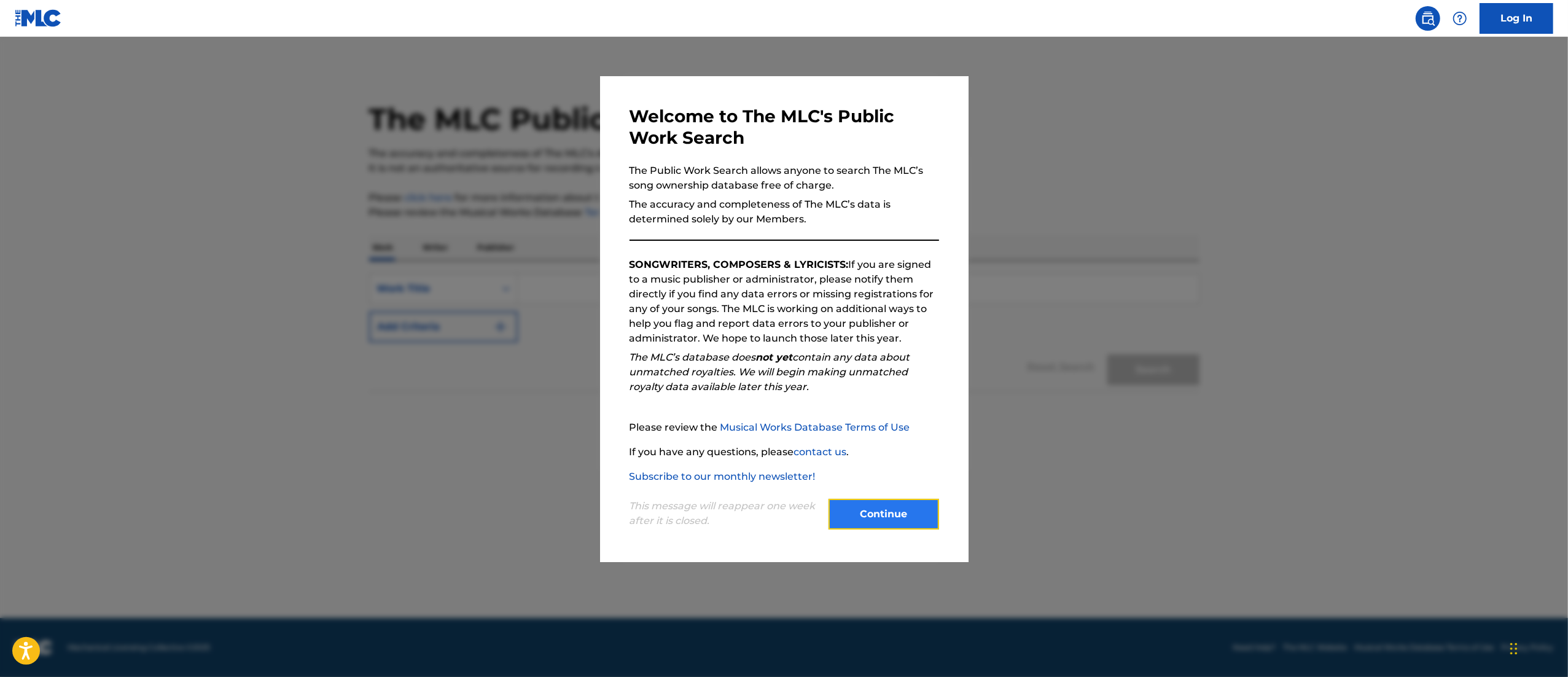
click at [901, 451] on button "Continue" at bounding box center [884, 514] width 111 height 31
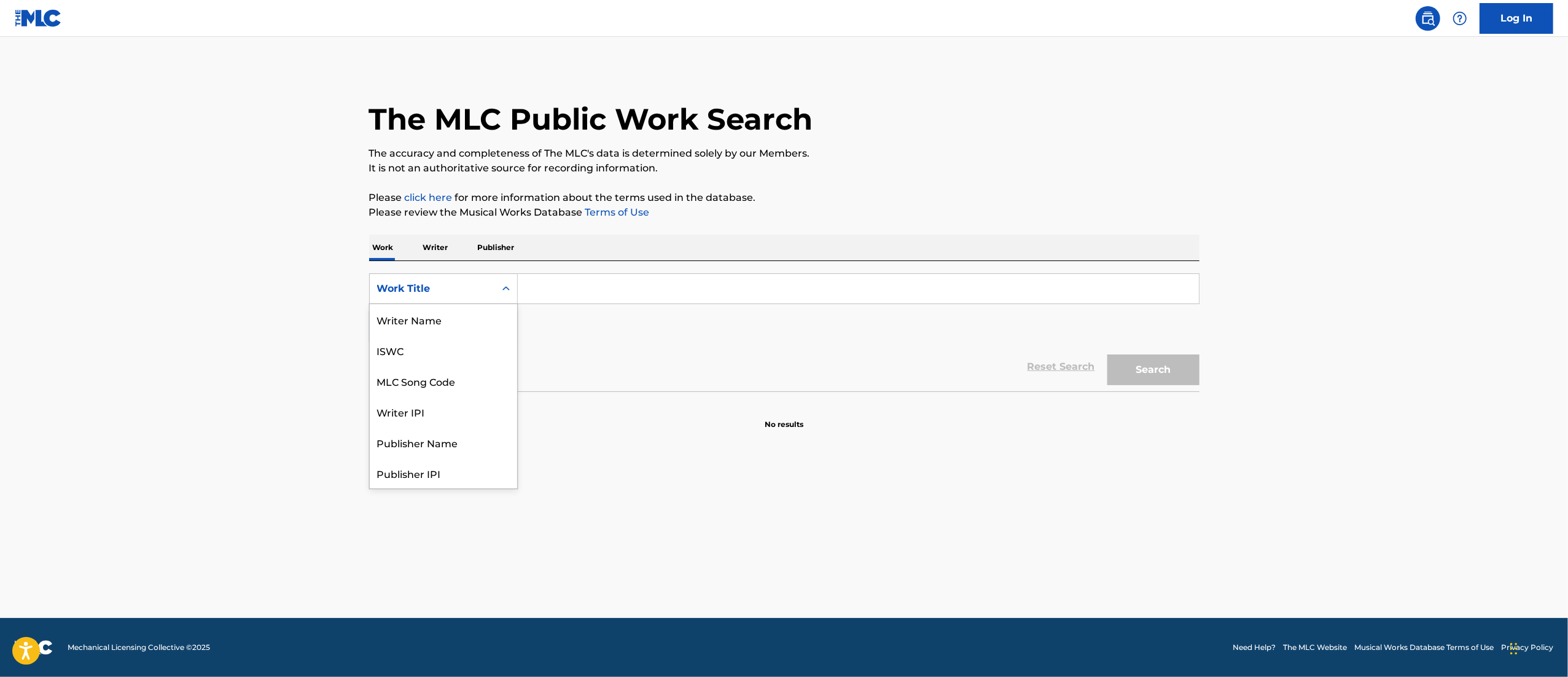
click at [467, 277] on div "Work Title" at bounding box center [432, 289] width 125 height 23
click at [425, 351] on div "MLC Song Code" at bounding box center [443, 349] width 147 height 31
click at [598, 290] on input "Search Form" at bounding box center [858, 288] width 681 height 29
paste input "I71590"
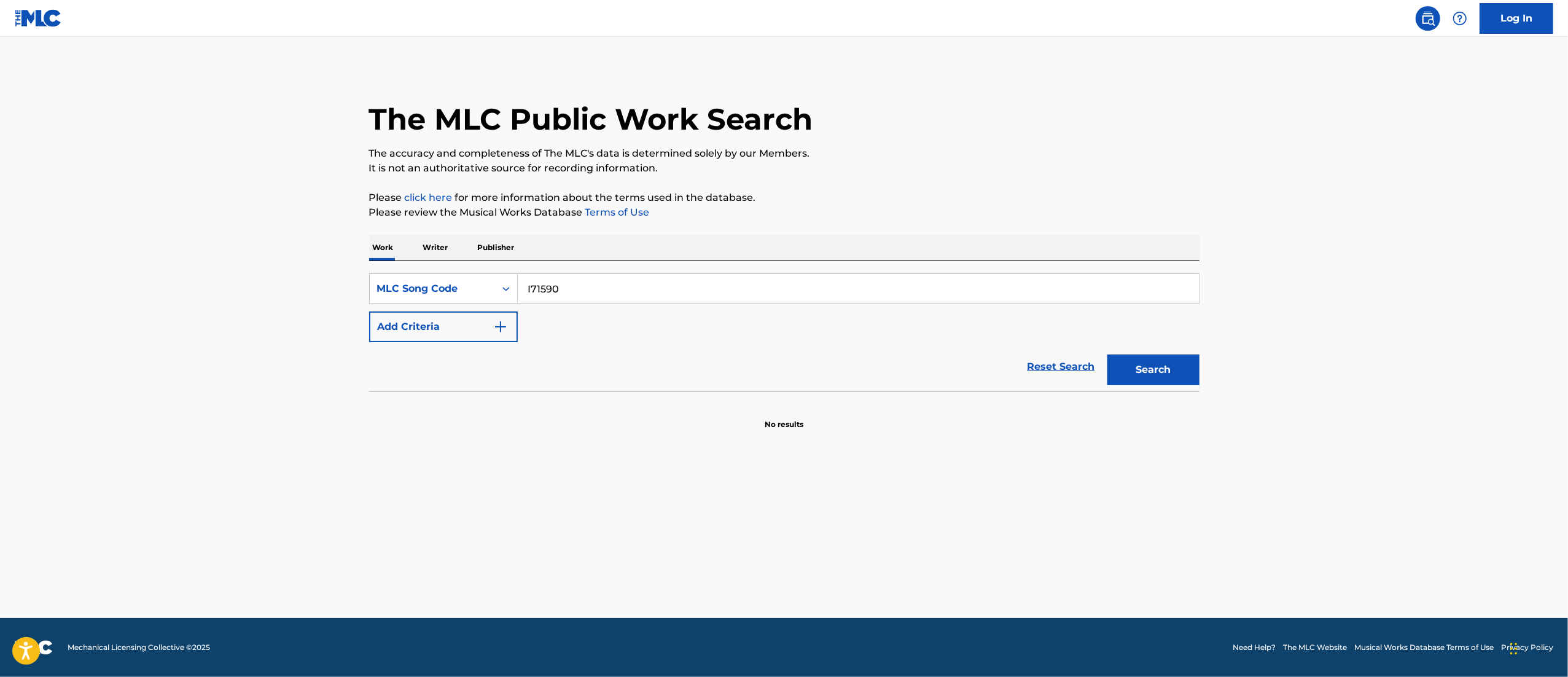
type input "I71590"
click at [1044, 354] on button "Search" at bounding box center [1154, 370] width 92 height 31
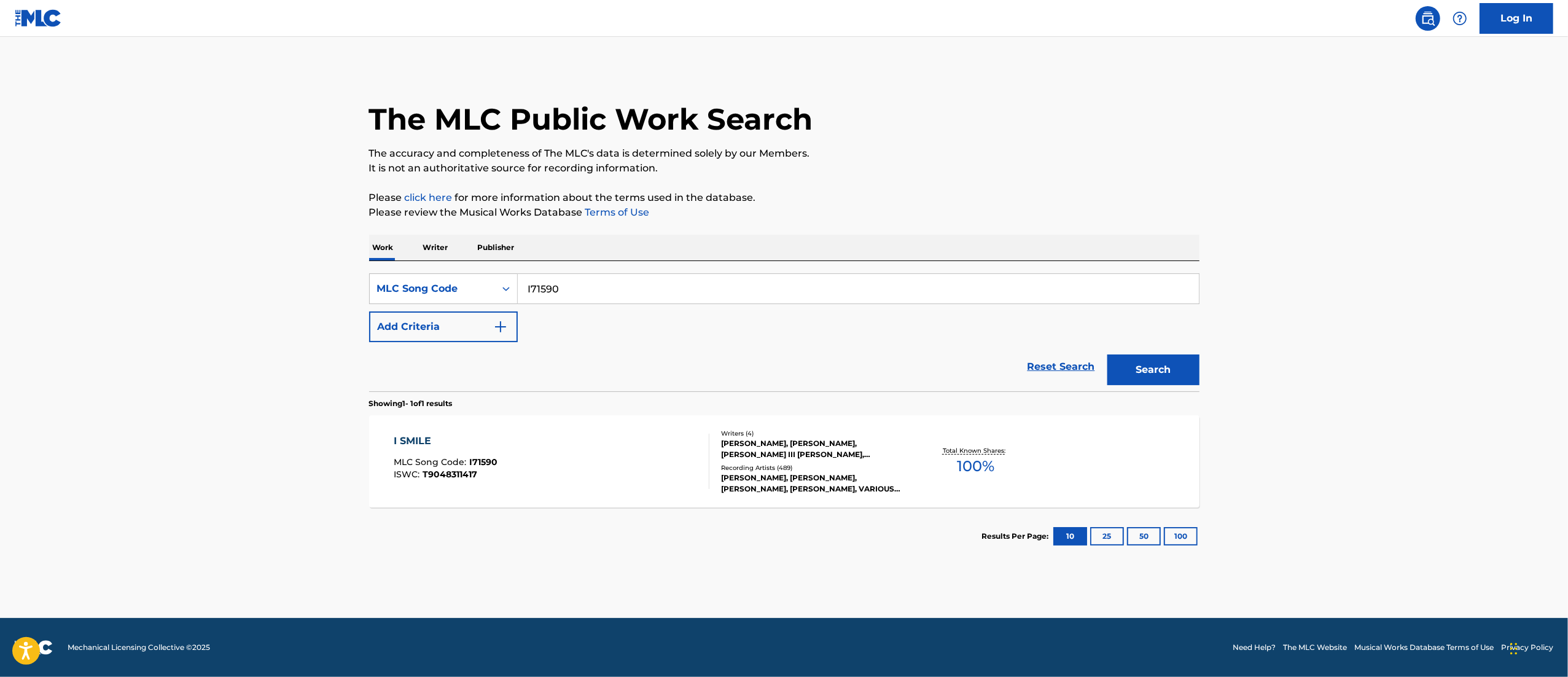
click at [514, 451] on div "I SMILE MLC Song Code : I71590 ISWC : T9048311417" at bounding box center [552, 461] width 315 height 55
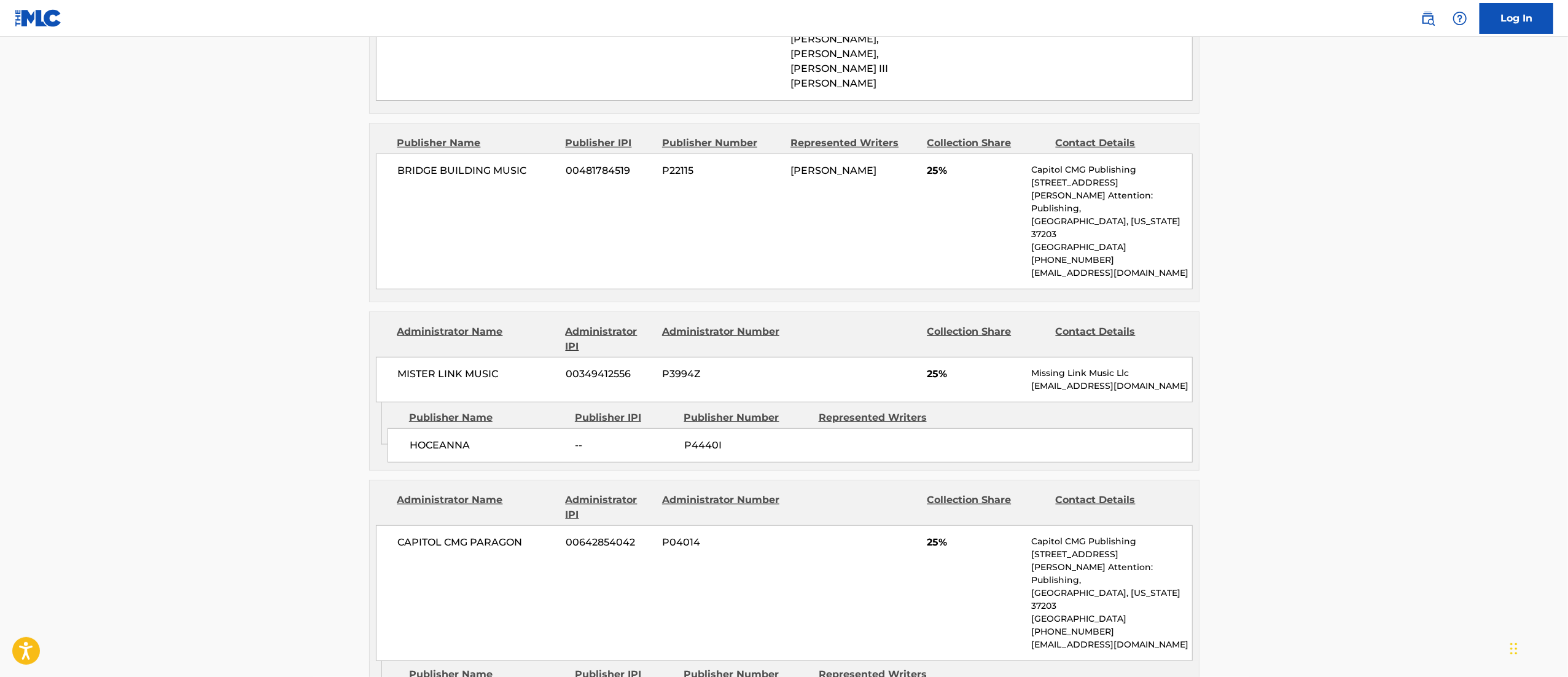
scroll to position [744, 0]
drag, startPoint x: 1045, startPoint y: 259, endPoint x: 164, endPoint y: 257, distance: 881.0
click at [164, 257] on main "< Back to public search results Copy work link I SMILE Work Detail Member Work …" at bounding box center [784, 379] width 1568 height 2175
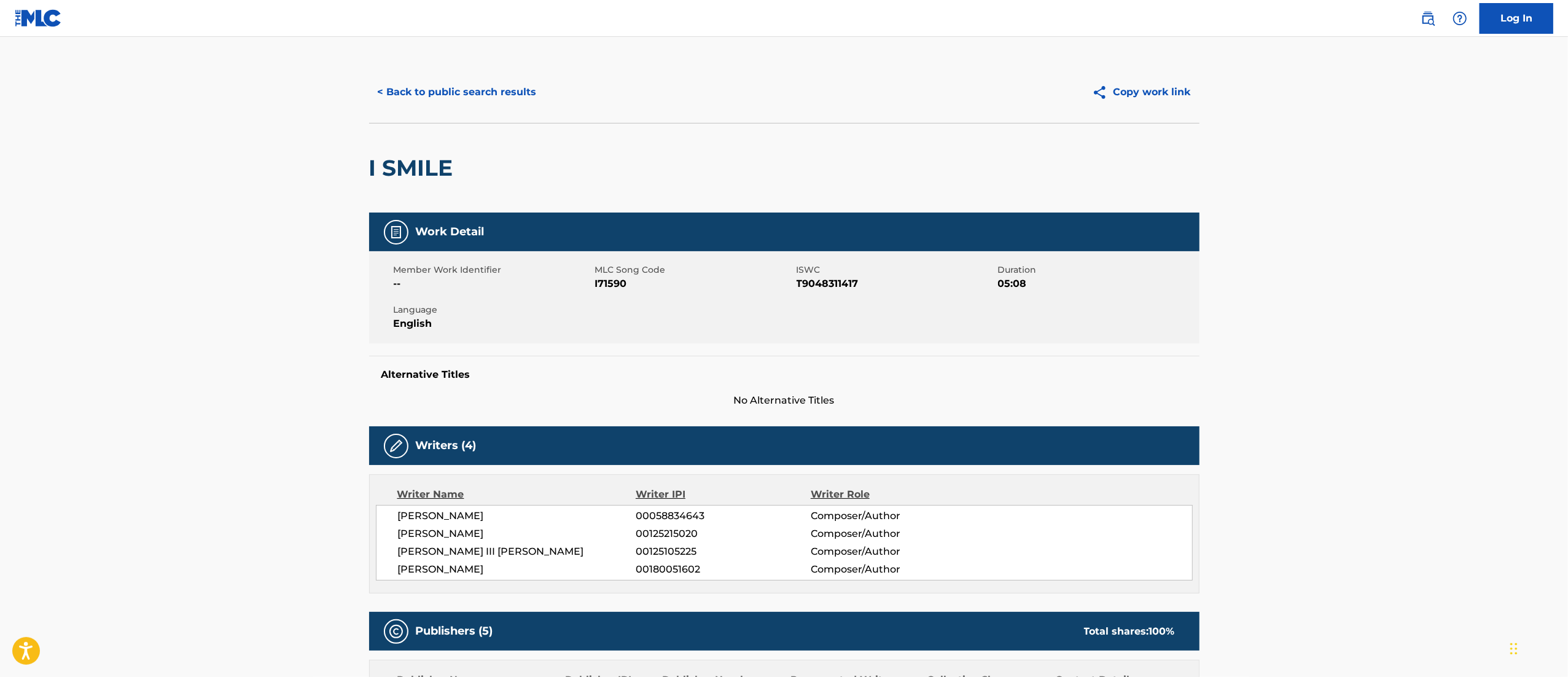
scroll to position [0, 0]
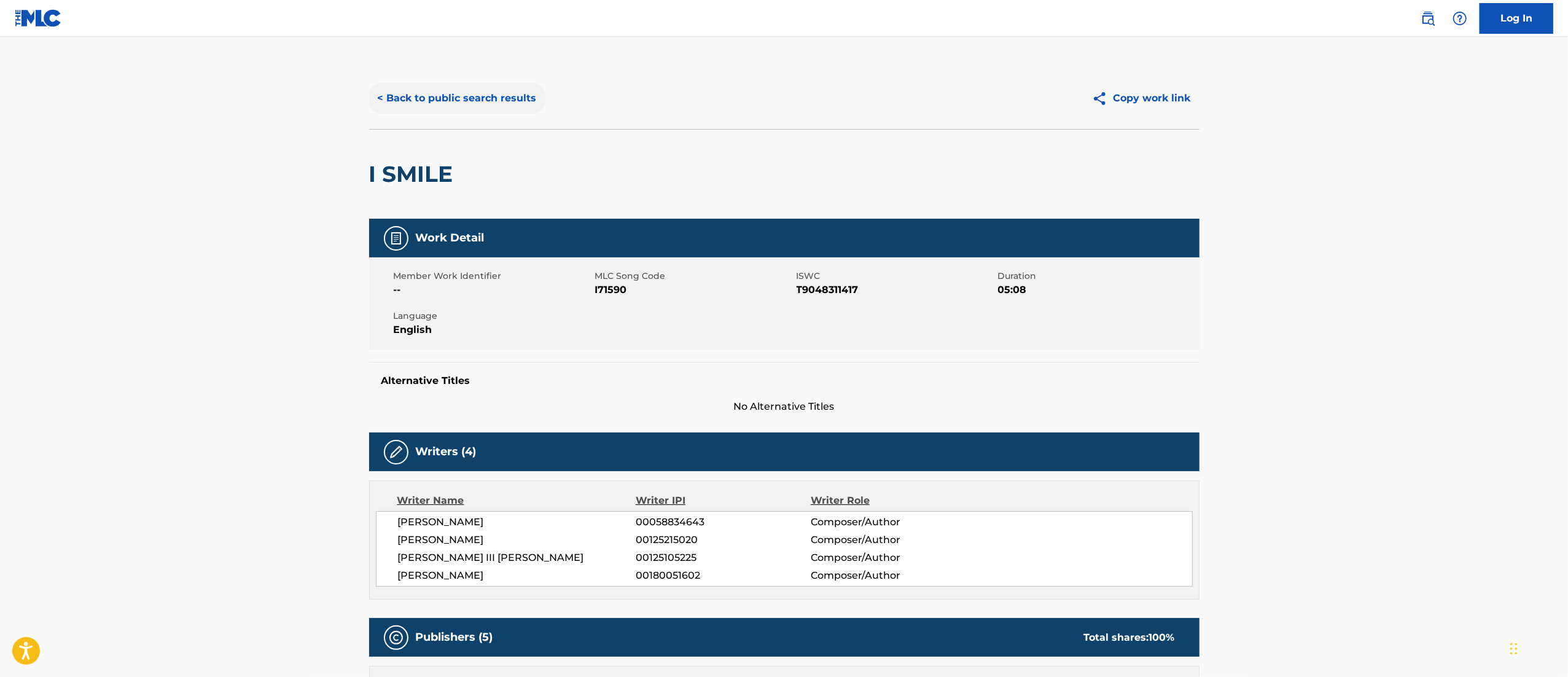
click at [455, 106] on button "< Back to public search results" at bounding box center [457, 98] width 176 height 31
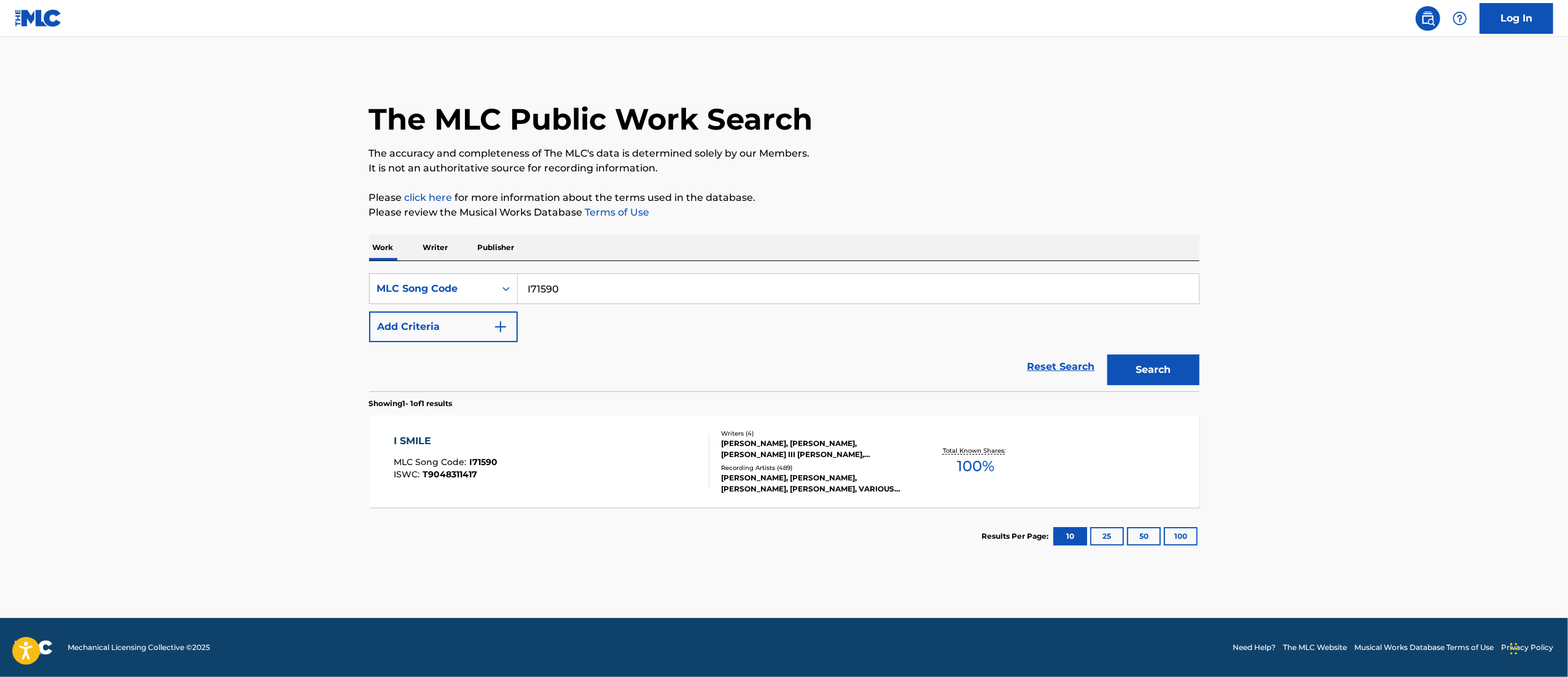
drag, startPoint x: 576, startPoint y: 289, endPoint x: 526, endPoint y: 286, distance: 50.1
click at [526, 286] on input "I71590" at bounding box center [858, 288] width 681 height 29
paste input "BB4BGV"
type input "BB4BGV"
click at [1044, 354] on button "Search" at bounding box center [1154, 370] width 92 height 31
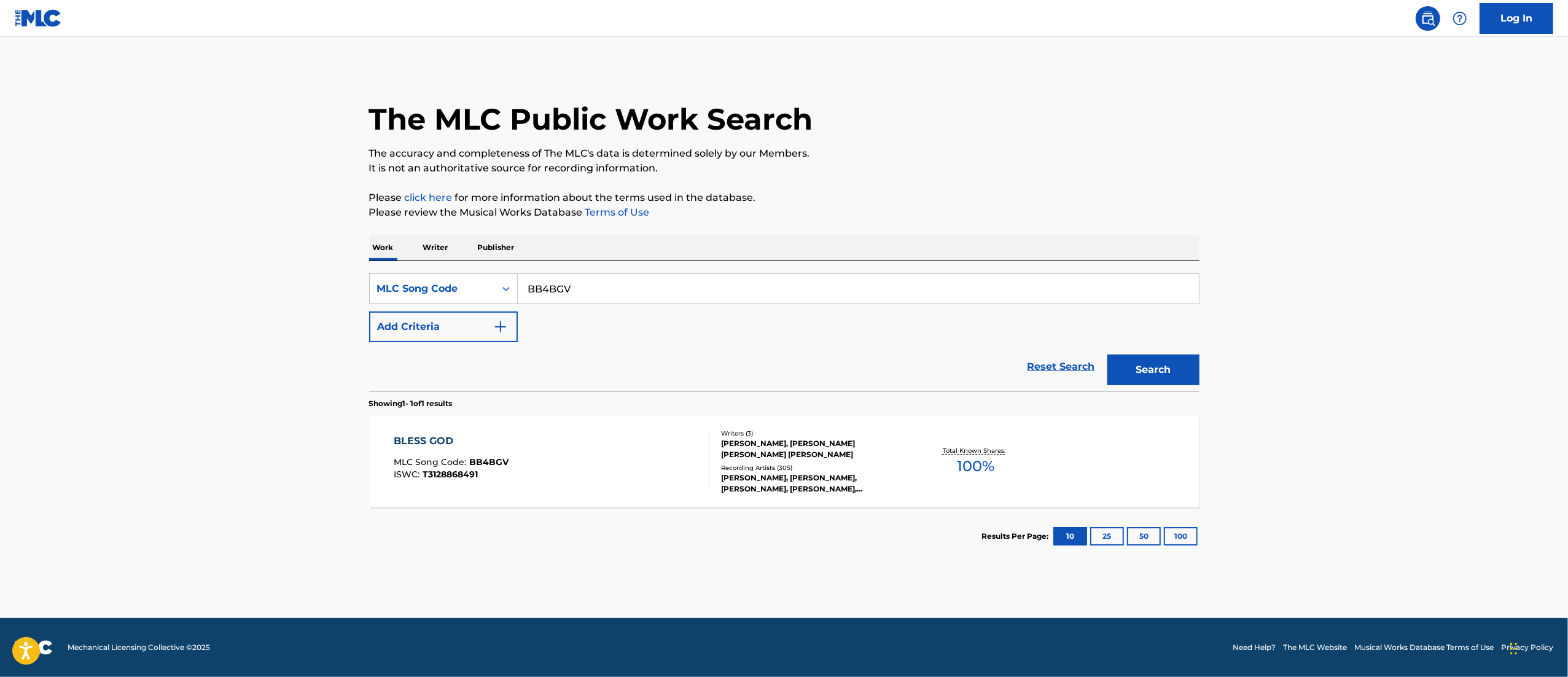
click at [516, 442] on div "BLESS GOD MLC Song Code : BB4BGV ISWC : T3128868491" at bounding box center [552, 461] width 315 height 55
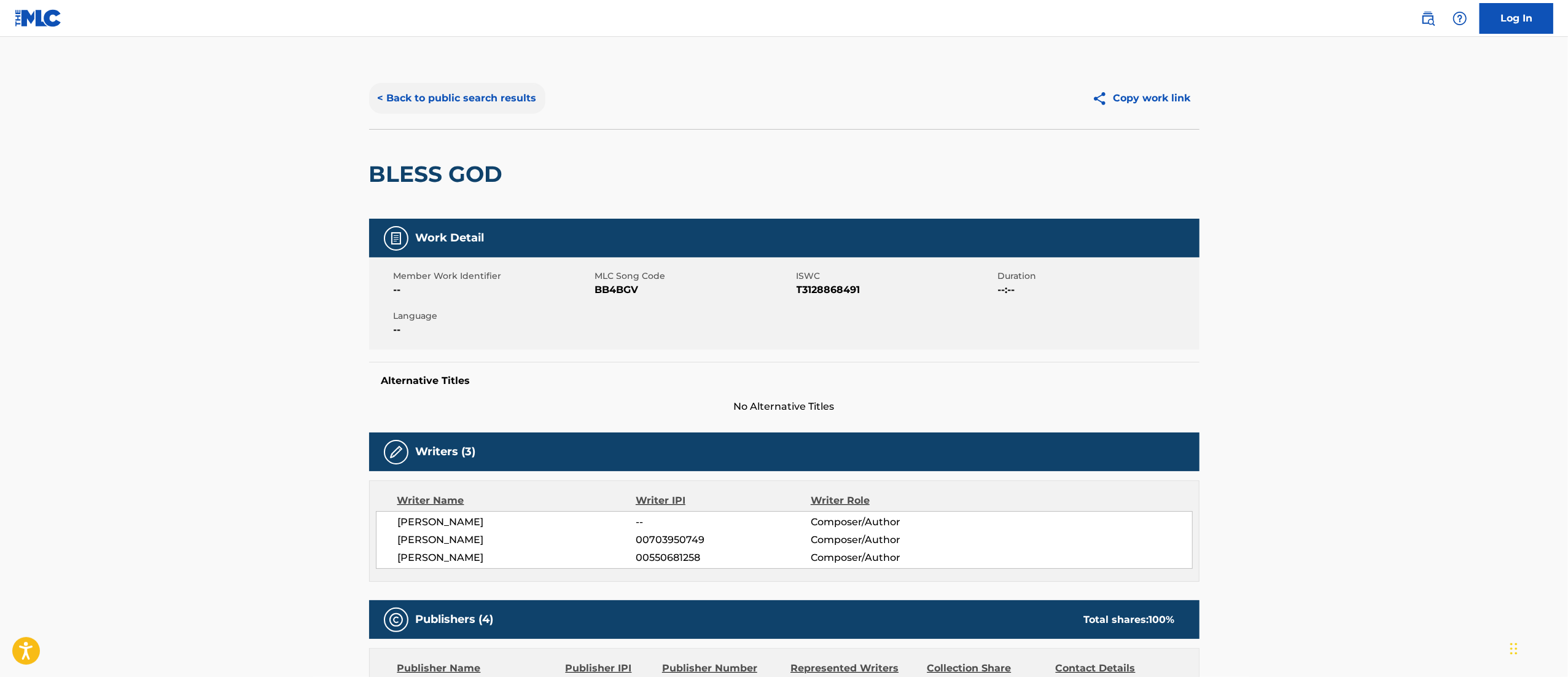
click at [439, 88] on button "< Back to public search results" at bounding box center [457, 98] width 176 height 31
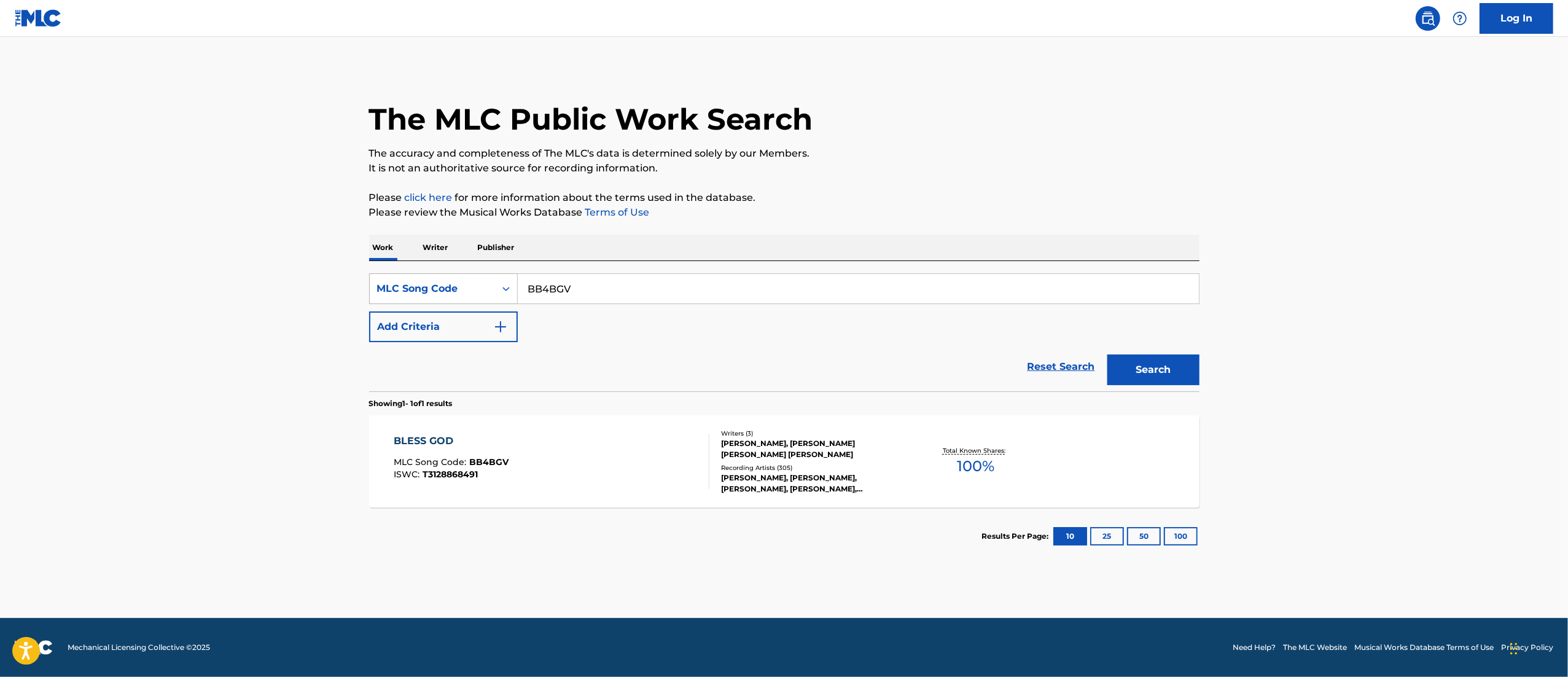
drag, startPoint x: 613, startPoint y: 282, endPoint x: 497, endPoint y: 293, distance: 116.5
click at [497, 293] on div "SearchWithCriteriab77b9bbe-738c-4ad7-a519-2173fe8d9650 MLC Song Code BB4BGV" at bounding box center [784, 289] width 830 height 31
paste input "AC2PML"
type input "AC2PML"
click at [1044, 354] on button "Search" at bounding box center [1154, 370] width 92 height 31
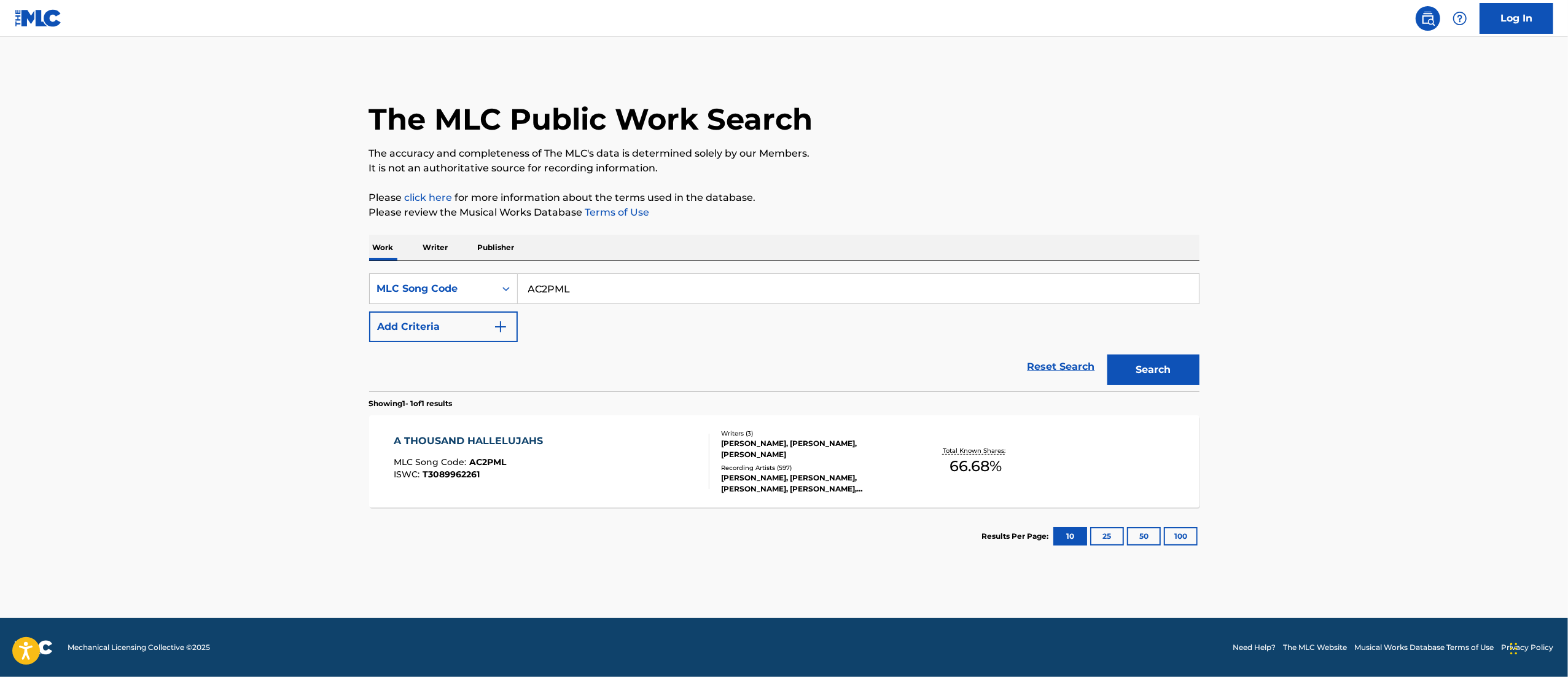
click at [521, 447] on div "A THOUSAND HALLELUJAHS" at bounding box center [472, 441] width 155 height 15
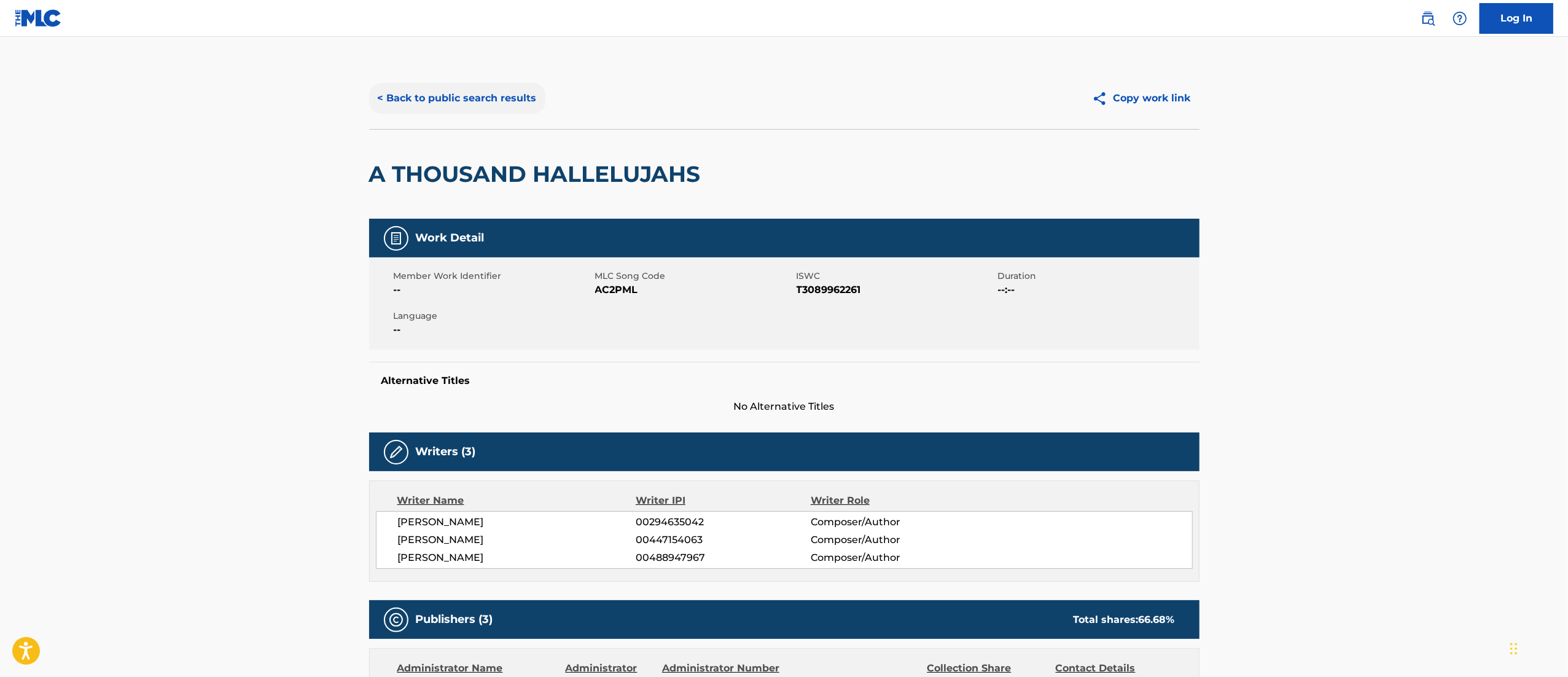
click at [464, 108] on button "< Back to public search results" at bounding box center [457, 98] width 176 height 31
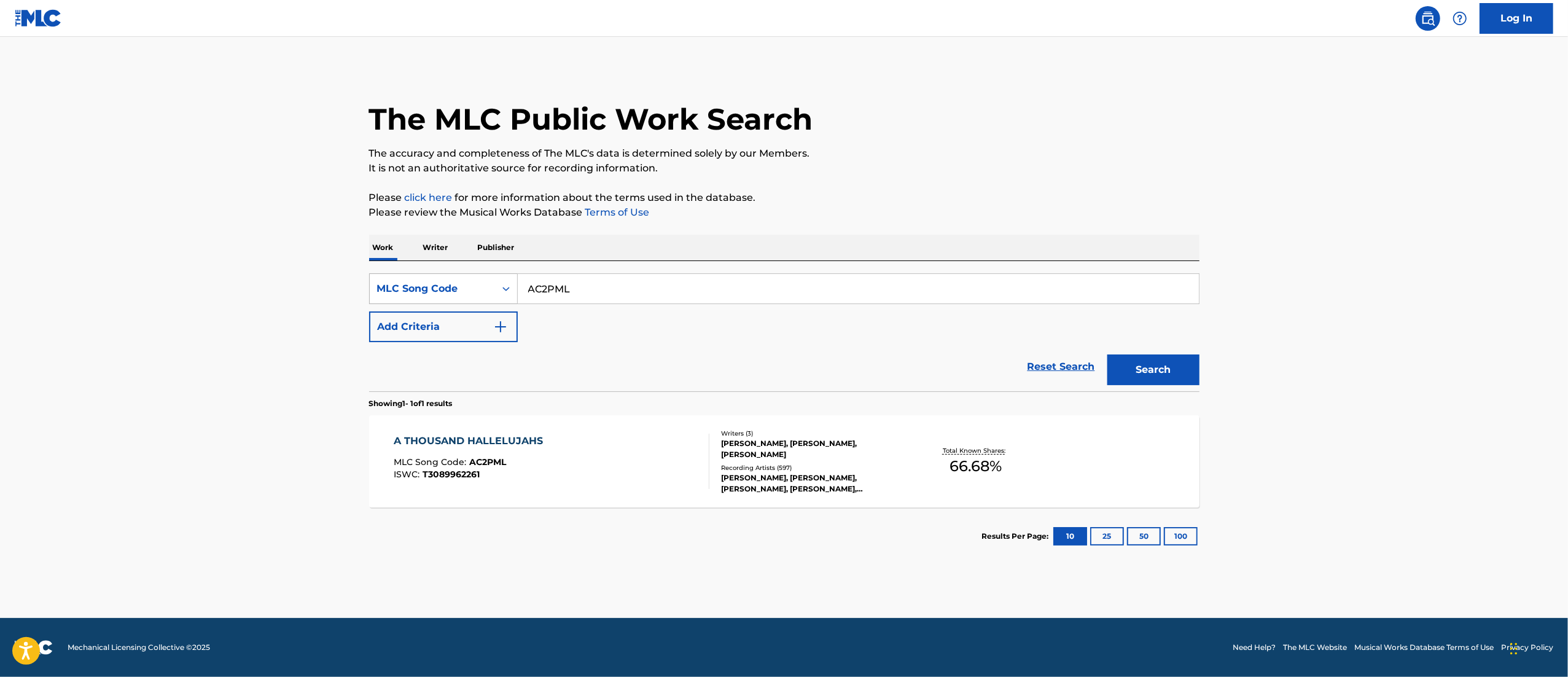
drag, startPoint x: 595, startPoint y: 288, endPoint x: 501, endPoint y: 290, distance: 94.0
click at [501, 290] on div "SearchWithCriteriab77b9bbe-738c-4ad7-a519-2173fe8d9650 MLC Song Code AC2PML" at bounding box center [784, 289] width 830 height 31
paste input "CVBMFN"
type input "CVBMFN"
click at [1044, 354] on button "Search" at bounding box center [1154, 370] width 92 height 31
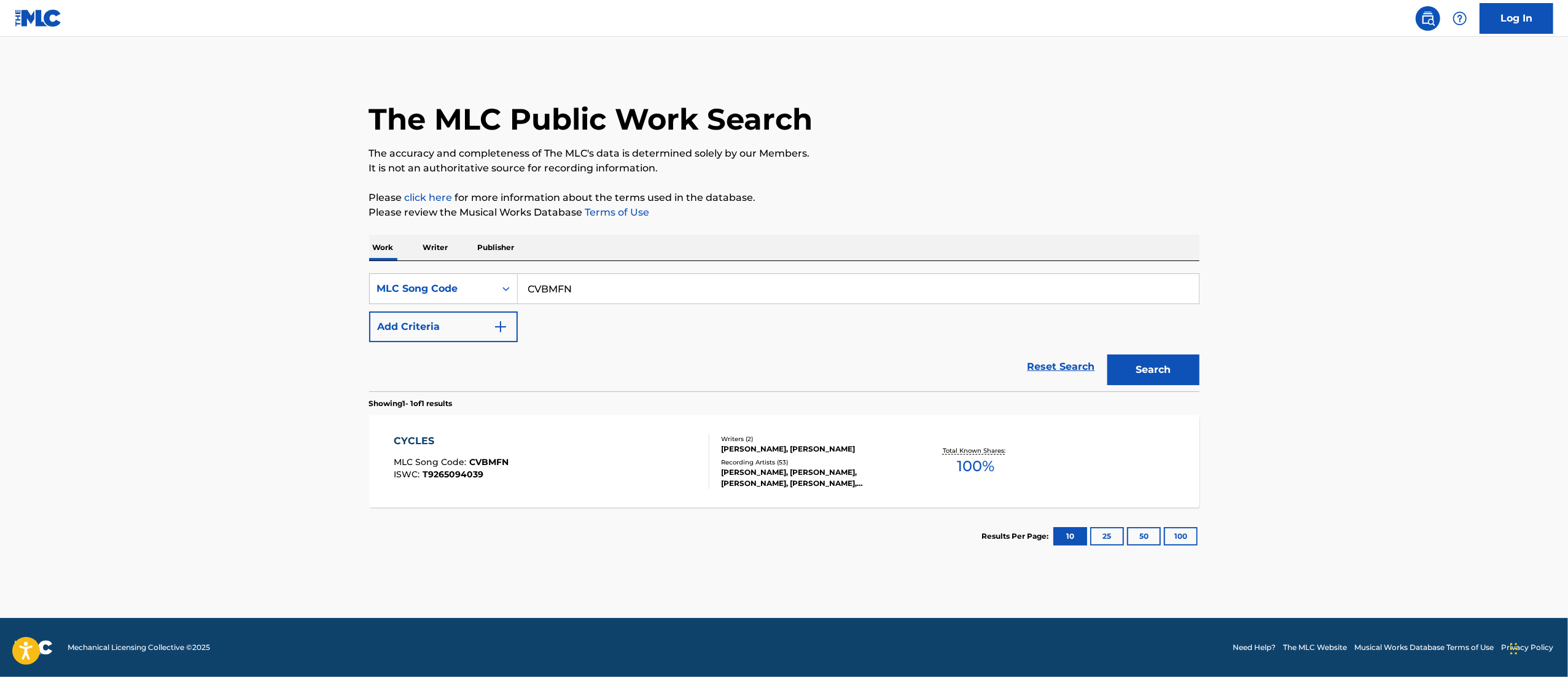
click at [574, 429] on div "CYCLES MLC Song Code : CVBMFN ISWC : T9265094039 Writers ( 2 ) WILL REAGAN, JON…" at bounding box center [784, 461] width 830 height 92
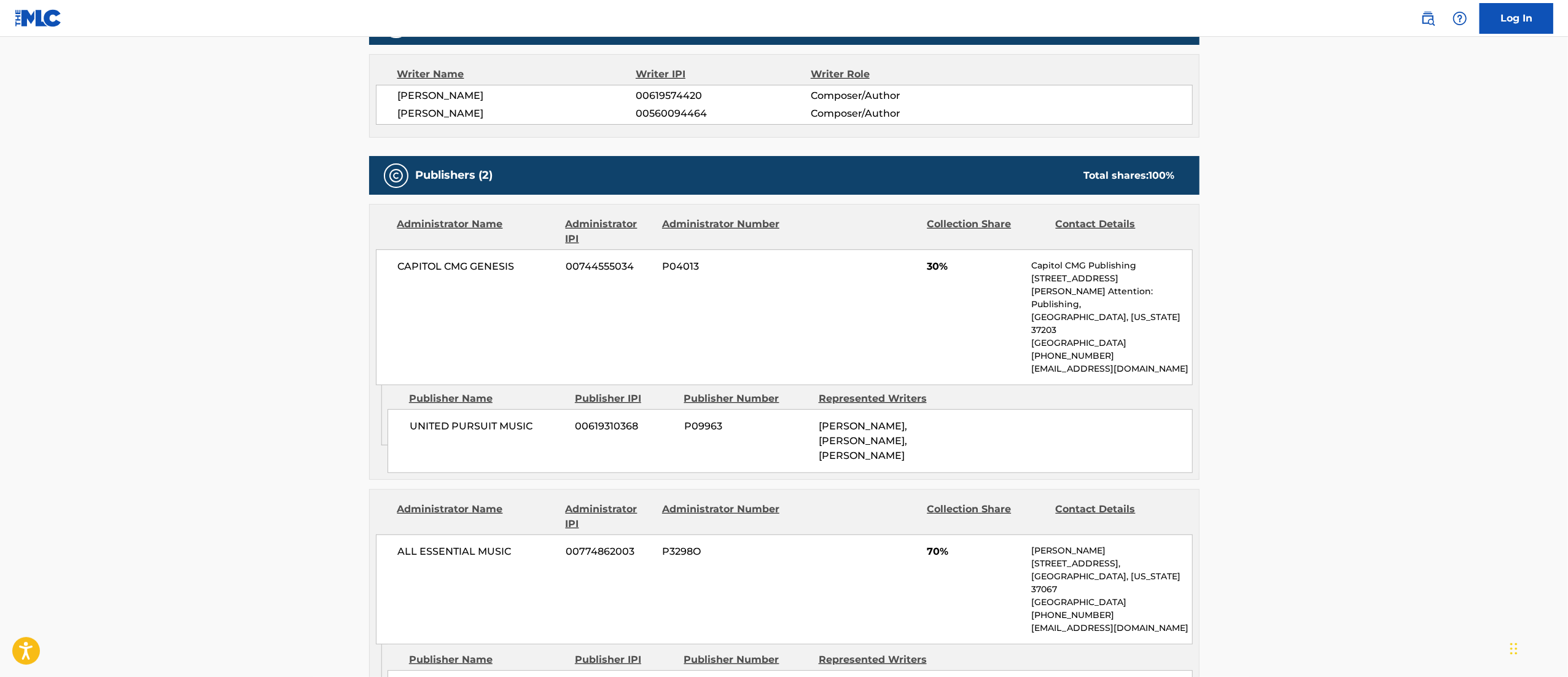
scroll to position [433, 0]
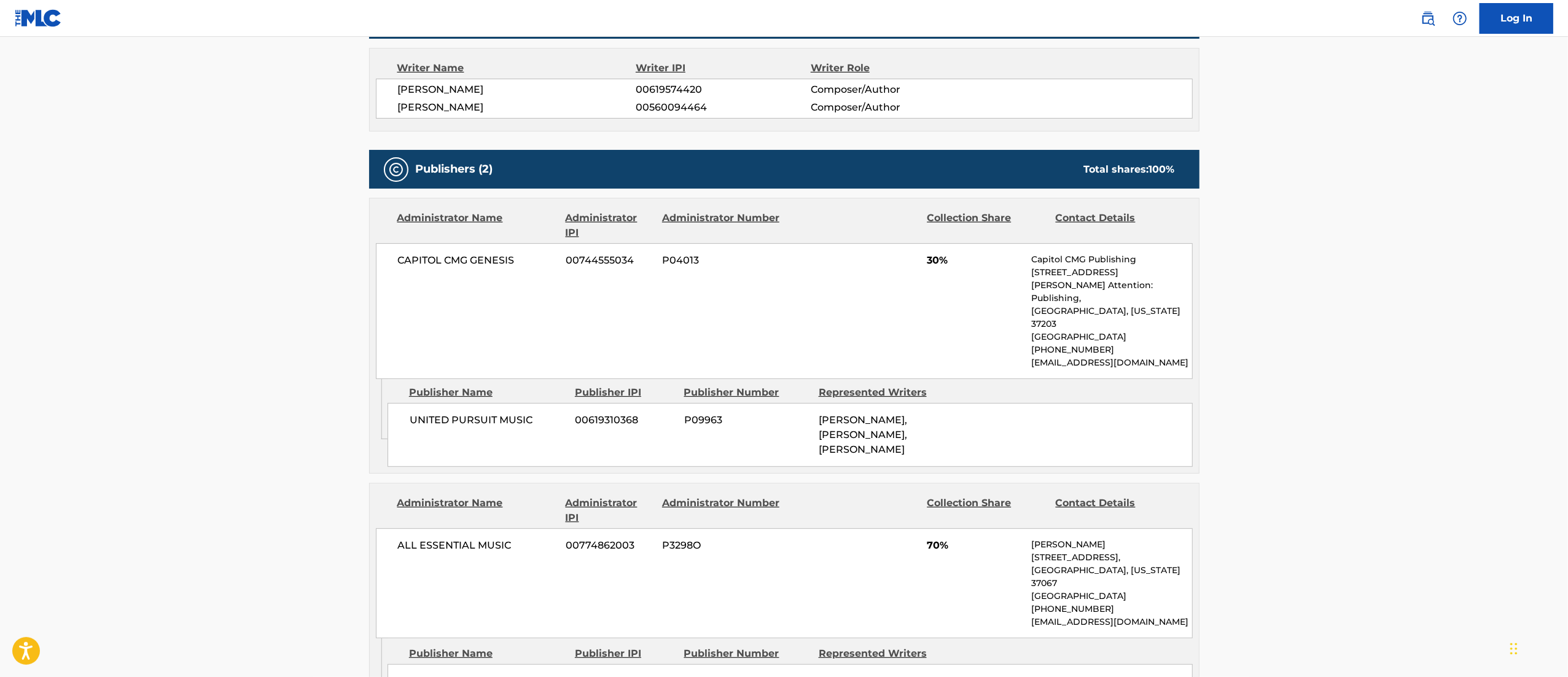
click at [861, 385] on div "Represented Writers" at bounding box center [881, 392] width 125 height 15
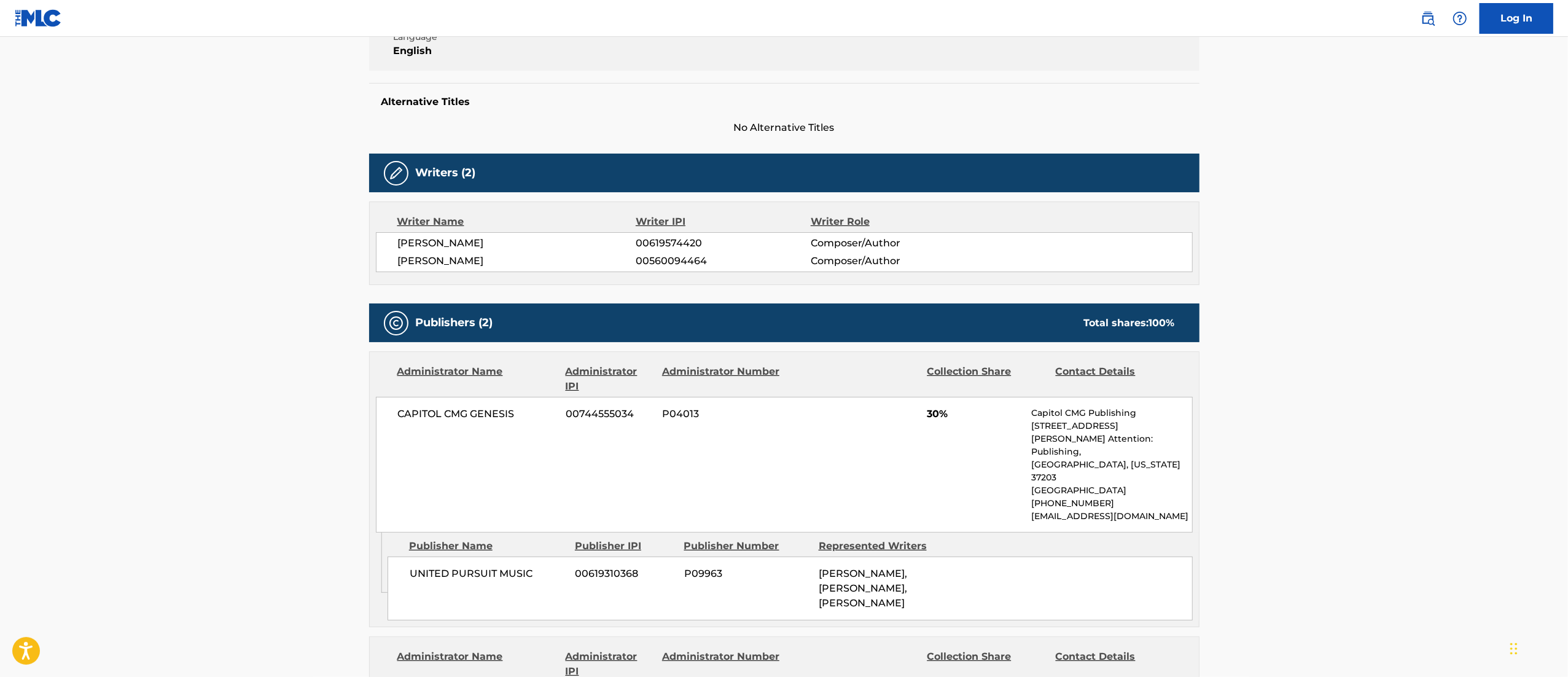
scroll to position [0, 0]
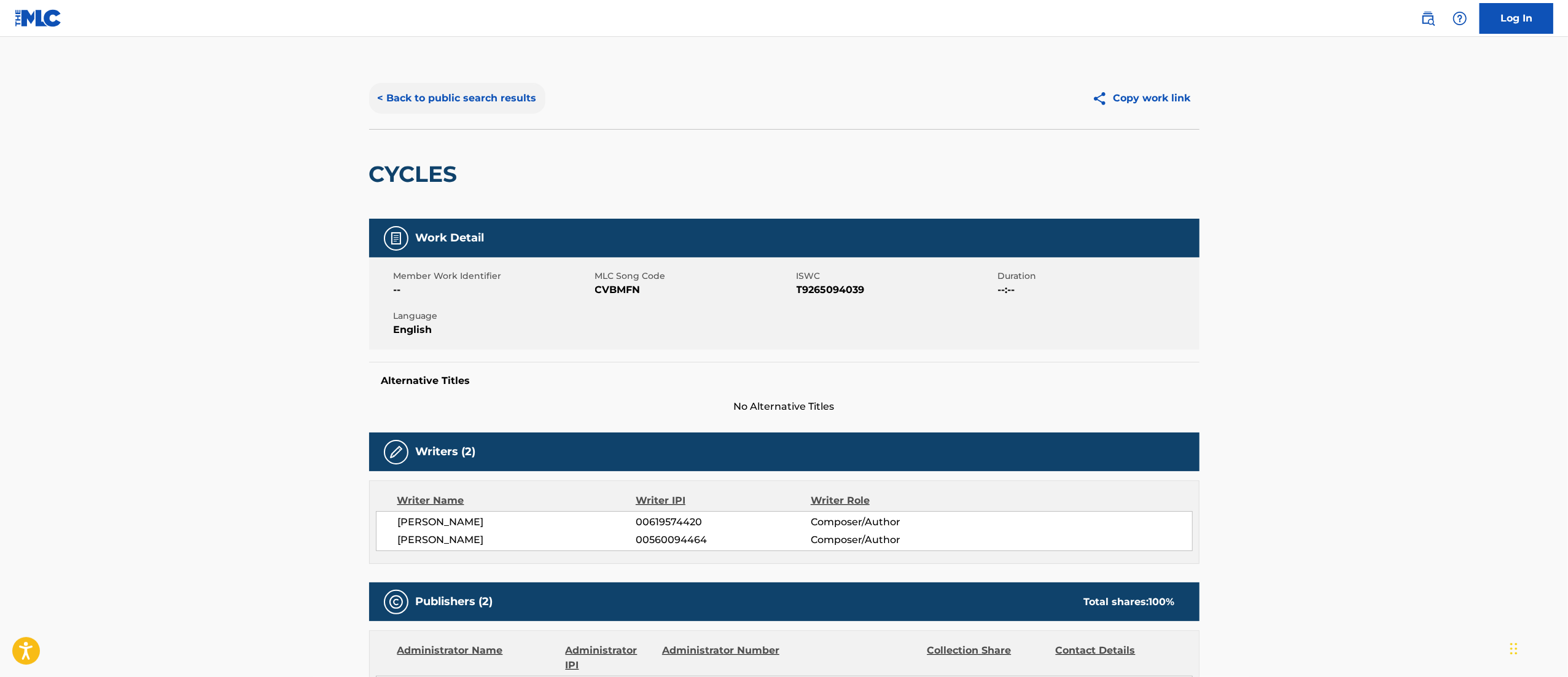
click at [451, 95] on button "< Back to public search results" at bounding box center [457, 98] width 176 height 31
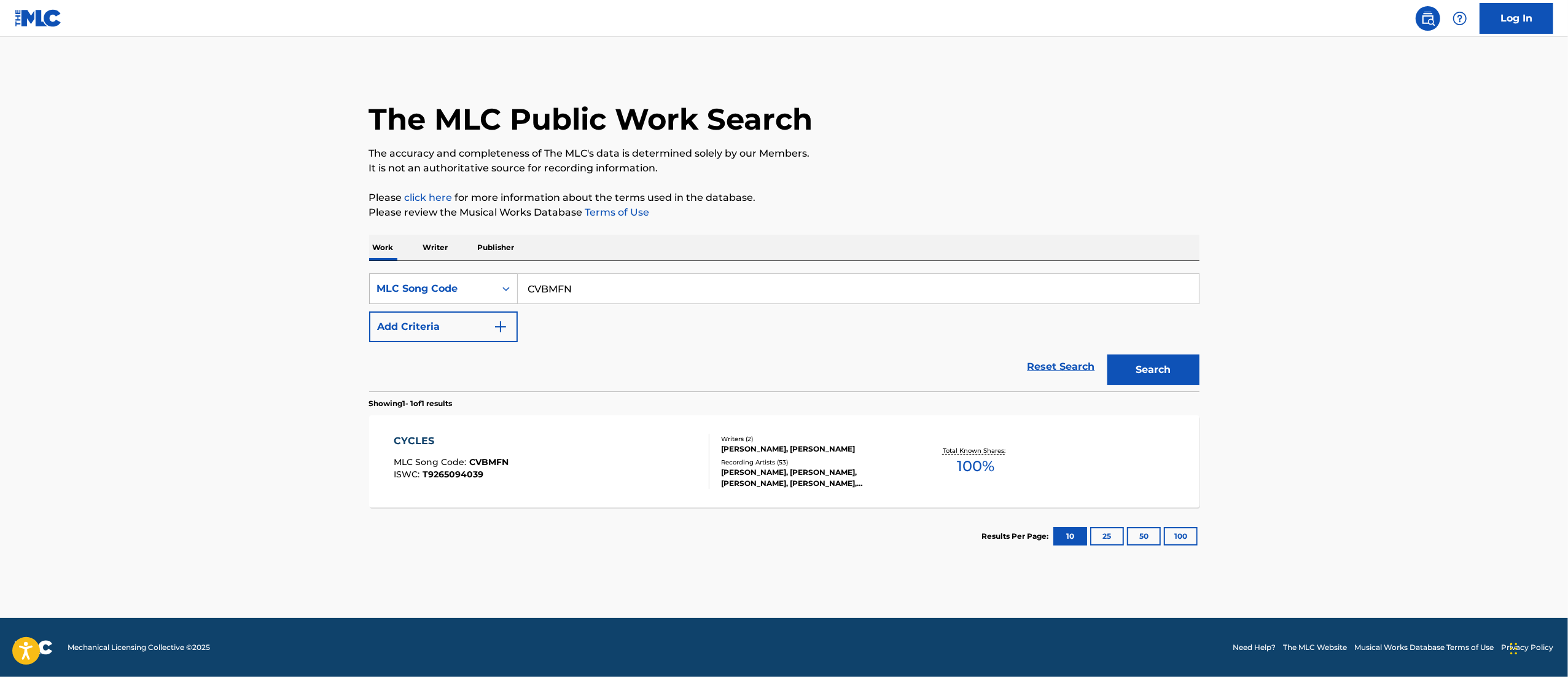
drag, startPoint x: 580, startPoint y: 290, endPoint x: 499, endPoint y: 293, distance: 81.1
click at [499, 293] on div "SearchWithCriteriab77b9bbe-738c-4ad7-a519-2173fe8d9650 MLC Song Code CVBMFN" at bounding box center [784, 289] width 830 height 31
paste input "LR7BQ6"
type input "LR7BQ6"
click at [1044, 354] on button "Search" at bounding box center [1154, 370] width 92 height 31
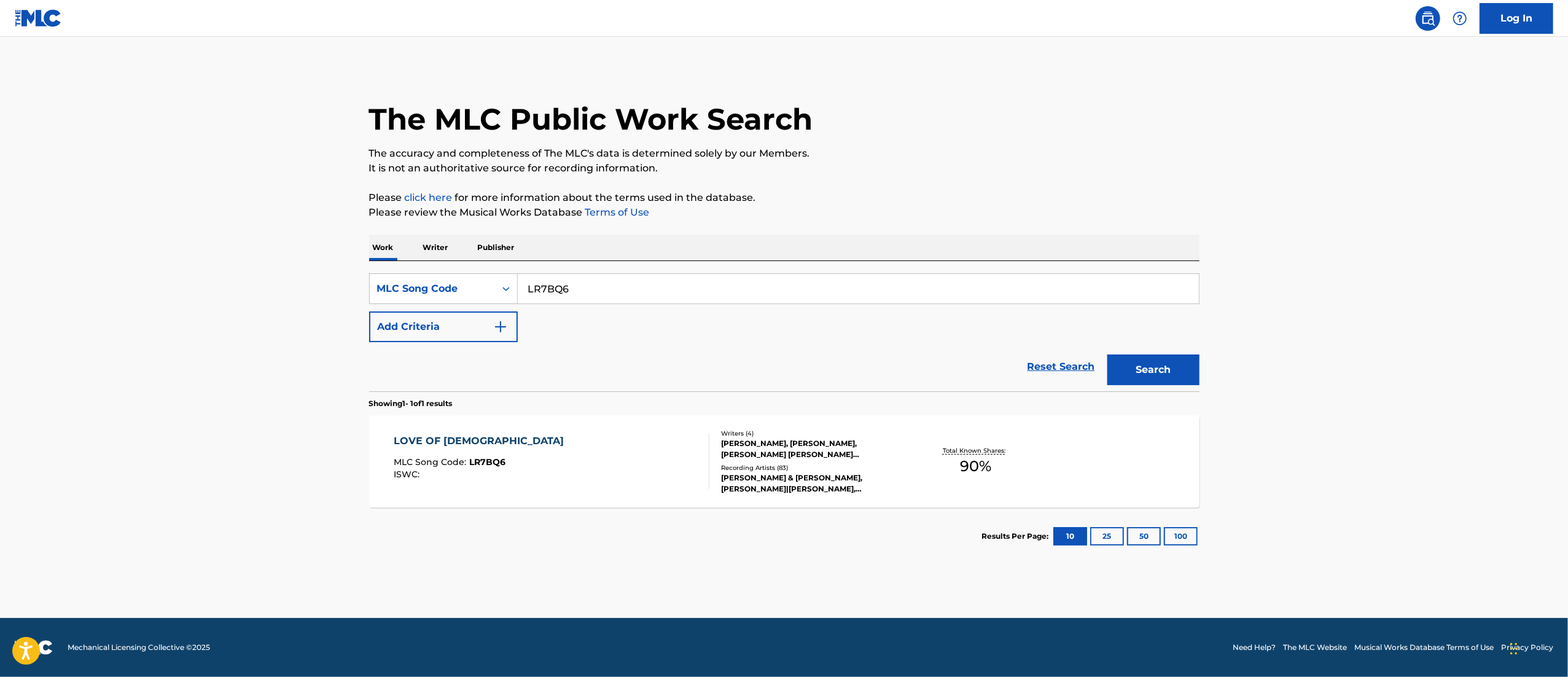
click at [603, 451] on div "LOVE OF GOD MLC Song Code : LR7BQ6 ISWC :" at bounding box center [552, 461] width 315 height 55
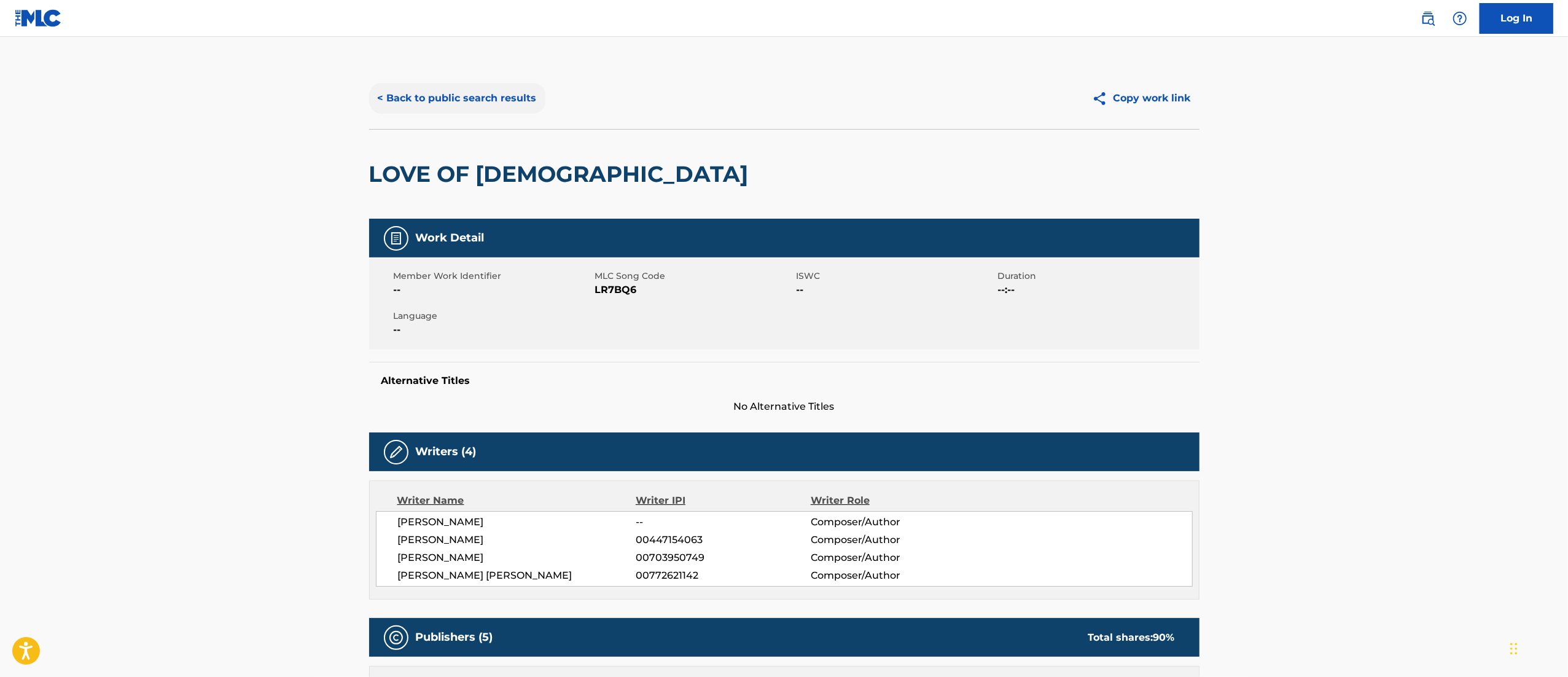
click at [425, 93] on button "< Back to public search results" at bounding box center [457, 98] width 176 height 31
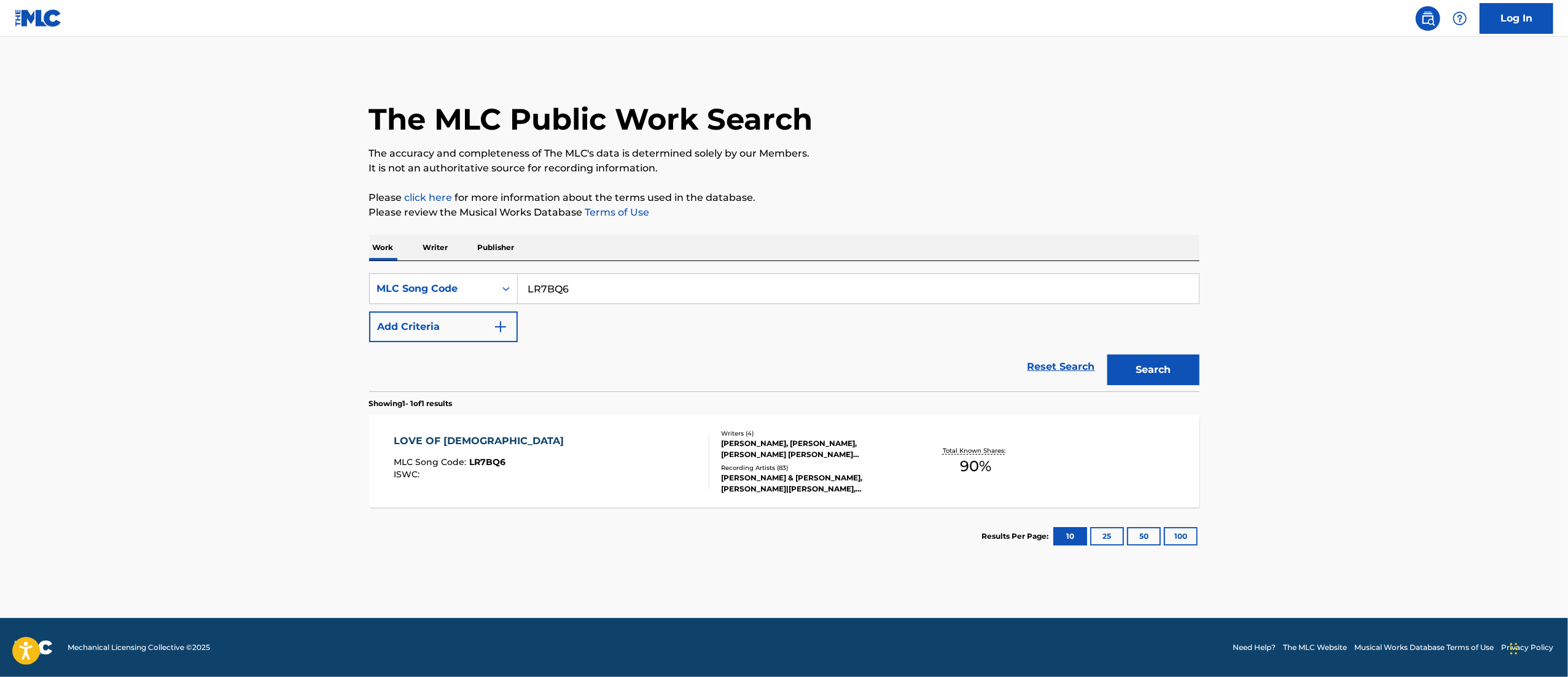
drag, startPoint x: 612, startPoint y: 294, endPoint x: 458, endPoint y: 311, distance: 154.9
click at [458, 311] on div "SearchWithCriteriab77b9bbe-738c-4ad7-a519-2173fe8d9650 MLC Song Code LR7BQ6 Add…" at bounding box center [784, 308] width 830 height 69
paste input "BB1OIZ"
type input "BB1OIZ"
click at [1044, 354] on button "Search" at bounding box center [1154, 370] width 92 height 31
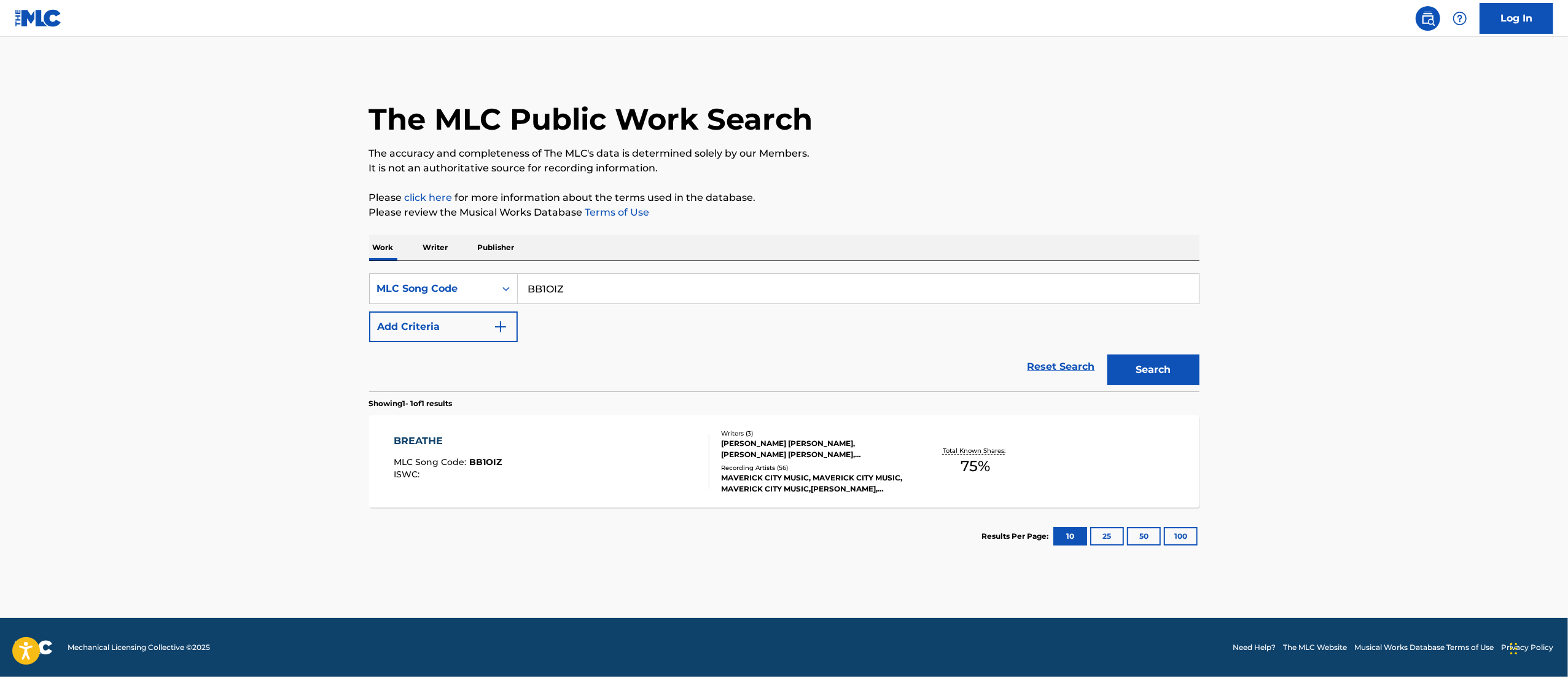
click at [598, 451] on div "BREATHE MLC Song Code : BB1OIZ ISWC :" at bounding box center [552, 461] width 315 height 55
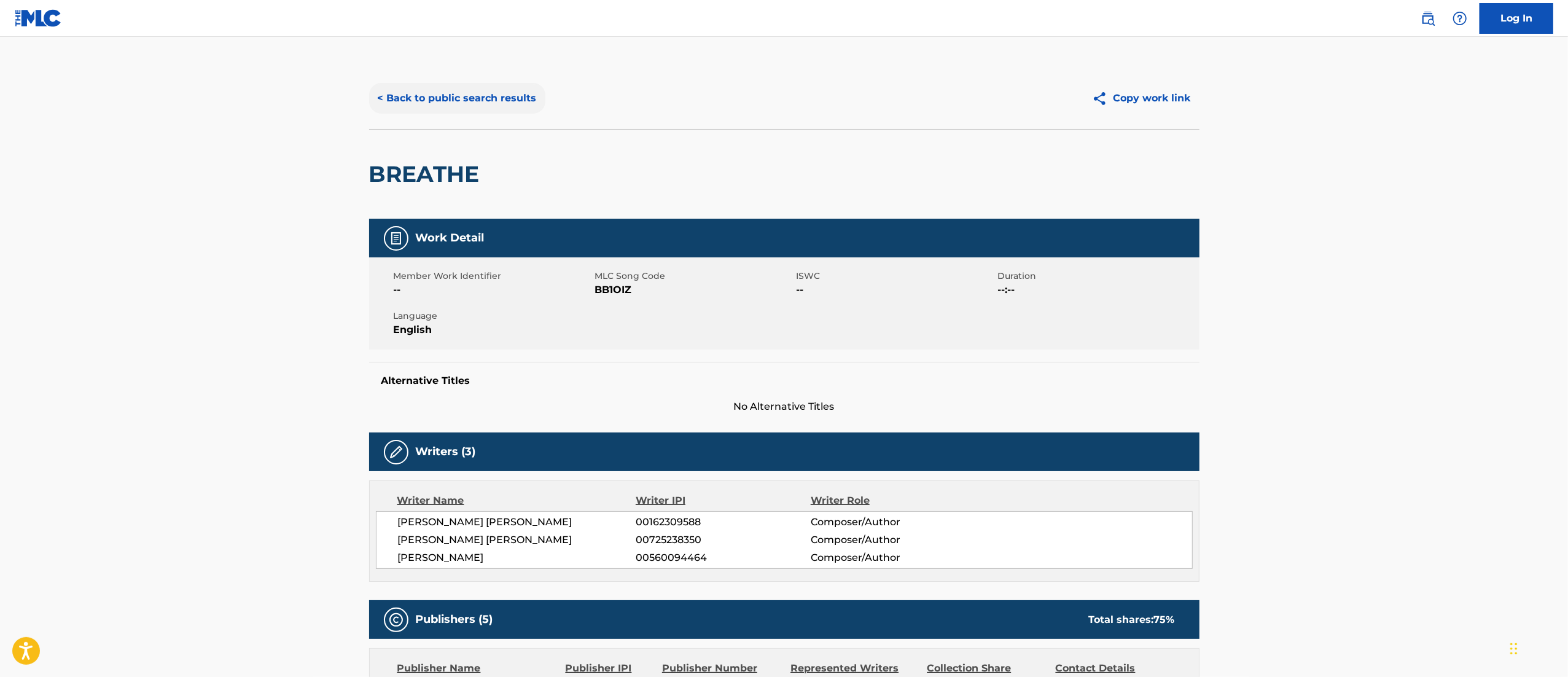
click at [448, 105] on button "< Back to public search results" at bounding box center [457, 98] width 176 height 31
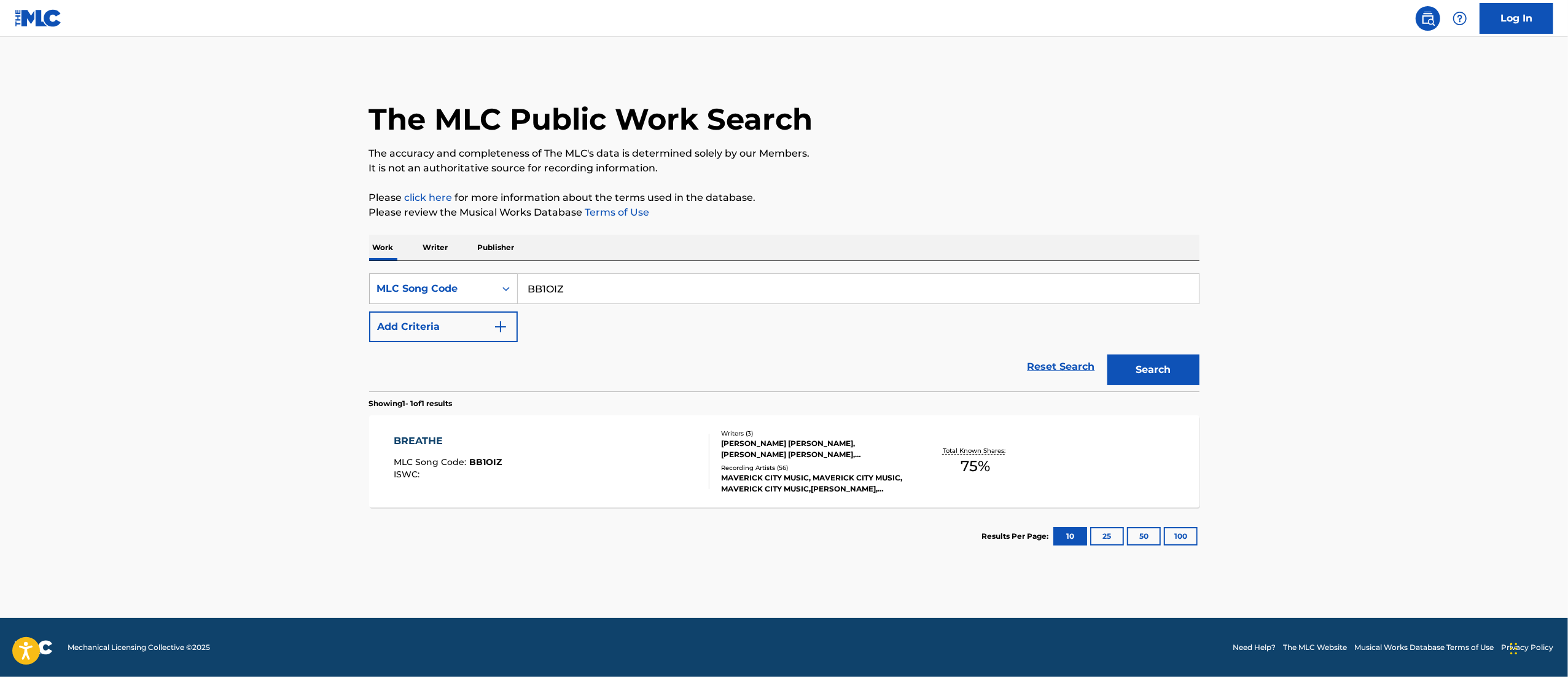
drag, startPoint x: 628, startPoint y: 297, endPoint x: 440, endPoint y: 284, distance: 188.4
click at [440, 284] on div "SearchWithCriteriab77b9bbe-738c-4ad7-a519-2173fe8d9650 MLC Song Code BB1OIZ" at bounding box center [784, 289] width 830 height 31
paste input "AW6IWJ"
type input "AW6IWJ"
click at [1044, 354] on button "Search" at bounding box center [1154, 370] width 92 height 31
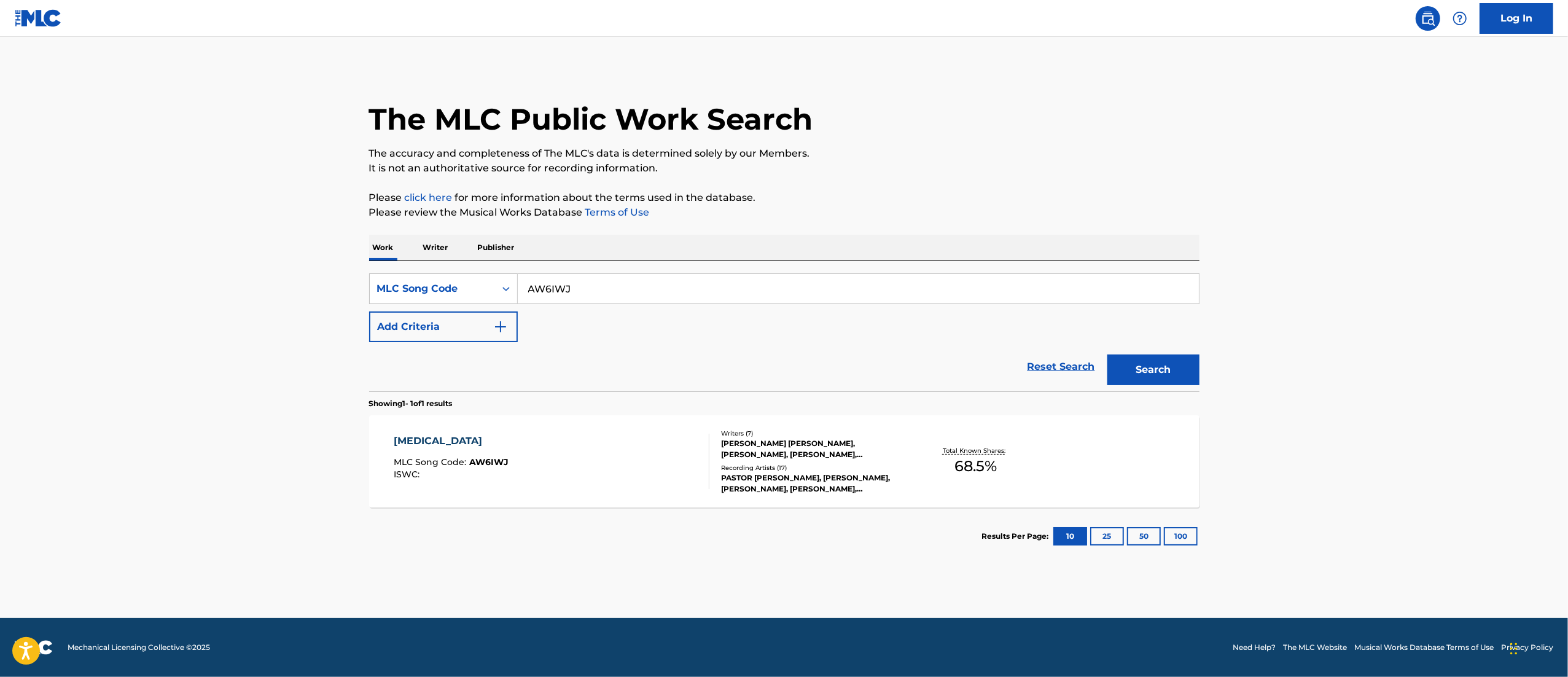
click at [565, 444] on div "AMEN MLC Song Code : AW6IWJ ISWC :" at bounding box center [552, 461] width 315 height 55
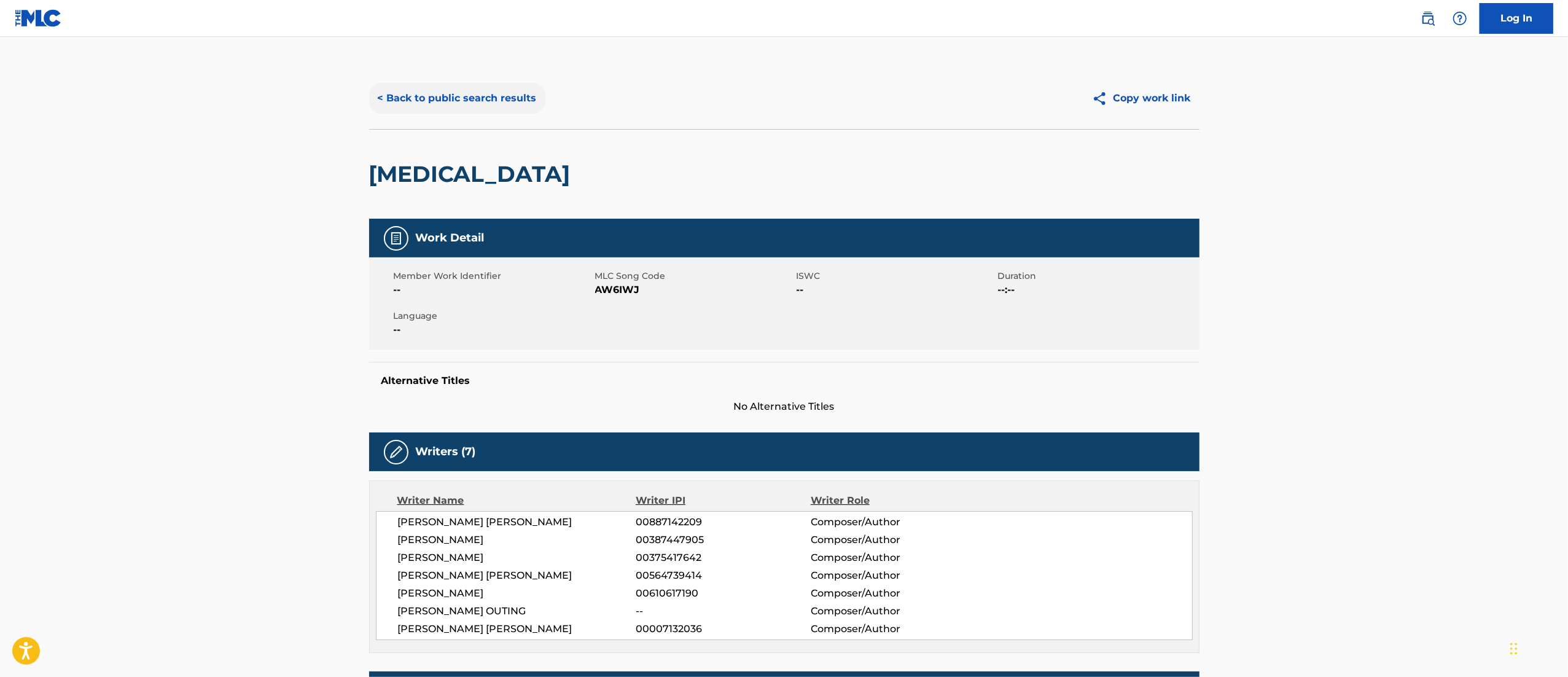
click at [505, 96] on button "< Back to public search results" at bounding box center [457, 98] width 176 height 31
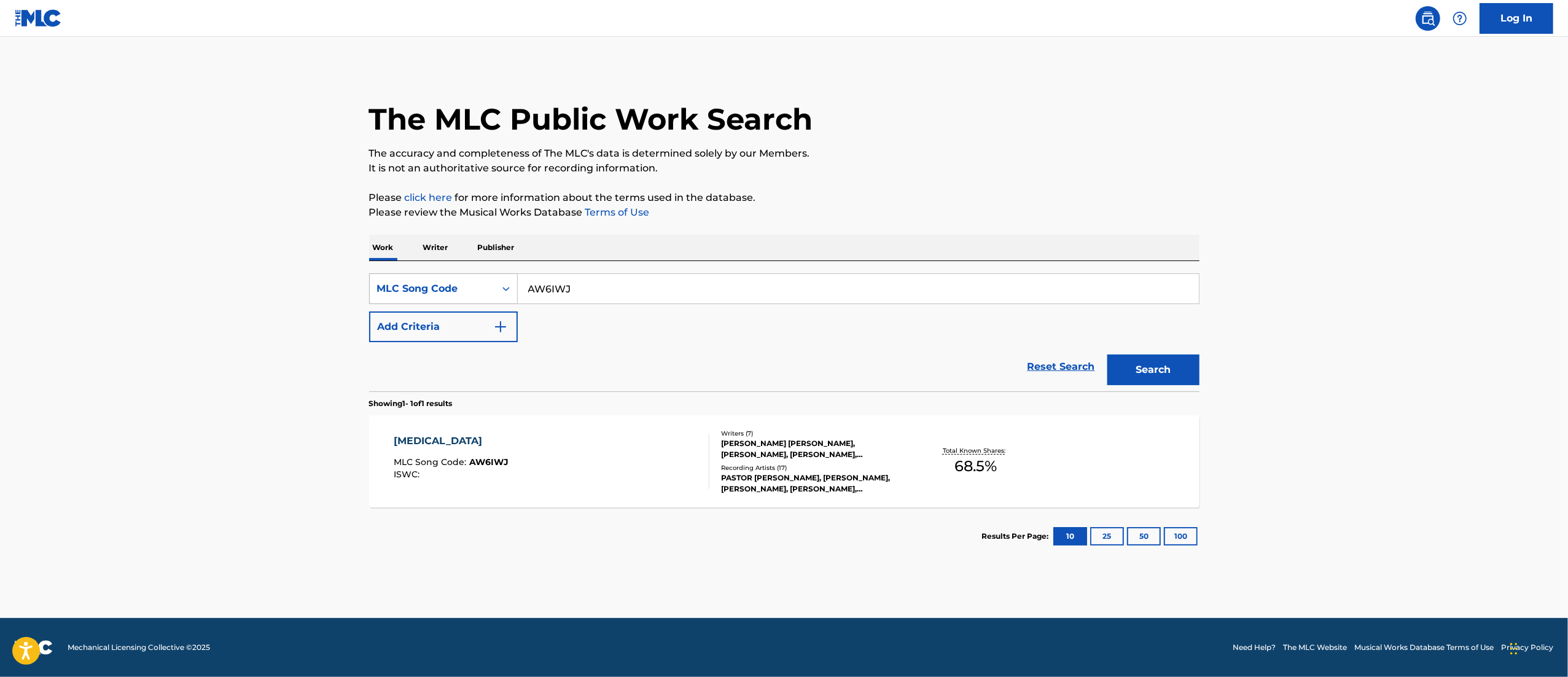
drag, startPoint x: 595, startPoint y: 294, endPoint x: 472, endPoint y: 282, distance: 123.6
click at [472, 282] on div "SearchWithCriteriab77b9bbe-738c-4ad7-a519-2173fe8d9650 MLC Song Code AW6IWJ" at bounding box center [784, 289] width 830 height 31
paste input "H1671J"
type input "H1671J"
click at [1044, 354] on button "Search" at bounding box center [1154, 370] width 92 height 31
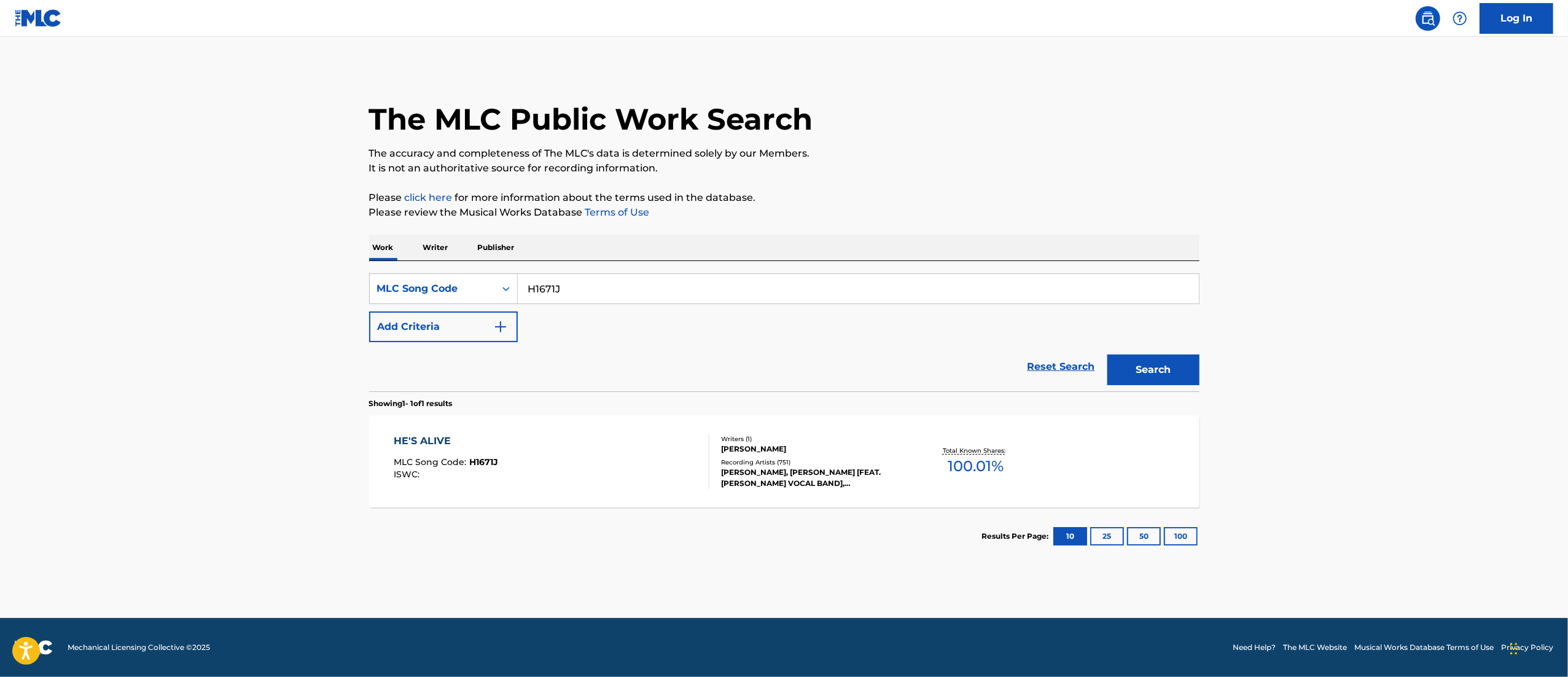
click at [579, 448] on div "HE'S ALIVE MLC Song Code : H1671J ISWC :" at bounding box center [552, 461] width 315 height 55
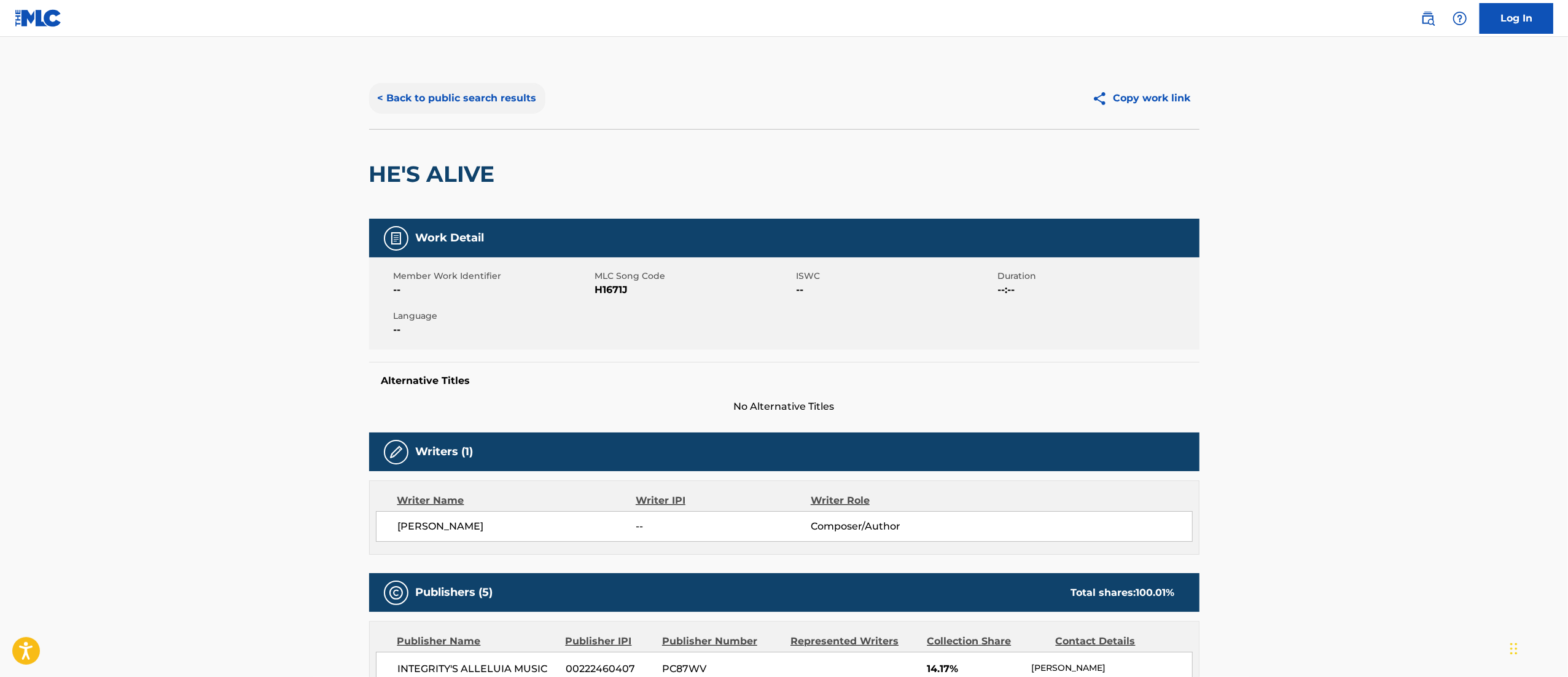
click at [416, 105] on button "< Back to public search results" at bounding box center [457, 98] width 176 height 31
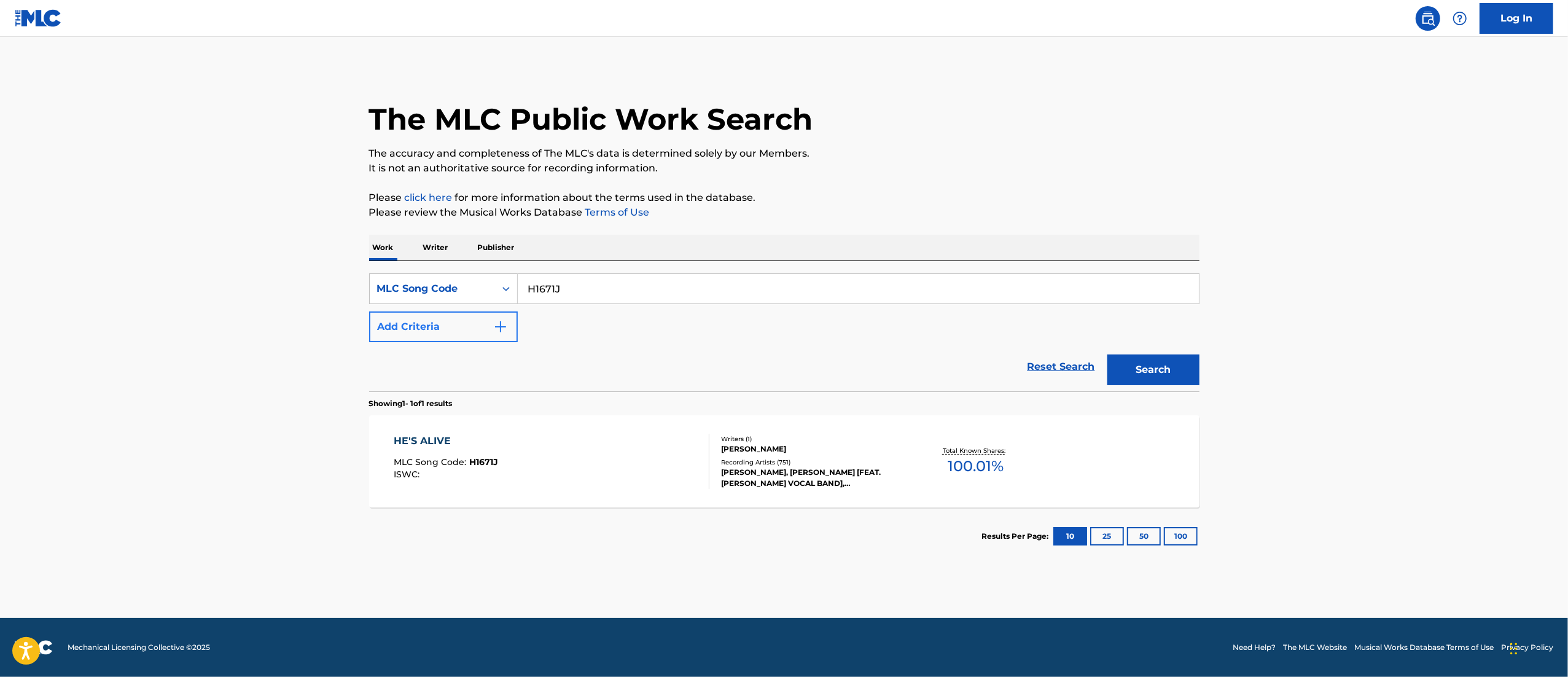
drag, startPoint x: 595, startPoint y: 300, endPoint x: 469, endPoint y: 312, distance: 126.6
click at [469, 312] on div "SearchWithCriteriab77b9bbe-738c-4ad7-a519-2173fe8d9650 MLC Song Code H1671J Add…" at bounding box center [784, 308] width 830 height 69
paste input "IC974O"
type input "IC974O"
click at [1044, 354] on button "Search" at bounding box center [1154, 370] width 92 height 31
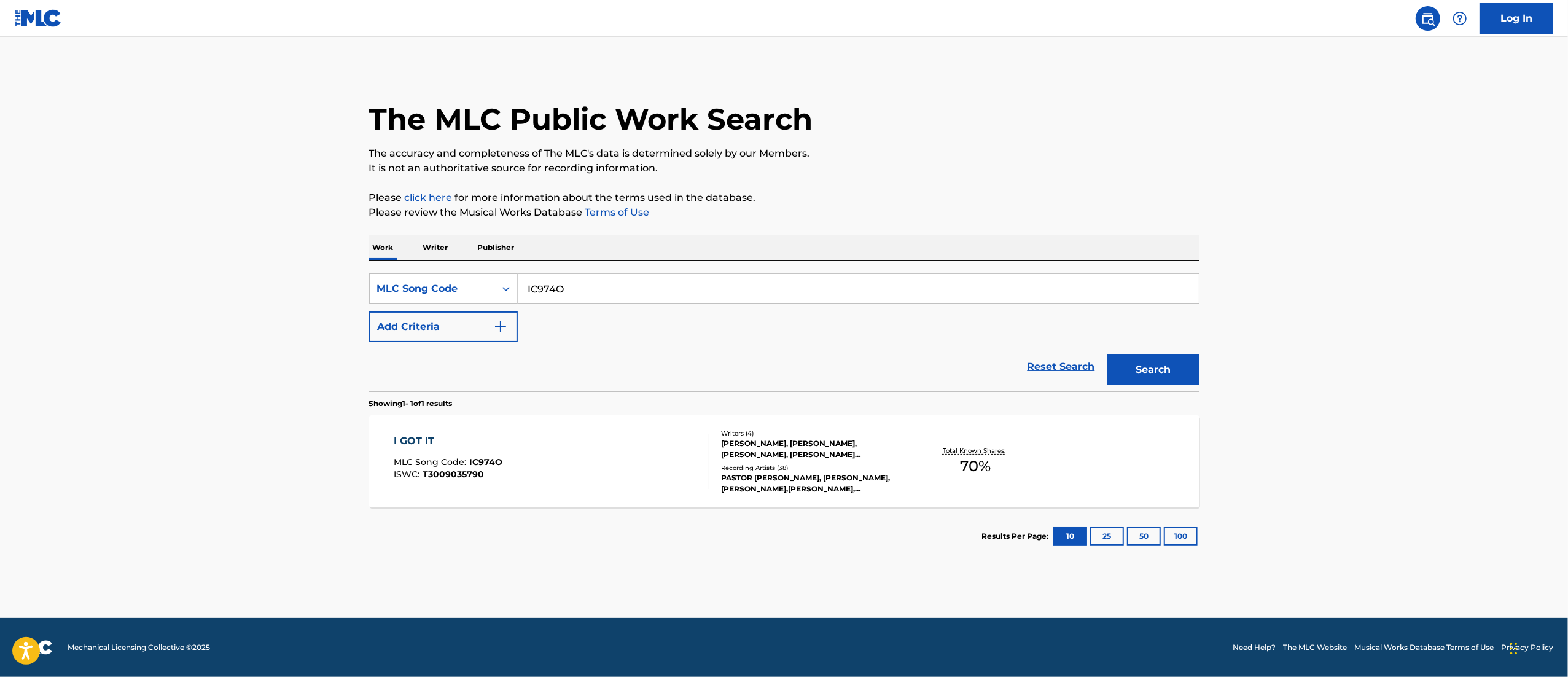
click at [519, 433] on div "I GOT IT MLC Song Code : IC974O ISWC : T3009035790" at bounding box center [552, 461] width 315 height 55
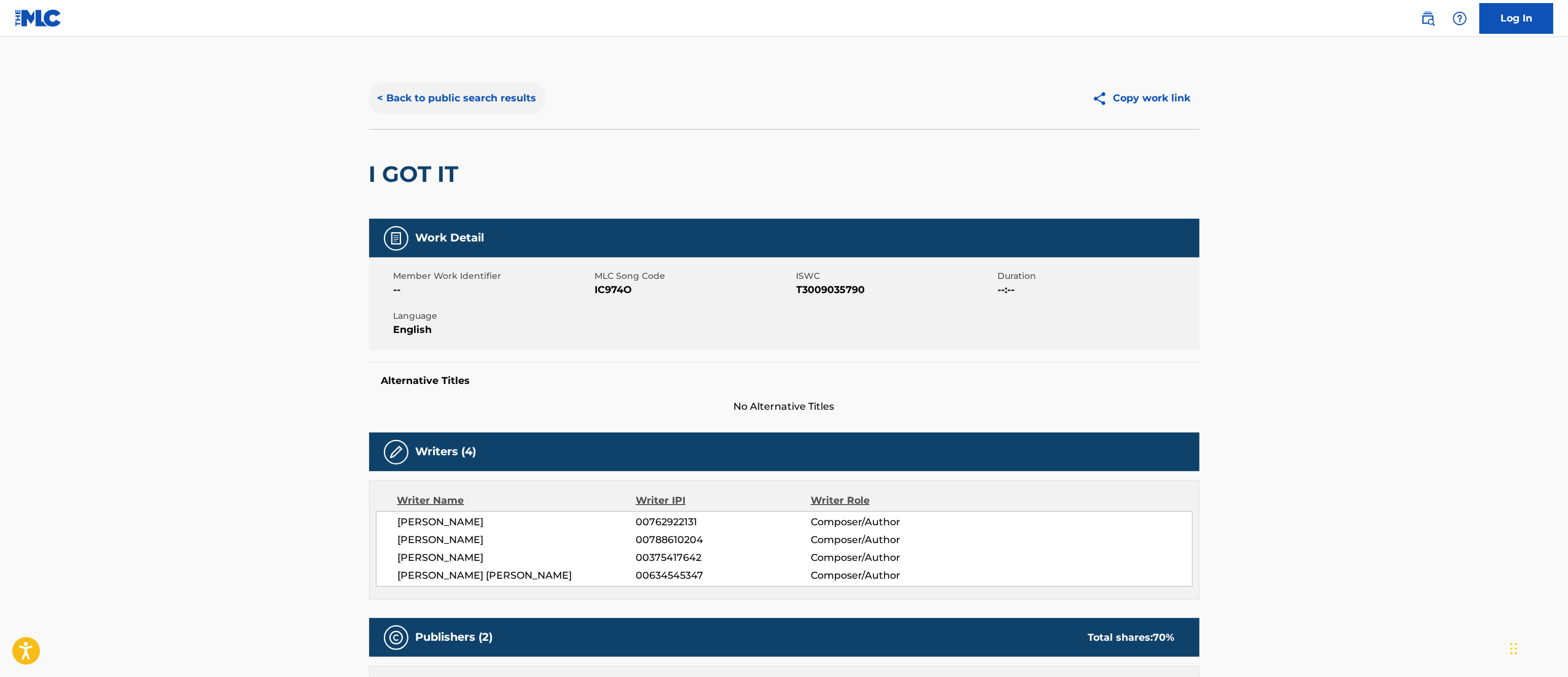
click at [436, 105] on button "< Back to public search results" at bounding box center [457, 98] width 176 height 31
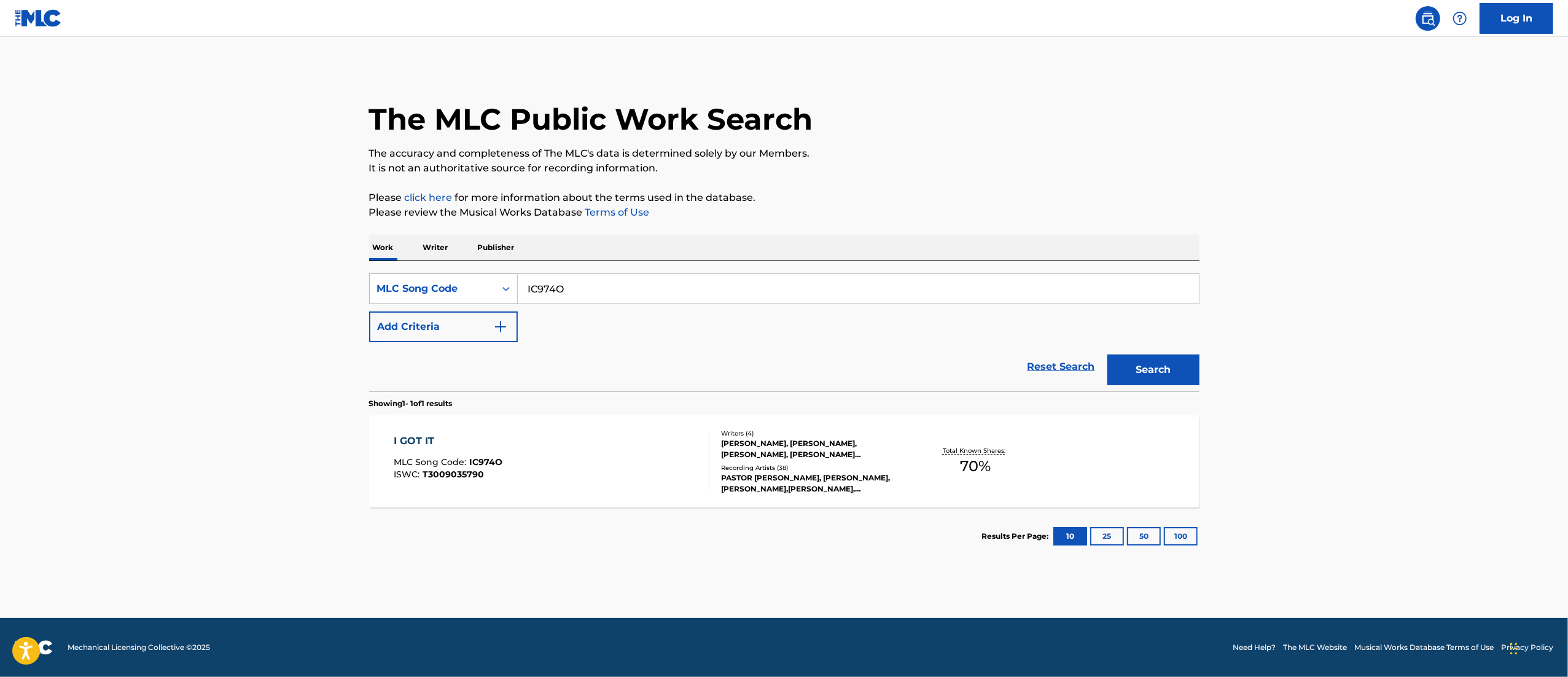
drag, startPoint x: 634, startPoint y: 291, endPoint x: 451, endPoint y: 301, distance: 183.3
click at [451, 301] on div "SearchWithCriteriab77b9bbe-738c-4ad7-a519-2173fe8d9650 MLC Song Code IC974O" at bounding box center [784, 289] width 830 height 31
paste input "DC7Q6K"
type input "DC7Q6K"
click at [1044, 354] on button "Search" at bounding box center [1154, 370] width 92 height 31
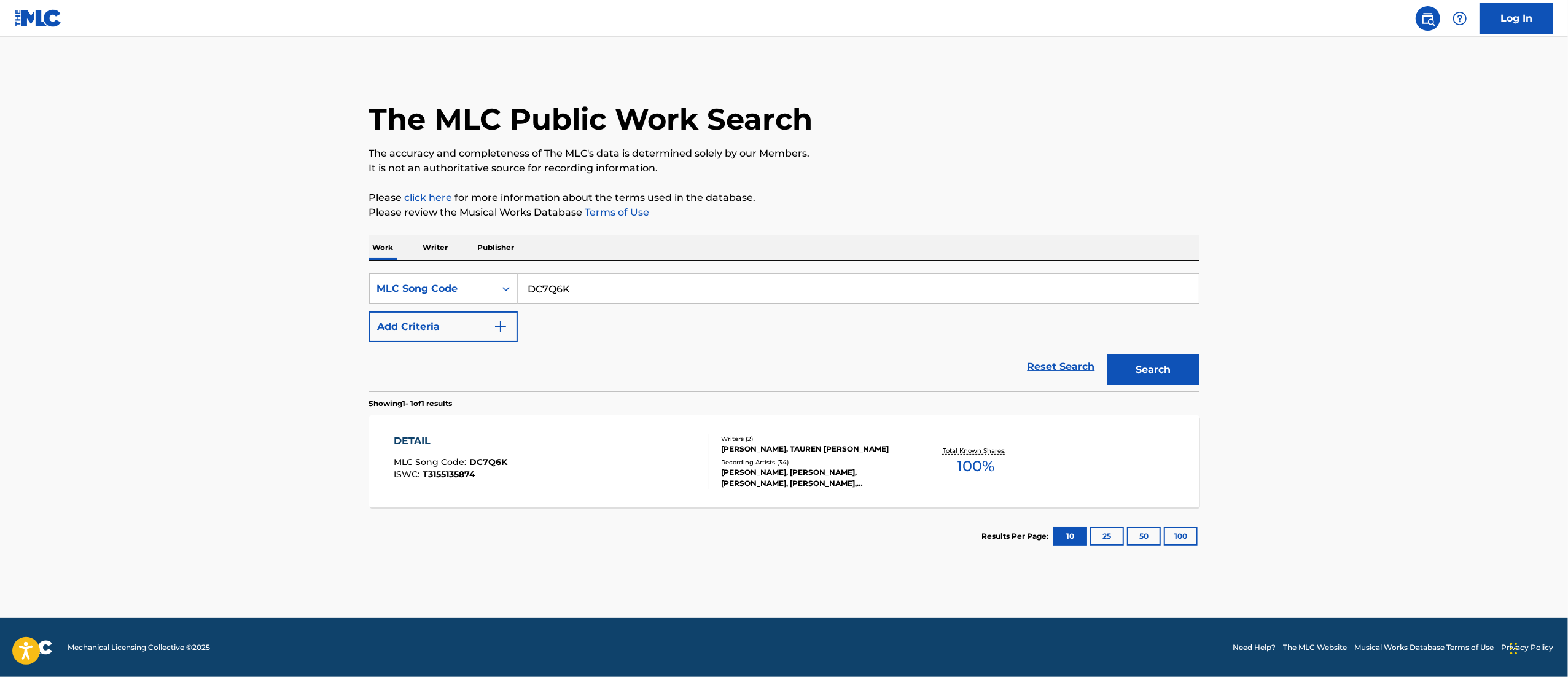
click at [576, 440] on div "DETAIL MLC Song Code : DC7Q6K ISWC : T3155135874" at bounding box center [552, 461] width 315 height 55
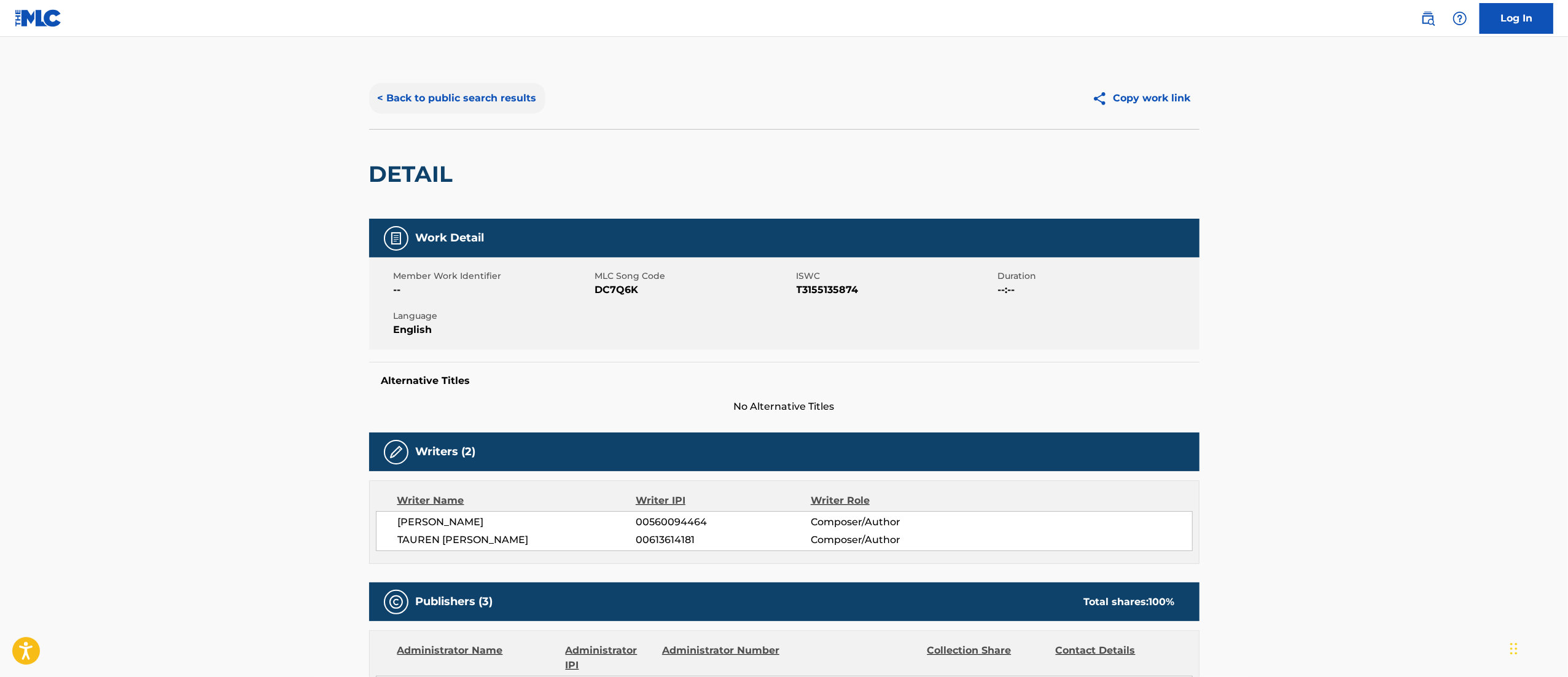
click at [400, 95] on button "< Back to public search results" at bounding box center [457, 98] width 176 height 31
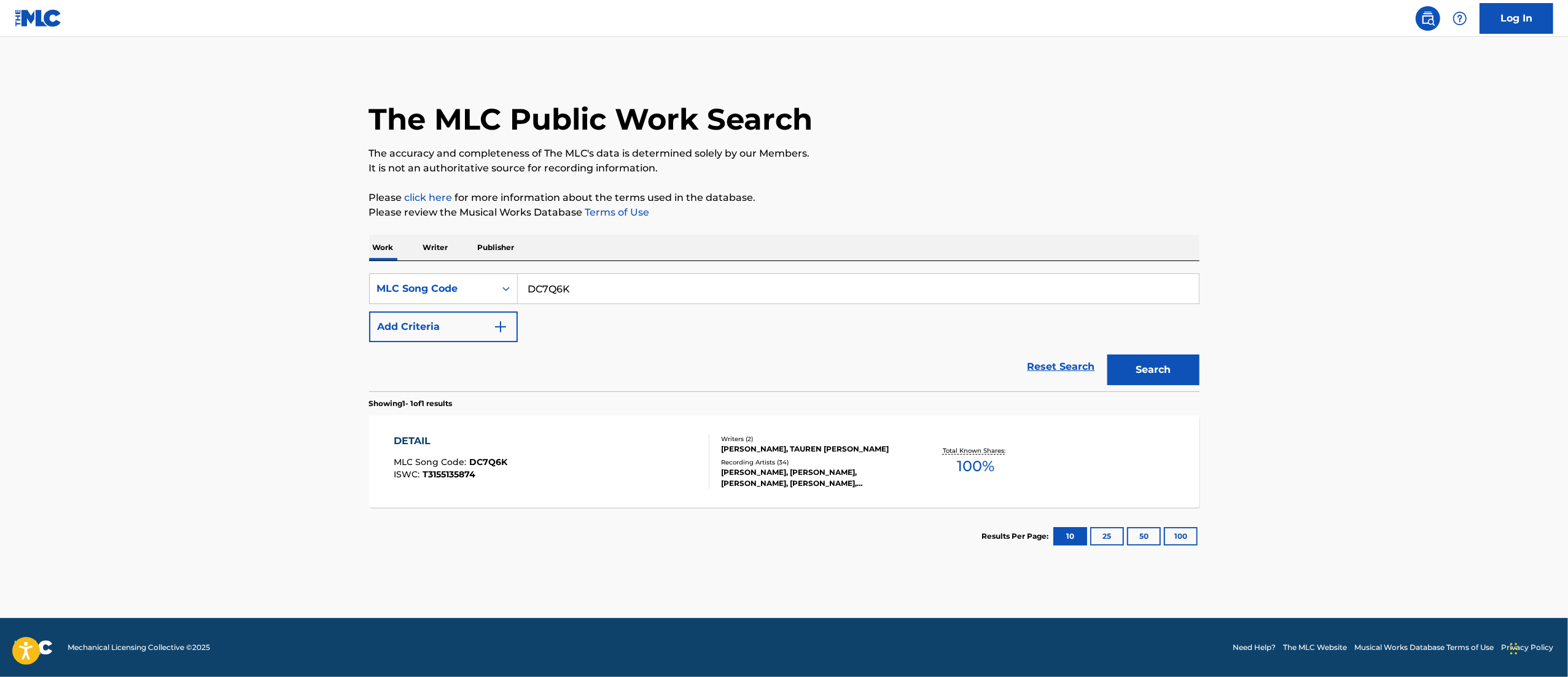
click at [579, 304] on div "SearchWithCriteriab77b9bbe-738c-4ad7-a519-2173fe8d9650 MLC Song Code DC7Q6K Add…" at bounding box center [784, 308] width 830 height 69
drag, startPoint x: 583, startPoint y: 292, endPoint x: 508, endPoint y: 299, distance: 75.3
click at [508, 299] on div "SearchWithCriteriab77b9bbe-738c-4ad7-a519-2173fe8d9650 MLC Song Code DC7Q6K" at bounding box center [784, 289] width 830 height 31
paste input "W51GMV"
type input "W51GMV"
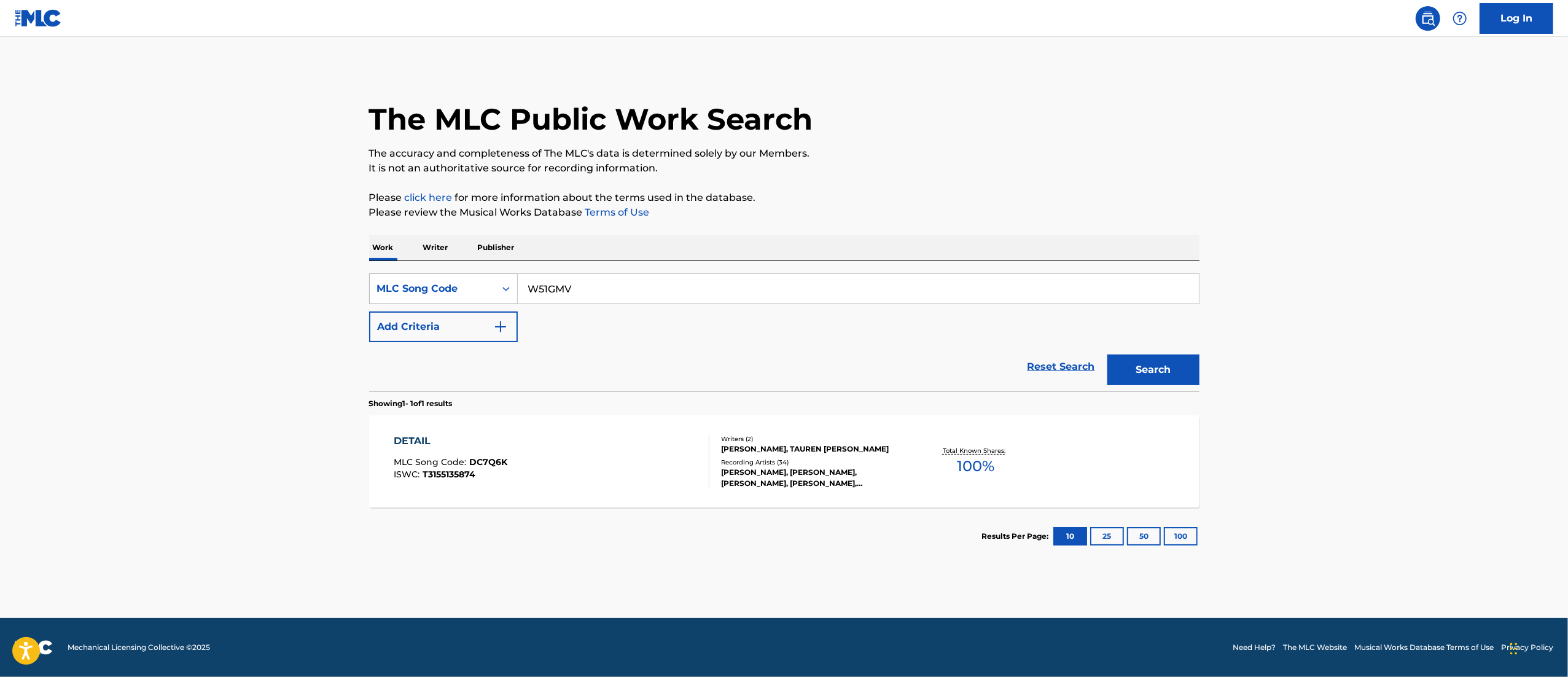
click at [1044, 354] on button "Search" at bounding box center [1154, 370] width 92 height 31
click at [625, 451] on div "WE WANT MORE MLC Song Code : W51GMV ISWC :" at bounding box center [552, 461] width 315 height 55
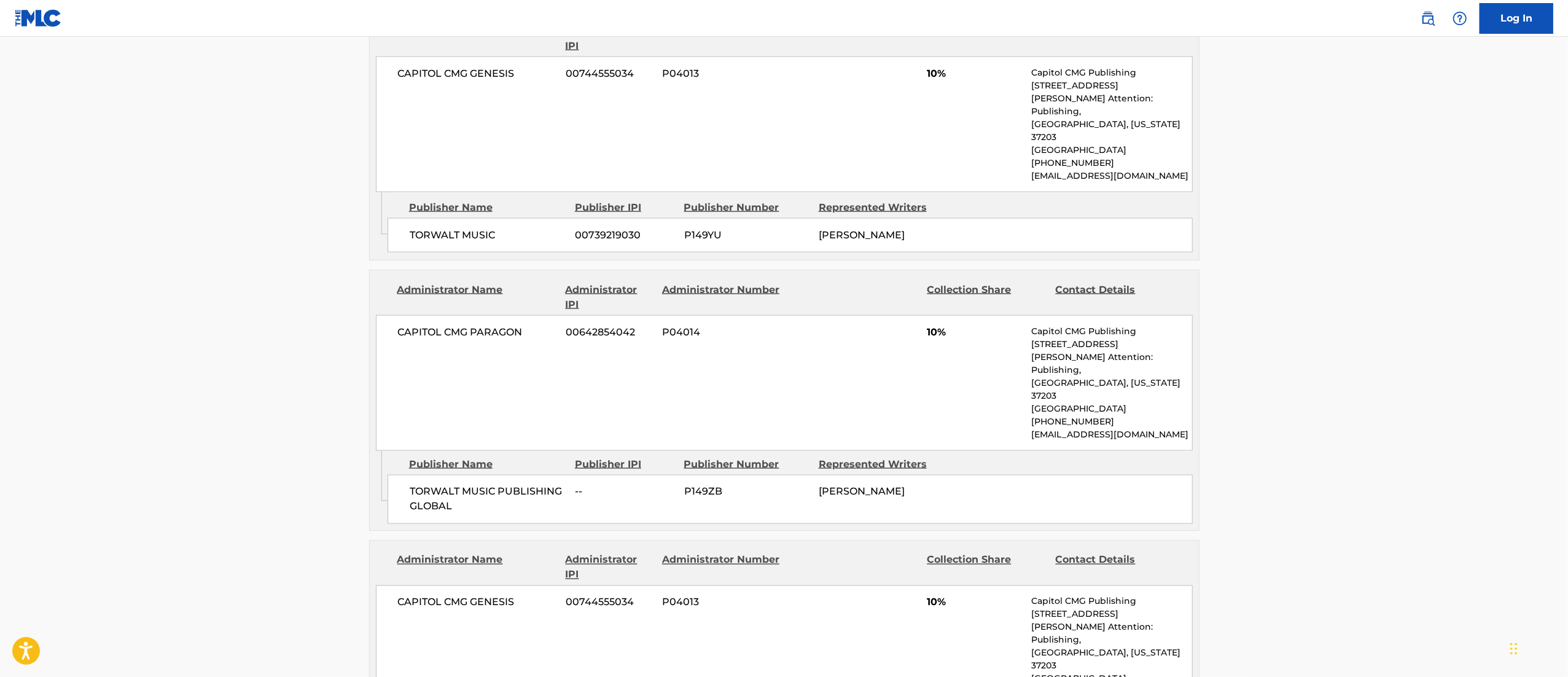
scroll to position [1866, 0]
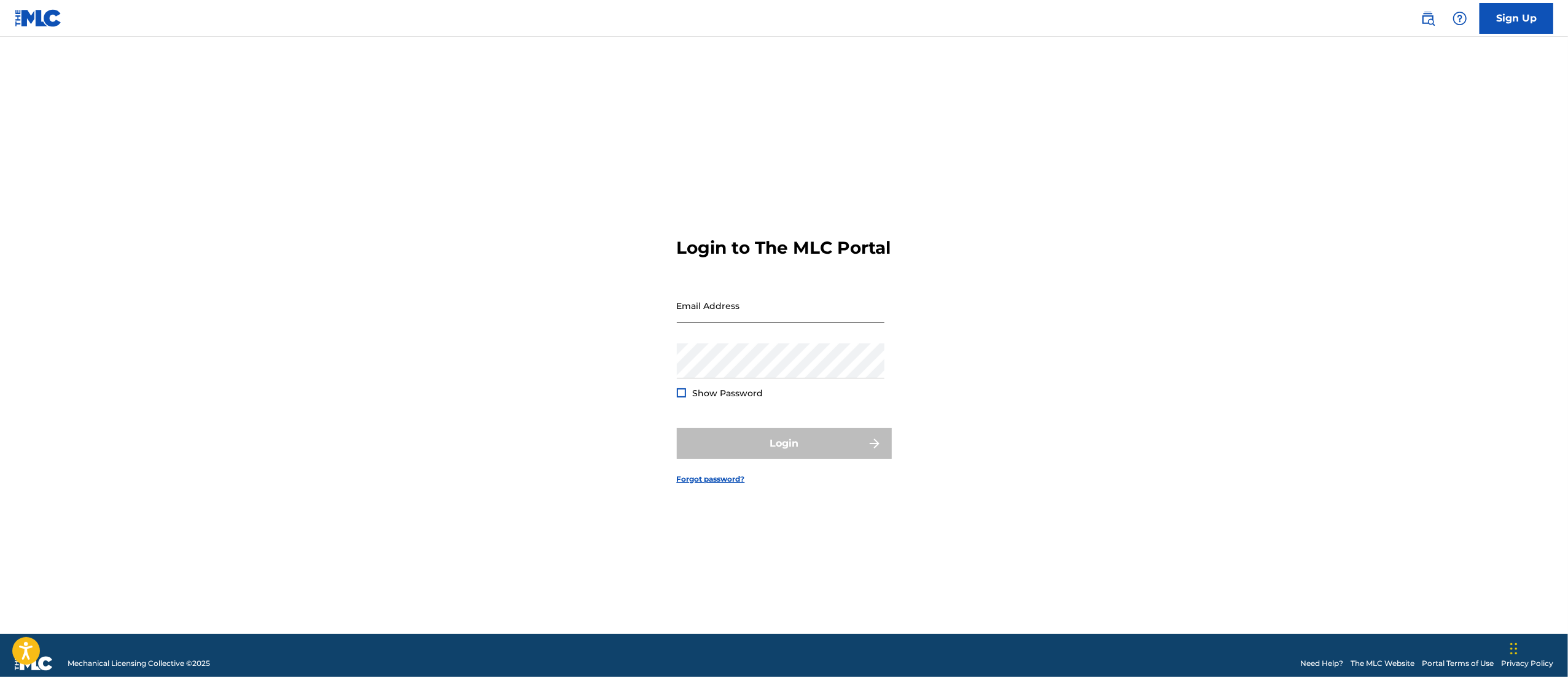
click at [747, 323] on input "Email Address" at bounding box center [780, 306] width 208 height 35
type input "[PERSON_NAME][EMAIL_ADDRESS][PERSON_NAME][DOMAIN_NAME]"
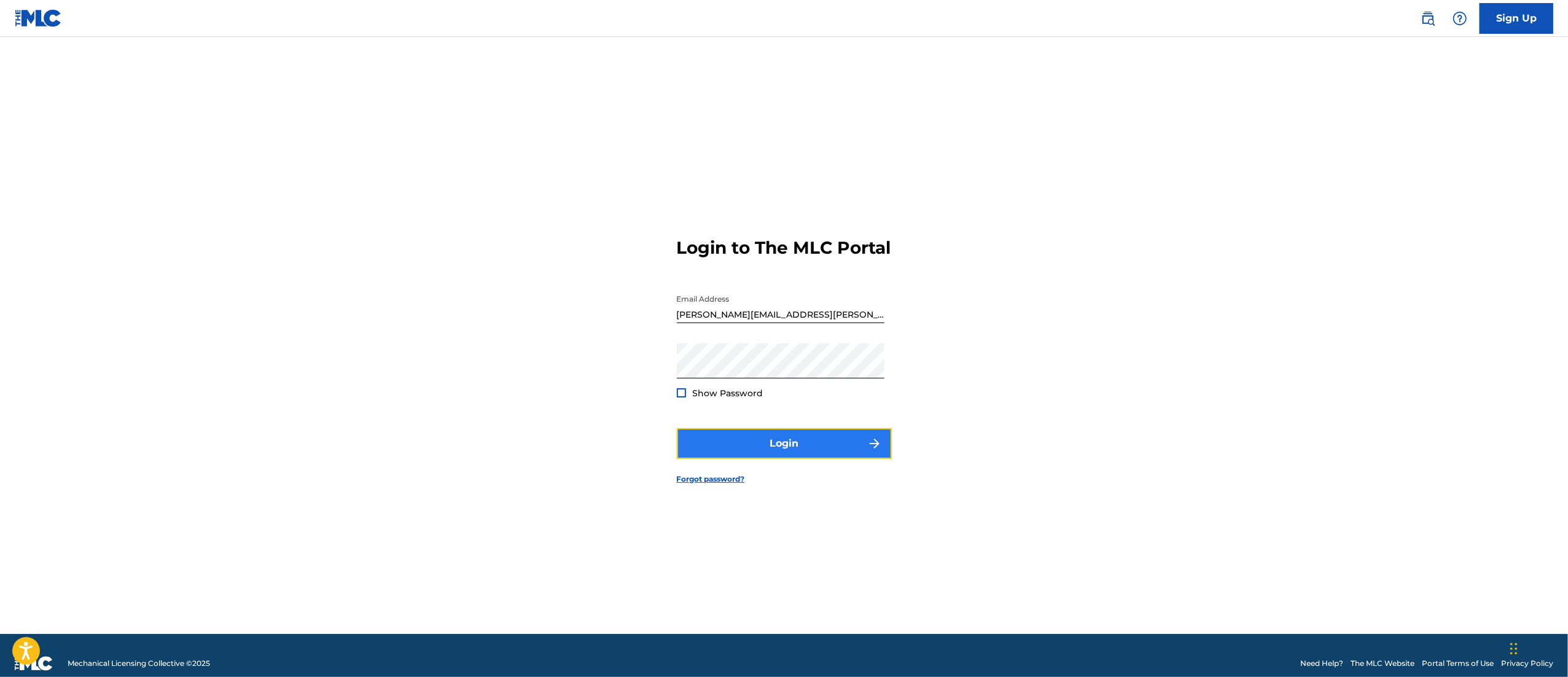
click at [760, 457] on button "Login" at bounding box center [784, 444] width 215 height 31
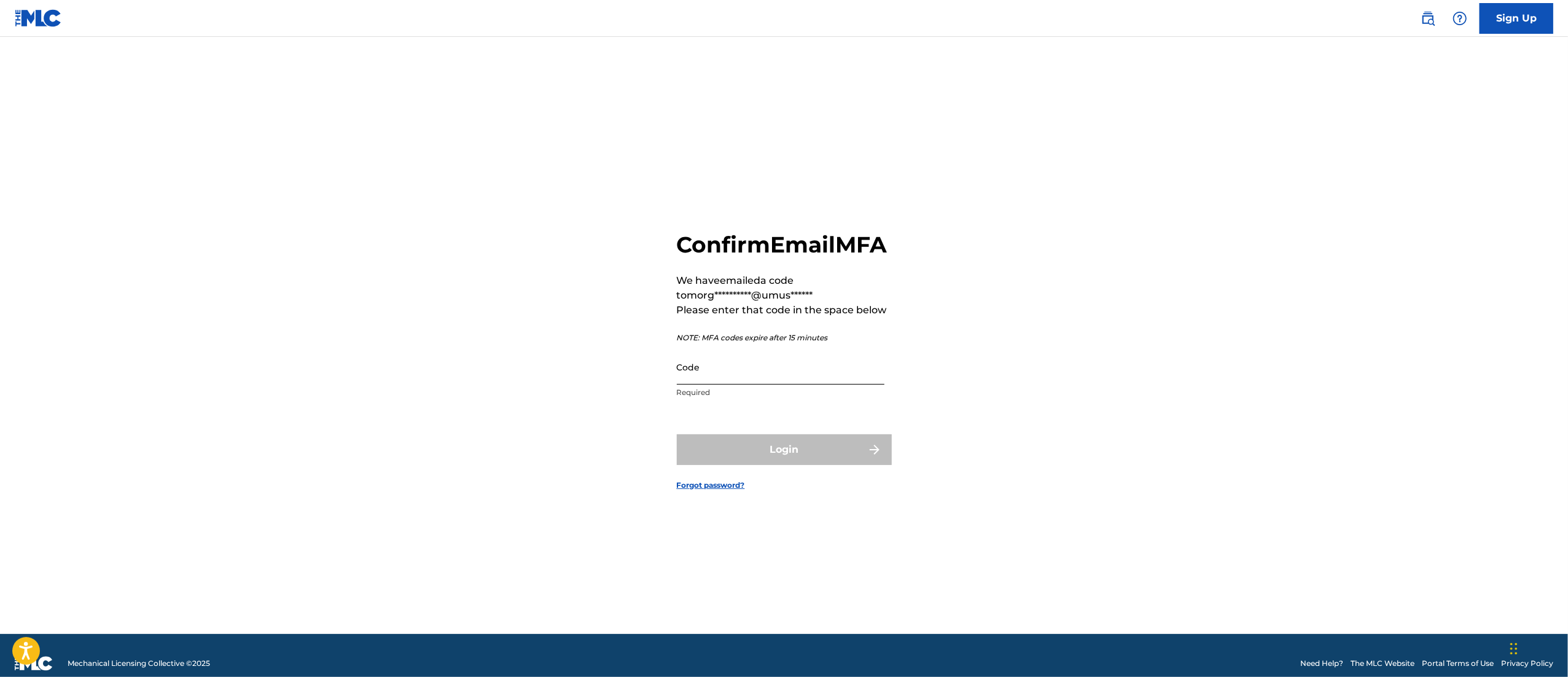
click at [731, 376] on input "Code" at bounding box center [780, 367] width 208 height 35
type input "892773"
click at [736, 465] on button "Login" at bounding box center [784, 450] width 215 height 31
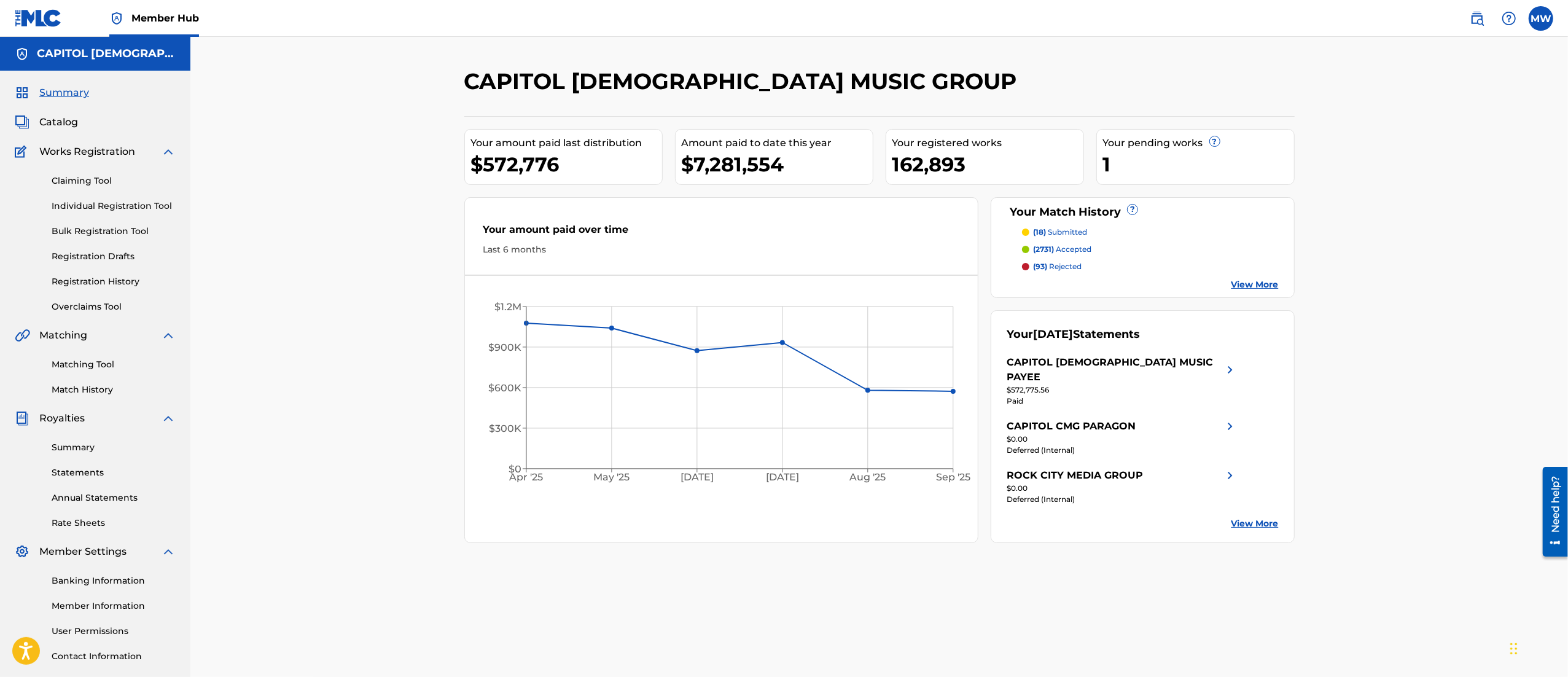
click at [59, 112] on div "Summary Catalog Works Registration Claiming Tool Individual Registration Tool B…" at bounding box center [95, 387] width 191 height 632
click at [60, 117] on span "Catalog" at bounding box center [59, 122] width 39 height 15
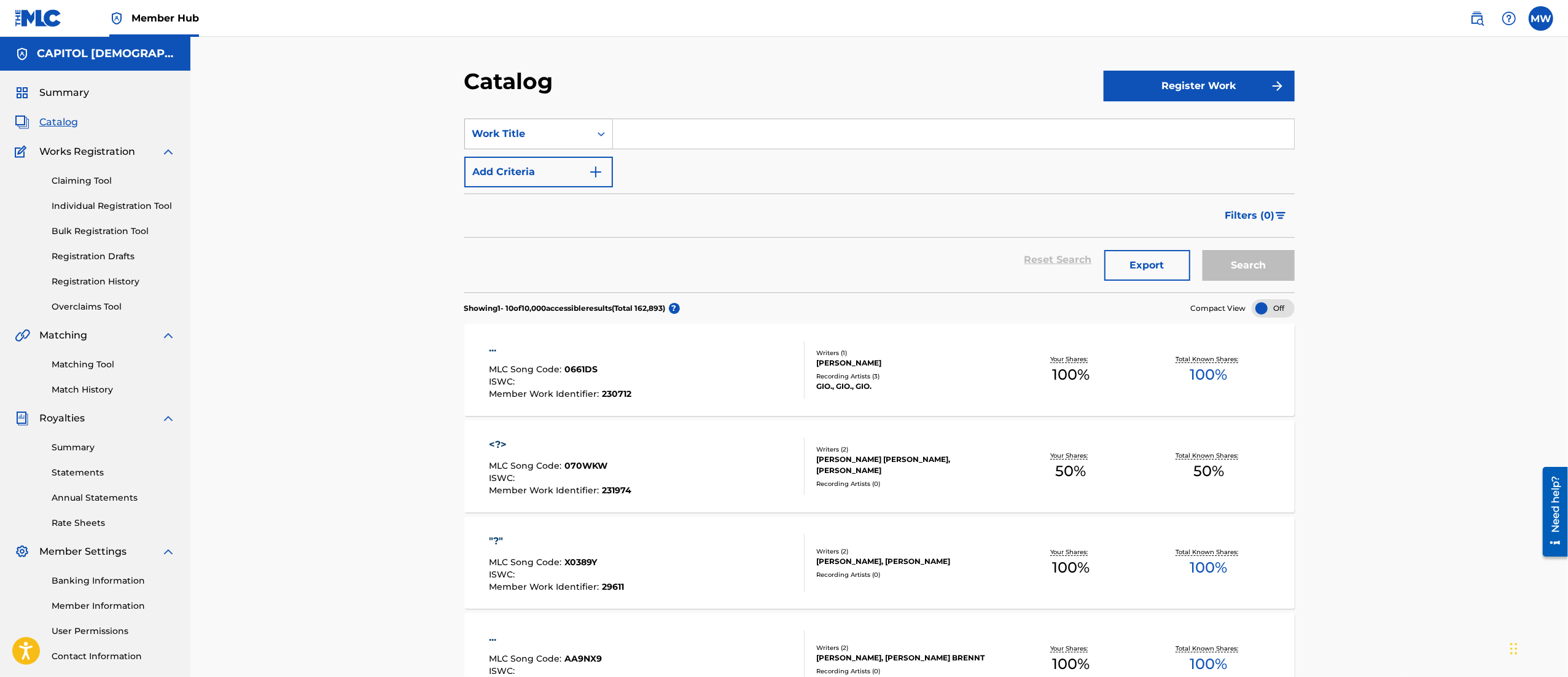
click at [521, 147] on div "Work Title" at bounding box center [538, 134] width 149 height 31
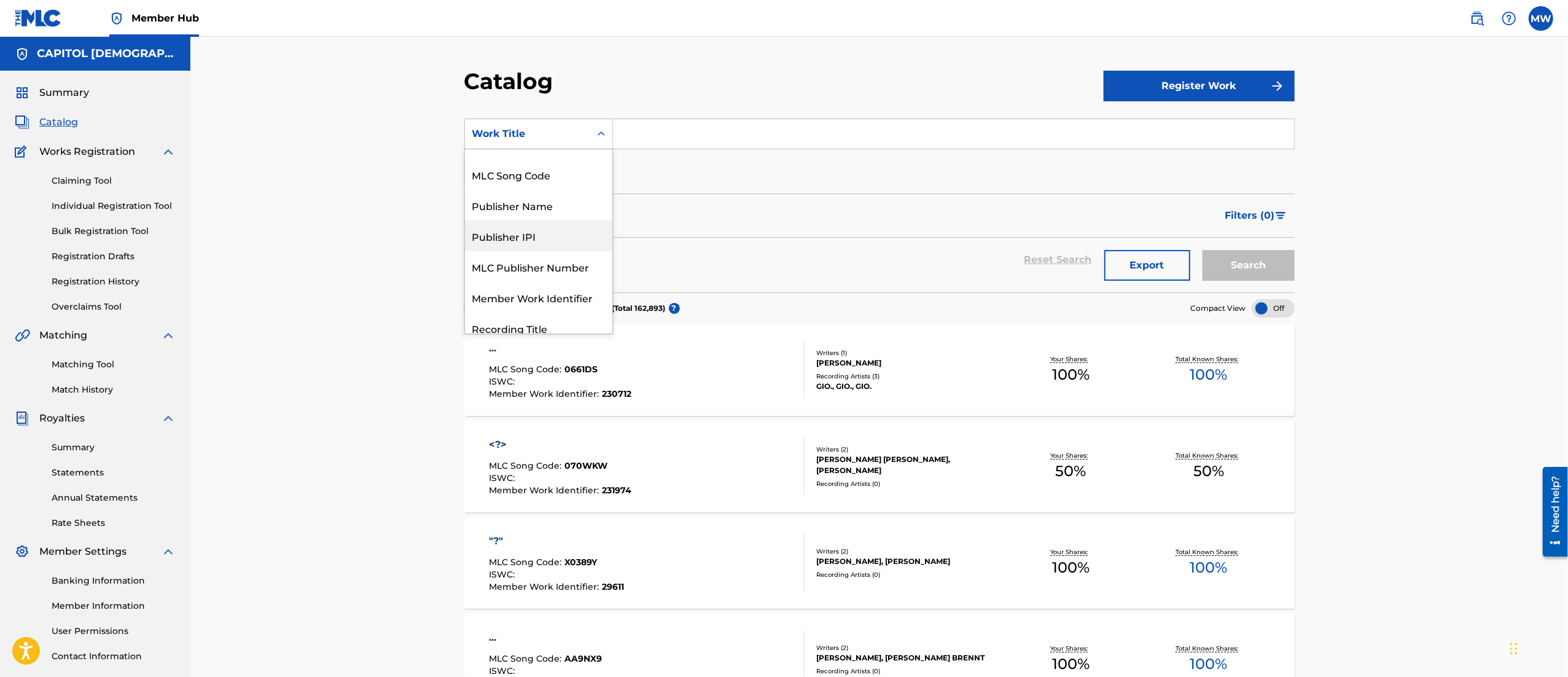
scroll to position [80, 0]
click at [501, 180] on div "MLC Song Code" at bounding box center [538, 177] width 147 height 31
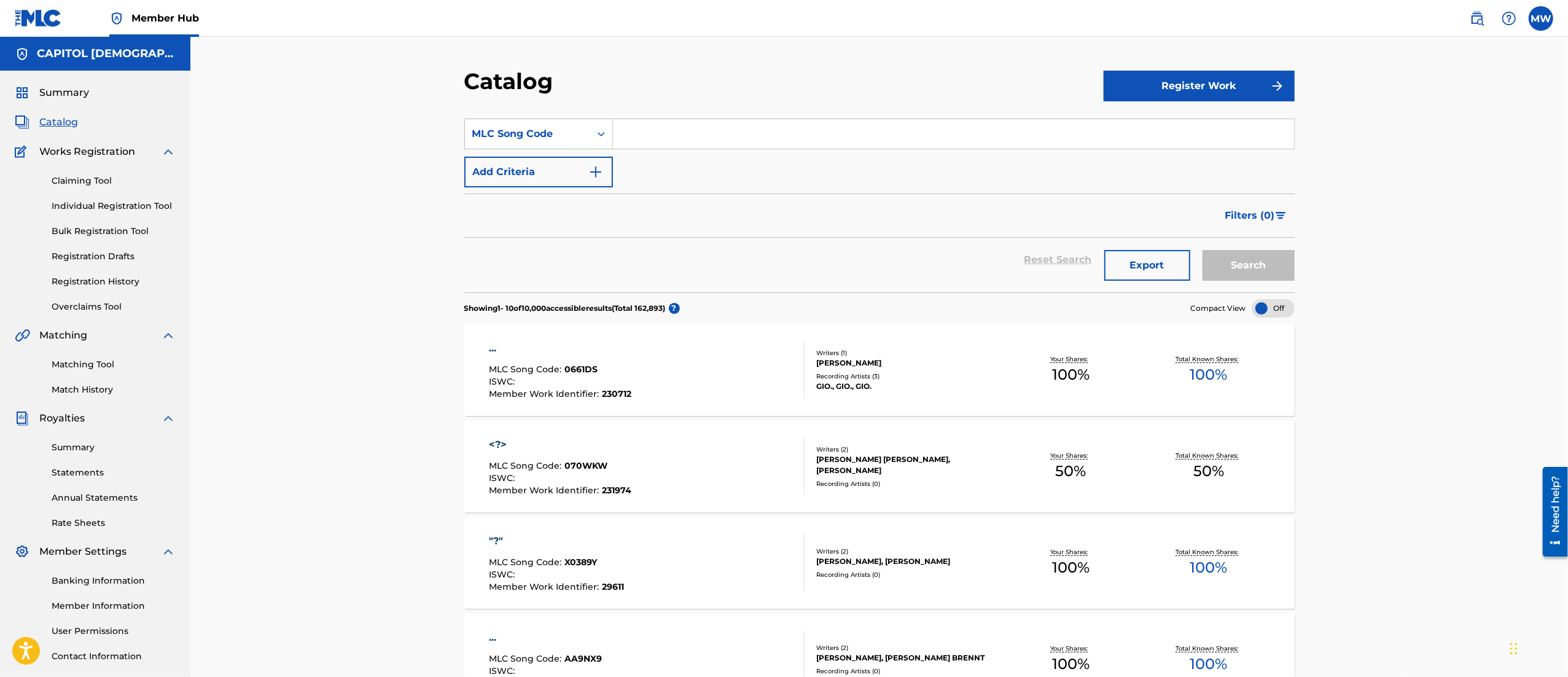
click at [666, 140] on input "Search Form" at bounding box center [953, 133] width 681 height 29
paste input "AC2PML"
type input "AC2PML"
click at [1203, 250] on button "Search" at bounding box center [1249, 266] width 92 height 31
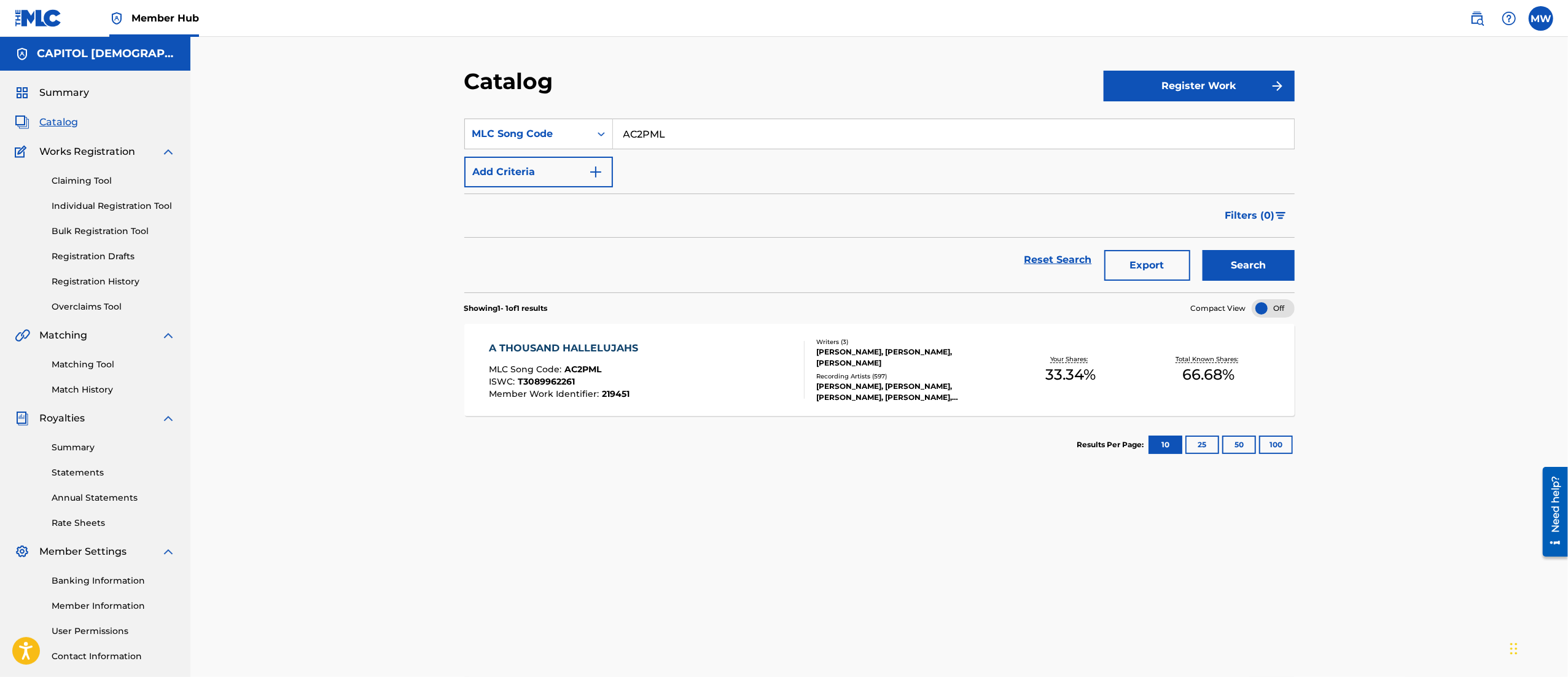
click at [659, 354] on div "A THOUSAND HALLELUJAHS MLC Song Code : AC2PML ISWC : T3089962261 Member Work Id…" at bounding box center [647, 370] width 315 height 58
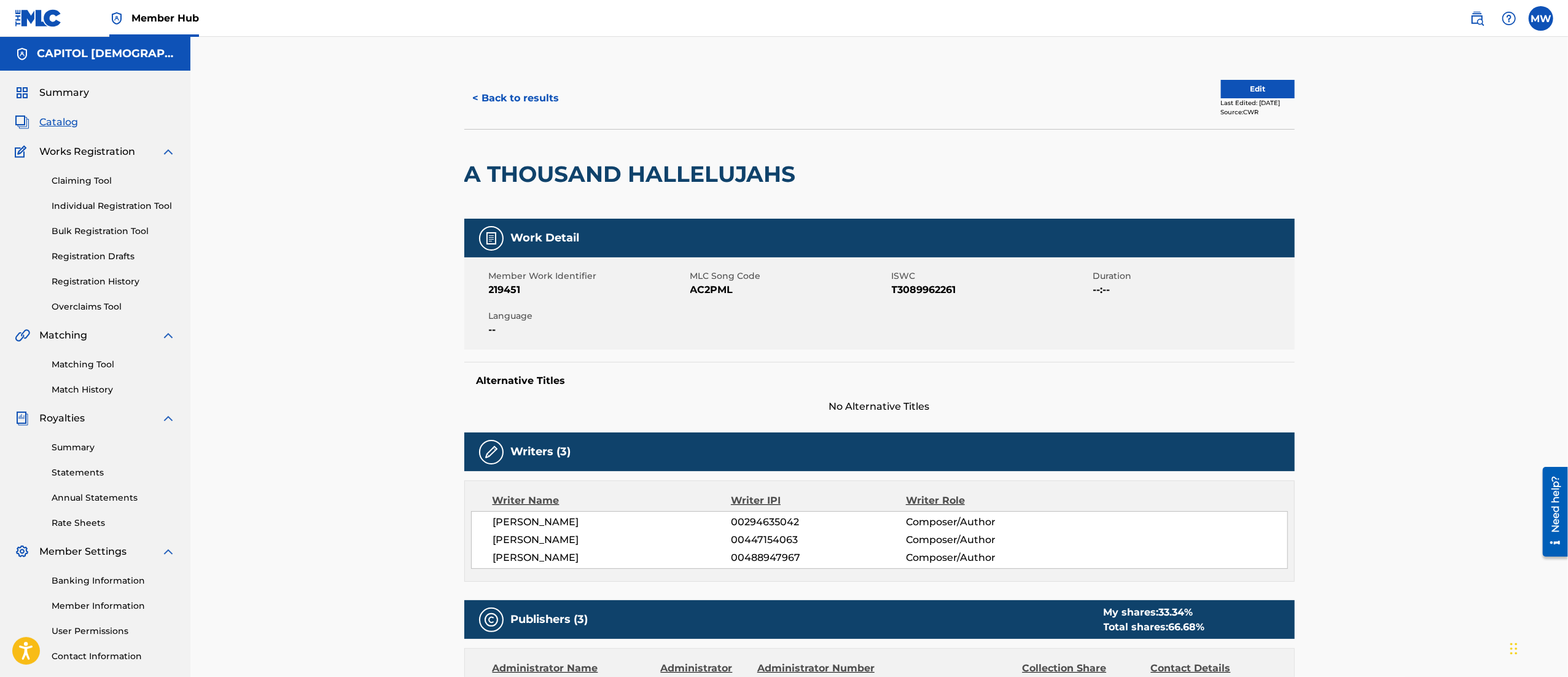
click at [1244, 100] on div "Last Edited: December 02, 2024" at bounding box center [1258, 103] width 73 height 10
click at [1234, 90] on button "Edit" at bounding box center [1258, 89] width 73 height 18
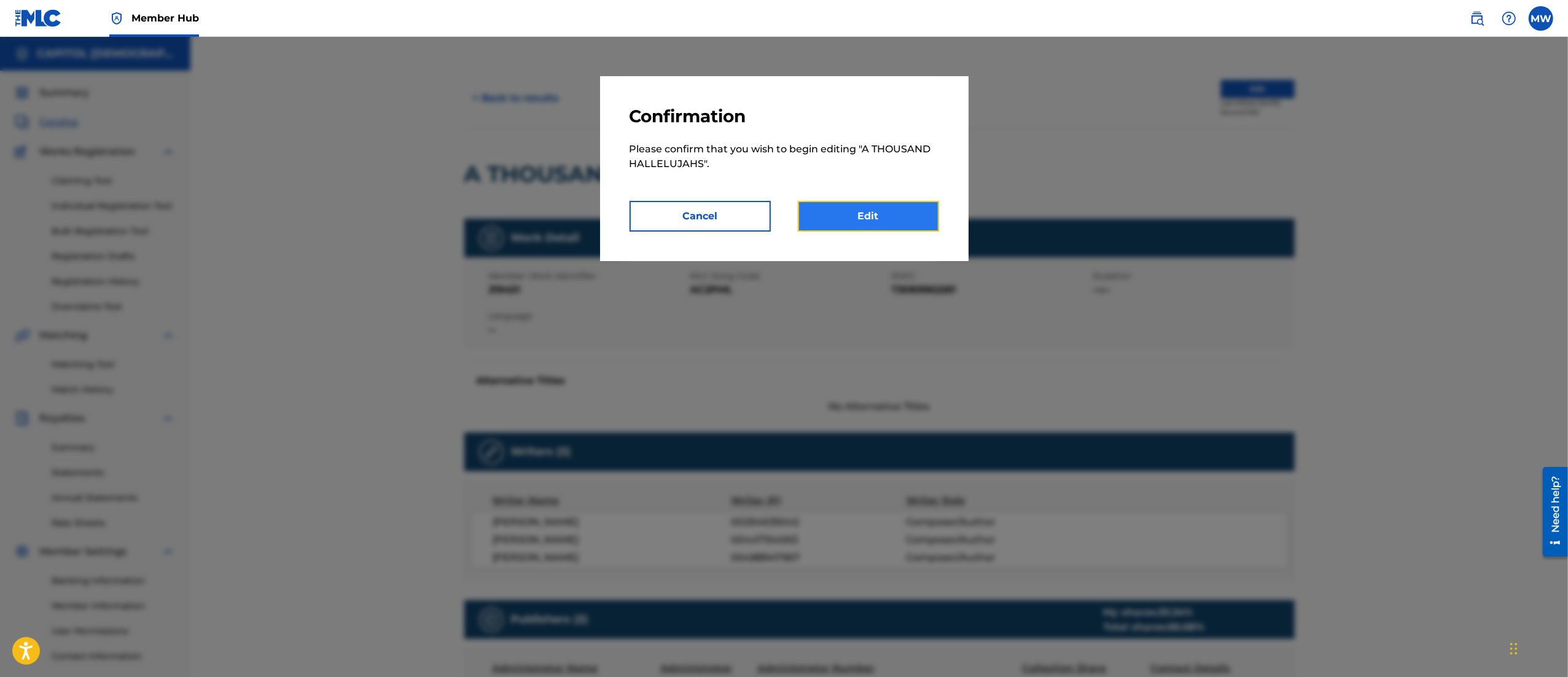
click at [894, 218] on link "Edit" at bounding box center [868, 216] width 142 height 31
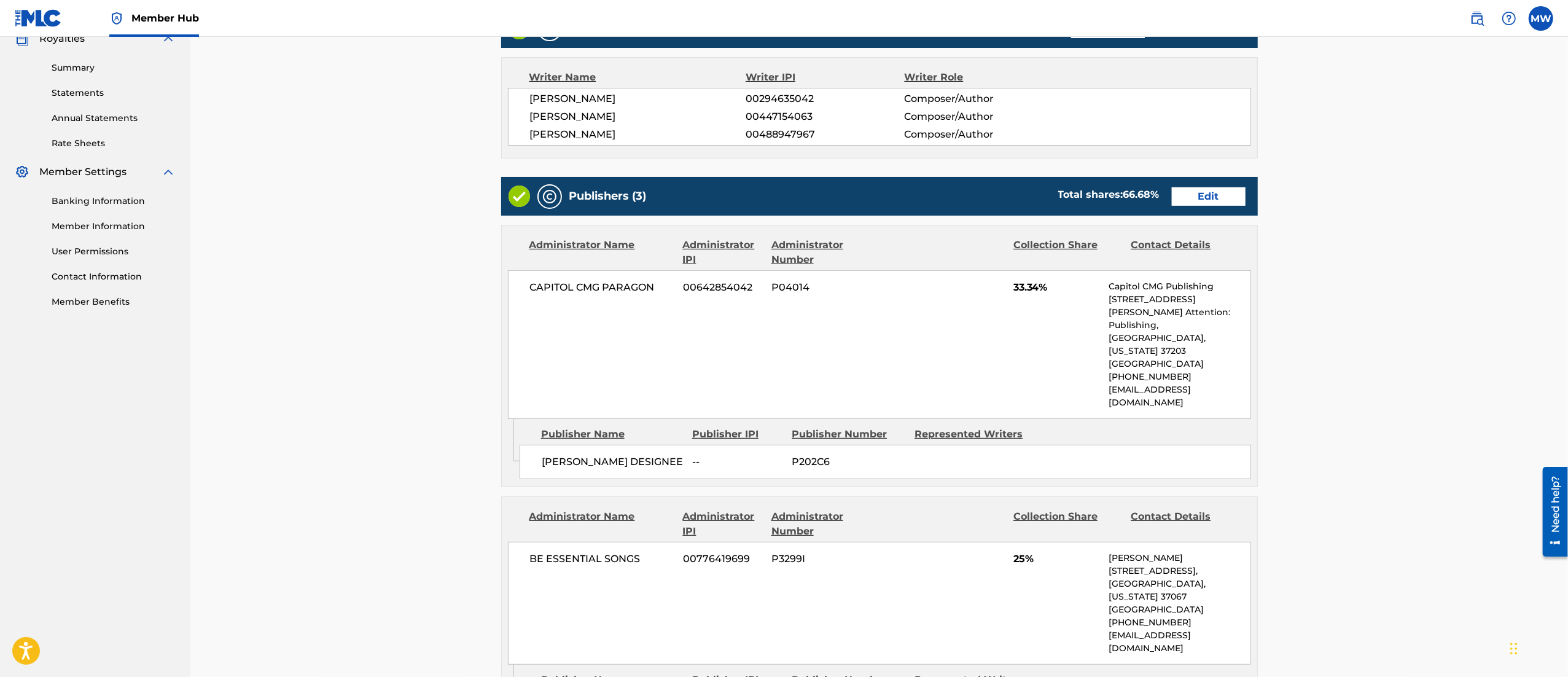
scroll to position [381, 0]
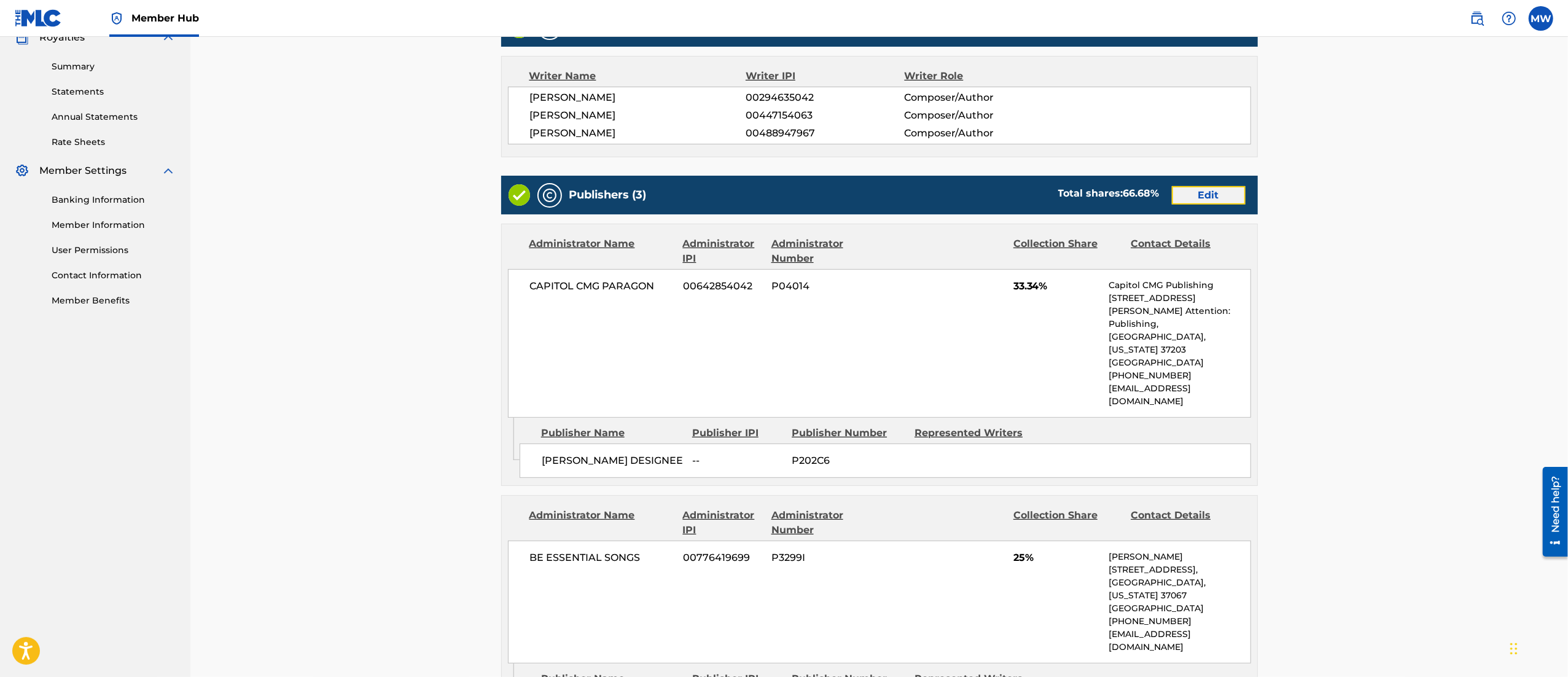
click at [1197, 202] on link "Edit" at bounding box center [1209, 195] width 73 height 18
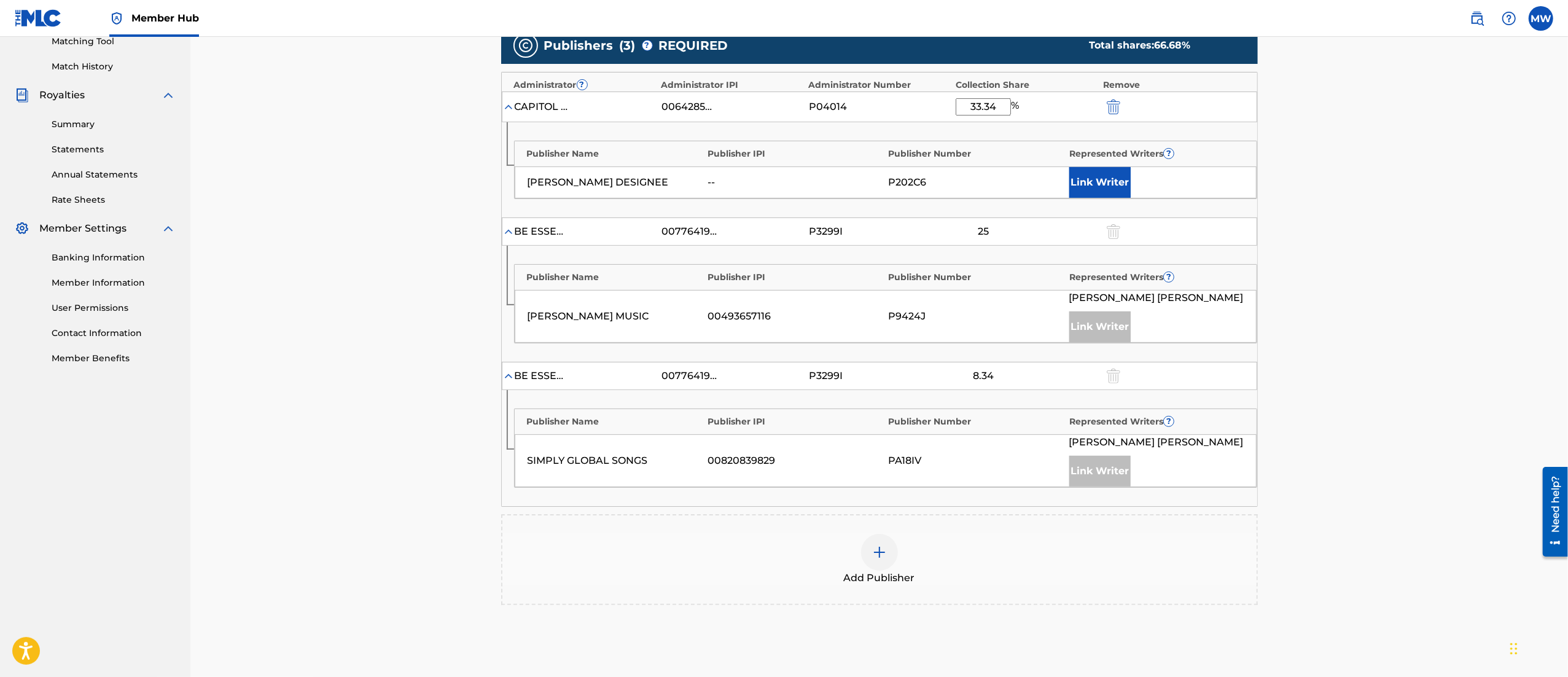
scroll to position [377, 0]
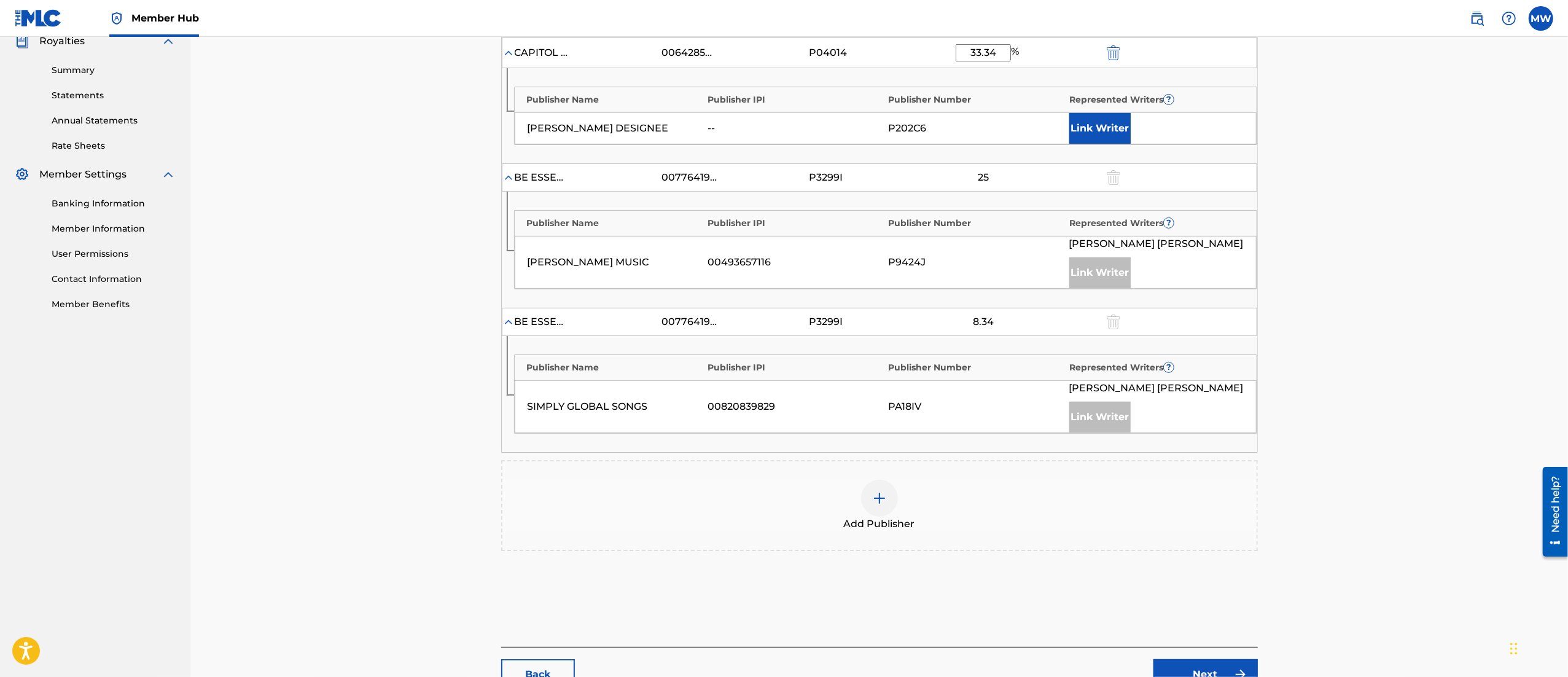
click at [811, 508] on div "Add Publisher" at bounding box center [879, 505] width 754 height 51
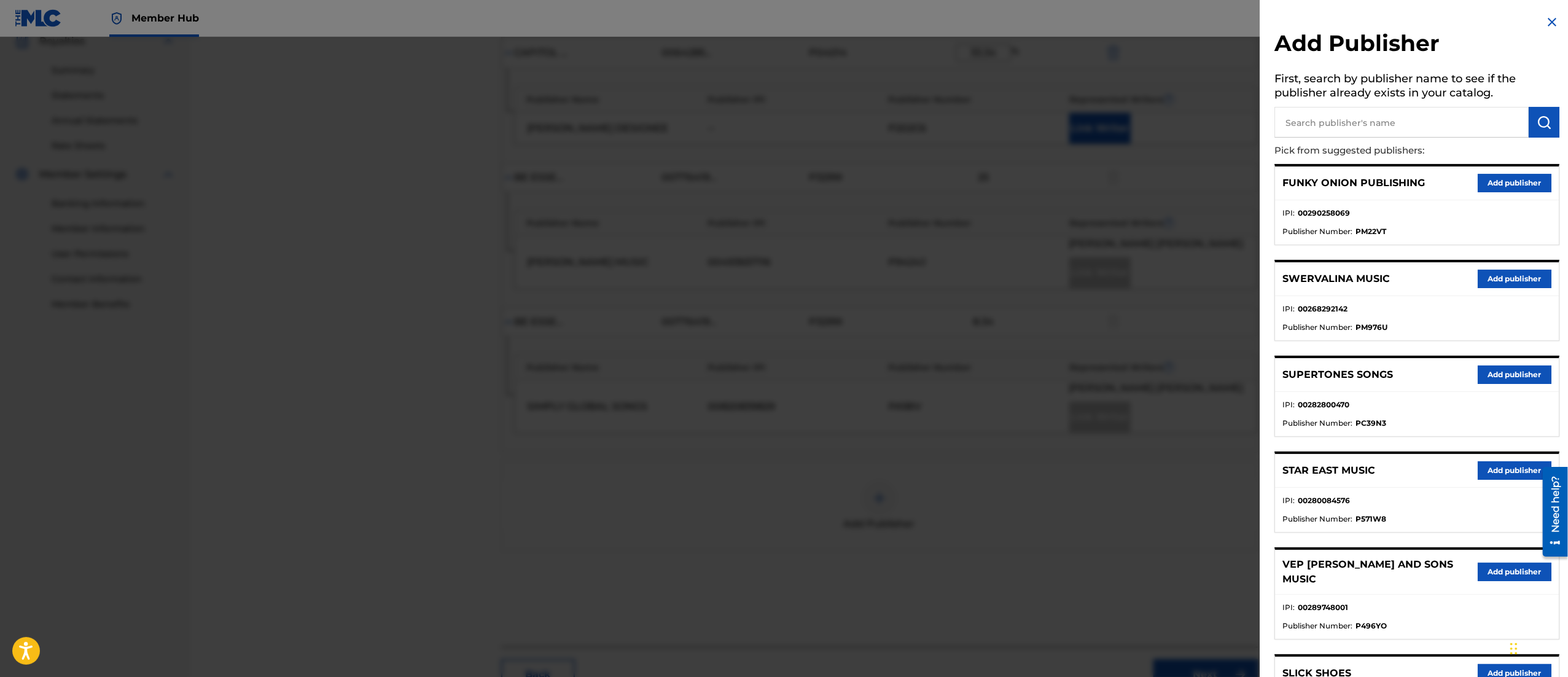
click at [1320, 127] on input "text" at bounding box center [1402, 122] width 254 height 31
type input "scott ligertwood designee"
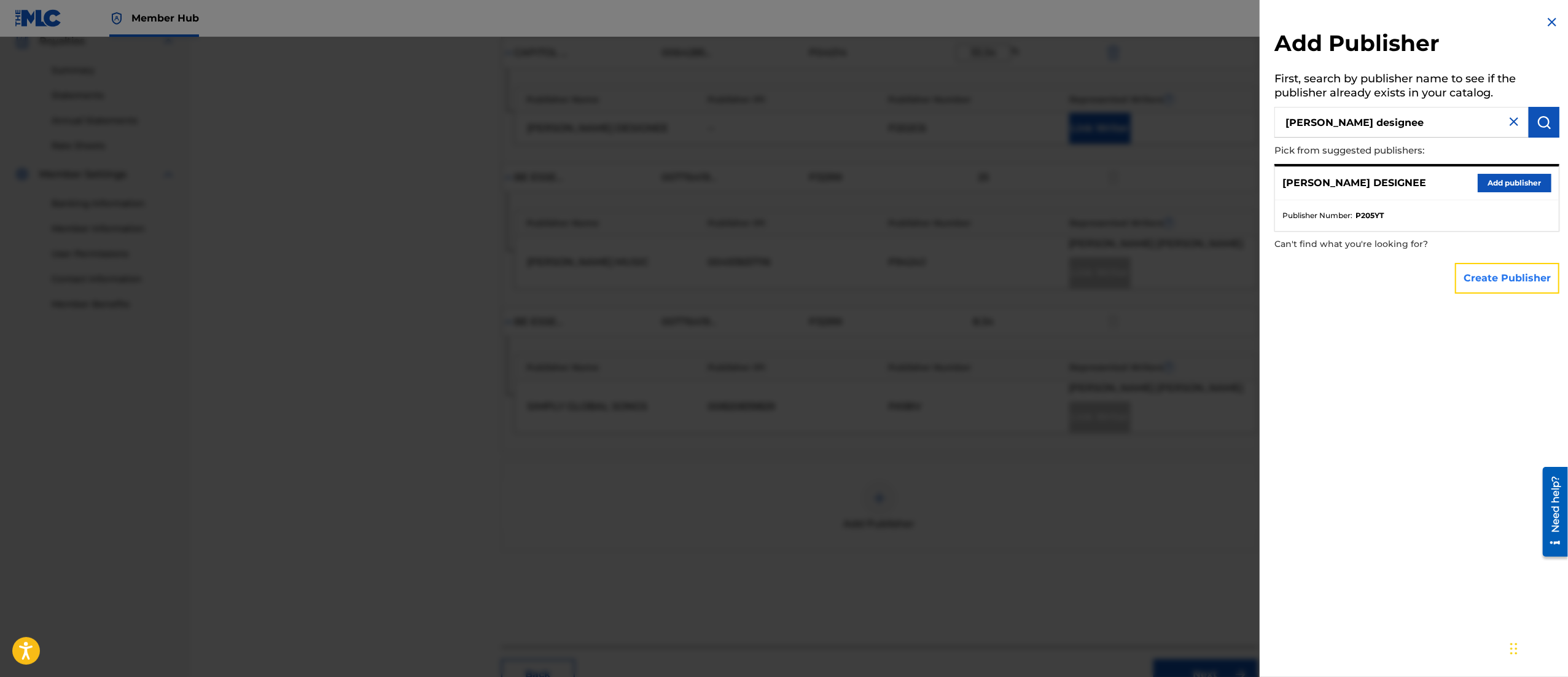
click at [1505, 269] on button "Create Publisher" at bounding box center [1507, 278] width 104 height 31
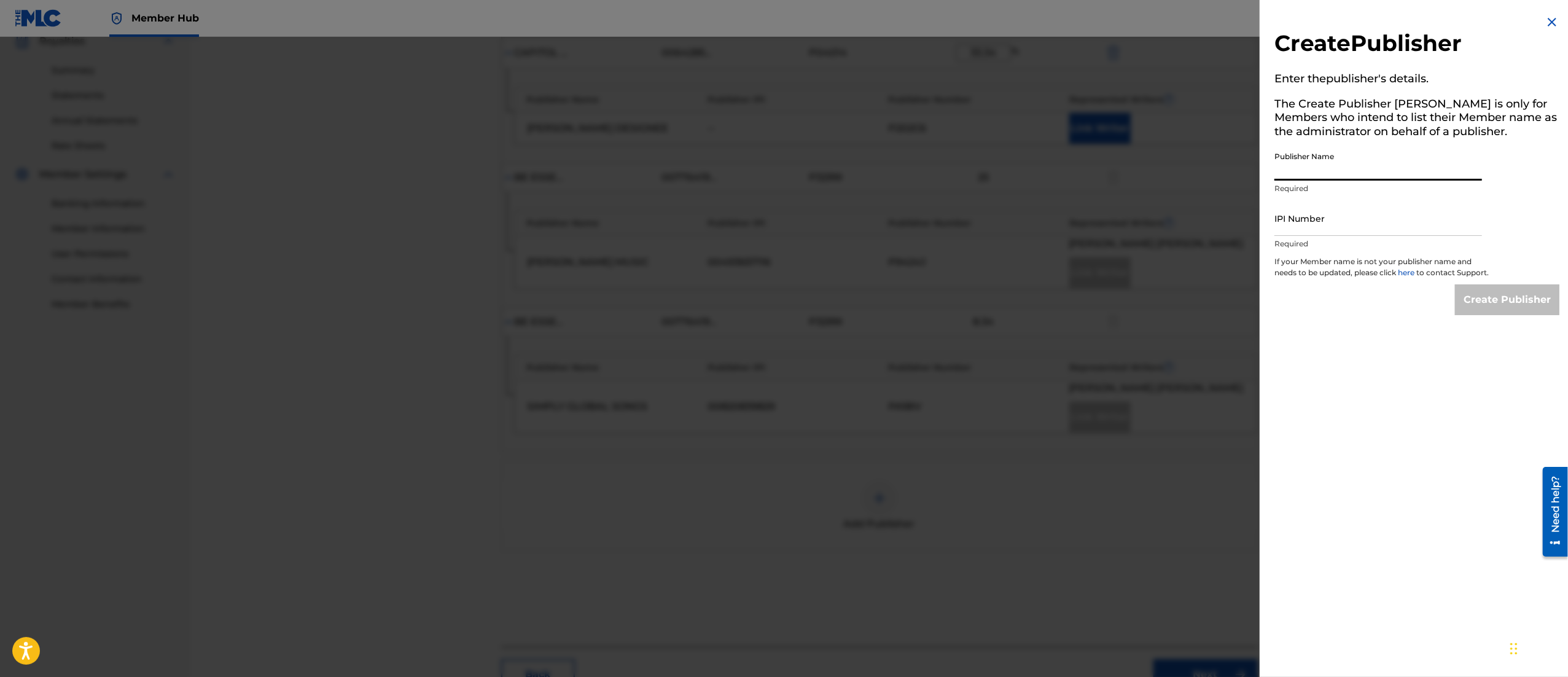
click at [1344, 174] on input "Publisher Name" at bounding box center [1378, 163] width 208 height 35
type input "Scott Ligertwood Designee"
click at [1305, 220] on input "IPI Number" at bounding box center [1378, 219] width 208 height 35
paste input "00488947967"
type input "00488947967"
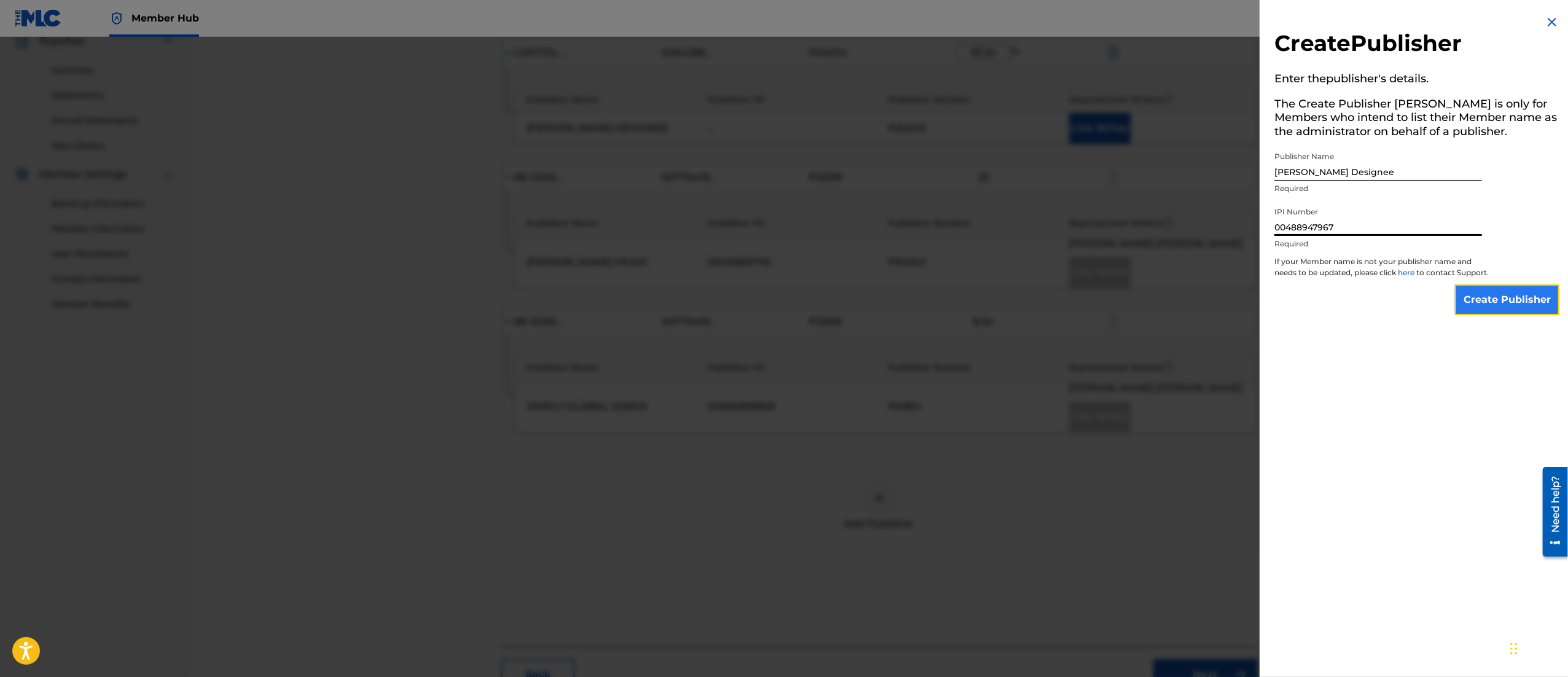
click at [1469, 314] on input "Create Publisher" at bounding box center [1507, 300] width 104 height 31
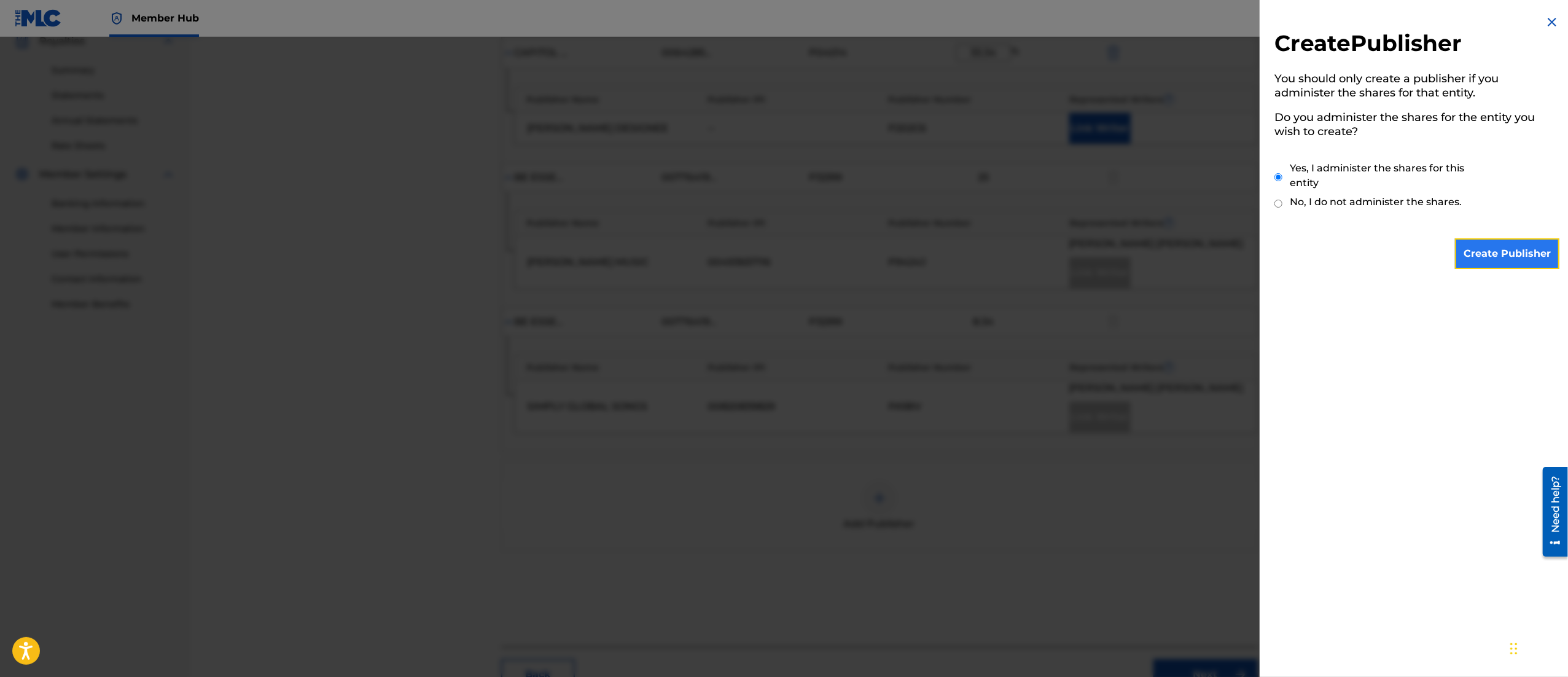
click at [1485, 264] on input "Create Publisher" at bounding box center [1507, 254] width 104 height 31
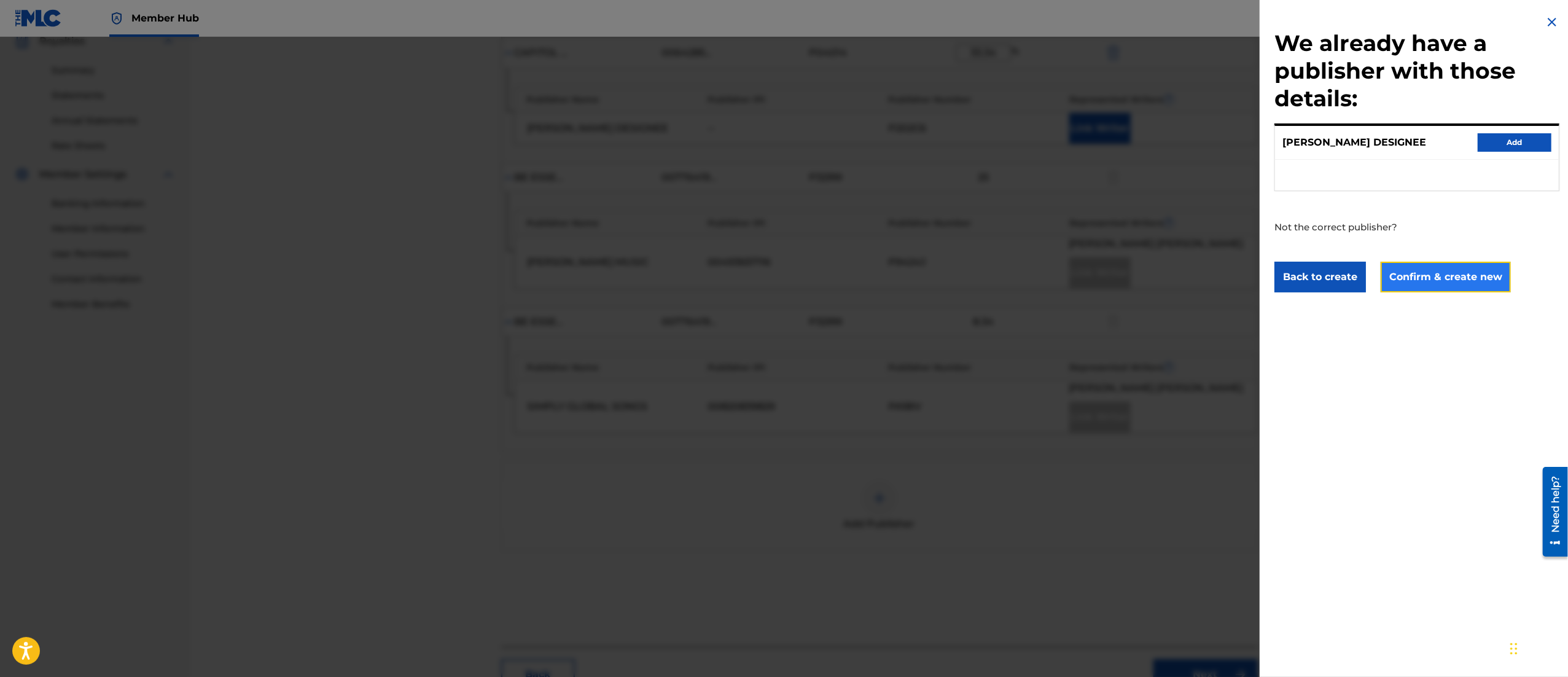
click at [1457, 268] on button "Confirm & create new" at bounding box center [1446, 277] width 131 height 31
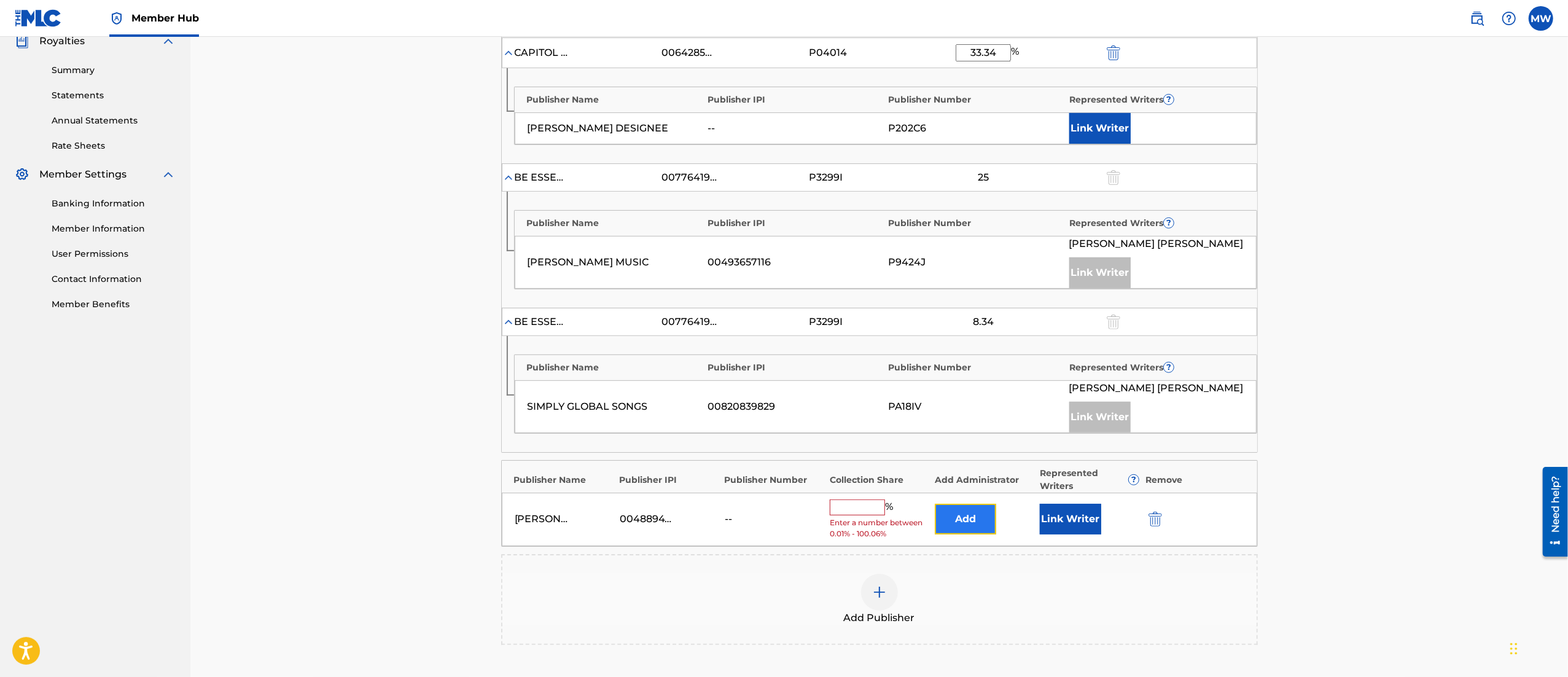
click at [971, 519] on button "Add" at bounding box center [966, 519] width 62 height 31
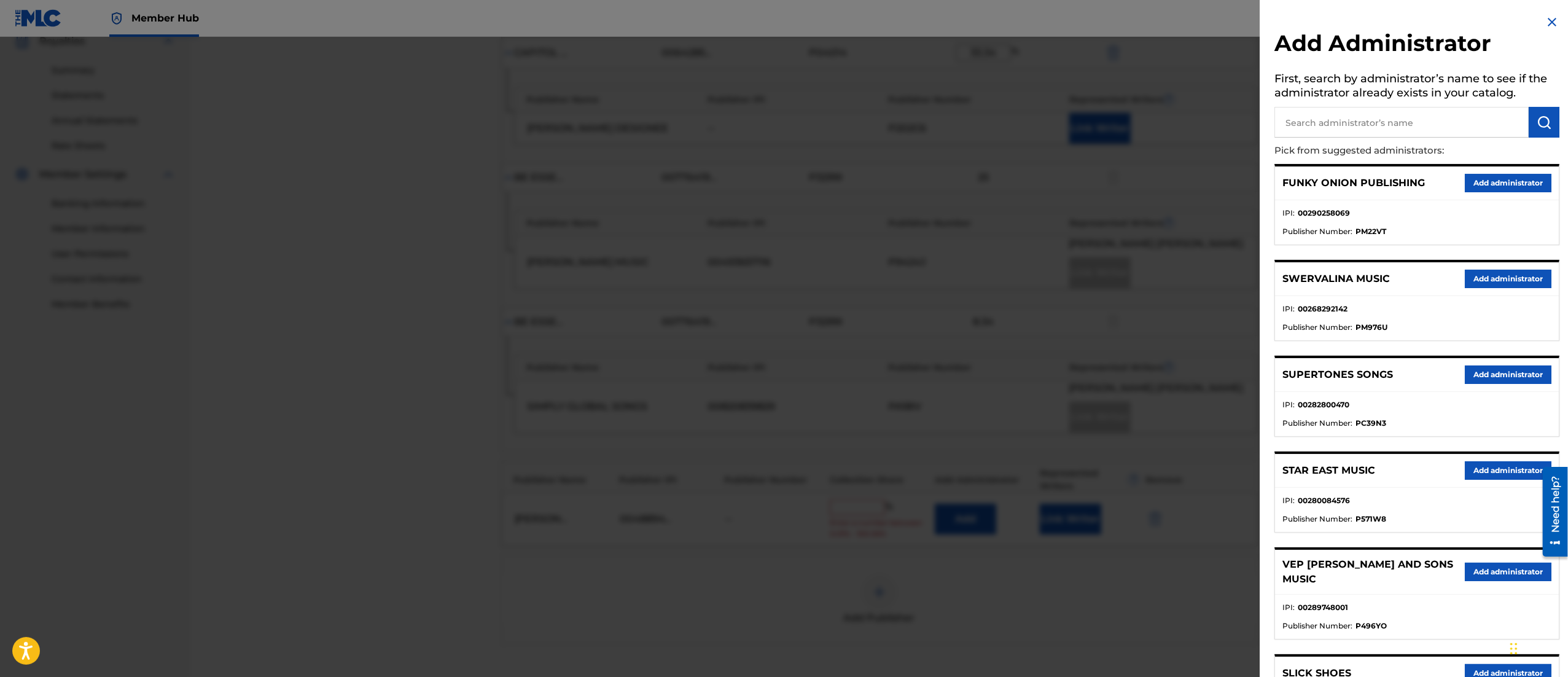
click at [1551, 22] on img at bounding box center [1552, 22] width 15 height 15
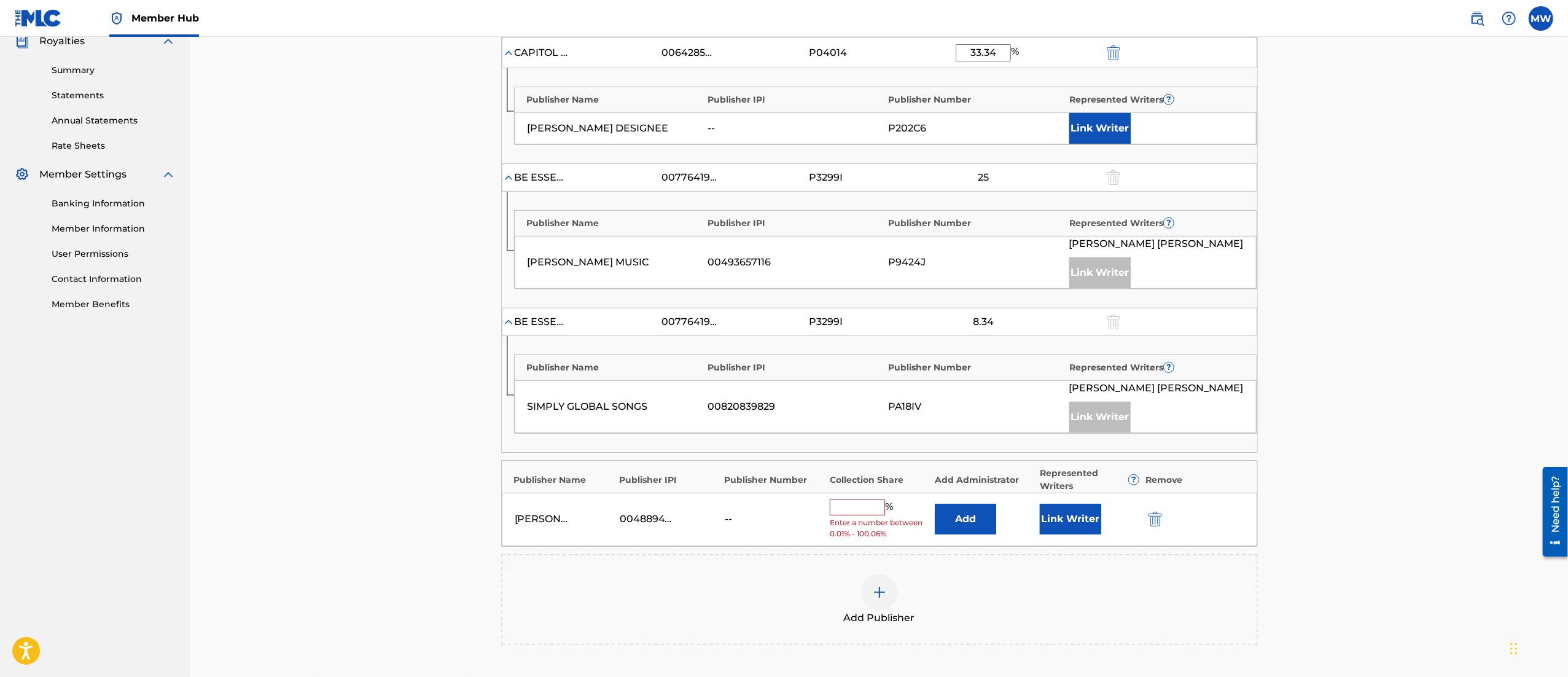
click at [841, 512] on input "text" at bounding box center [857, 508] width 55 height 16
type input "33.33"
click at [1065, 516] on button "Link Writer" at bounding box center [1071, 515] width 62 height 31
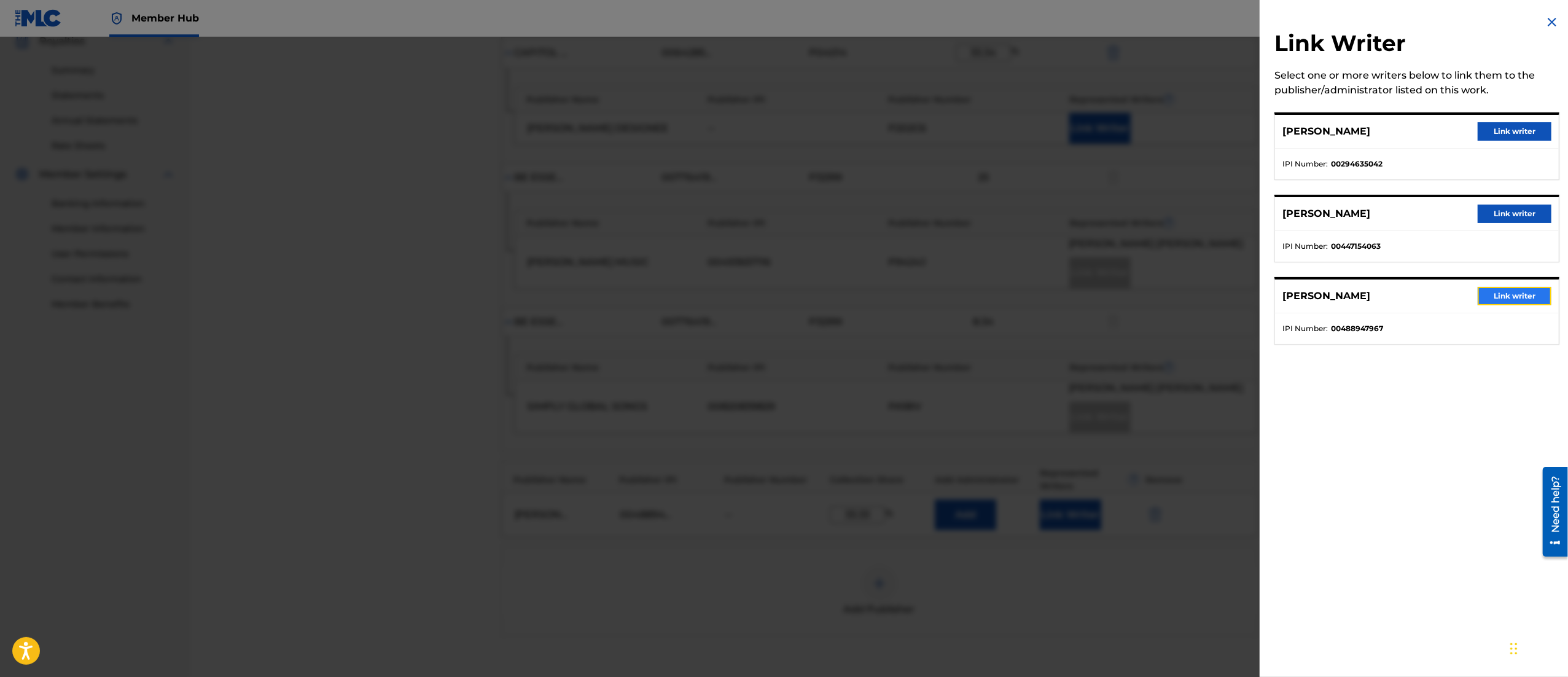
click at [1481, 295] on button "Link writer" at bounding box center [1514, 296] width 73 height 18
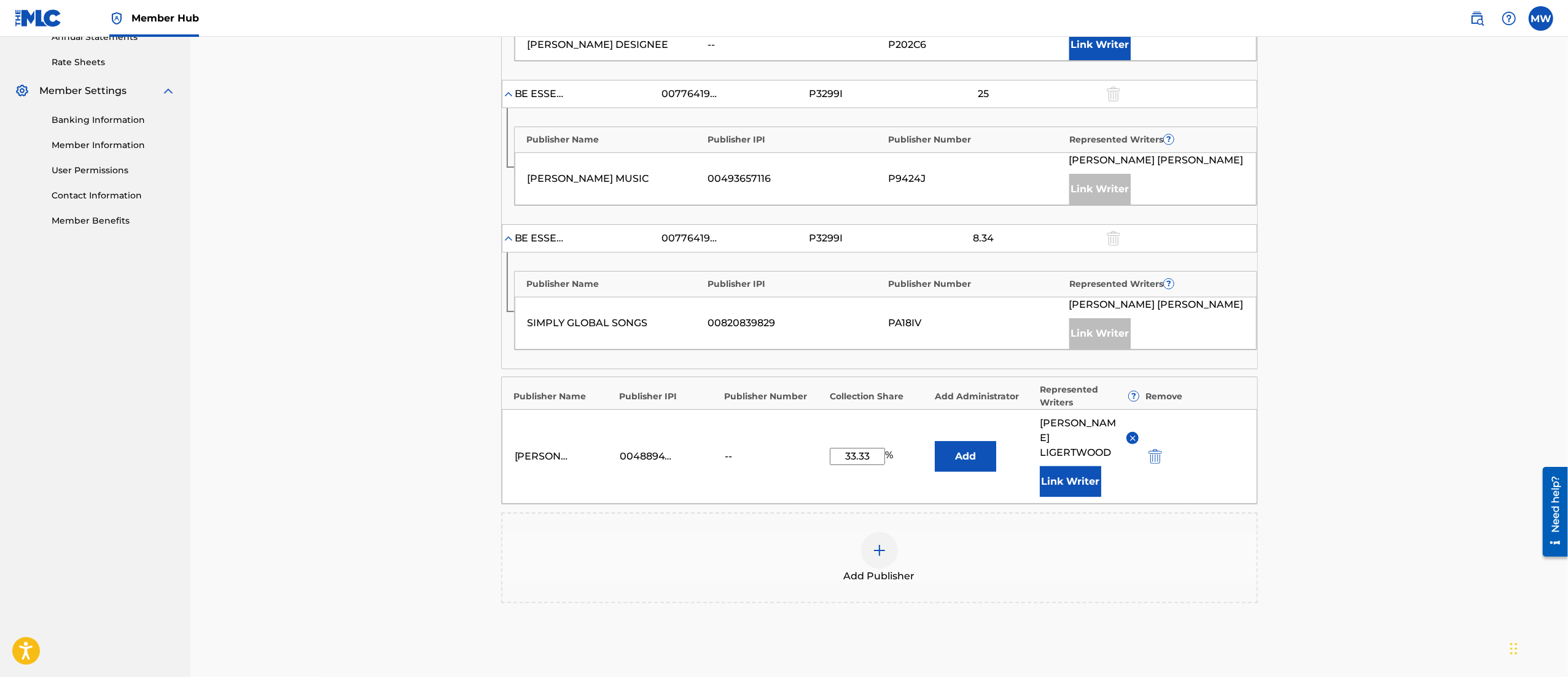
scroll to position [591, 0]
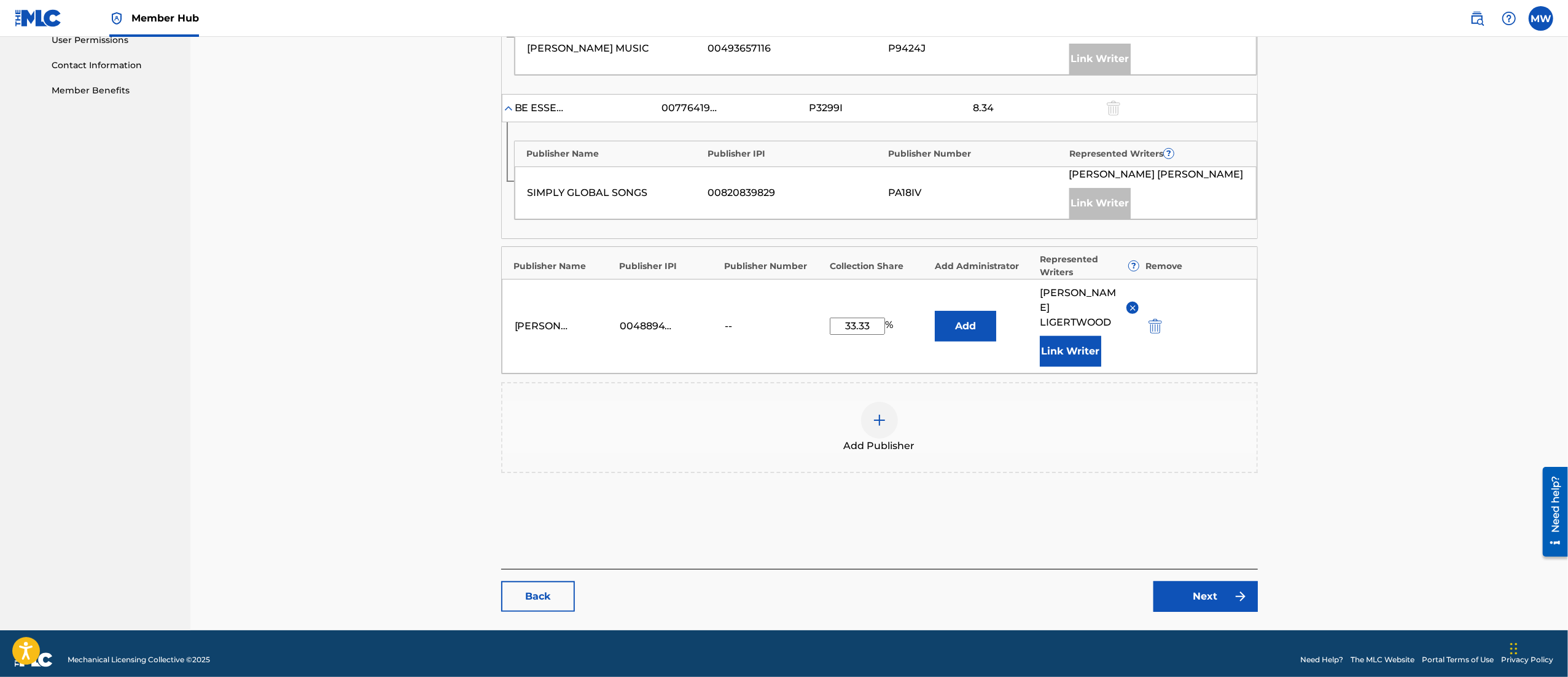
click at [1177, 568] on div "Back Next" at bounding box center [879, 590] width 757 height 43
click at [1192, 581] on link "Next" at bounding box center [1206, 596] width 104 height 31
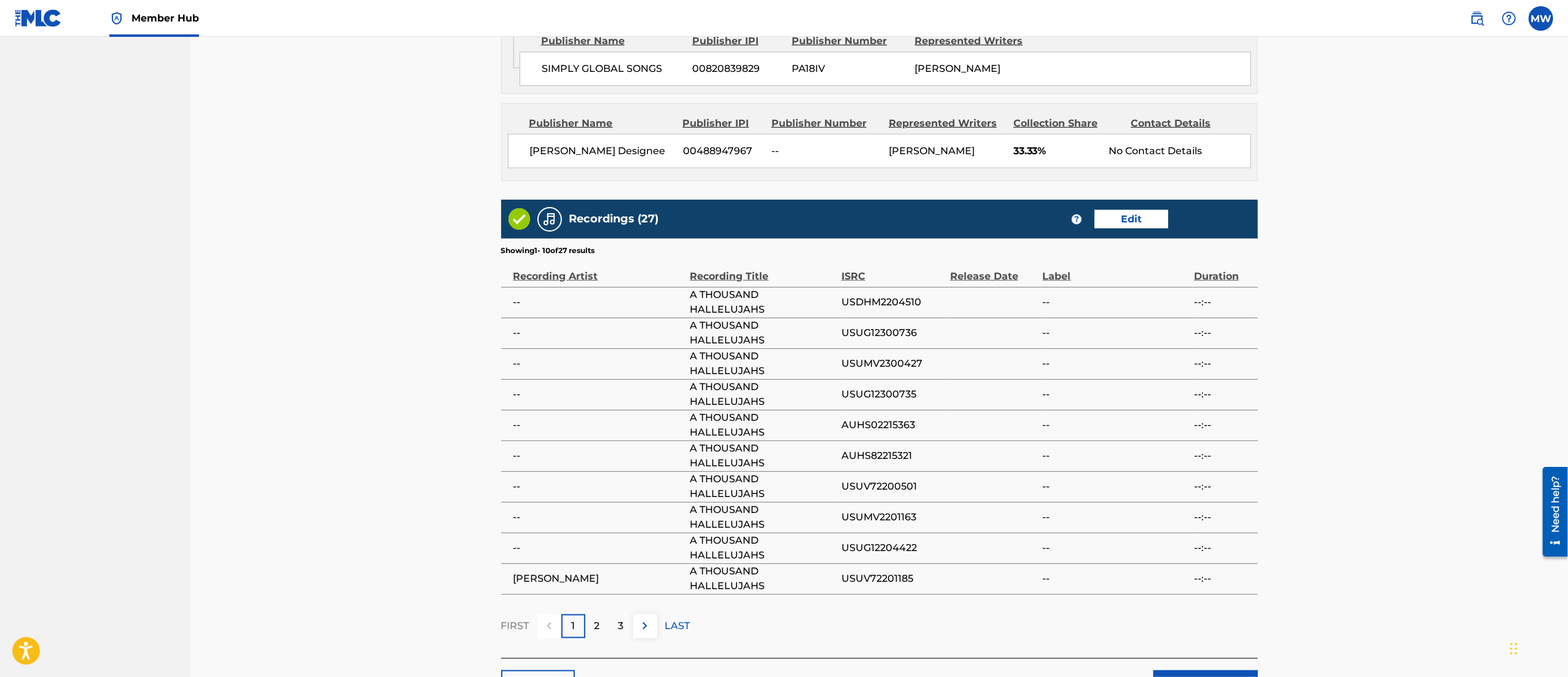
scroll to position [1314, 0]
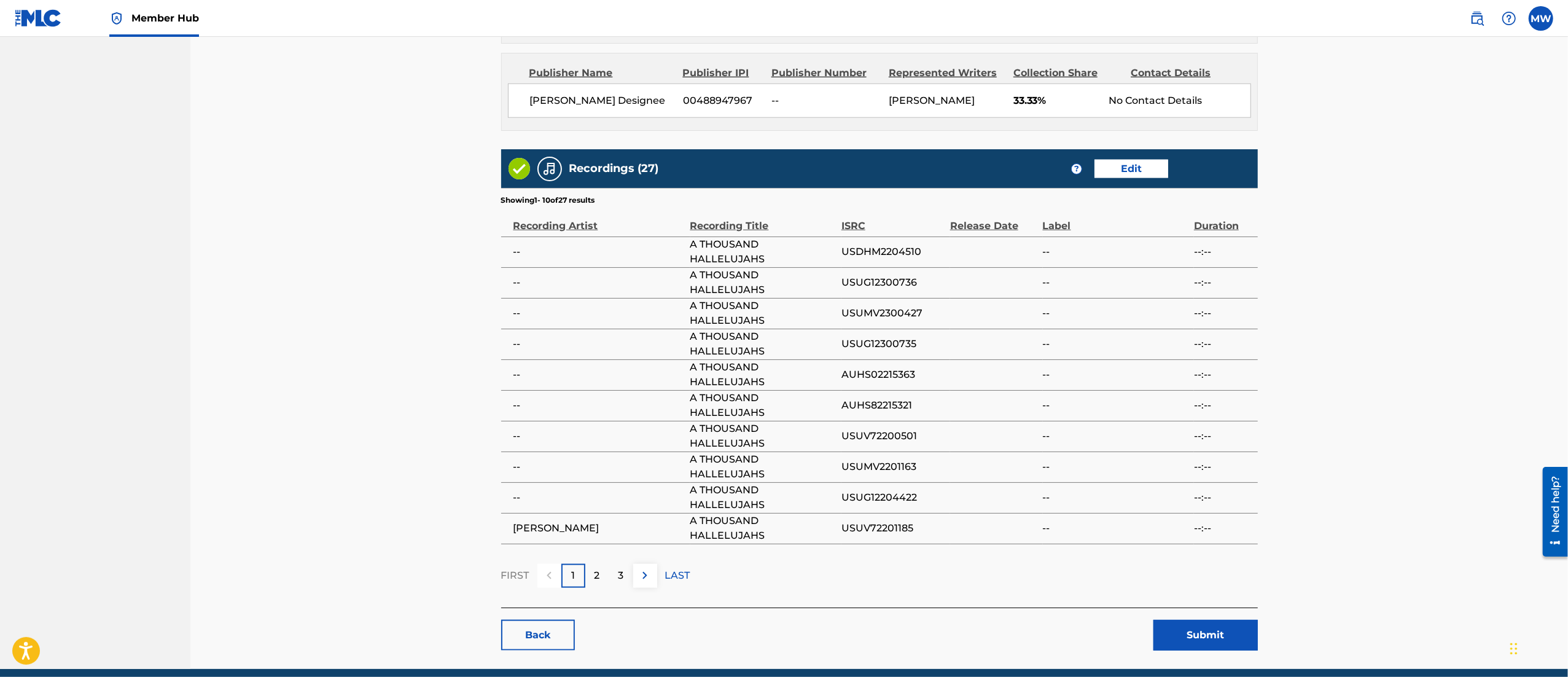
click at [1192, 623] on button "Submit" at bounding box center [1206, 635] width 104 height 31
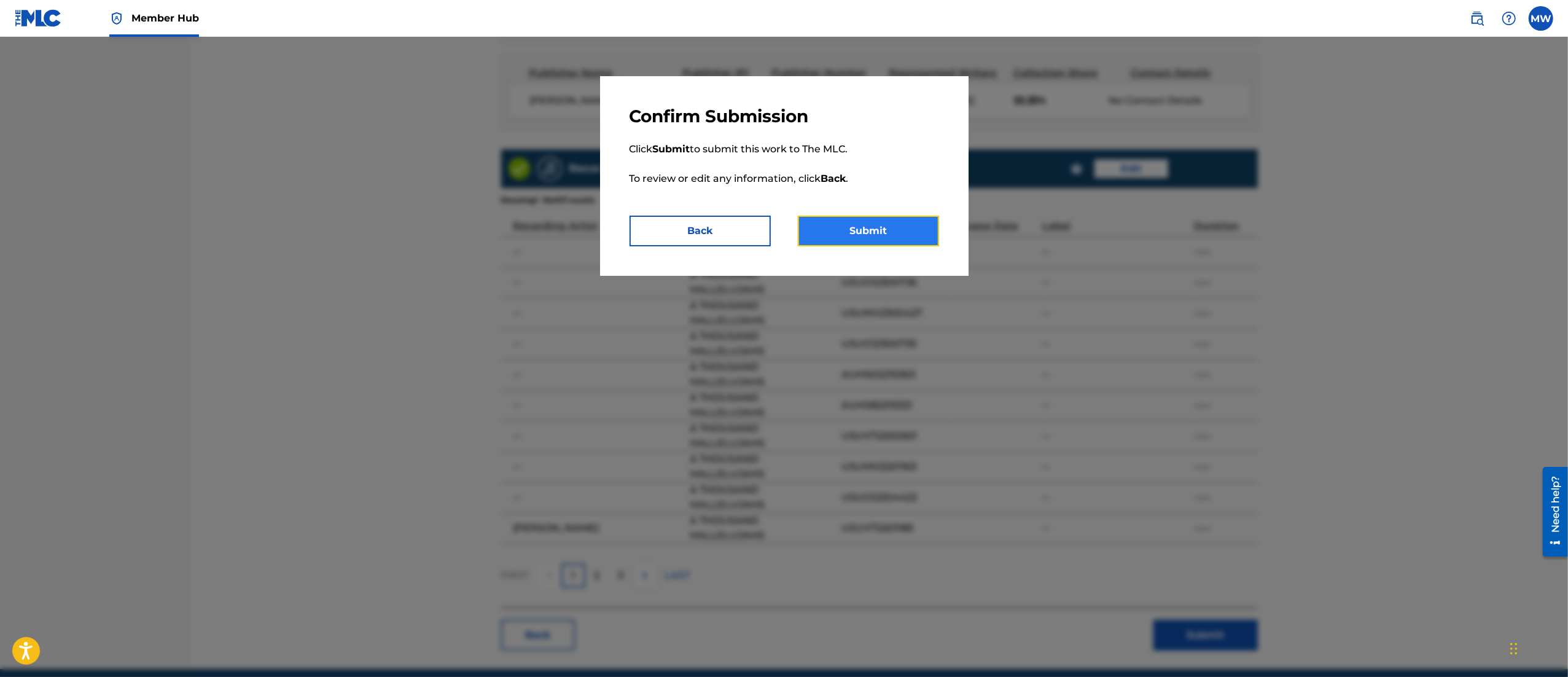
click at [868, 236] on button "Submit" at bounding box center [868, 231] width 142 height 31
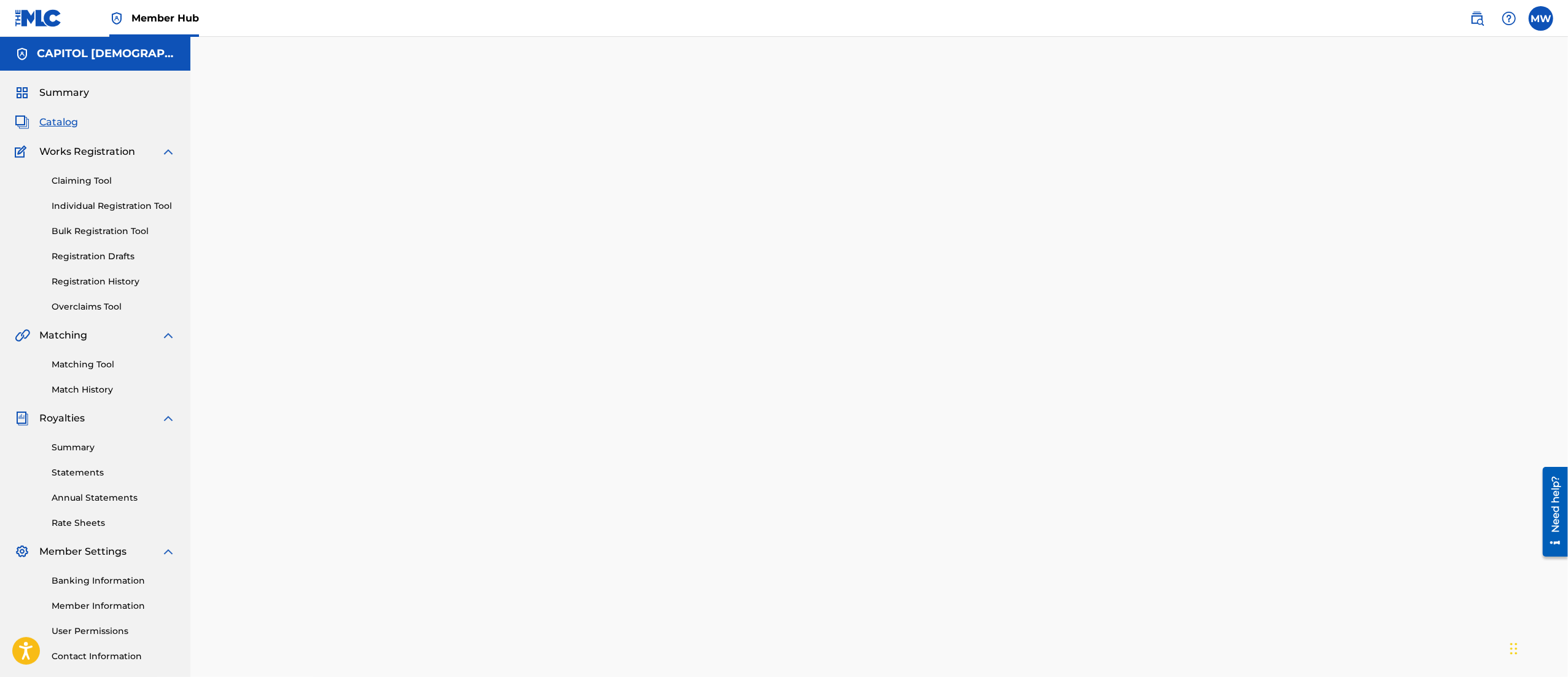
click at [57, 125] on span "Catalog" at bounding box center [59, 122] width 39 height 15
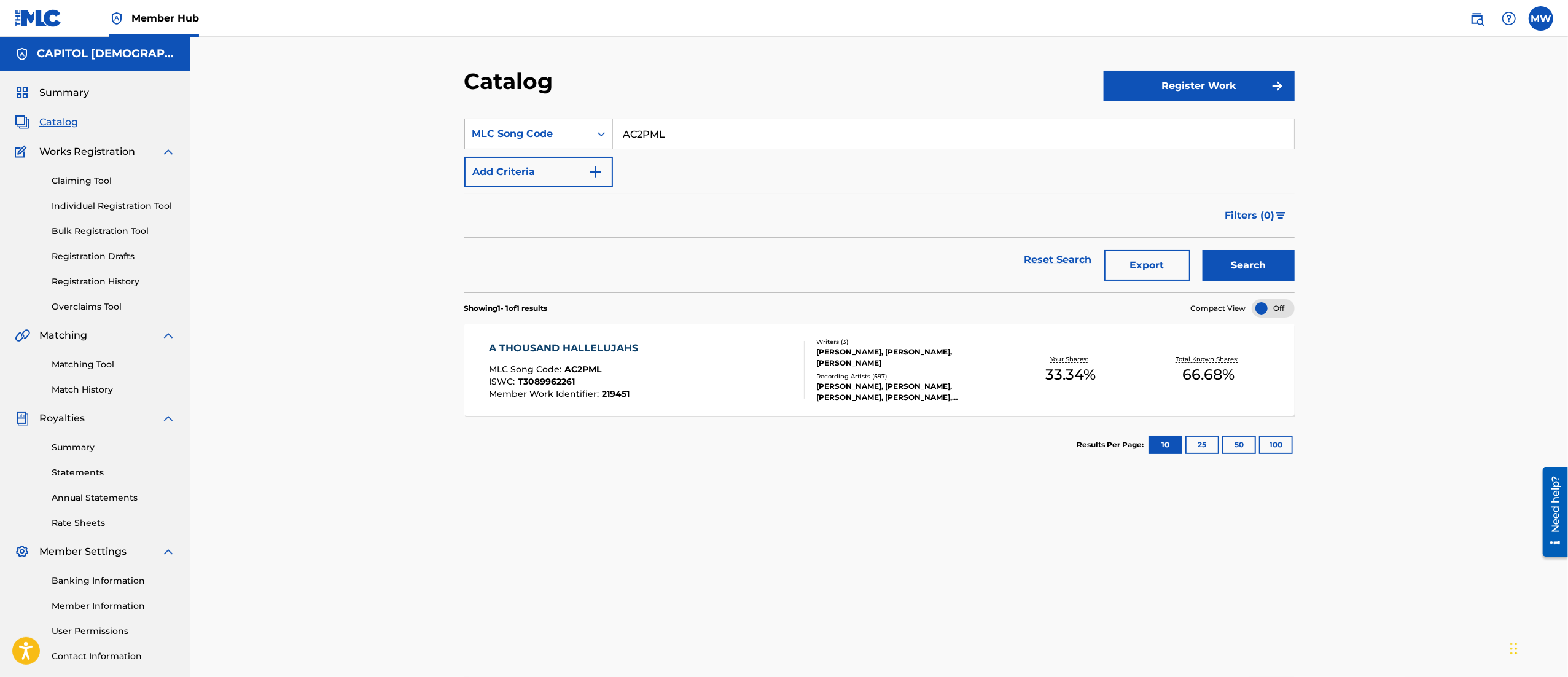
drag, startPoint x: 697, startPoint y: 125, endPoint x: 598, endPoint y: 131, distance: 99.2
click at [598, 131] on div "SearchWithCriteriaf57531fa-d64e-4d16-b9f2-f6ee4c499d12 MLC Song Code AC2PML" at bounding box center [879, 134] width 830 height 31
paste input "LR7BQ6"
type input "LR7BQ6"
click at [1203, 250] on button "Search" at bounding box center [1249, 266] width 92 height 31
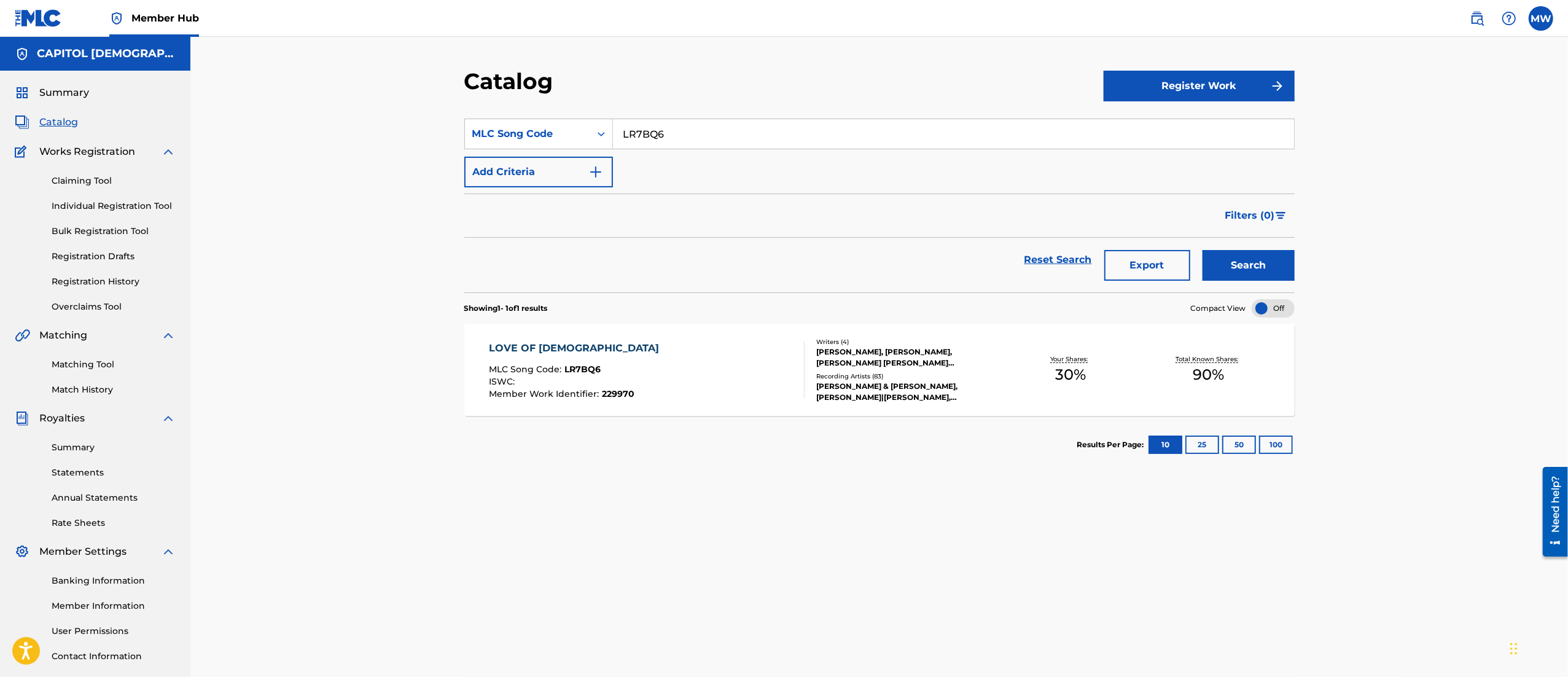
click at [583, 350] on div "LOVE OF GOD" at bounding box center [577, 348] width 176 height 15
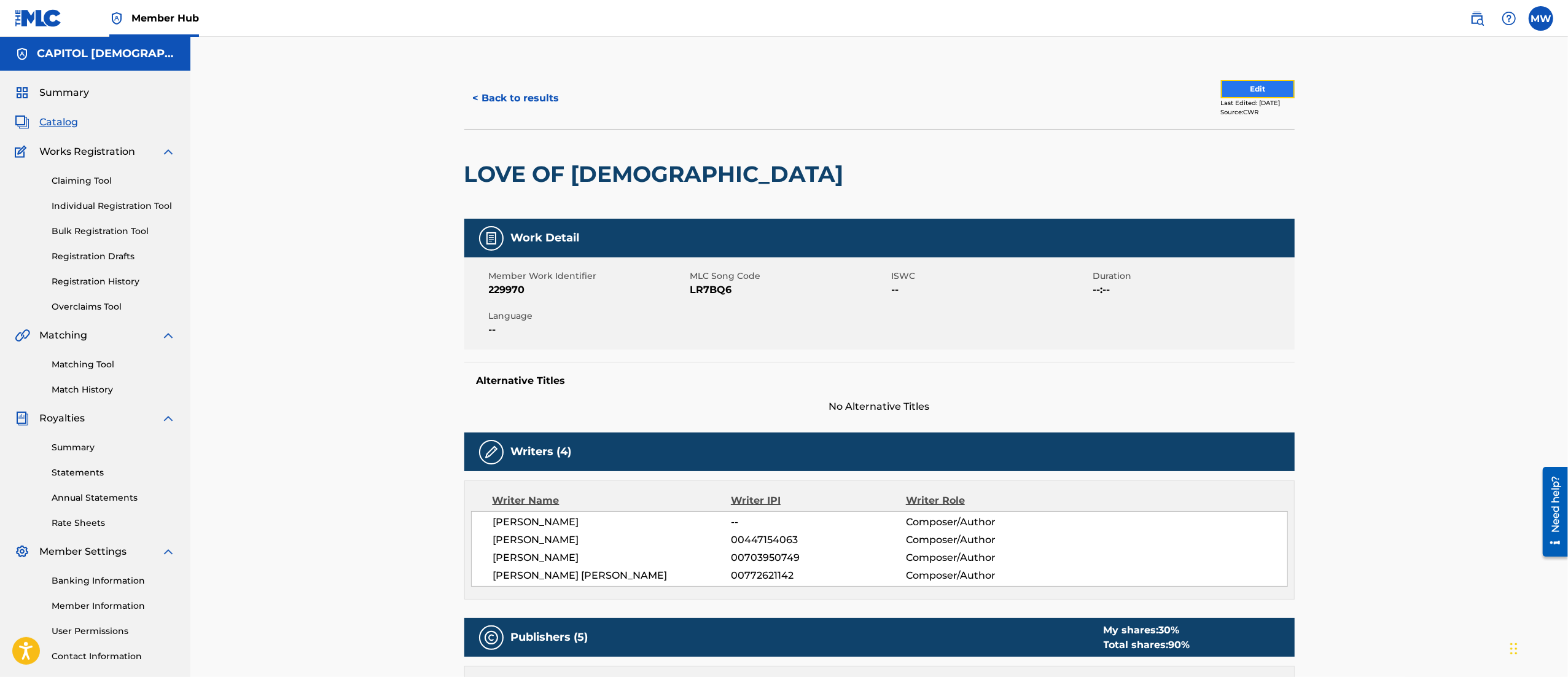
click at [1248, 88] on button "Edit" at bounding box center [1258, 89] width 73 height 18
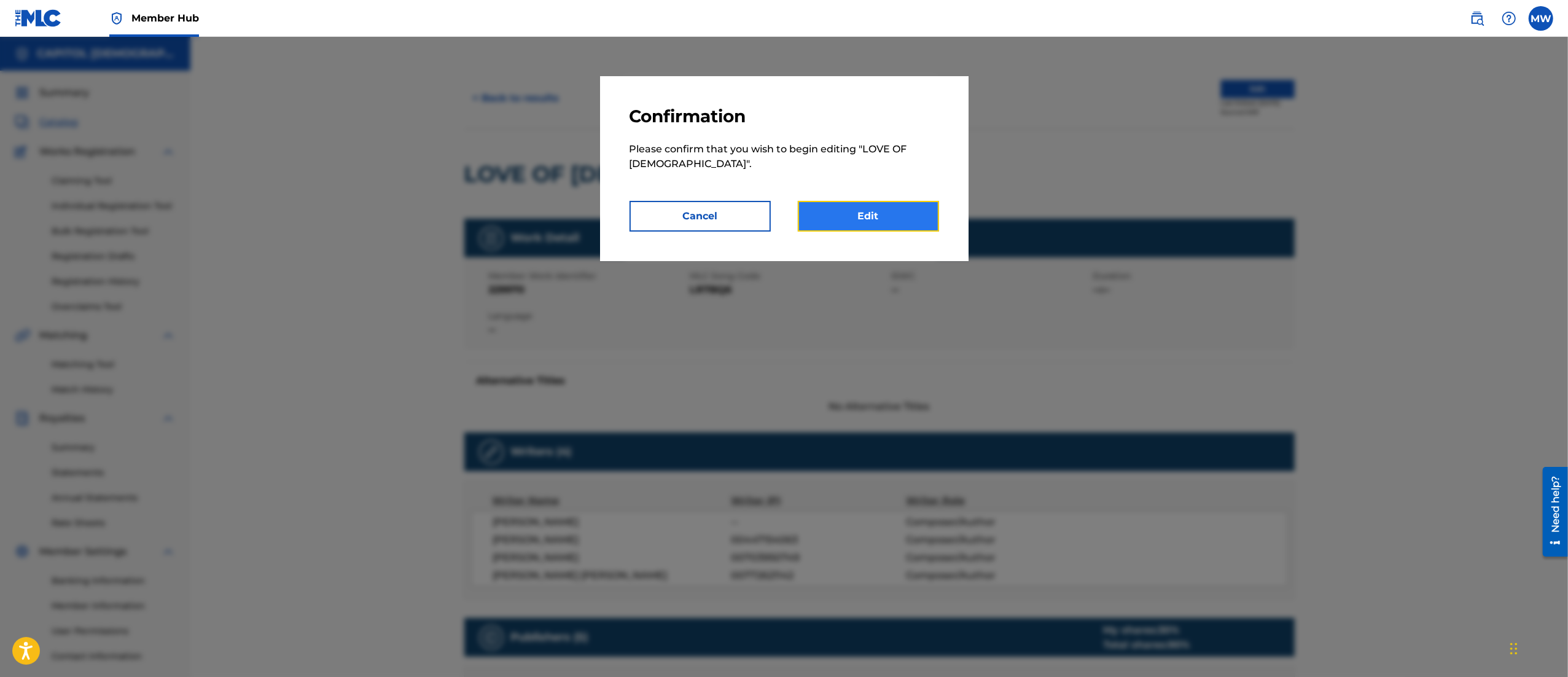
click at [894, 206] on link "Edit" at bounding box center [868, 216] width 142 height 31
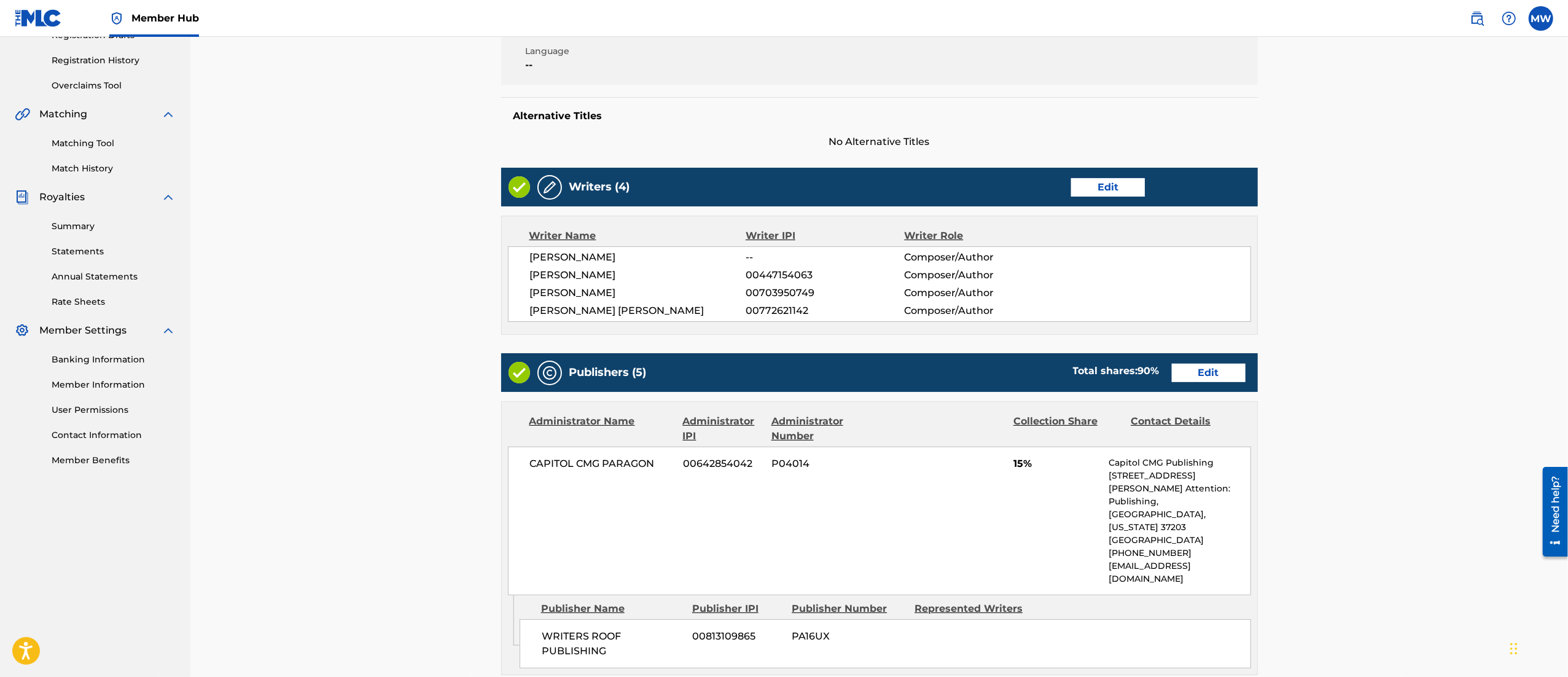
scroll to position [248, 0]
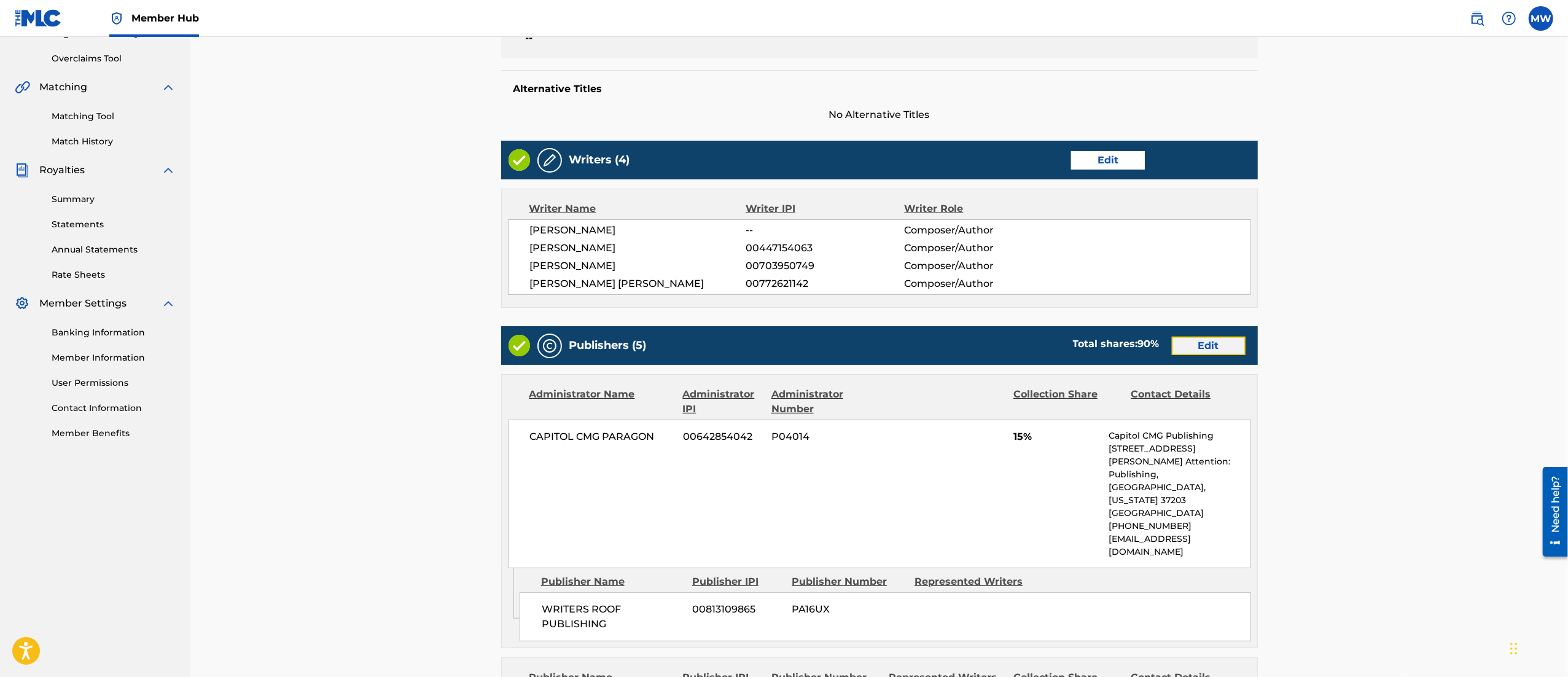
click at [1206, 344] on link "Edit" at bounding box center [1209, 345] width 73 height 18
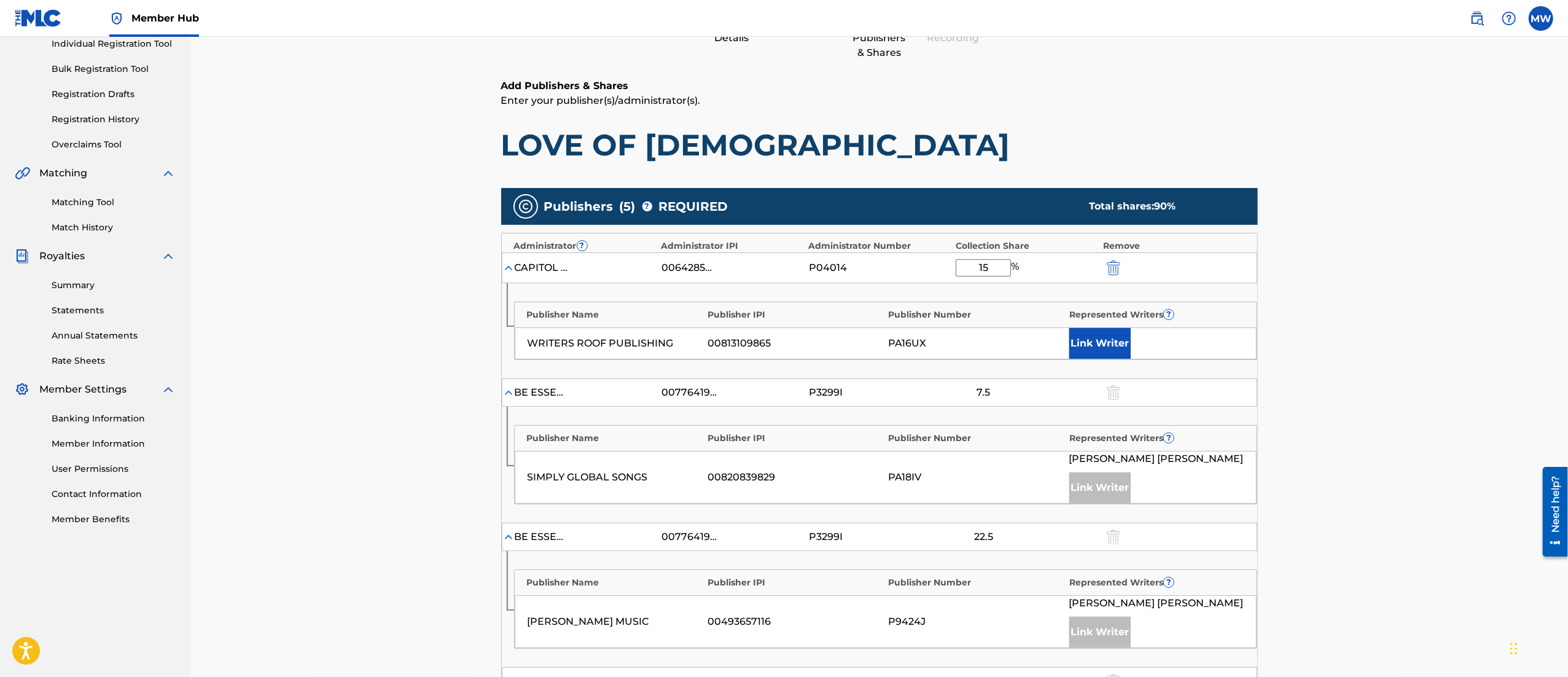
scroll to position [158, 0]
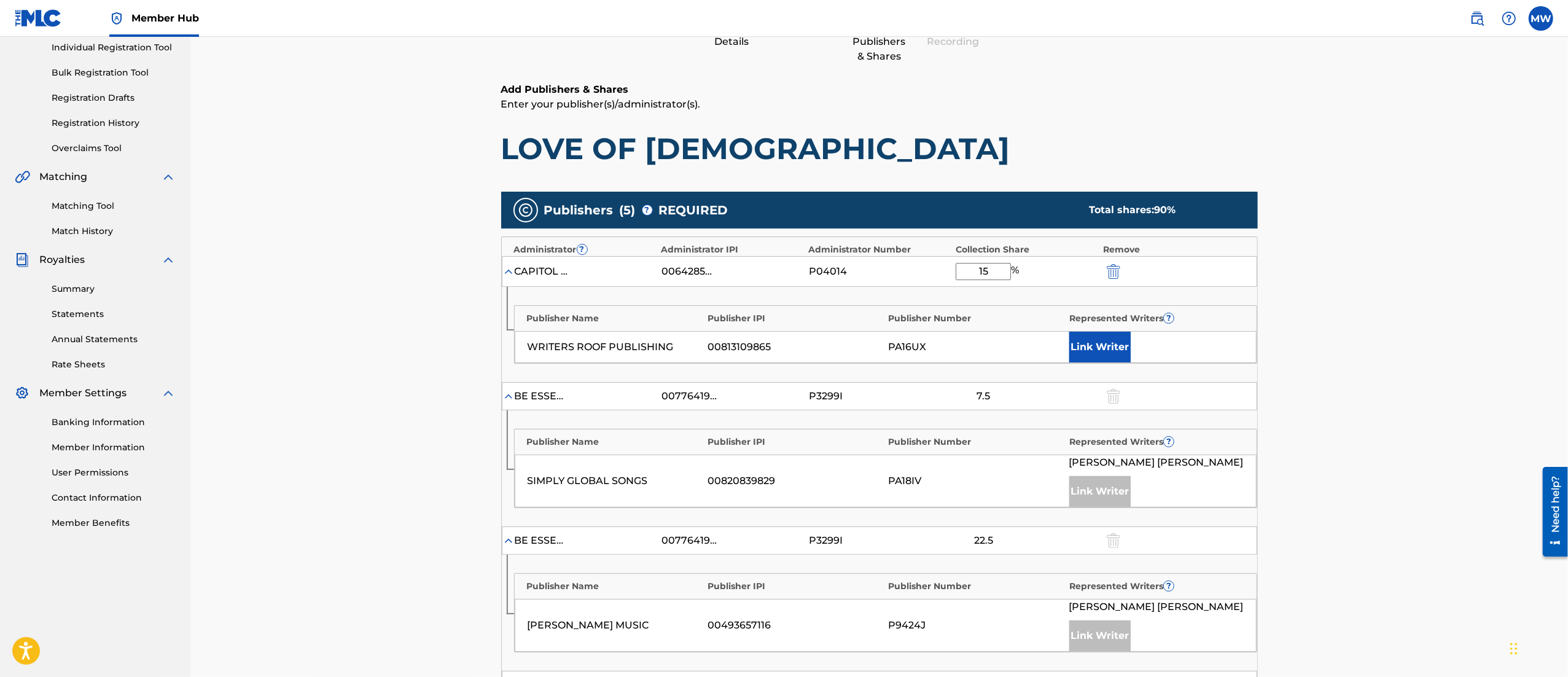
click at [1067, 345] on div "WRITERS ROOF PUBLISHING 00813109865 PA16UX Link Writer" at bounding box center [886, 347] width 742 height 32
click at [1099, 344] on button "Link Writer" at bounding box center [1100, 347] width 62 height 31
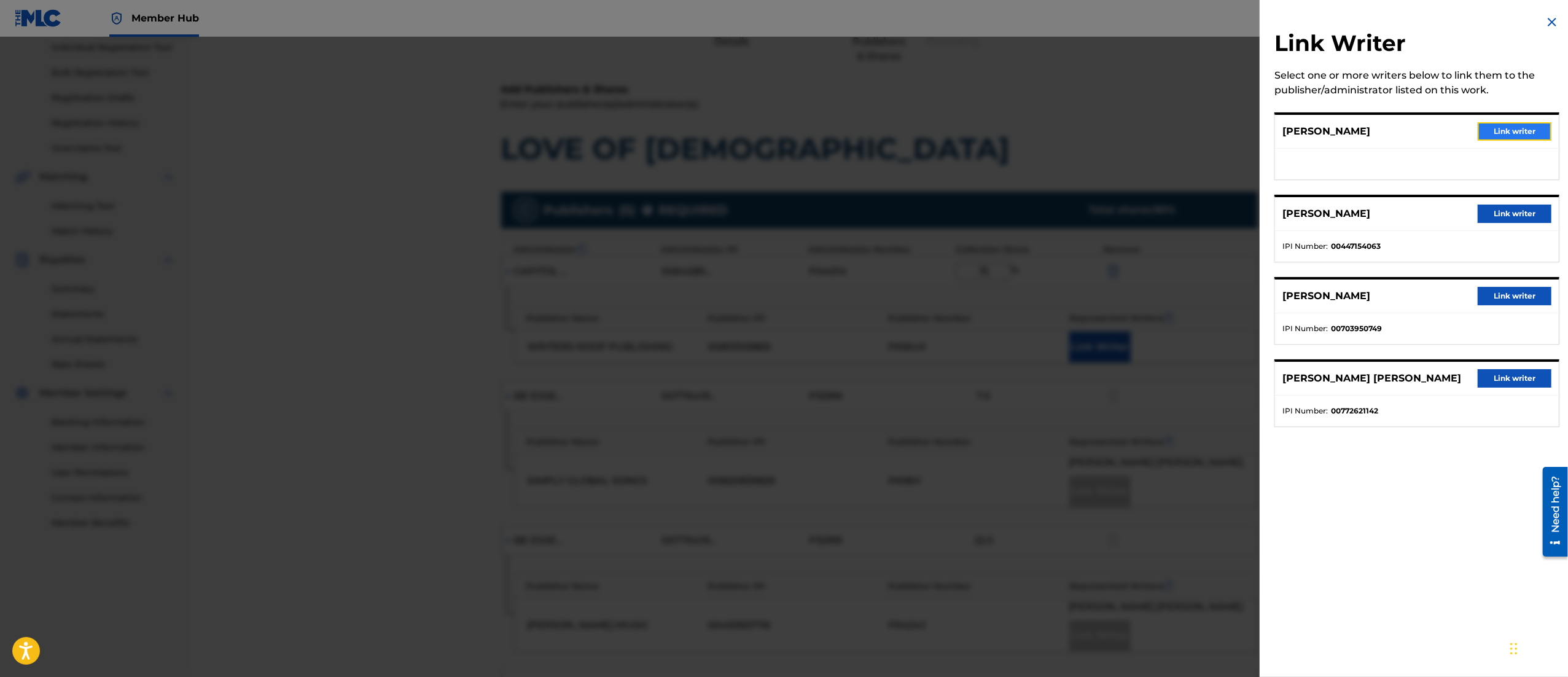
click at [1498, 139] on button "Link writer" at bounding box center [1514, 131] width 73 height 18
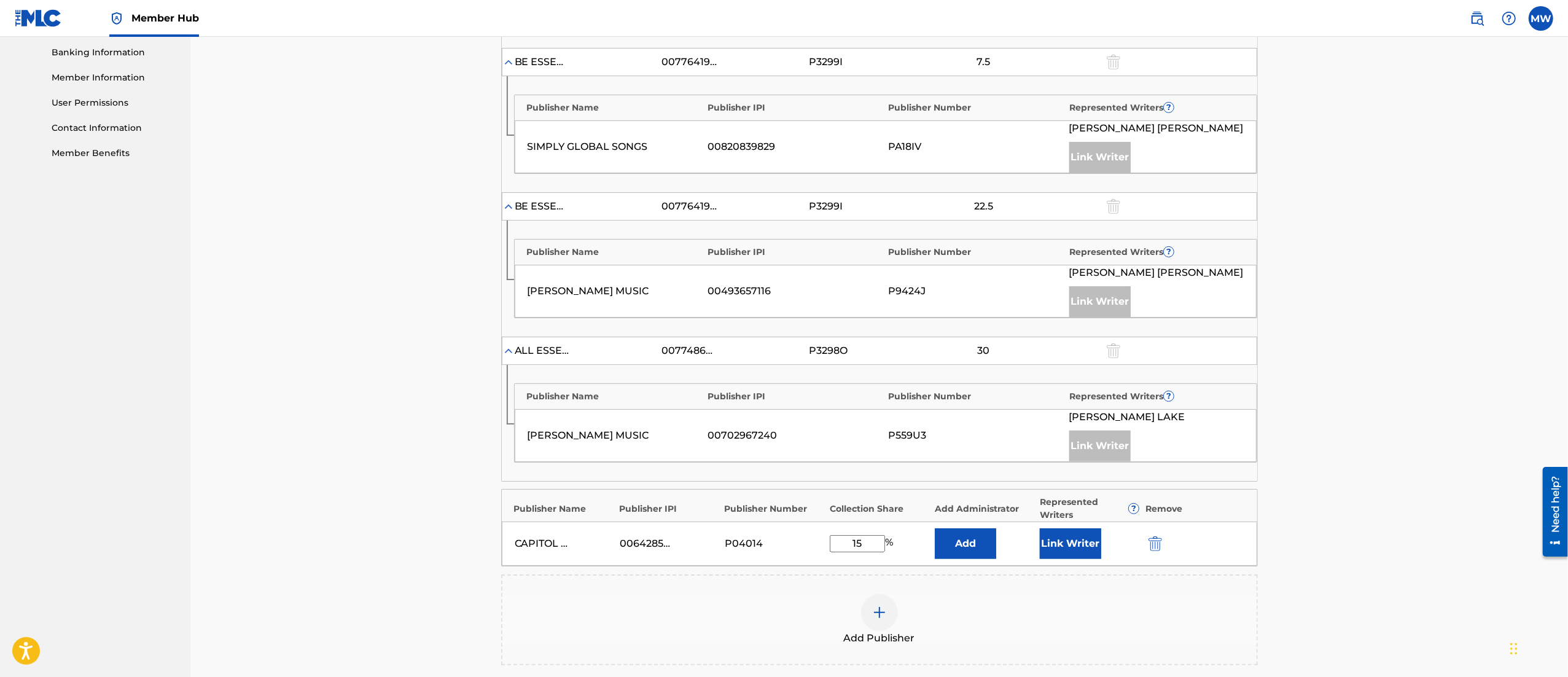
scroll to position [532, 0]
click at [1071, 530] on button "Link Writer" at bounding box center [1071, 540] width 62 height 31
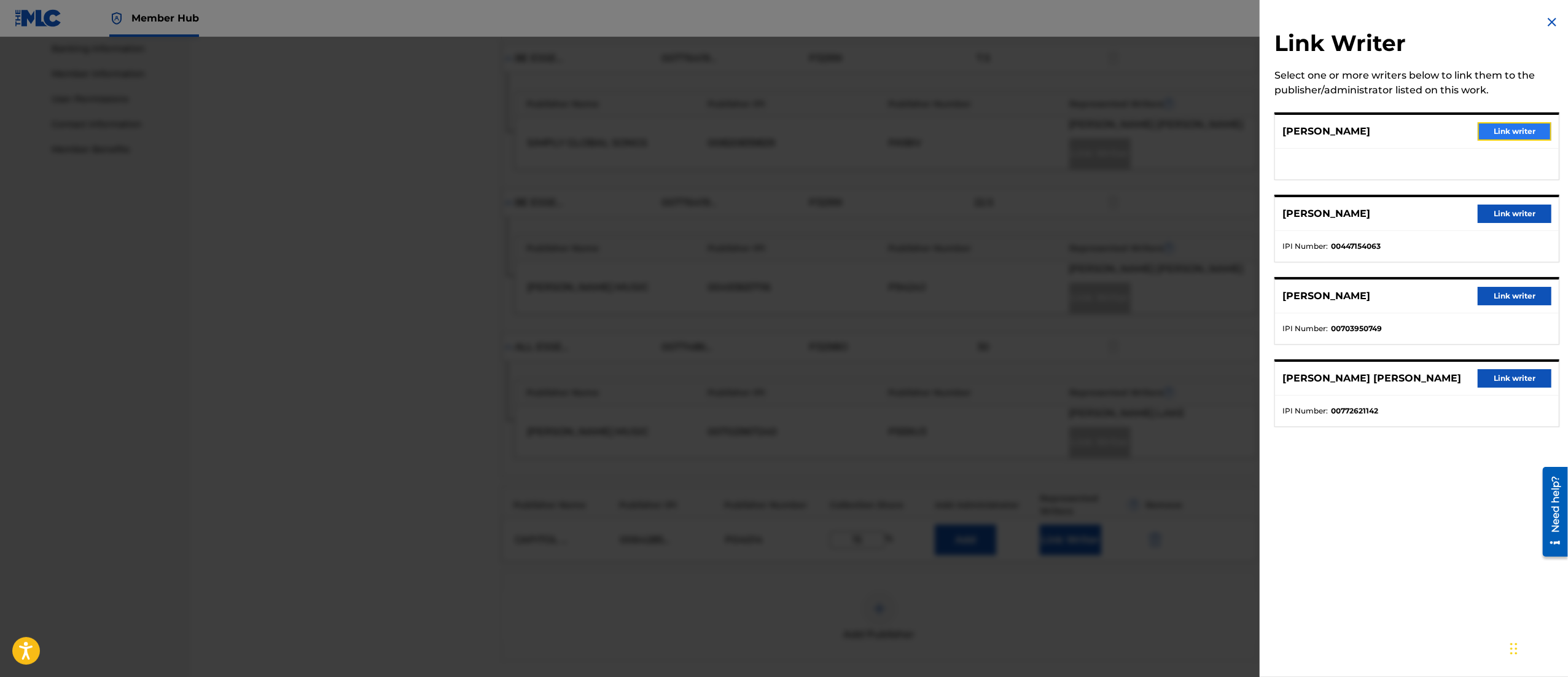
click at [1495, 125] on button "Link writer" at bounding box center [1514, 131] width 73 height 18
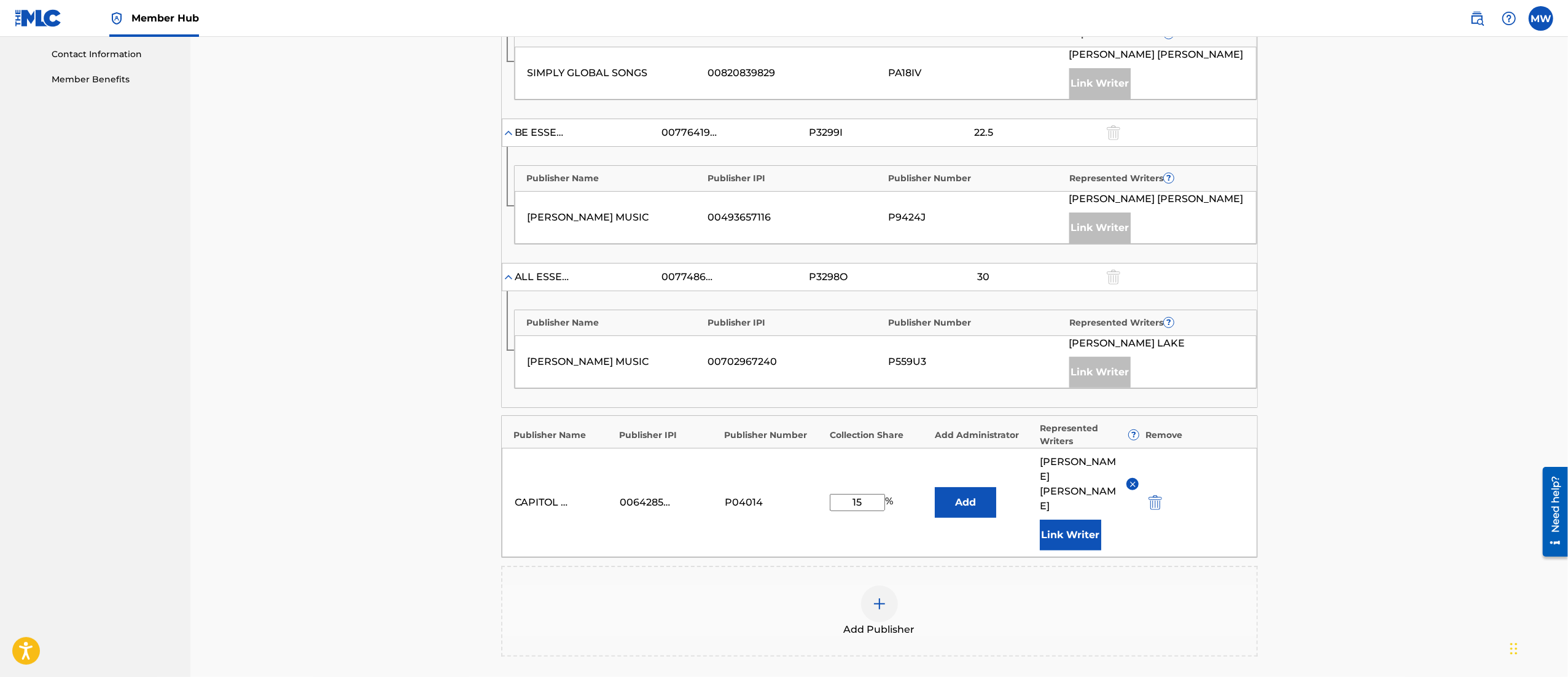
scroll to position [603, 0]
click at [772, 584] on div "Add Publisher" at bounding box center [879, 610] width 754 height 51
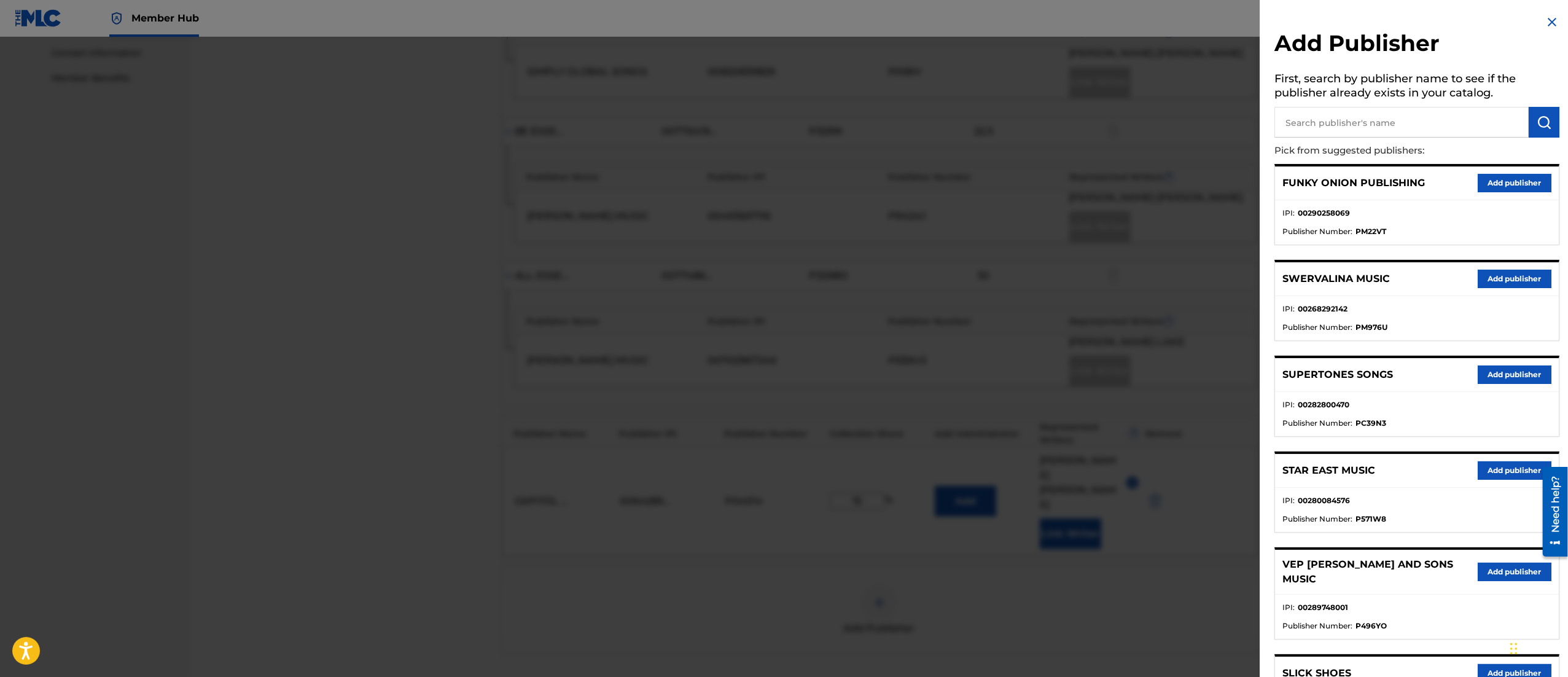
click at [1315, 118] on input "text" at bounding box center [1402, 122] width 254 height 31
type input "also also industries publishing"
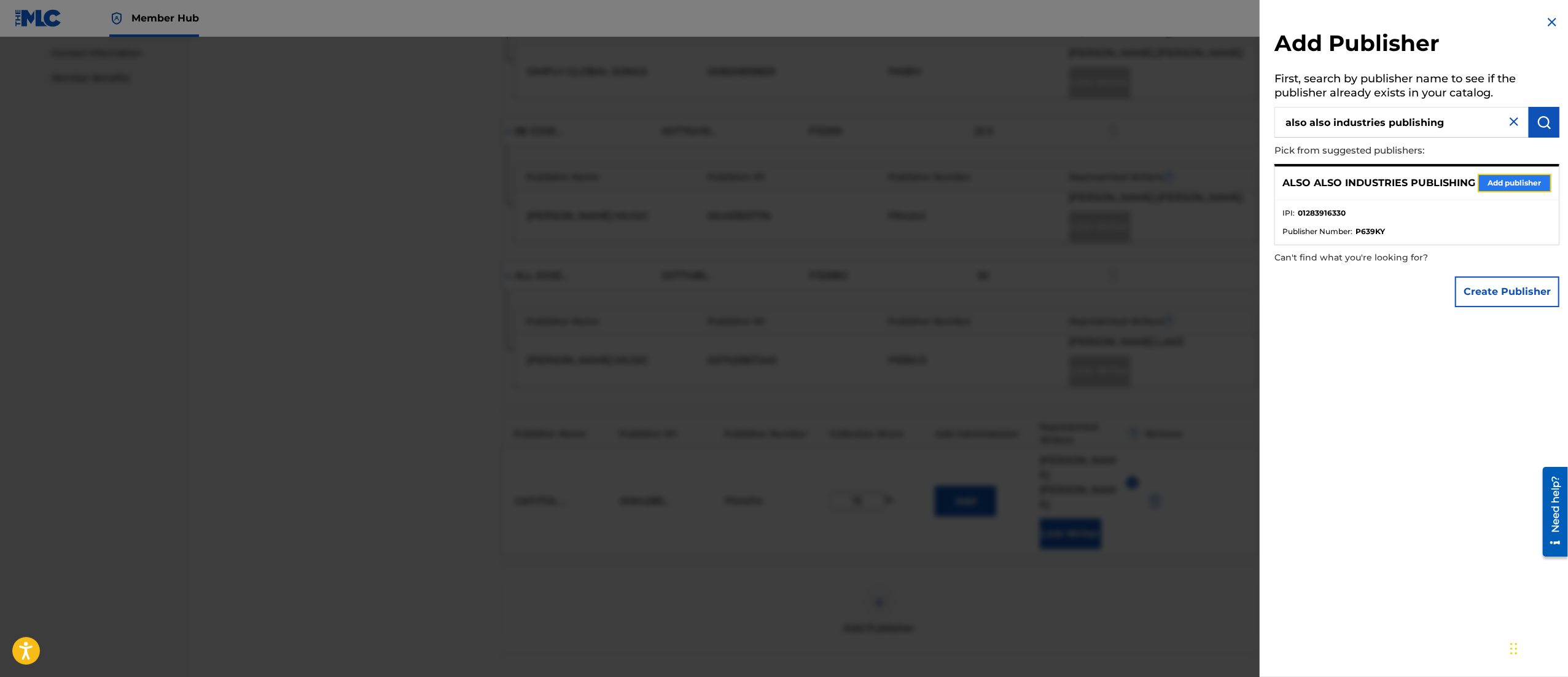
click at [1484, 183] on button "Add publisher" at bounding box center [1514, 183] width 73 height 18
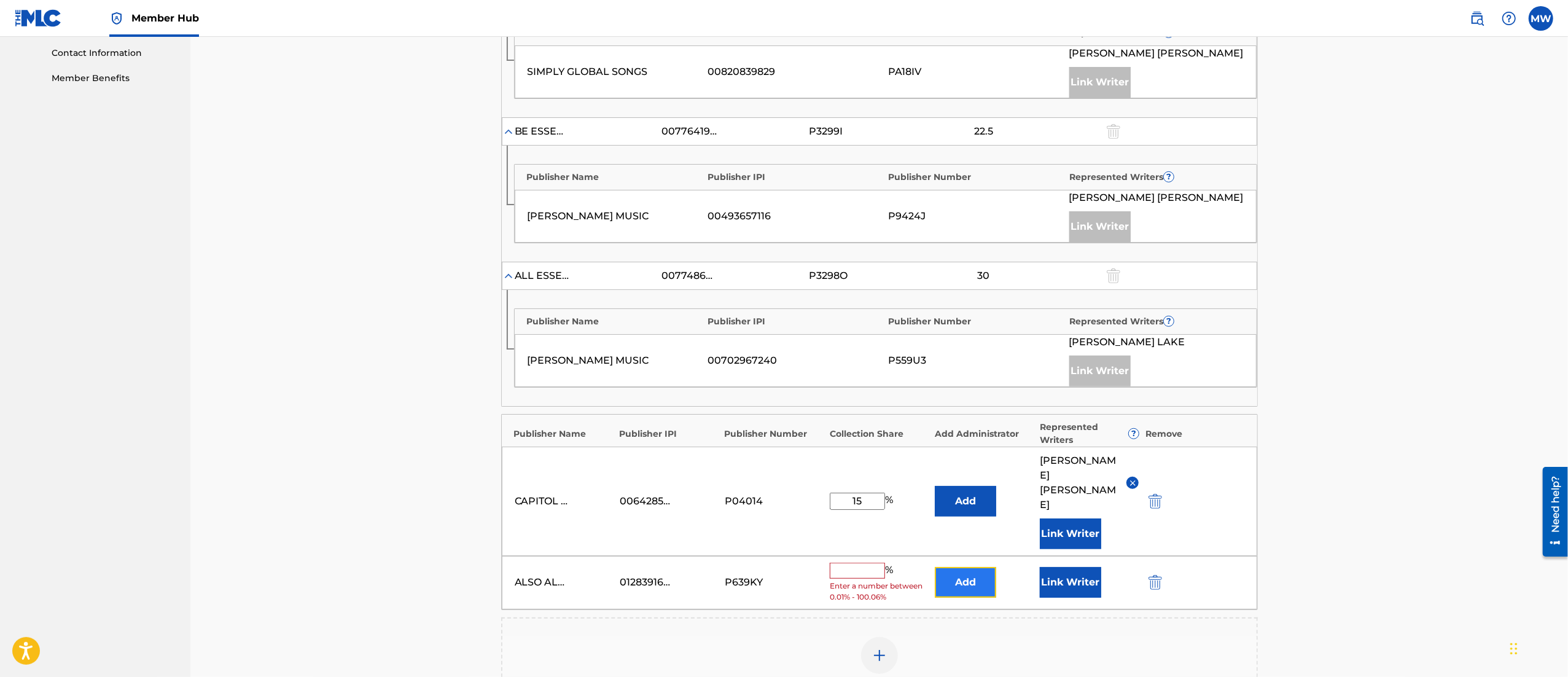
click at [971, 567] on button "Add" at bounding box center [966, 582] width 62 height 31
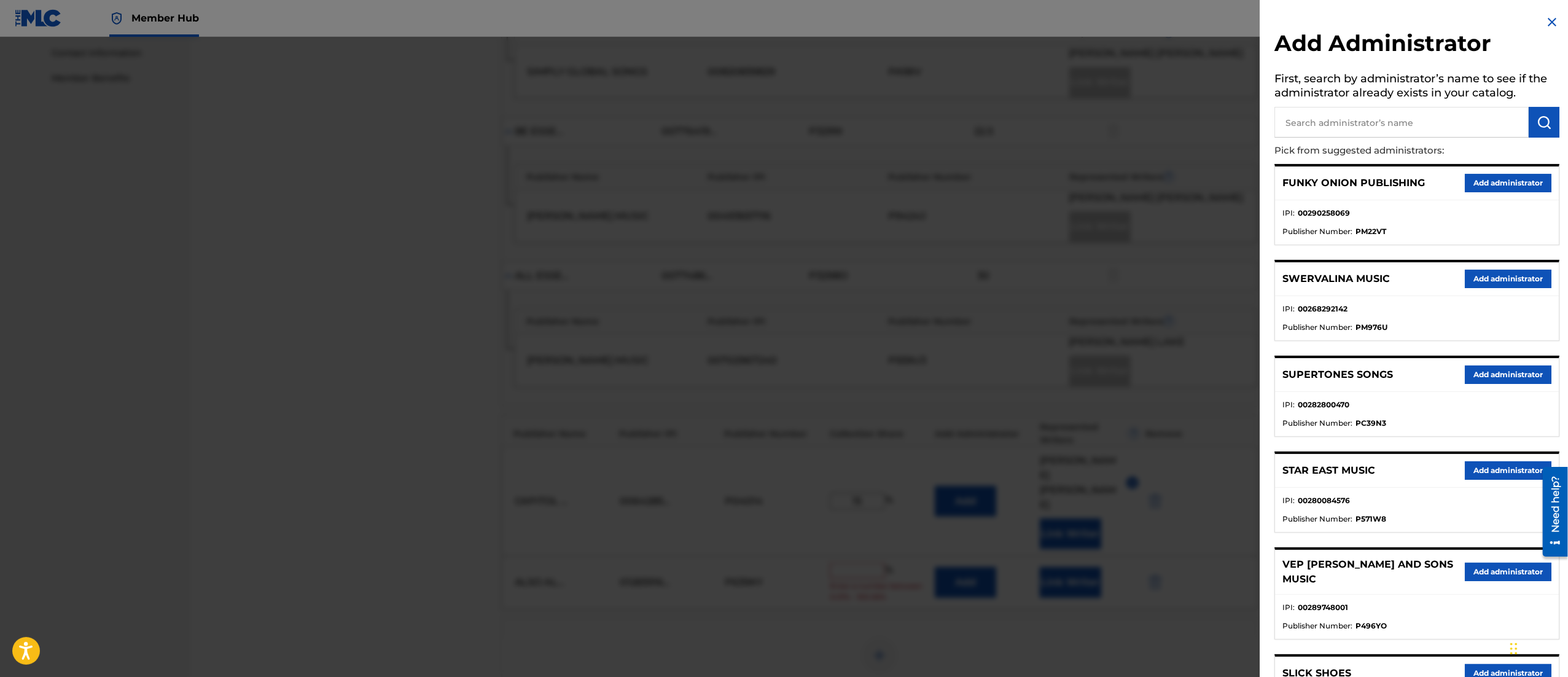
click at [1359, 144] on p "Pick from suggested administrators:" at bounding box center [1382, 151] width 215 height 26
click at [1341, 125] on input "text" at bounding box center [1402, 122] width 254 height 31
type input "capitol cmg paragon"
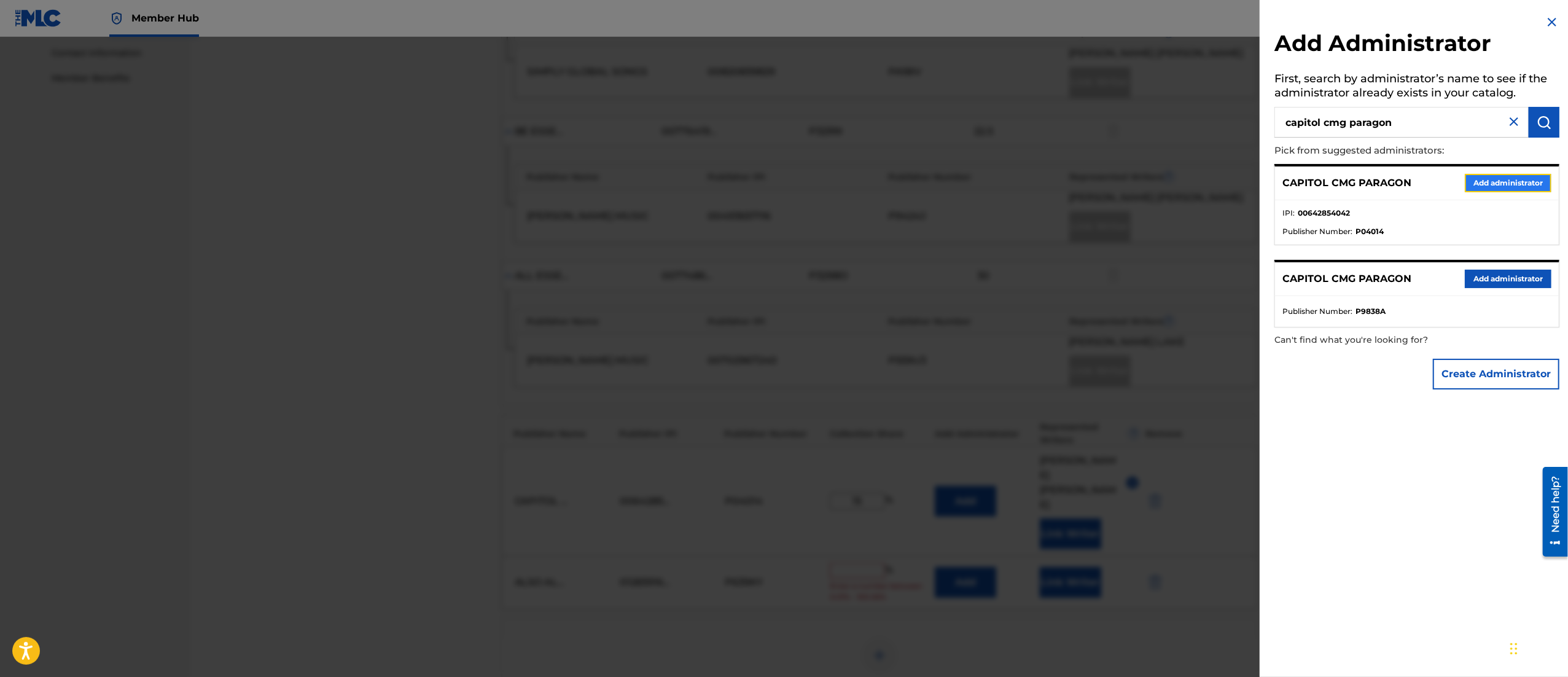
click at [1476, 174] on button "Add administrator" at bounding box center [1508, 183] width 87 height 18
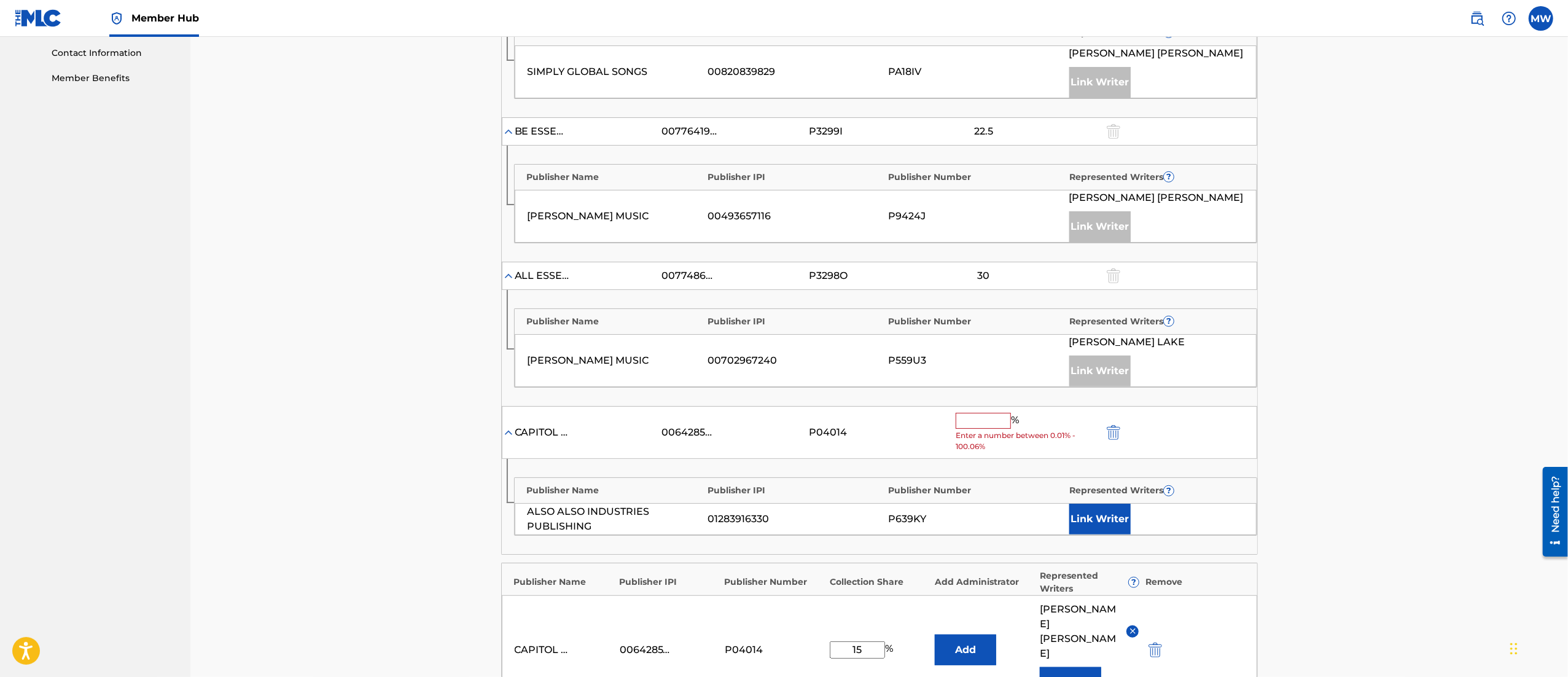
click at [966, 413] on input "text" at bounding box center [983, 421] width 55 height 16
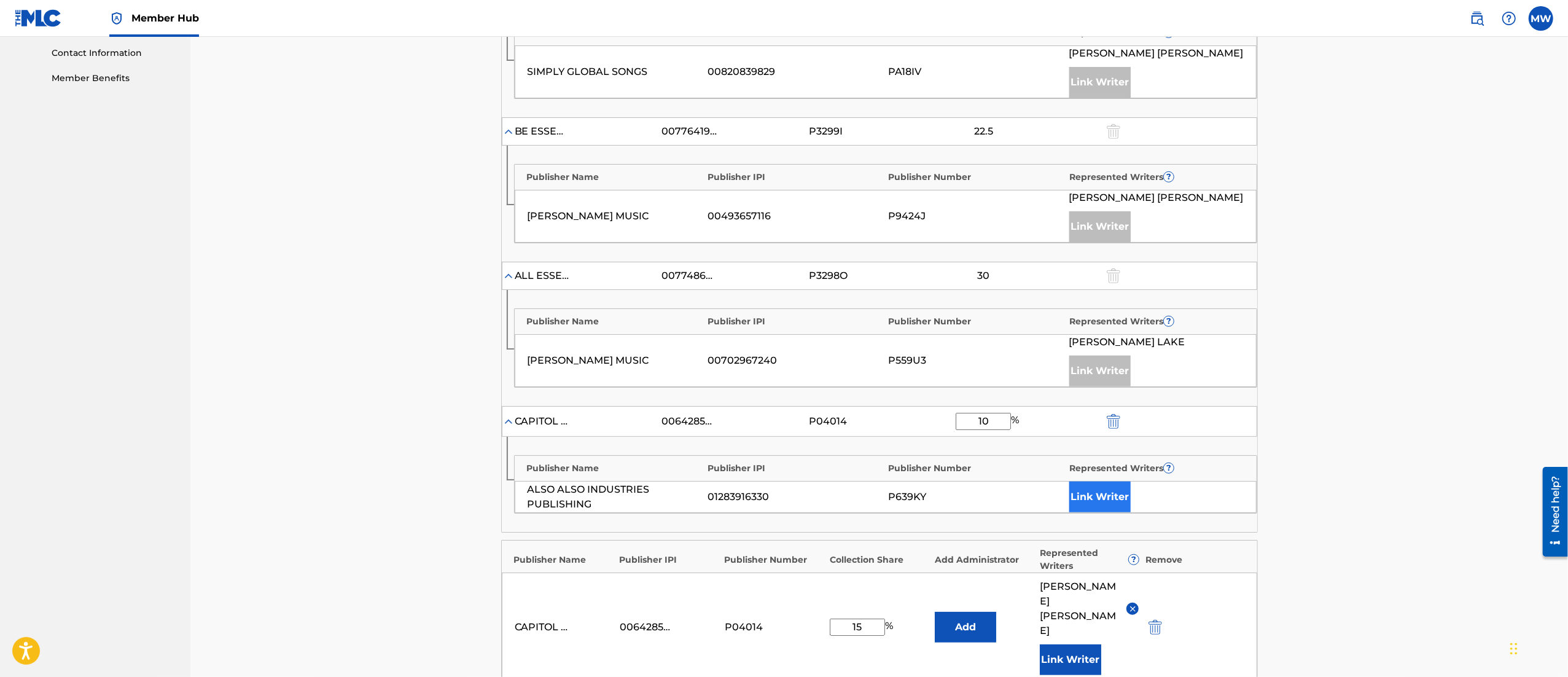
type input "10"
click at [1086, 482] on button "Link Writer" at bounding box center [1100, 497] width 62 height 31
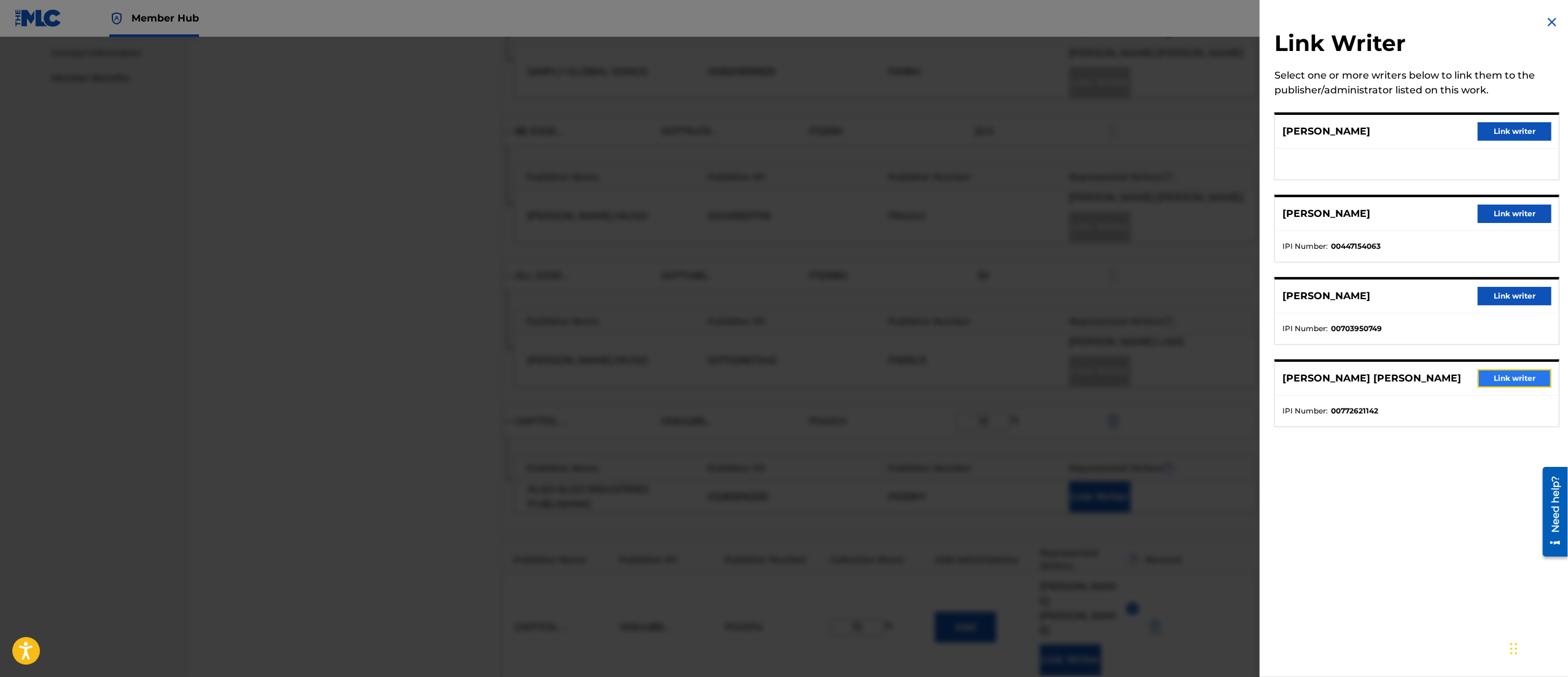
click at [1497, 380] on button "Link writer" at bounding box center [1514, 378] width 73 height 18
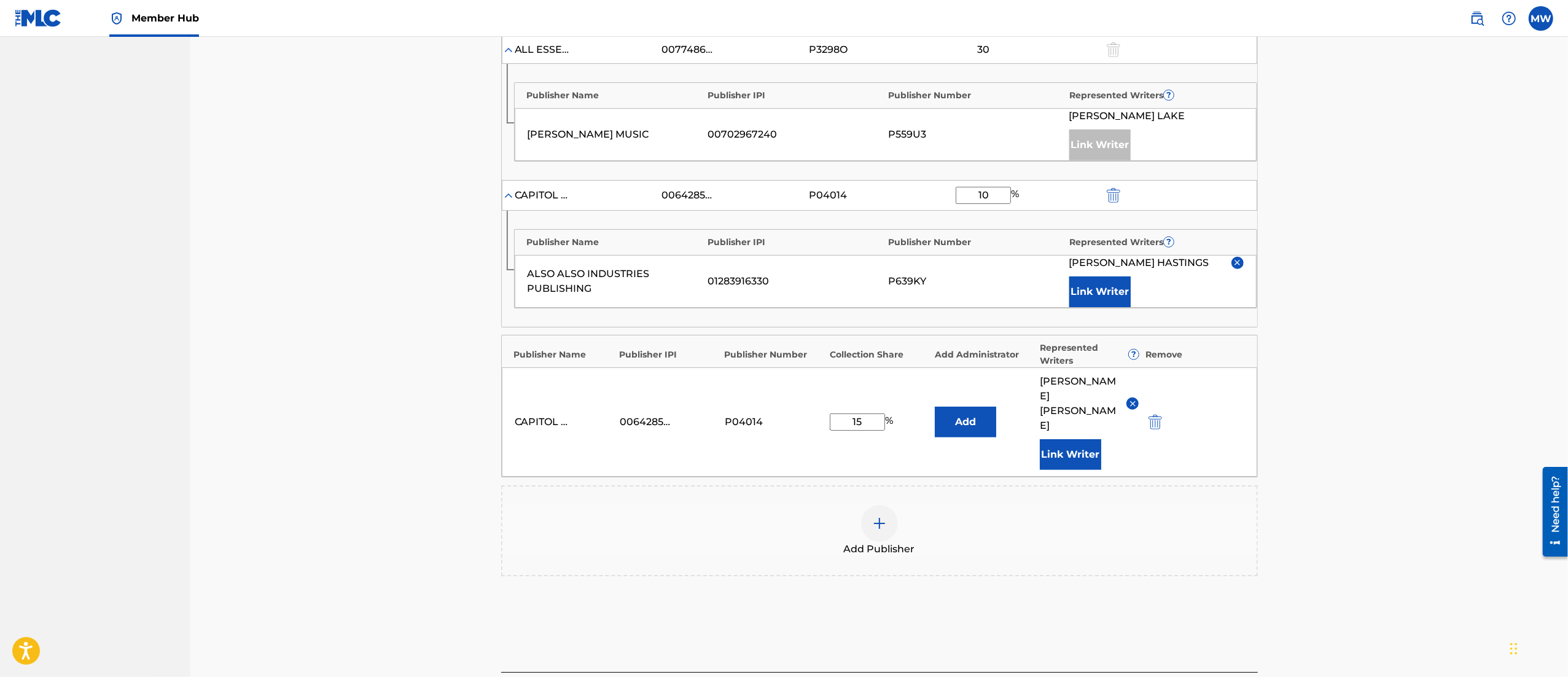
scroll to position [905, 0]
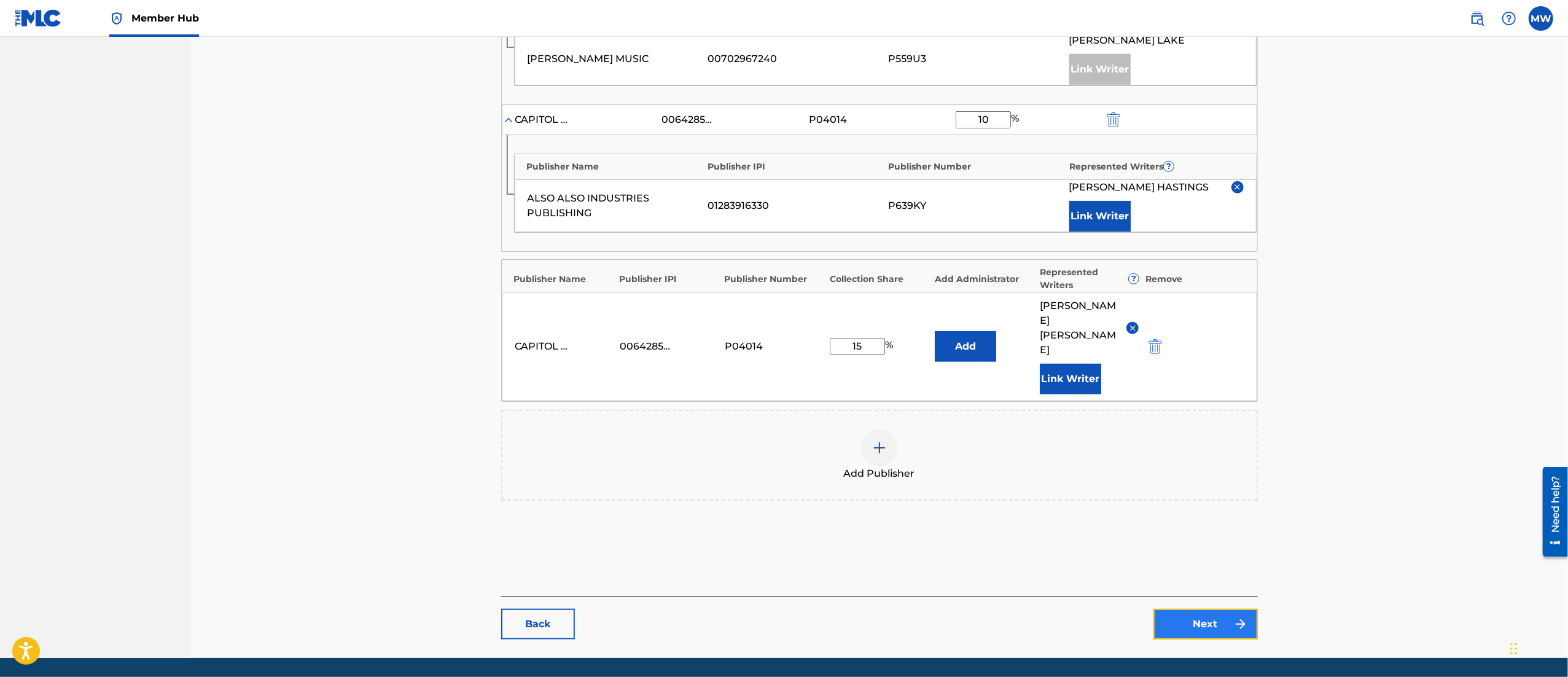
click at [1170, 609] on link "Next" at bounding box center [1206, 624] width 104 height 31
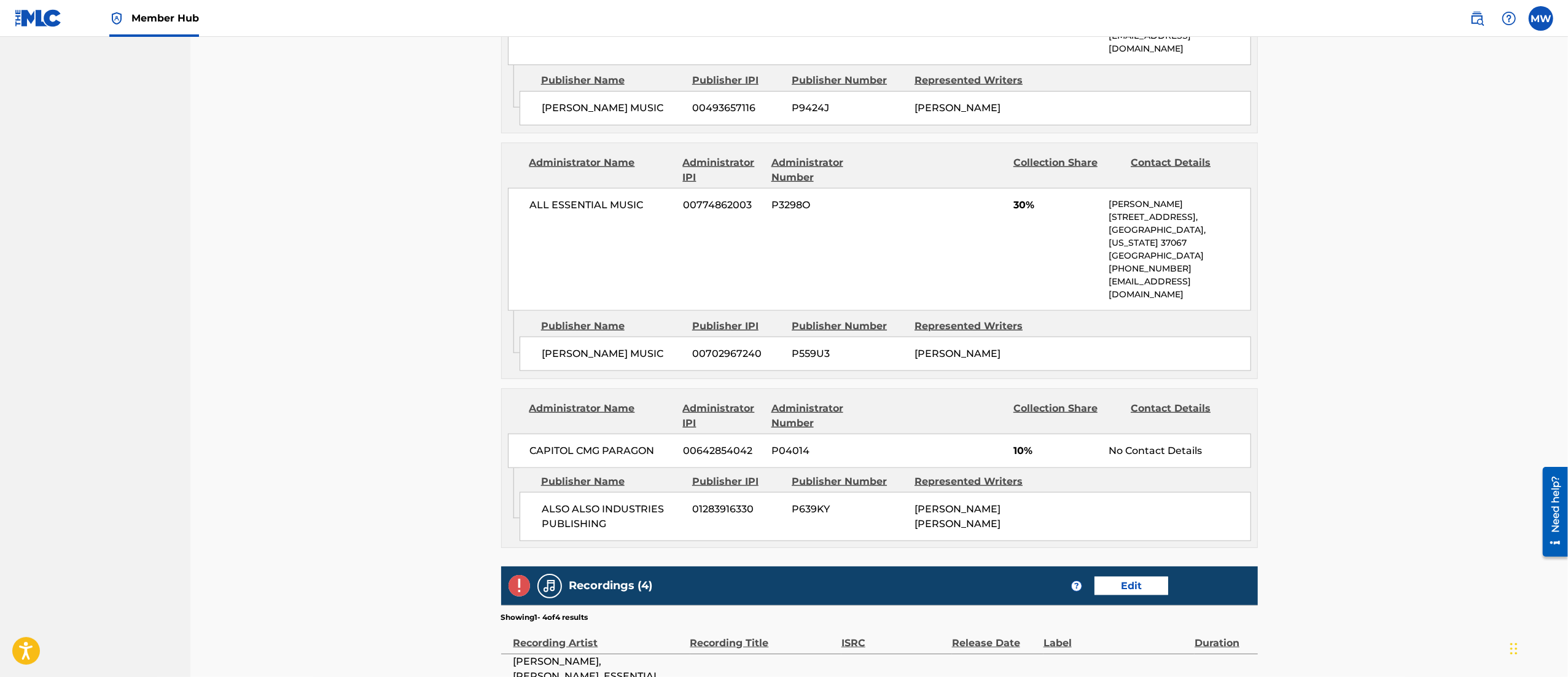
scroll to position [1702, 0]
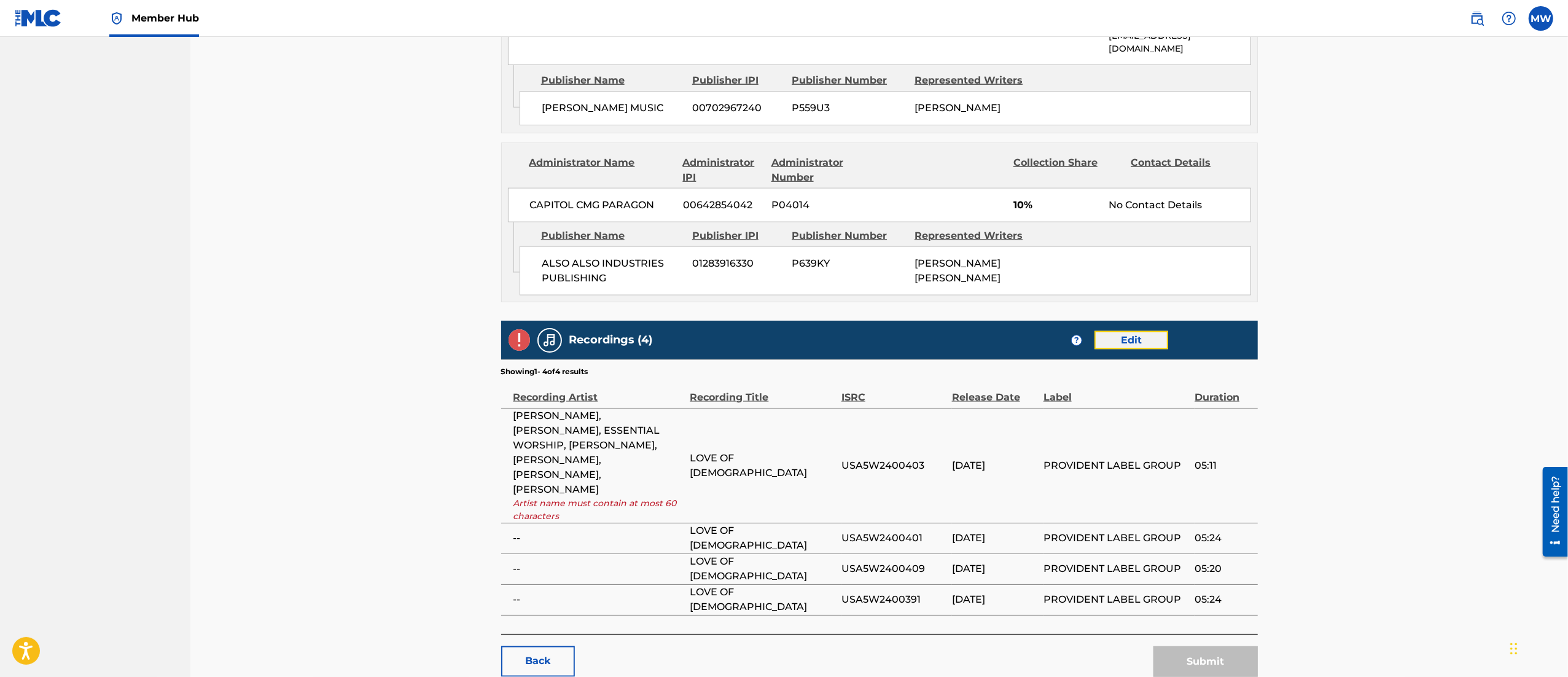
click at [1146, 331] on link "Edit" at bounding box center [1131, 340] width 73 height 18
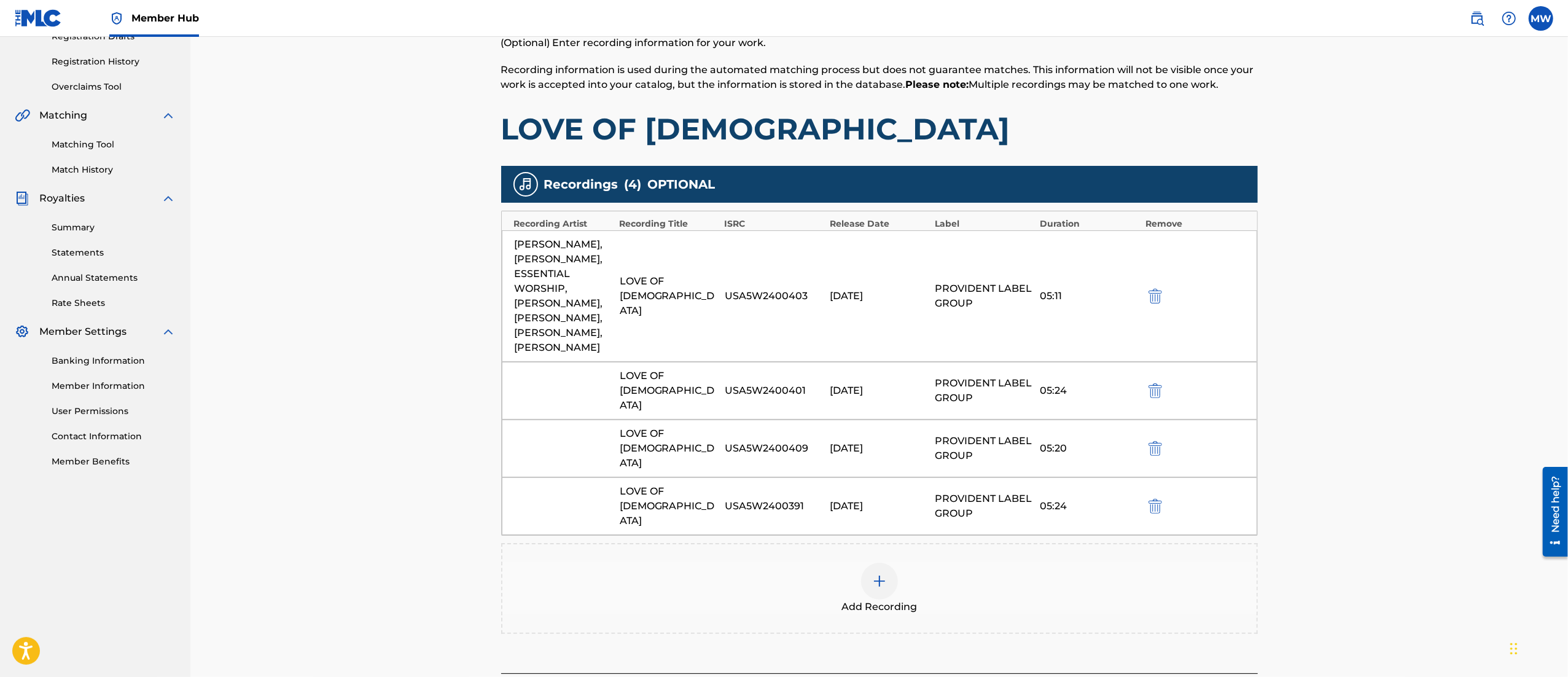
scroll to position [221, 0]
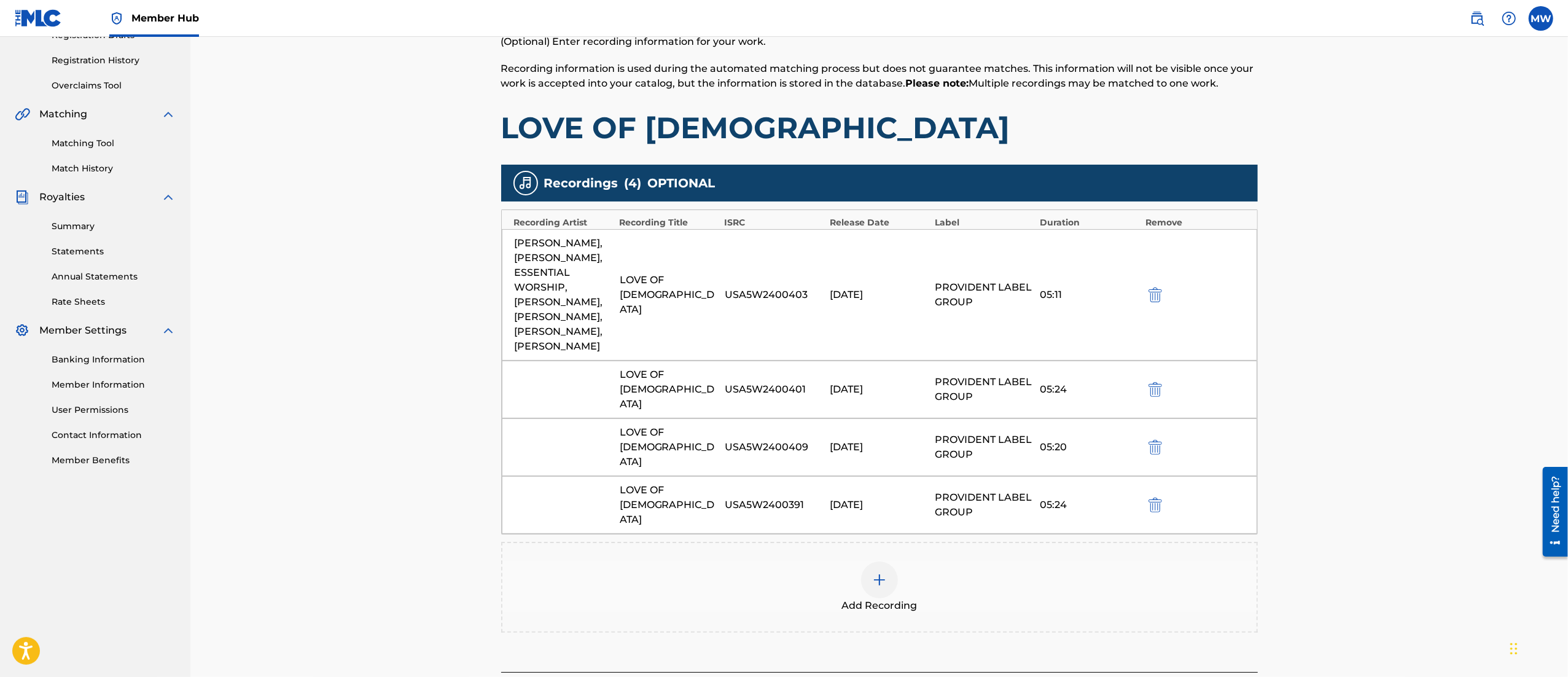
click at [596, 344] on div "BRANDON LAKE, PHIL WICKHAM, ESSENTIAL WORSHIP, BRANDON LAKE, PHIL WICKHAM, BRAN…" at bounding box center [564, 295] width 99 height 118
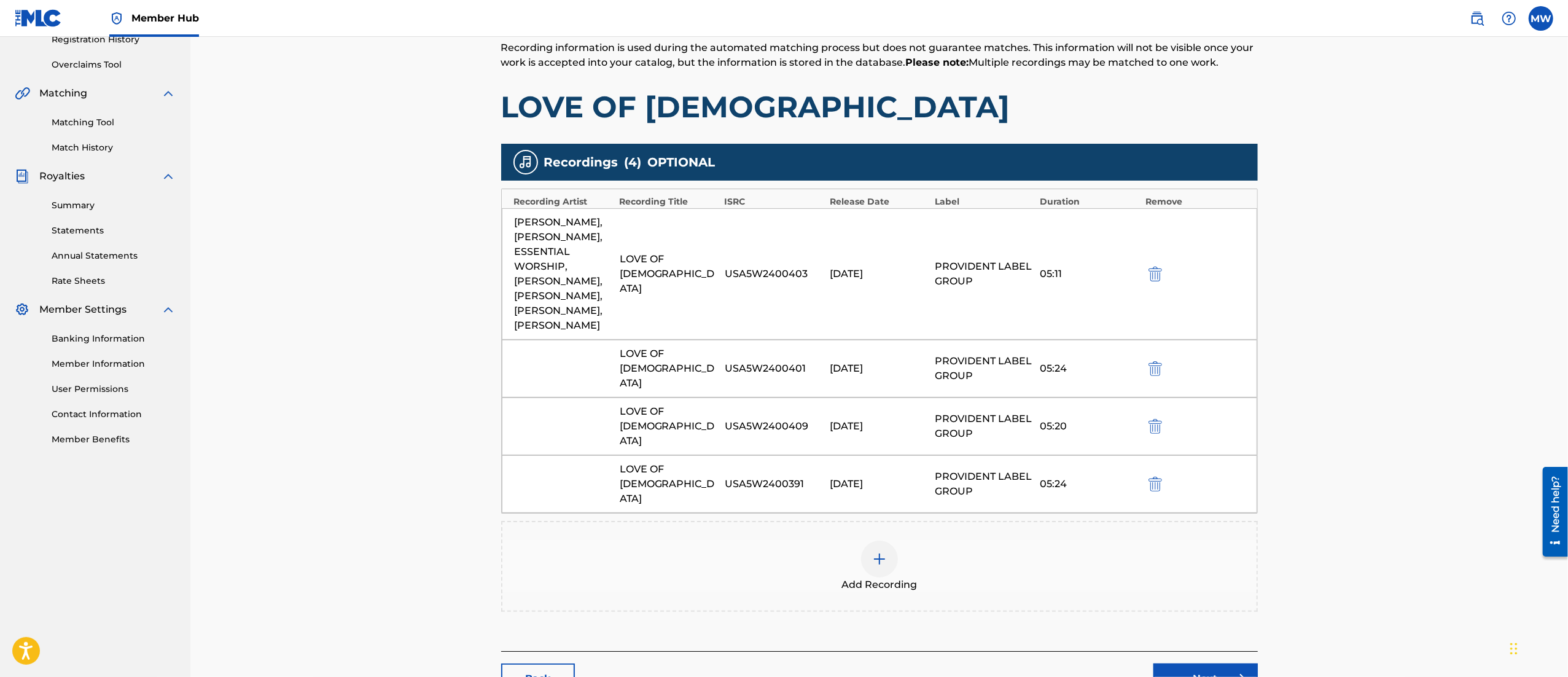
scroll to position [244, 0]
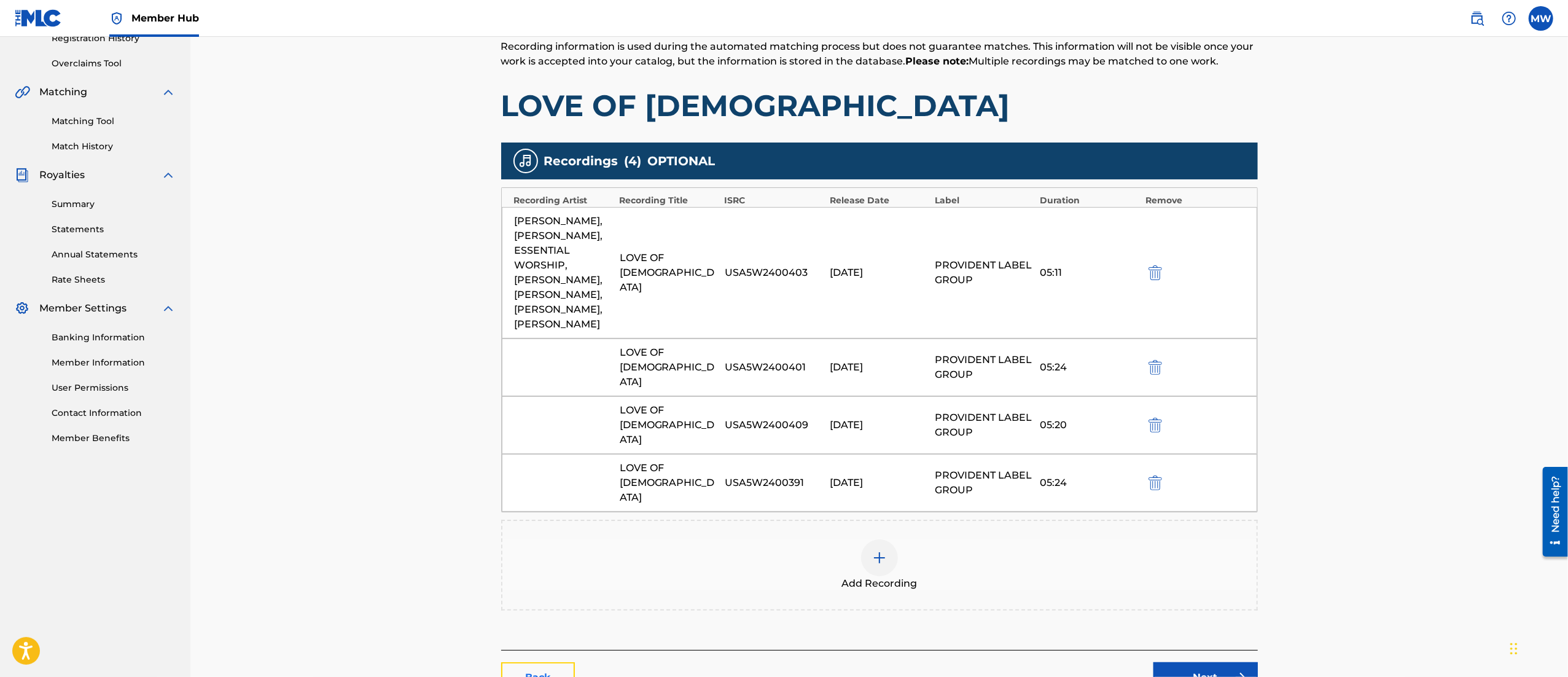
click at [538, 662] on link "Back" at bounding box center [538, 678] width 73 height 31
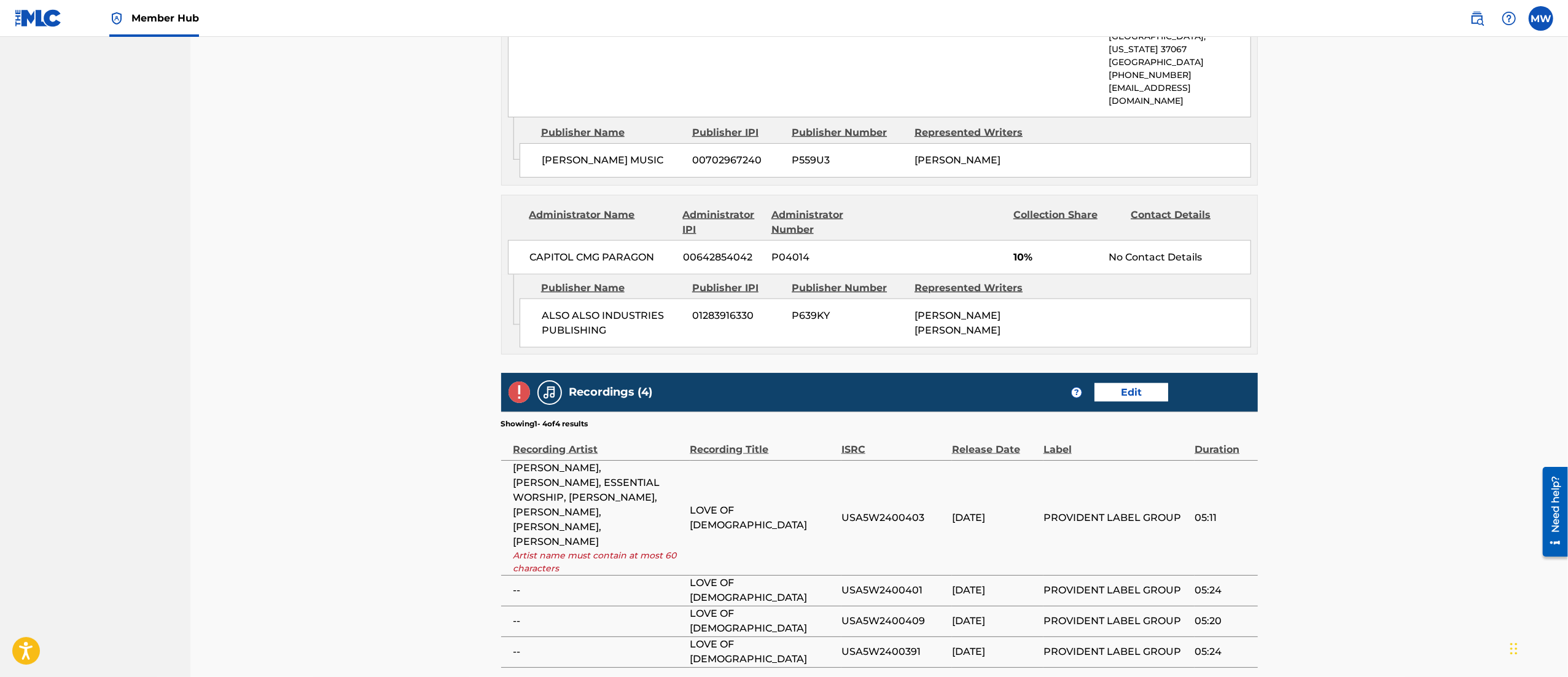
scroll to position [1652, 0]
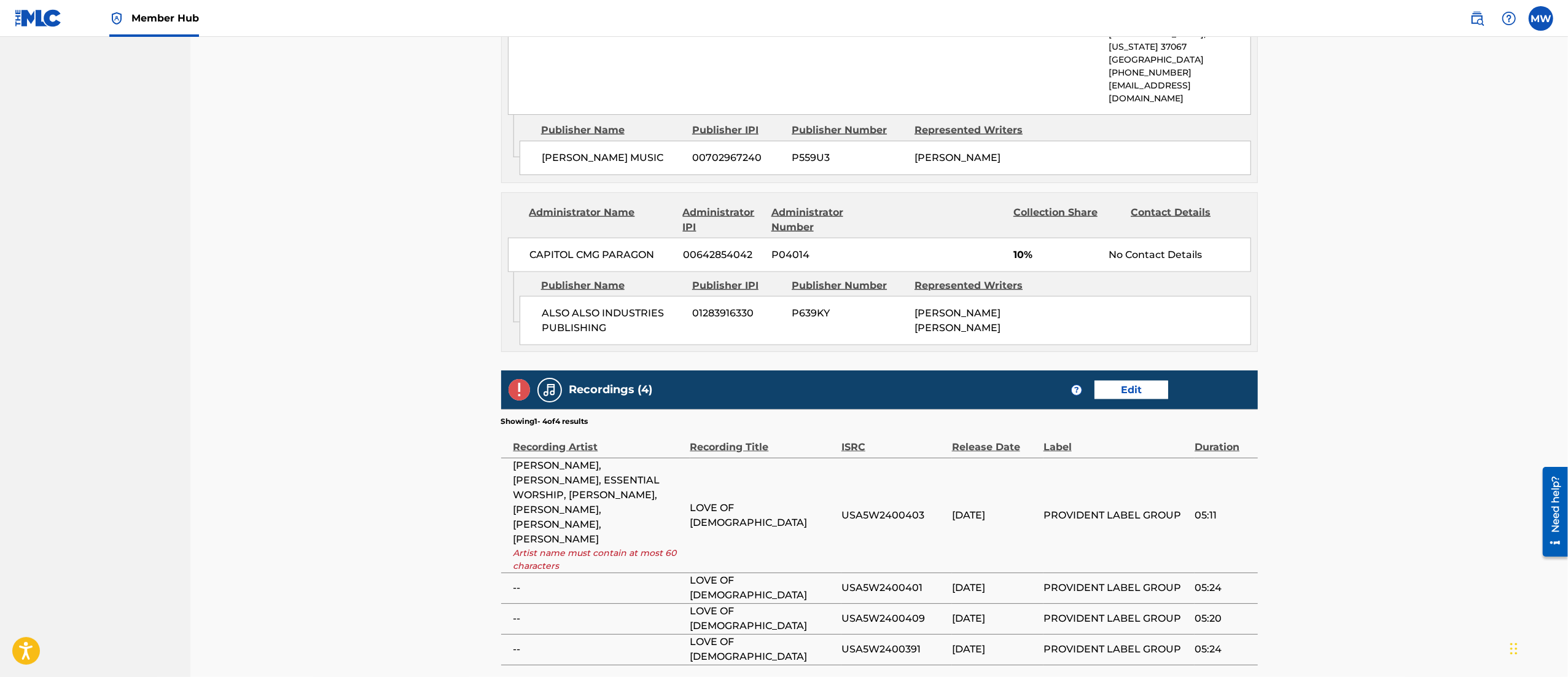
click at [1109, 381] on link "Edit" at bounding box center [1131, 389] width 73 height 18
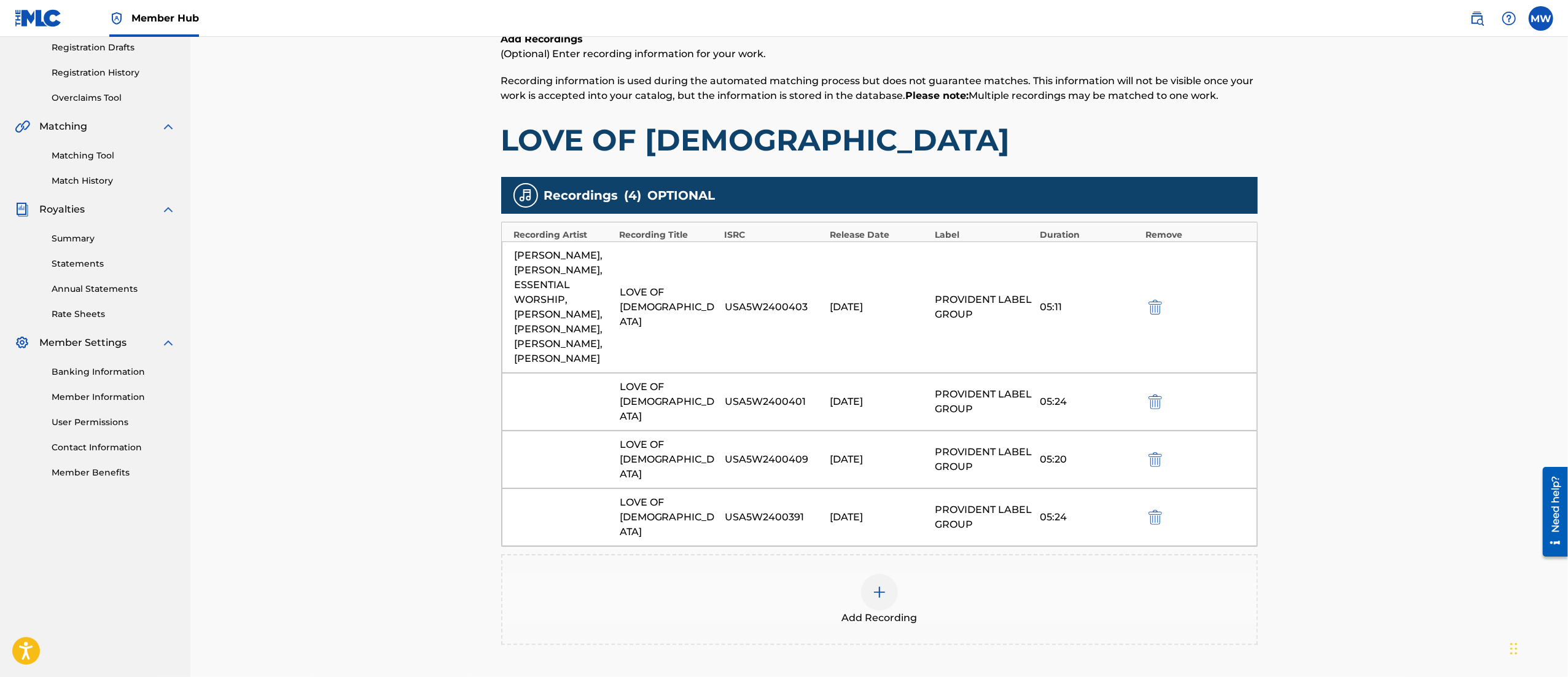
scroll to position [248, 0]
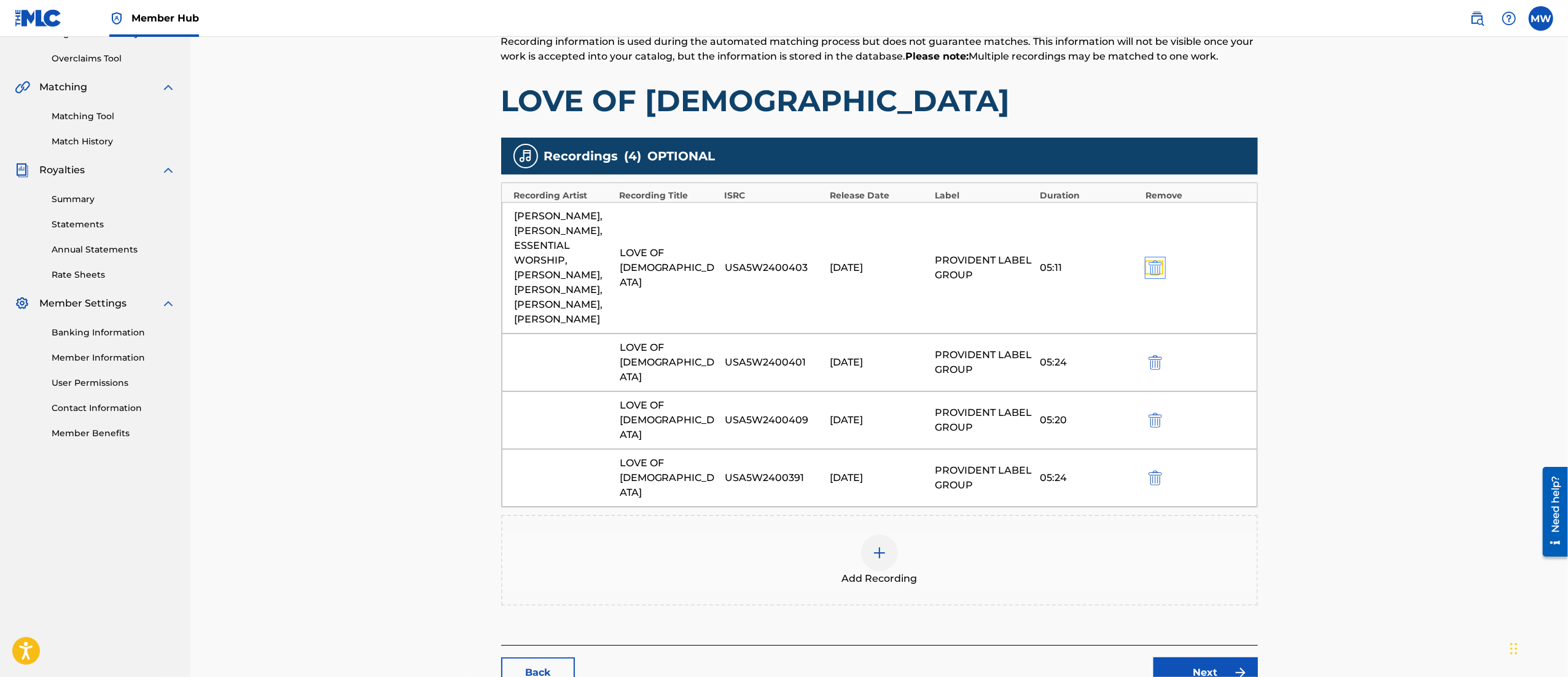
click at [1159, 270] on img "submit" at bounding box center [1155, 268] width 13 height 15
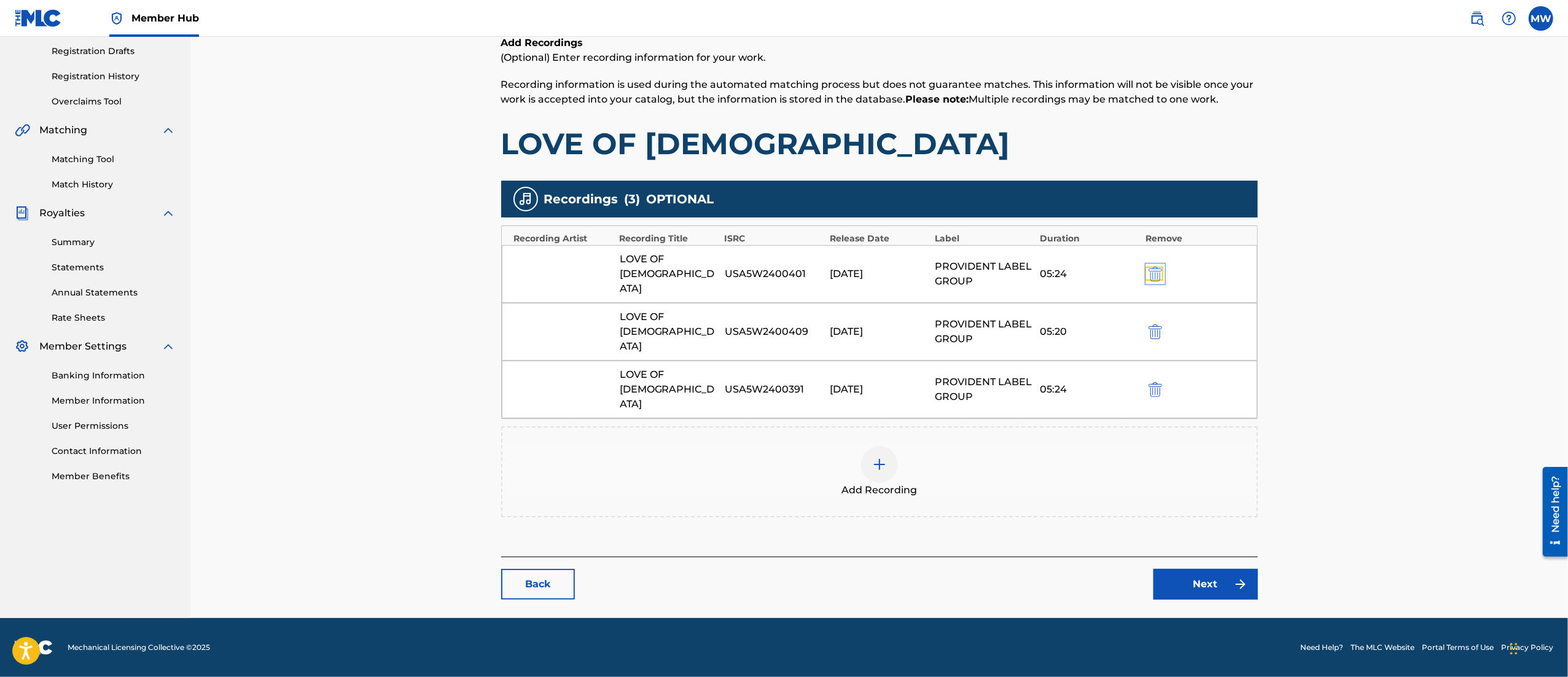
scroll to position [161, 0]
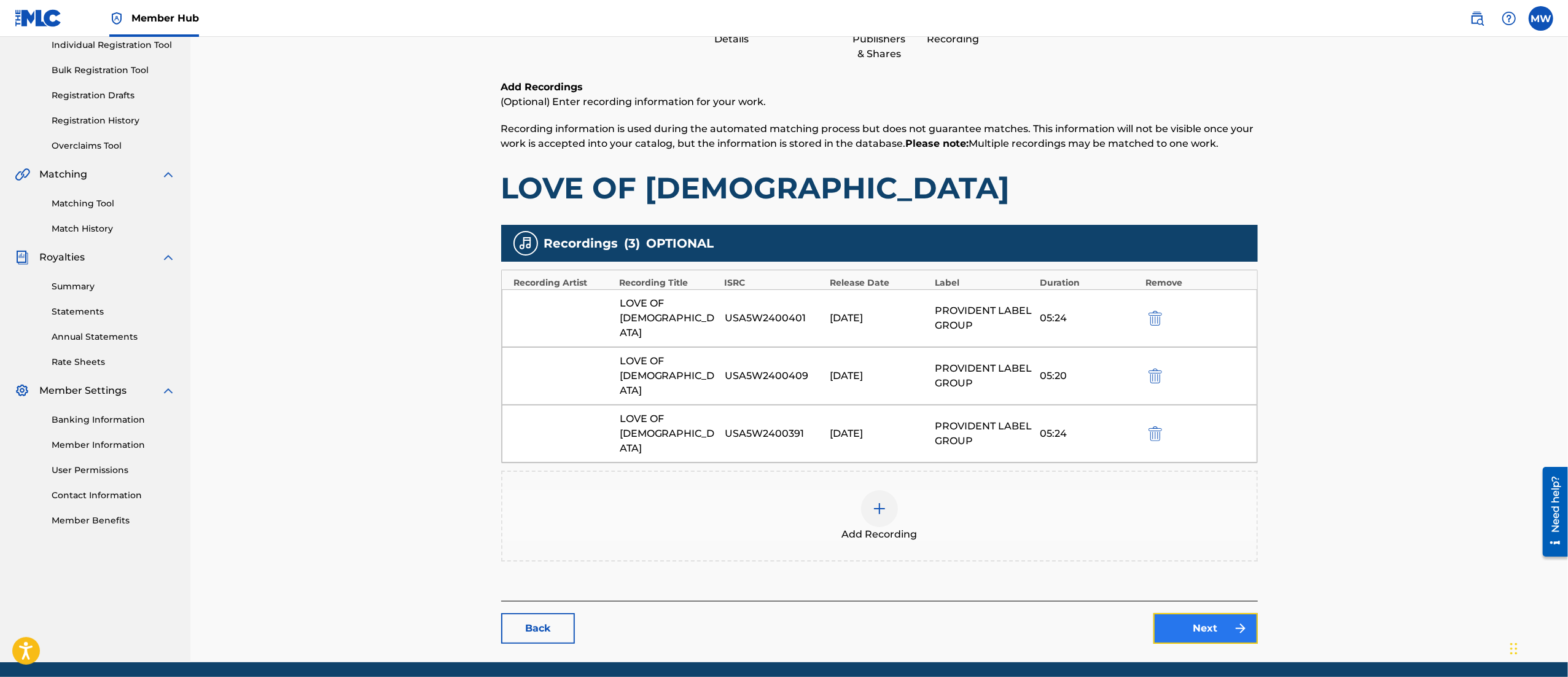
click at [1165, 613] on link "Next" at bounding box center [1206, 629] width 104 height 31
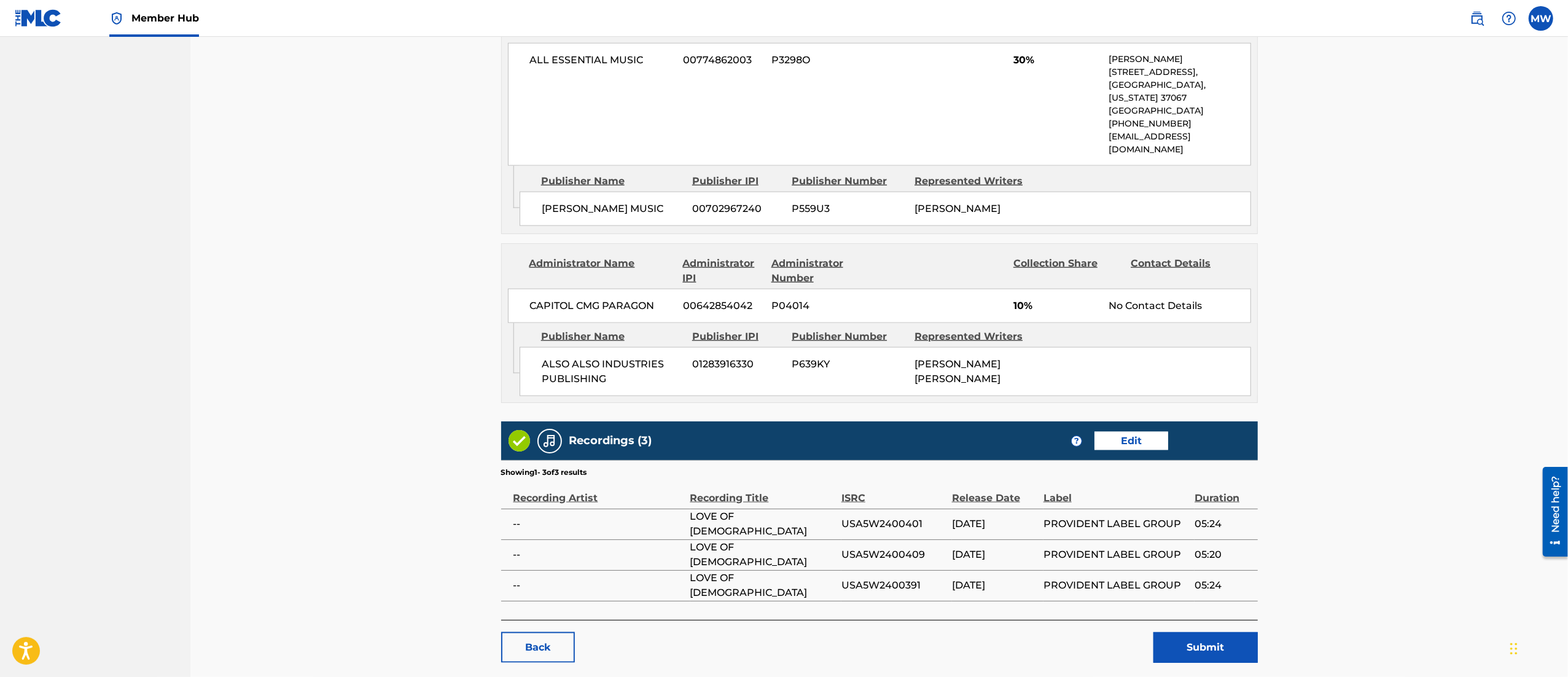
scroll to position [1617, 0]
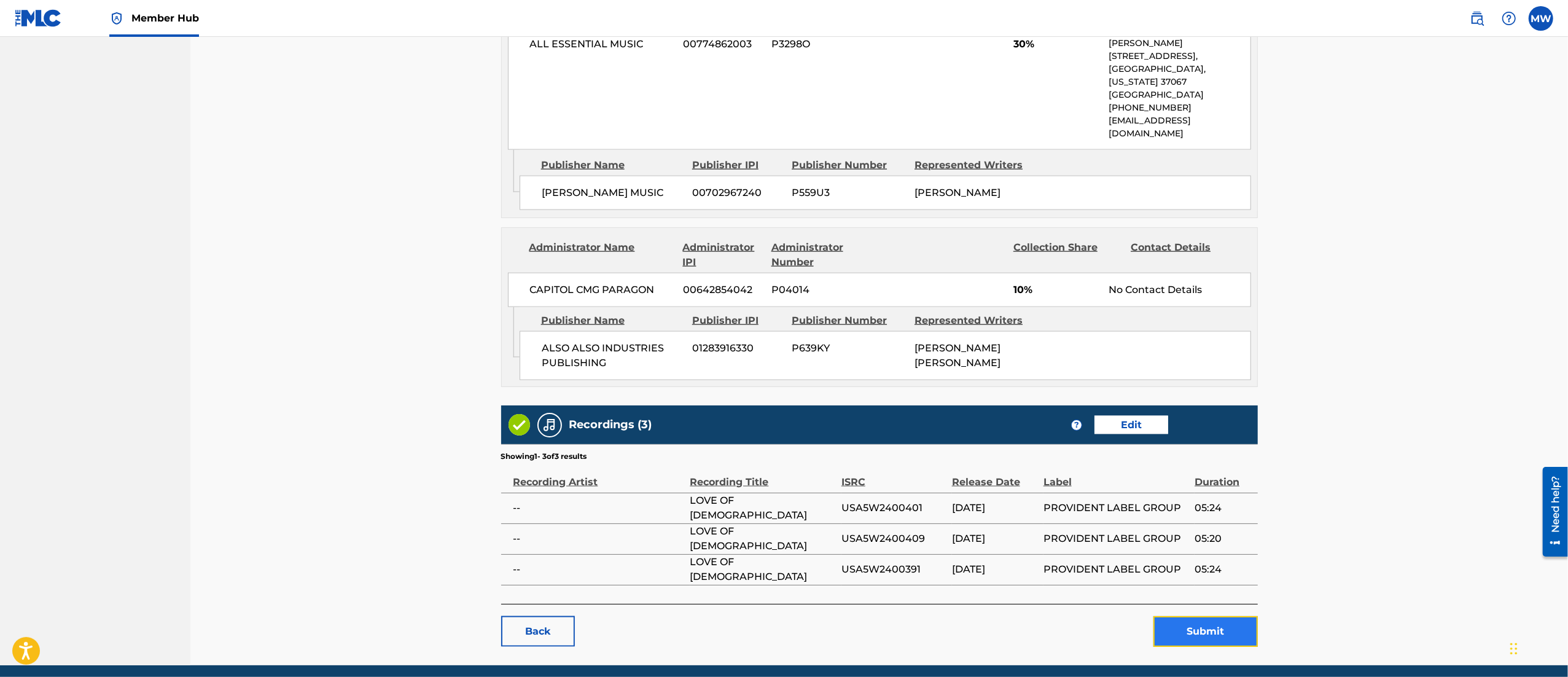
click at [1190, 616] on button "Submit" at bounding box center [1206, 632] width 104 height 31
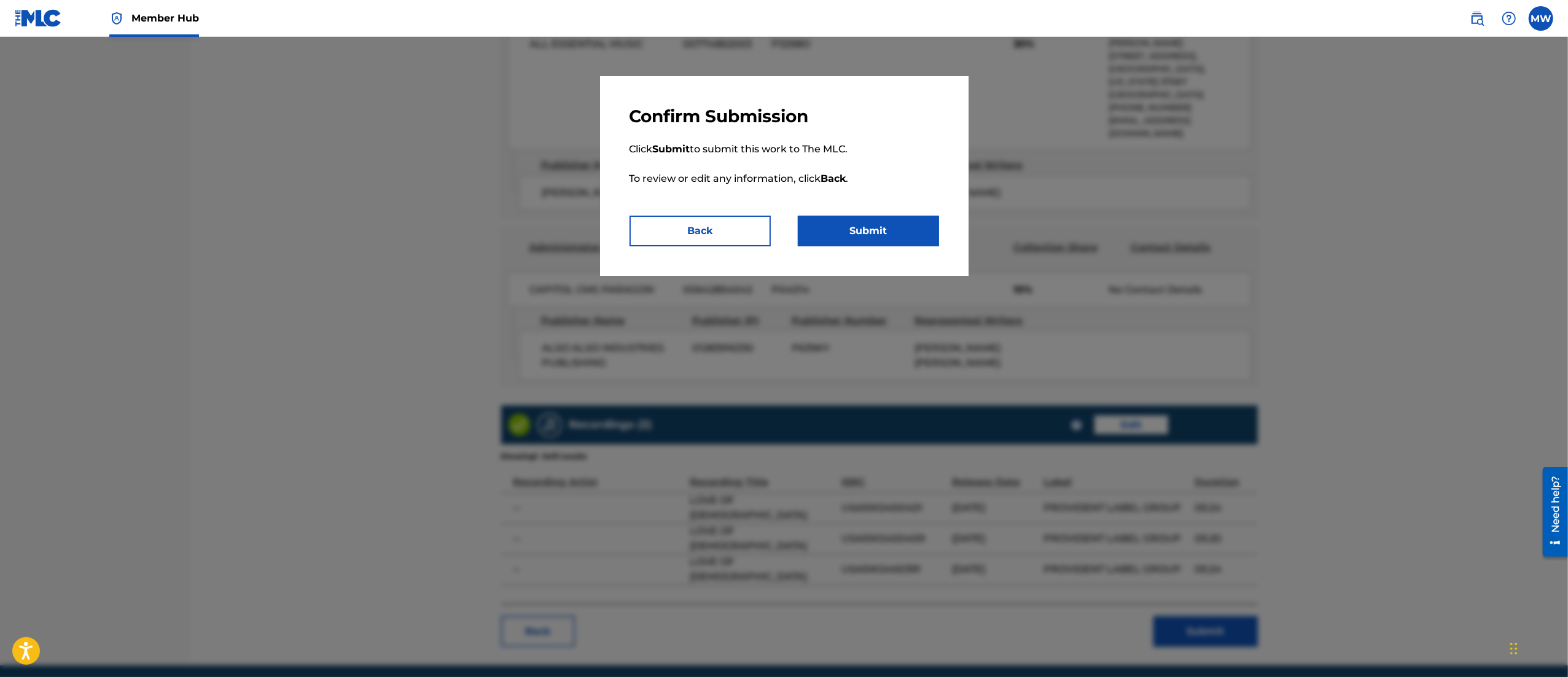
click at [894, 247] on div "Confirm Submission Click Submit to submit this work to The MLC. To review or ed…" at bounding box center [784, 176] width 368 height 200
click at [863, 237] on button "Submit" at bounding box center [868, 231] width 142 height 31
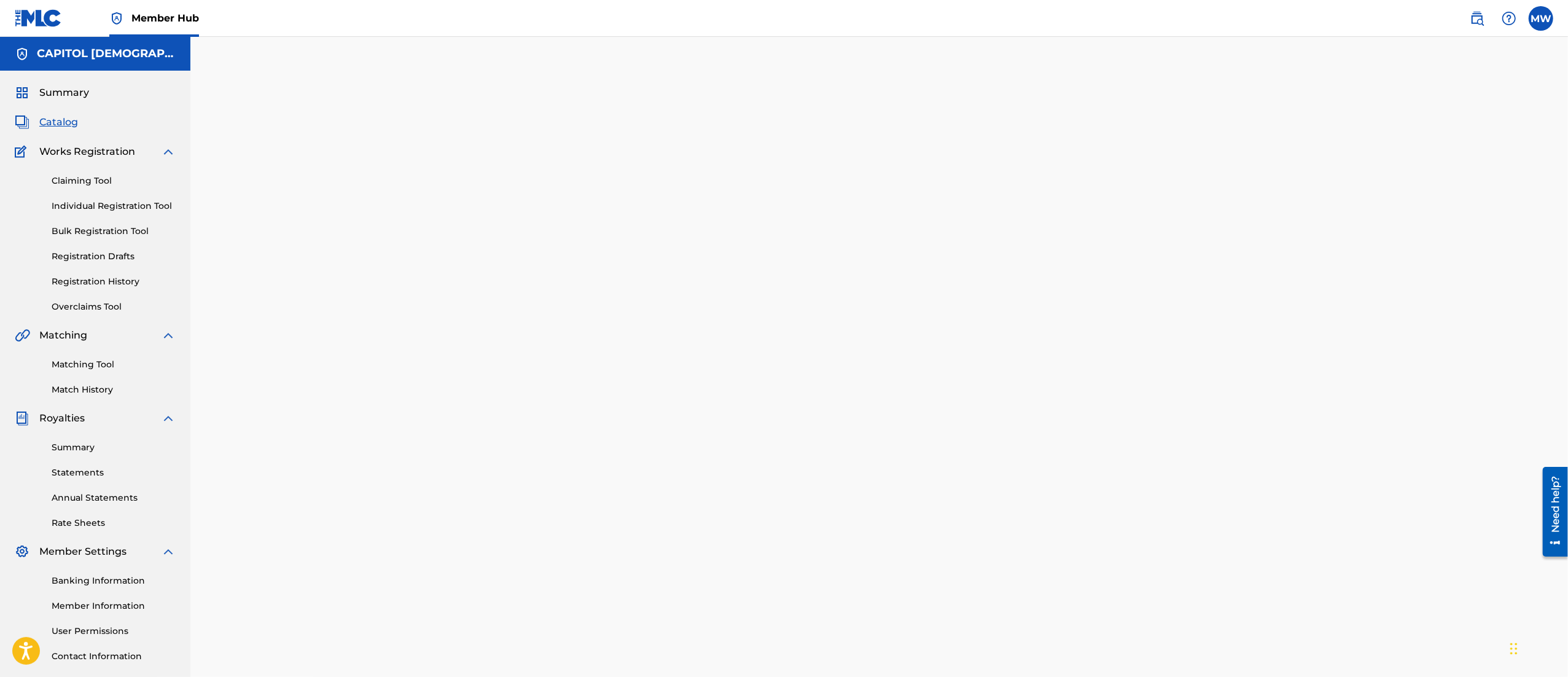
click at [54, 122] on span "Catalog" at bounding box center [59, 122] width 39 height 15
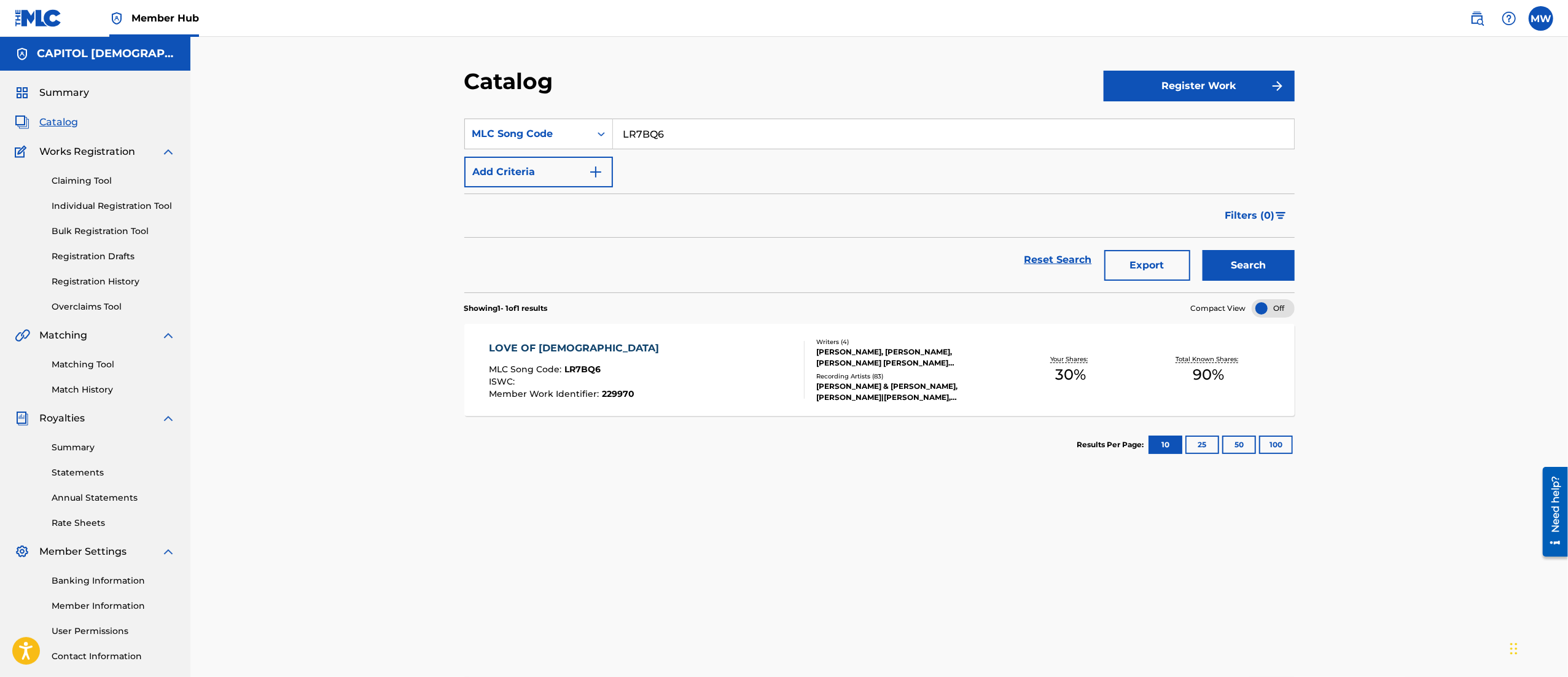
drag, startPoint x: 681, startPoint y: 144, endPoint x: 618, endPoint y: 142, distance: 63.0
click at [618, 142] on input "LR7BQ6" at bounding box center [953, 133] width 681 height 29
paste input "BB1OIZ"
type input "BB1OIZ"
click at [1203, 250] on button "Search" at bounding box center [1249, 266] width 92 height 31
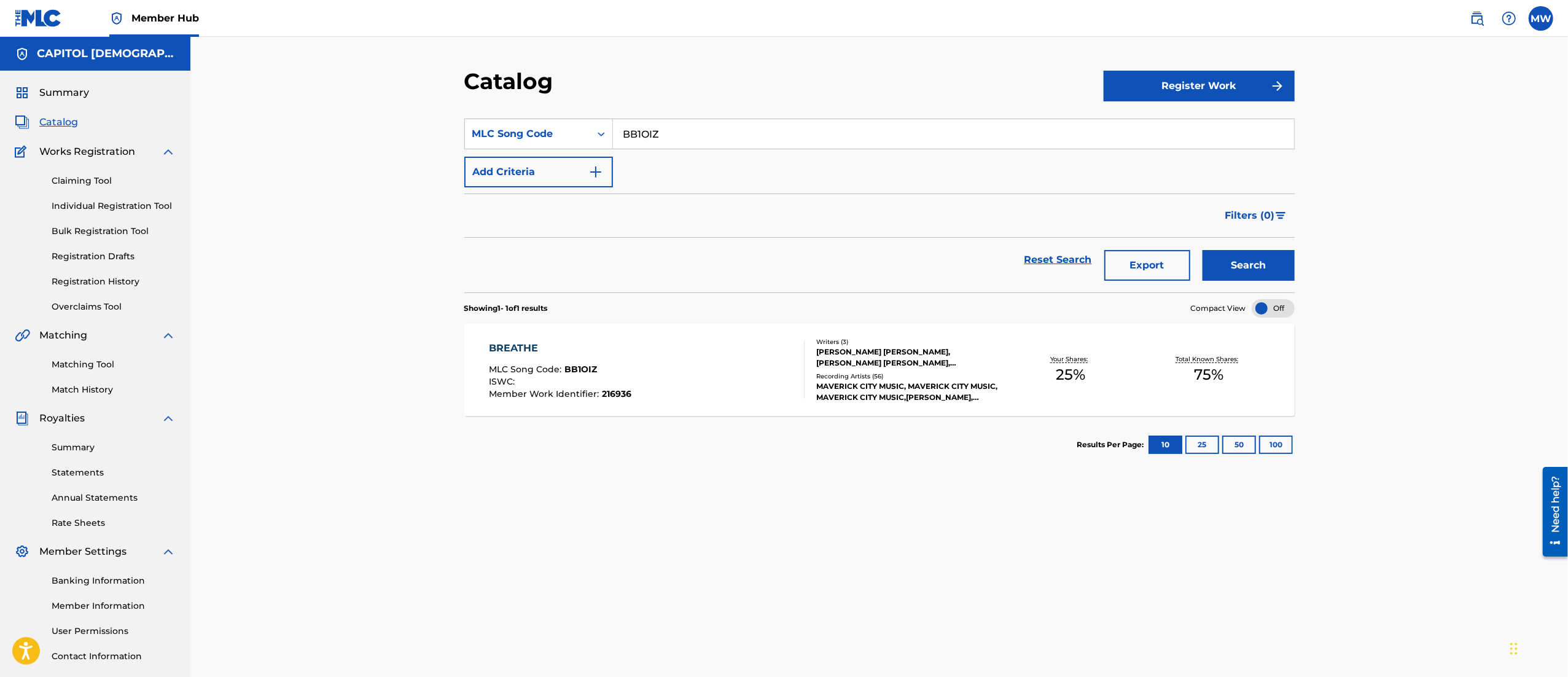
click at [738, 382] on div "BREATHE MLC Song Code : BB1OIZ ISWC : Member Work Identifier : 216936" at bounding box center [647, 370] width 315 height 58
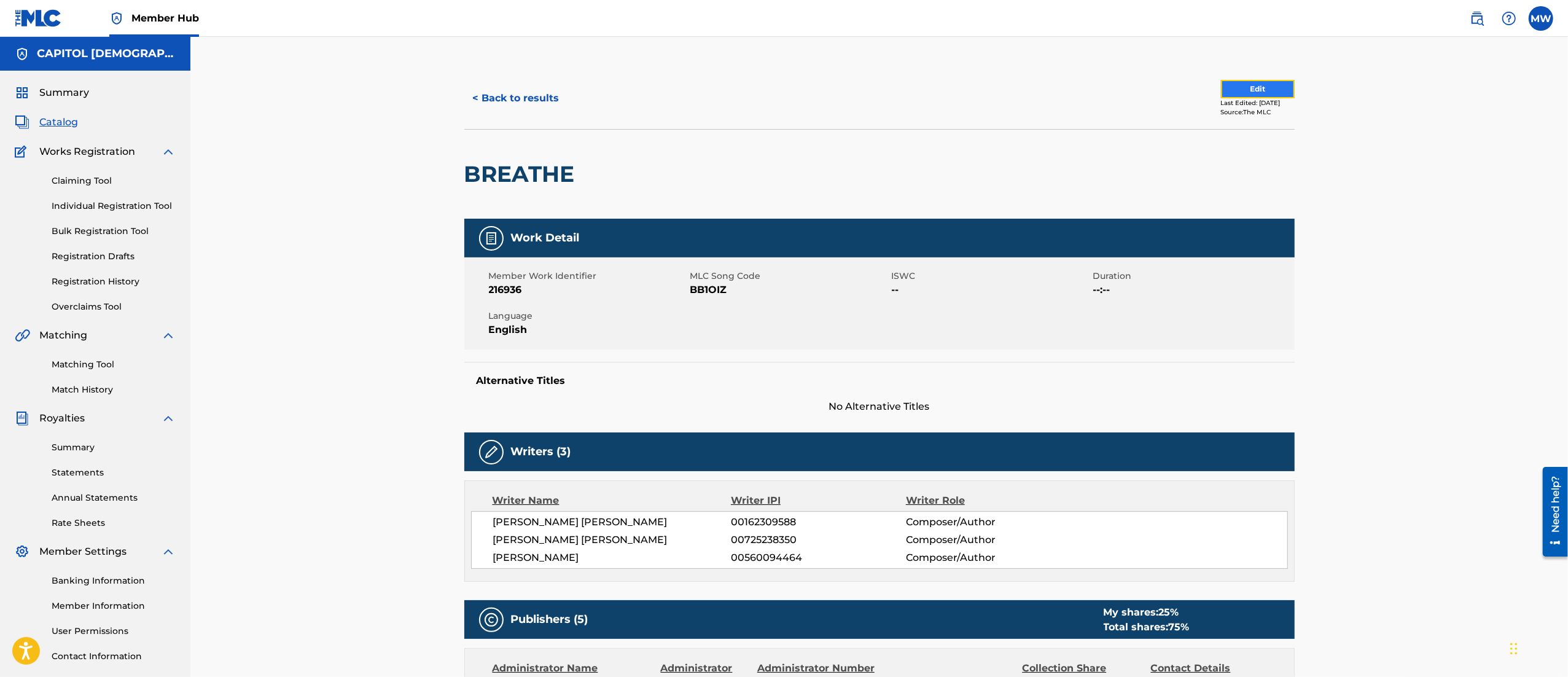
click at [1268, 89] on button "Edit" at bounding box center [1258, 89] width 73 height 18
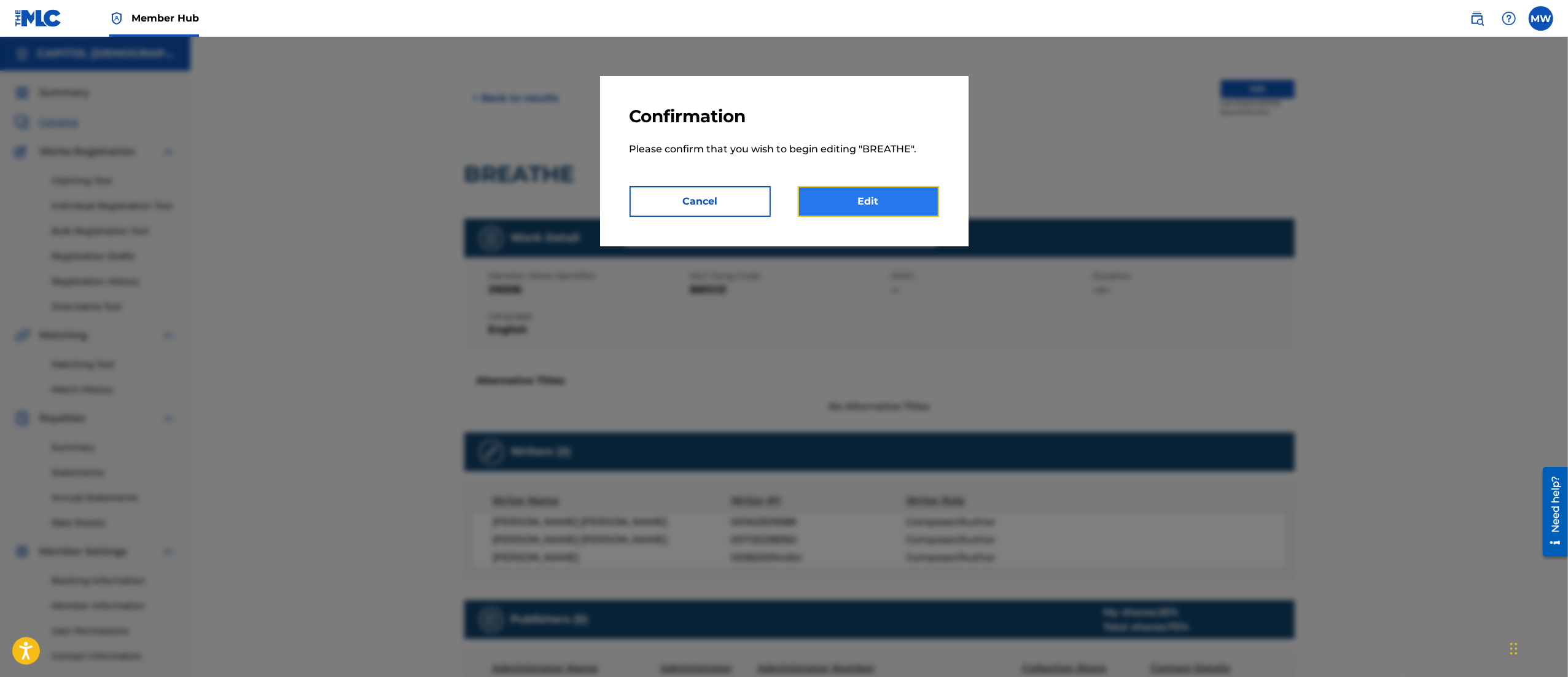
click at [886, 199] on link "Edit" at bounding box center [868, 202] width 142 height 31
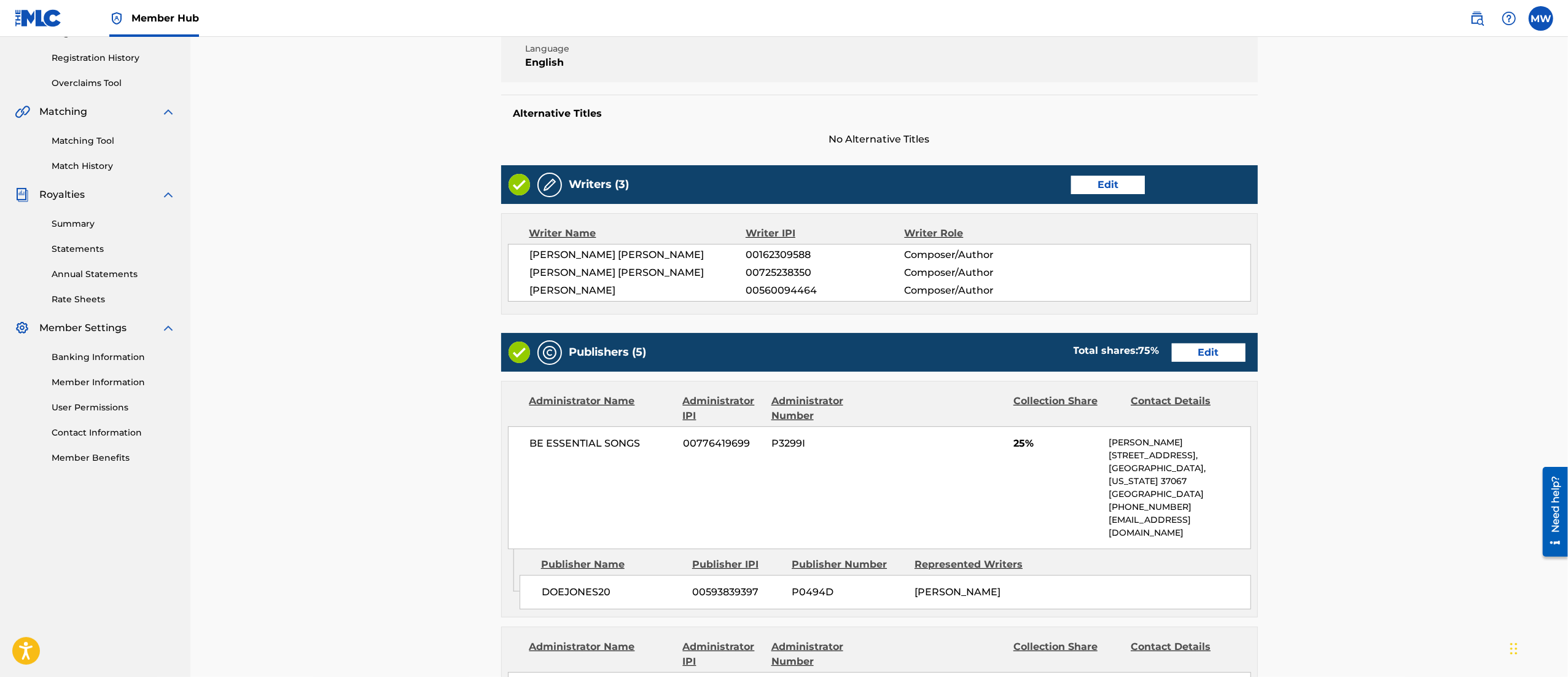
scroll to position [227, 0]
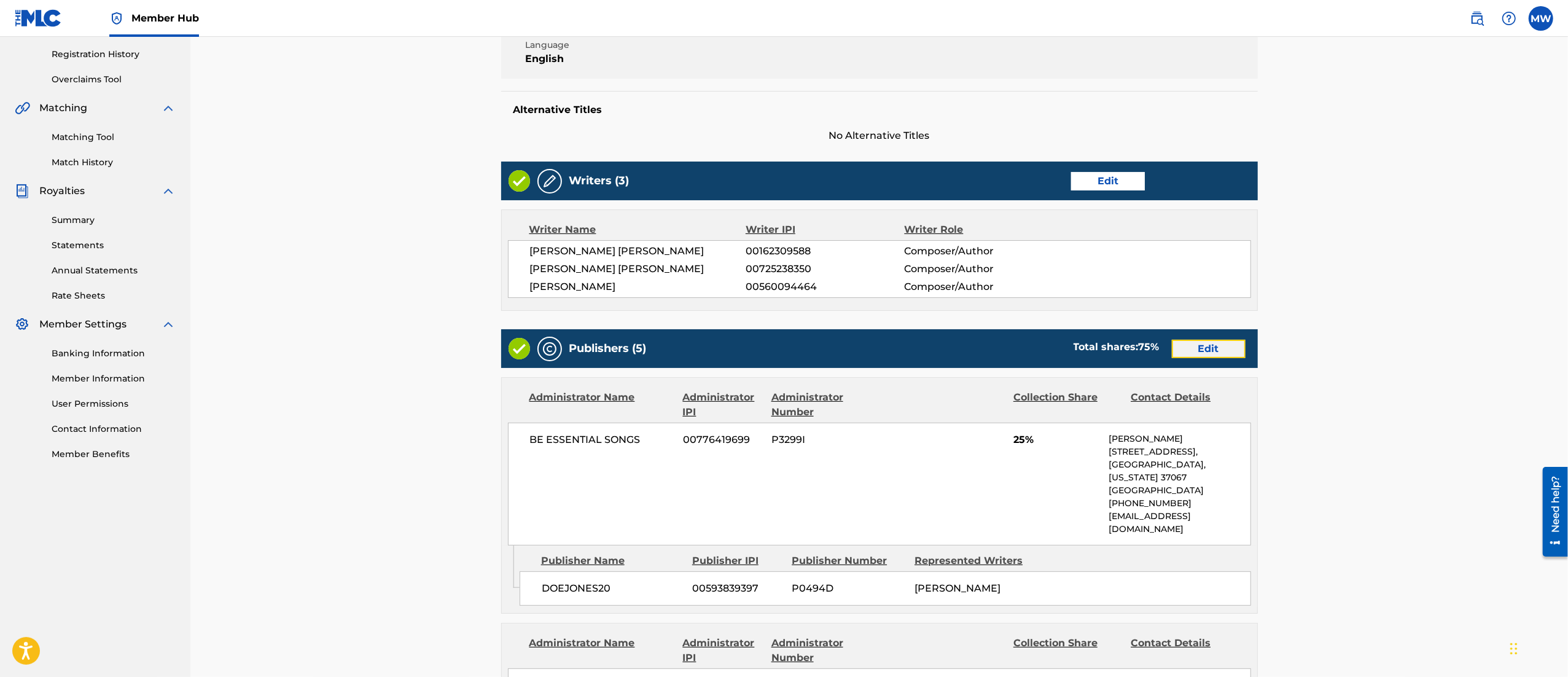
click at [1184, 348] on link "Edit" at bounding box center [1209, 348] width 73 height 18
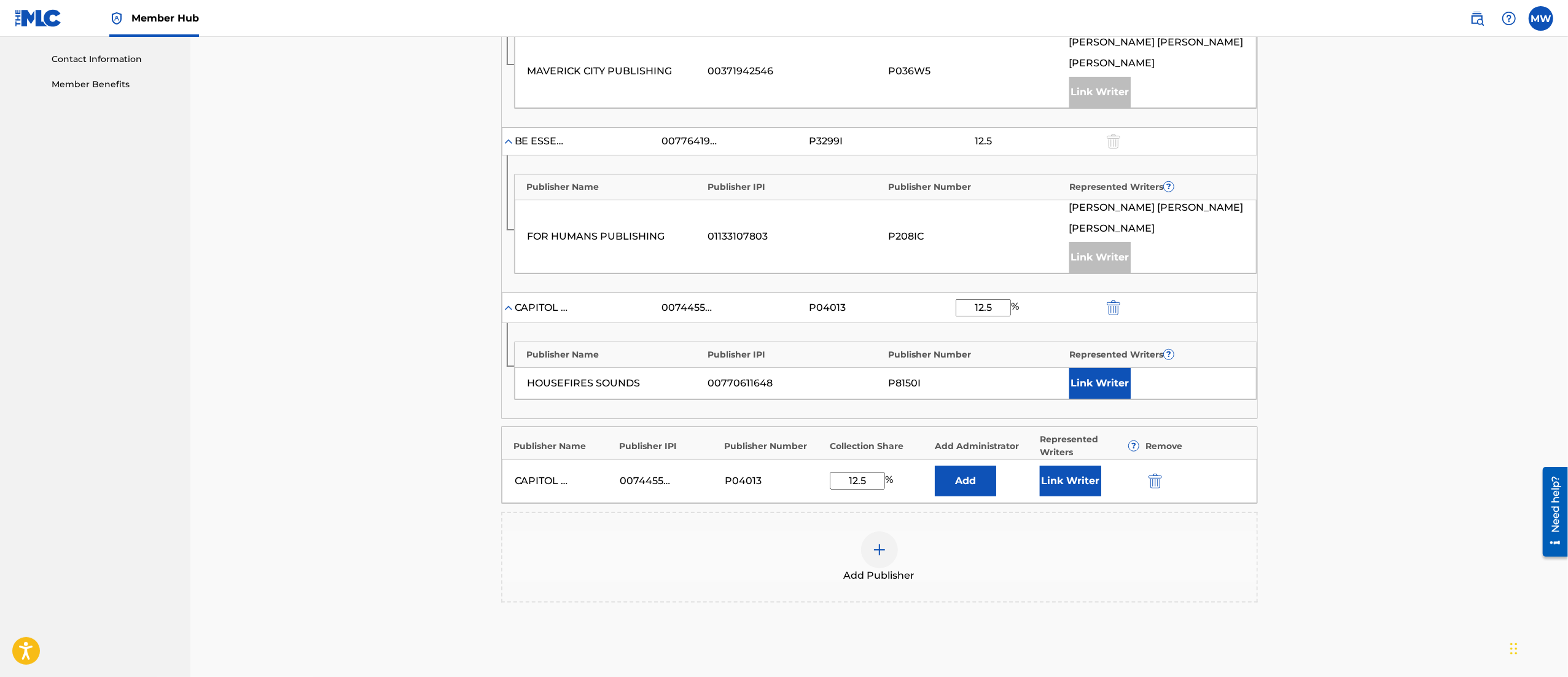
scroll to position [599, 0]
click at [1110, 386] on button "Link Writer" at bounding box center [1100, 382] width 62 height 31
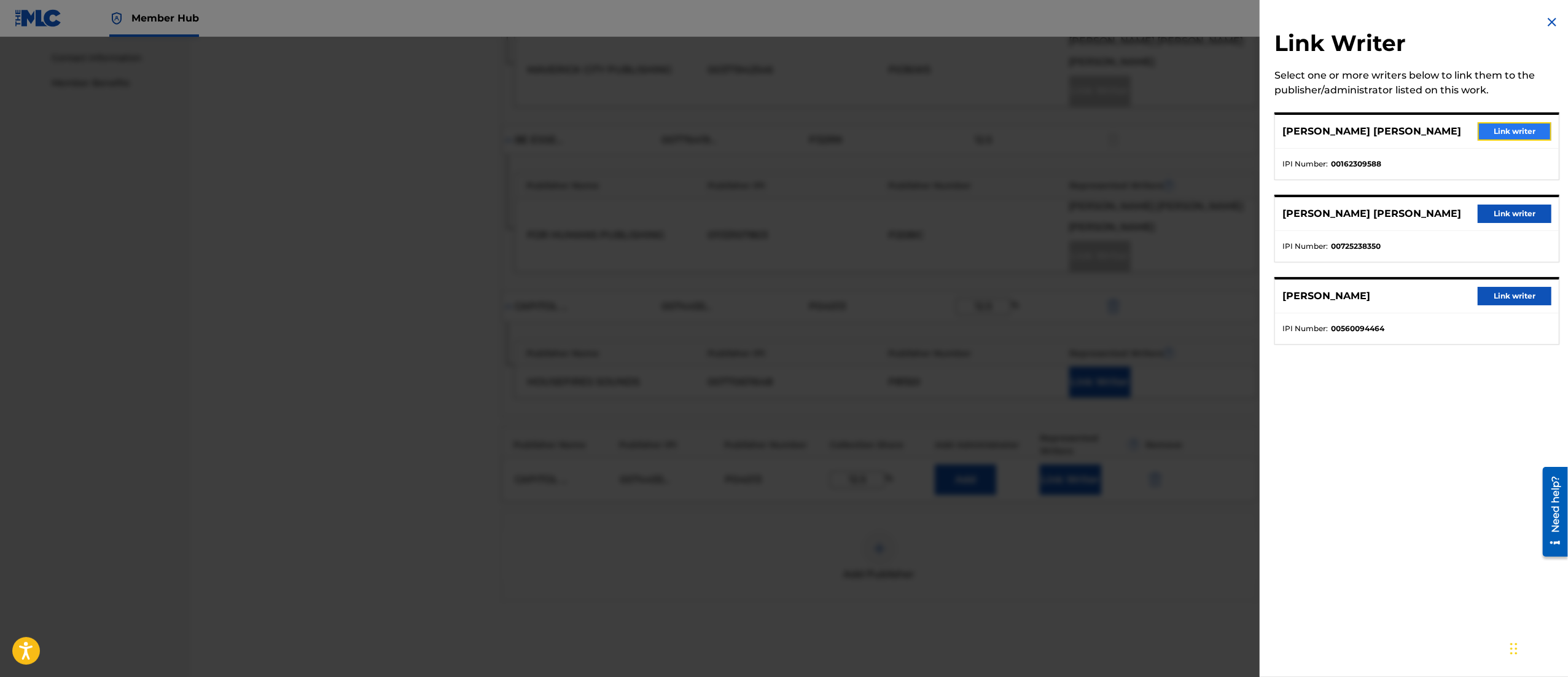
click at [1497, 141] on button "Link writer" at bounding box center [1514, 131] width 73 height 18
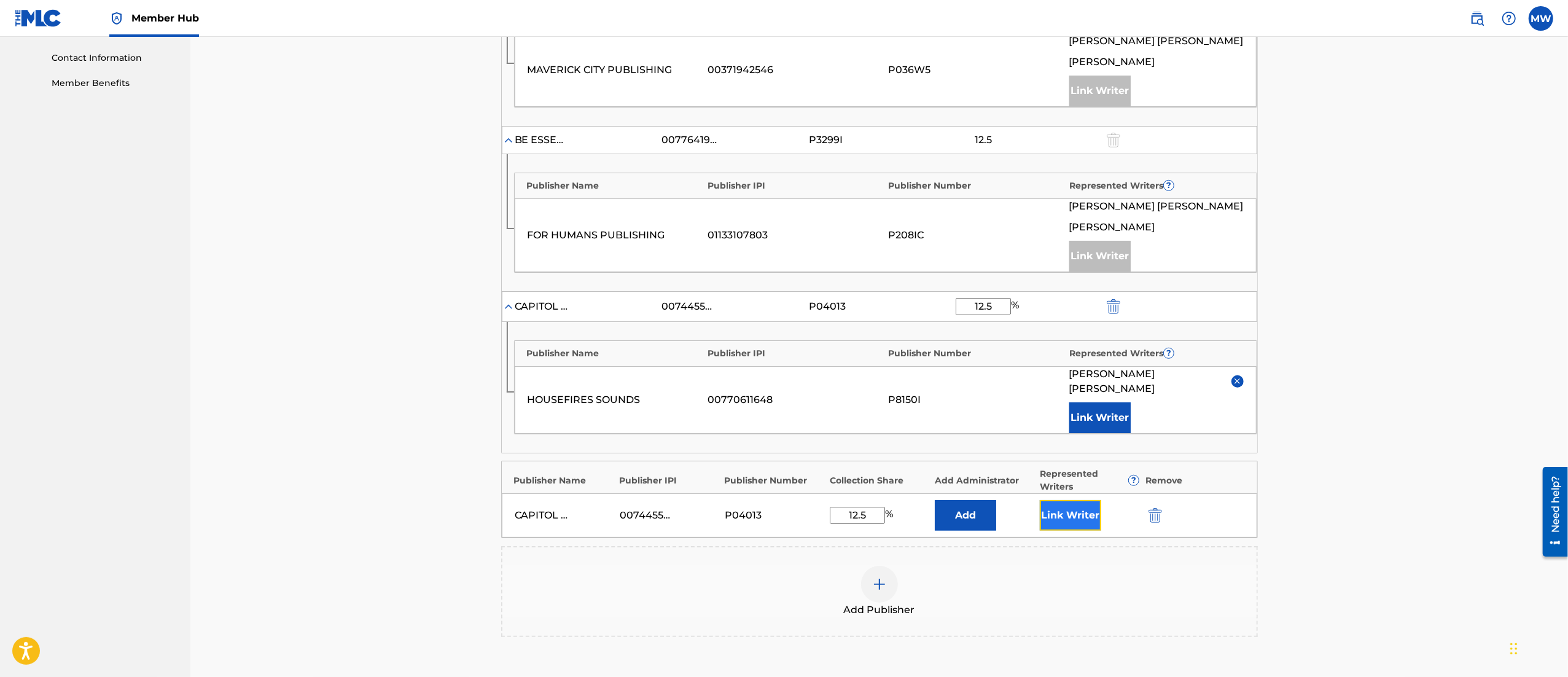
click at [1084, 523] on button "Link Writer" at bounding box center [1071, 516] width 62 height 31
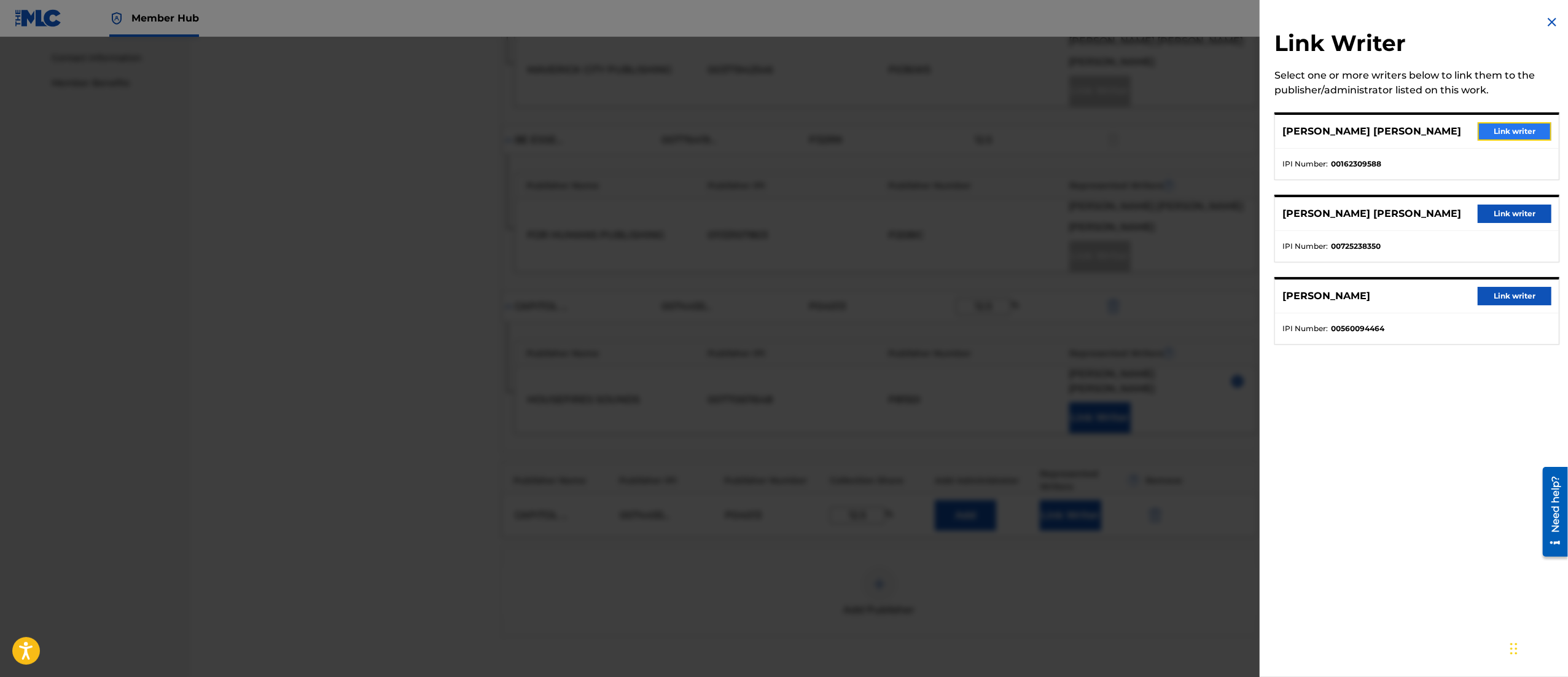
click at [1494, 131] on button "Link writer" at bounding box center [1514, 131] width 73 height 18
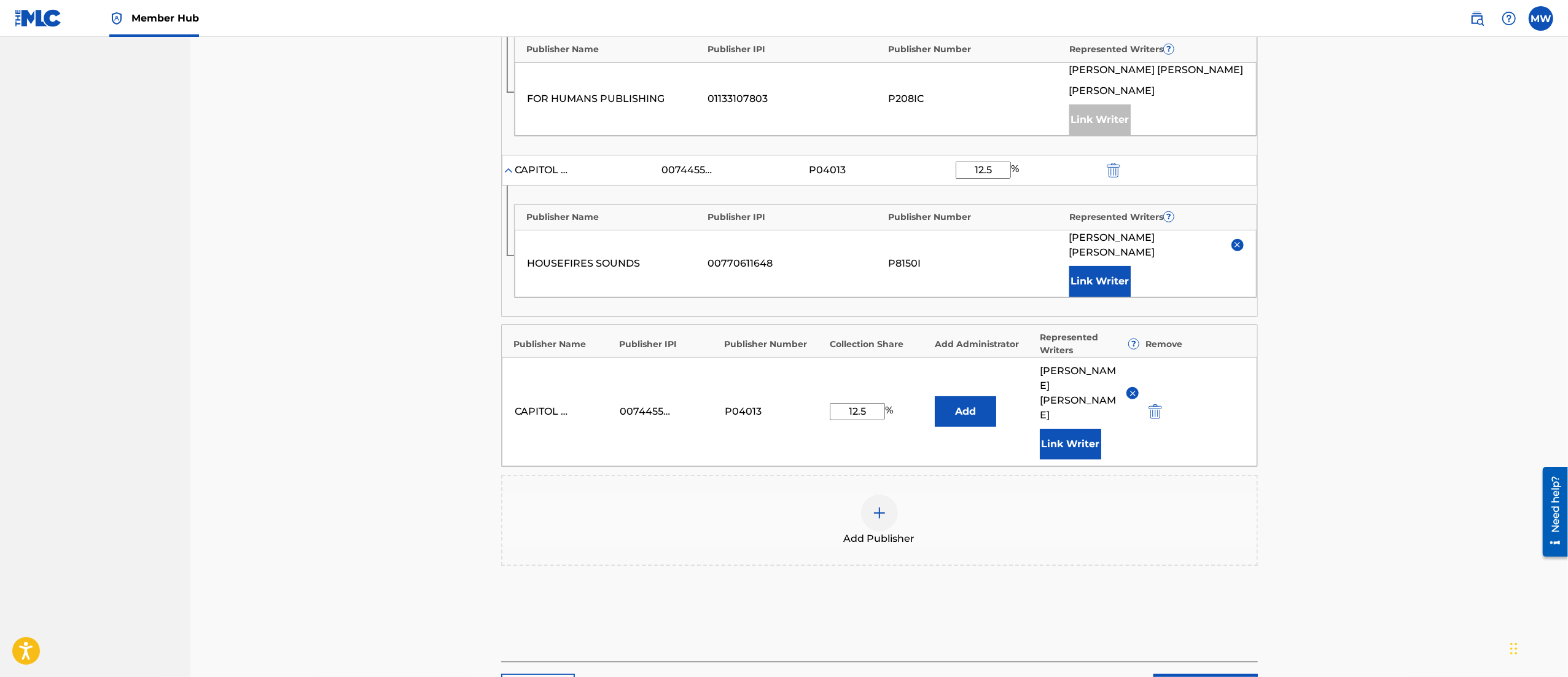
scroll to position [736, 0]
click at [780, 513] on div "Add Publisher" at bounding box center [879, 519] width 754 height 51
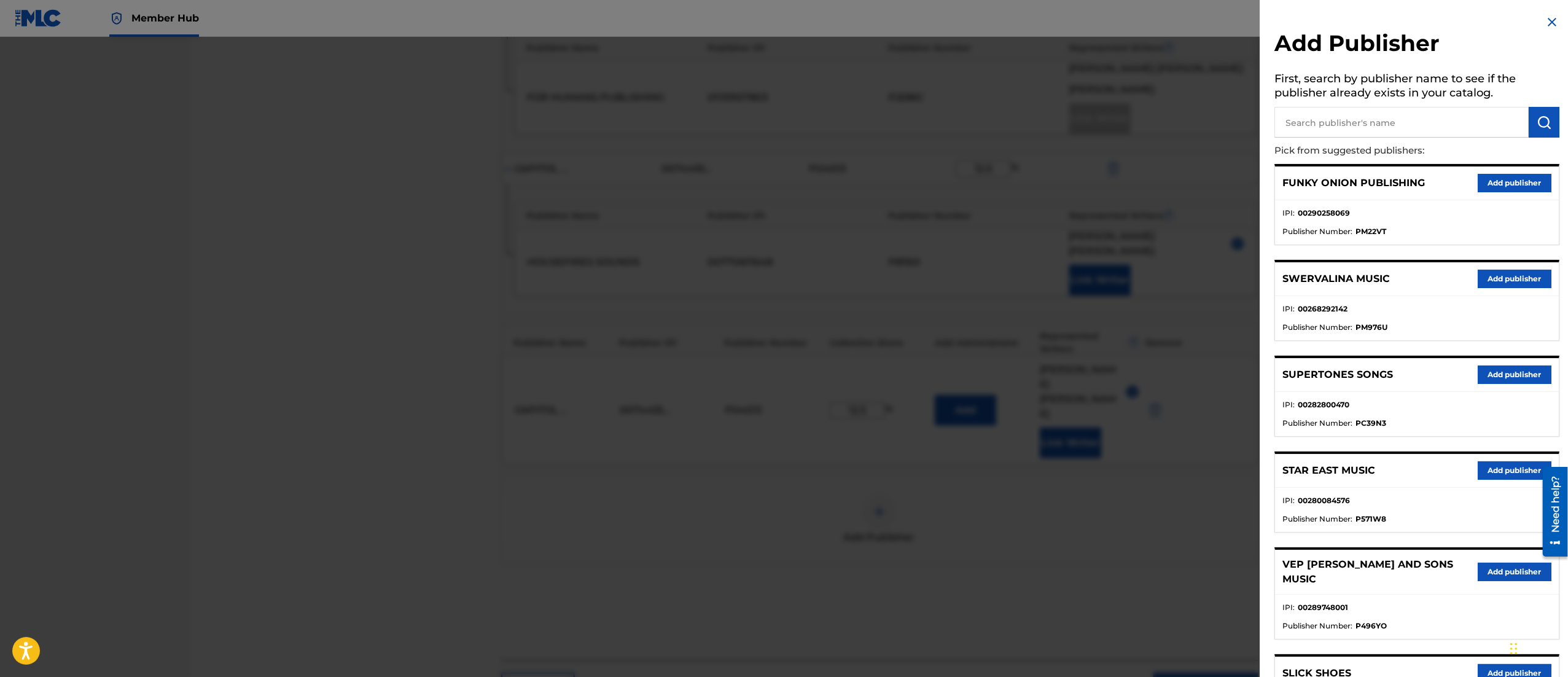
click at [1313, 114] on input "text" at bounding box center [1402, 122] width 254 height 31
type input "life room songs"
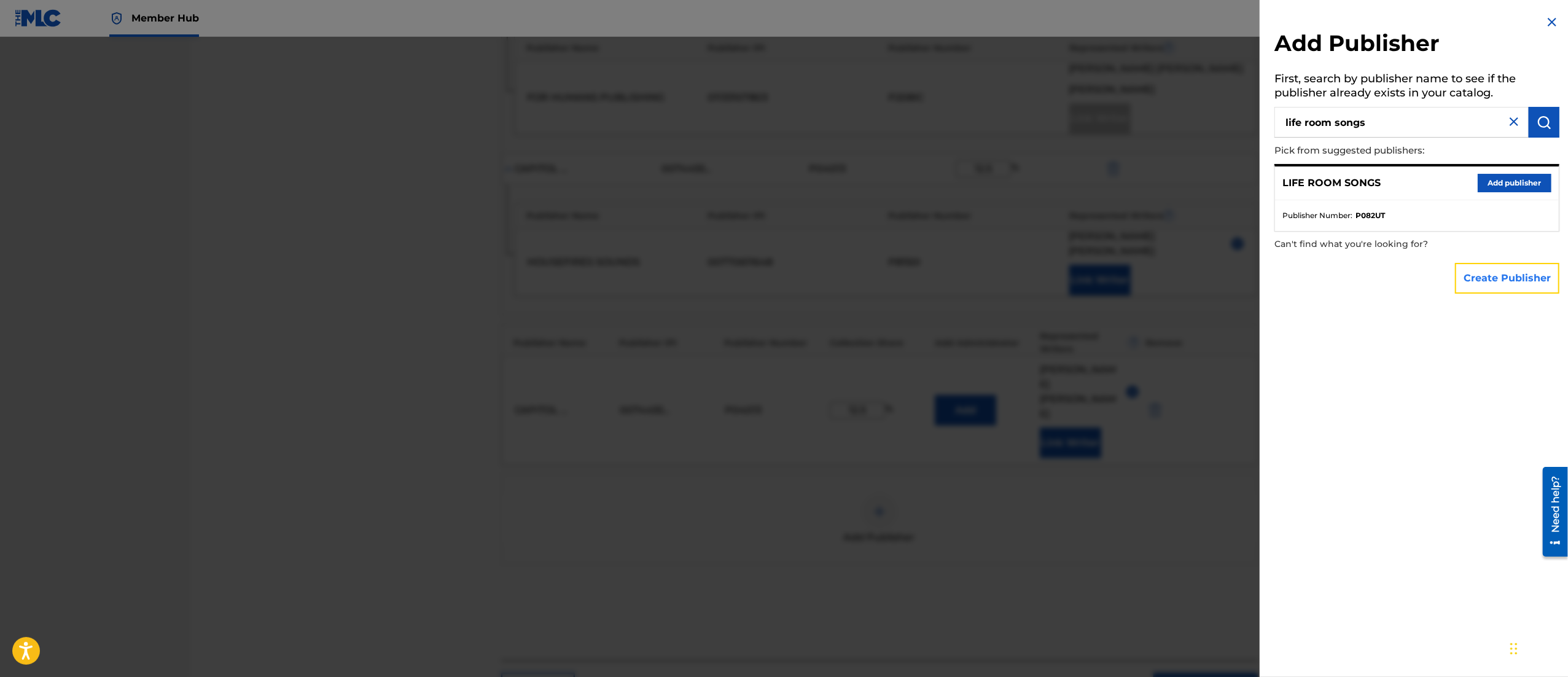
click at [1518, 266] on button "Create Publisher" at bounding box center [1507, 278] width 104 height 31
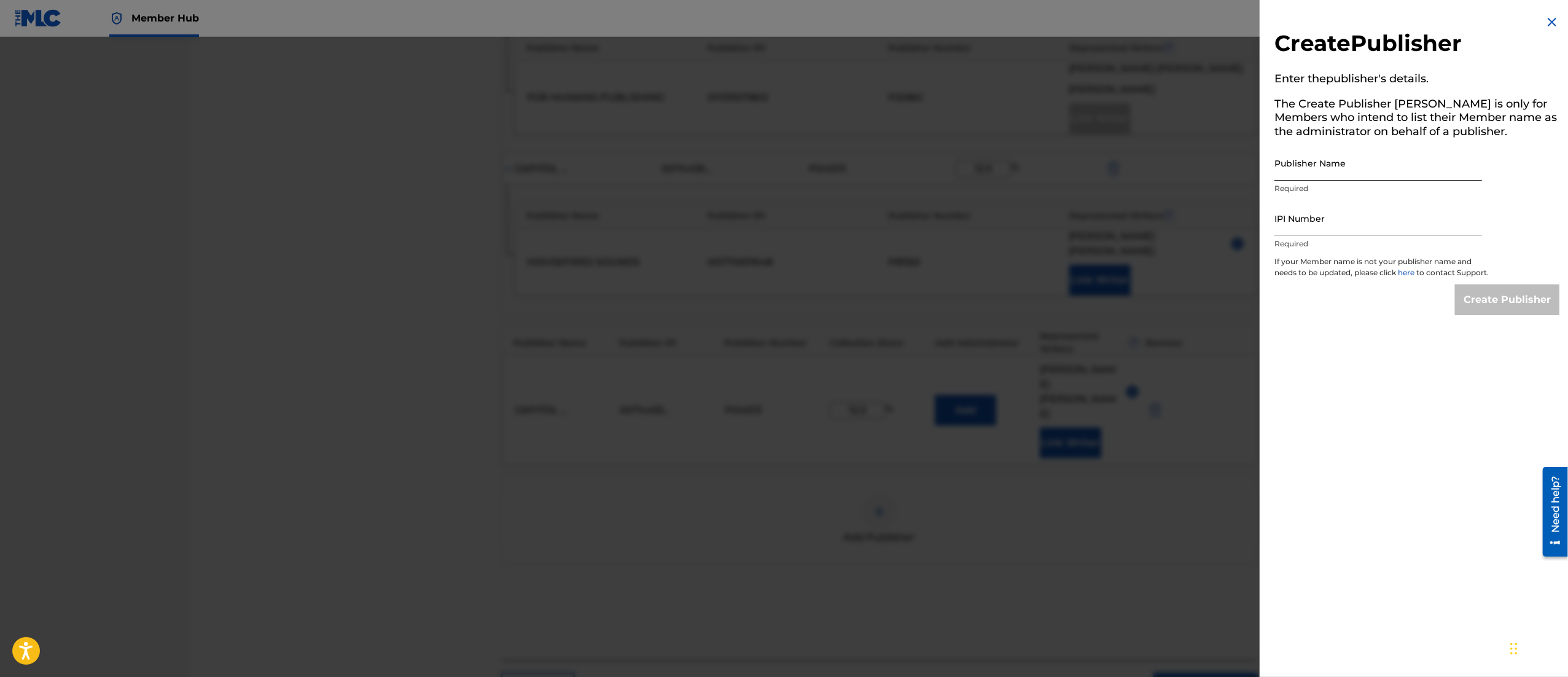
click at [1313, 171] on input "Publisher Name" at bounding box center [1378, 163] width 208 height 35
type input "Life Room Songs"
click at [1310, 220] on input "IPI Number" at bounding box center [1378, 219] width 208 height 35
paste input "01016201624"
type input "01016201624"
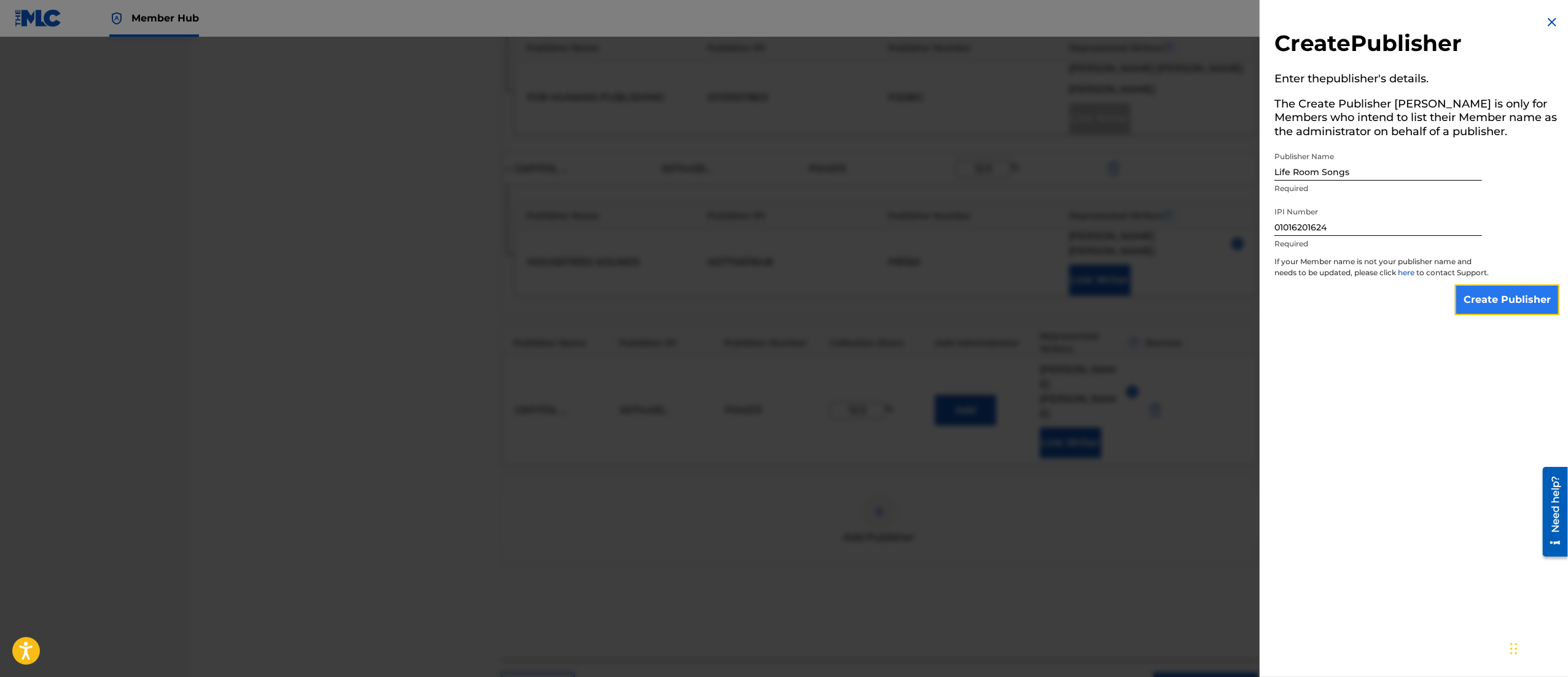
click at [1489, 315] on input "Create Publisher" at bounding box center [1507, 300] width 104 height 31
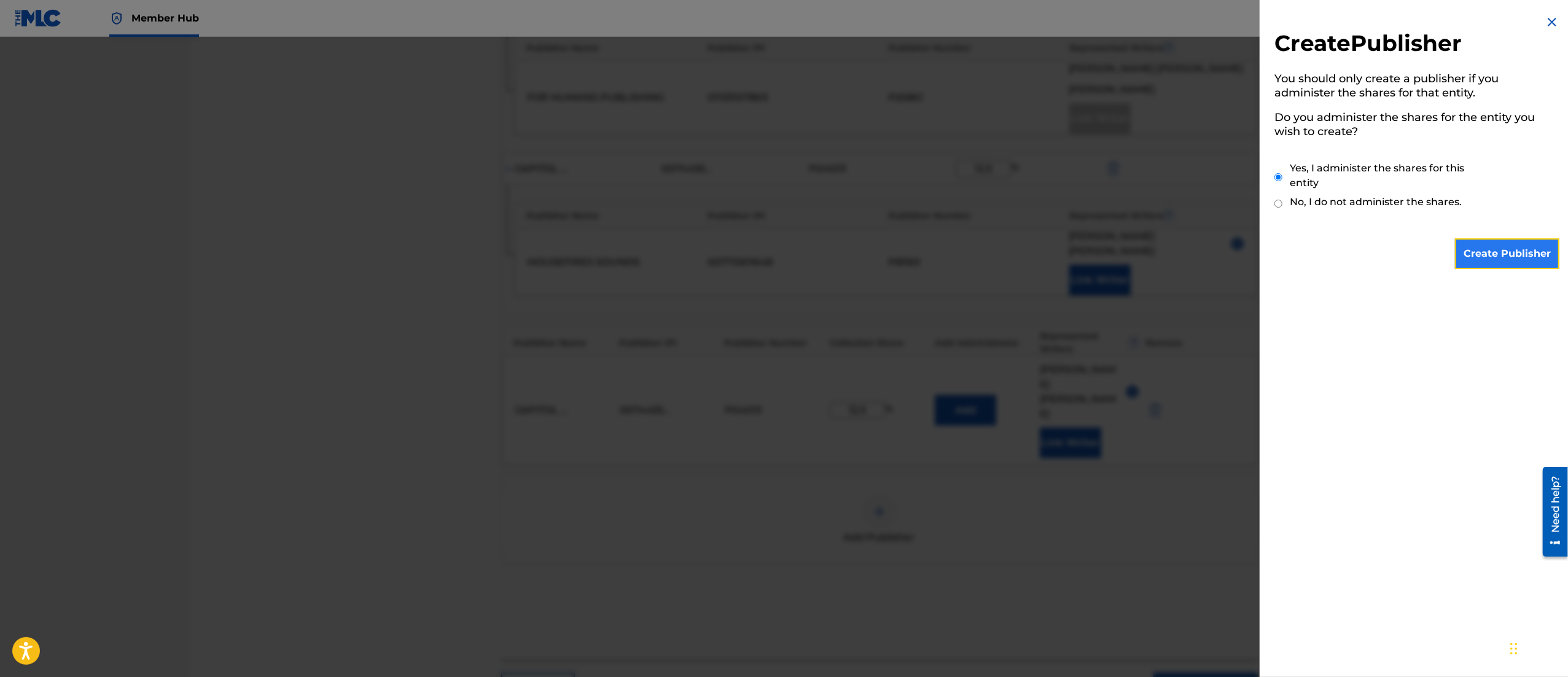
click at [1517, 251] on input "Create Publisher" at bounding box center [1507, 254] width 104 height 31
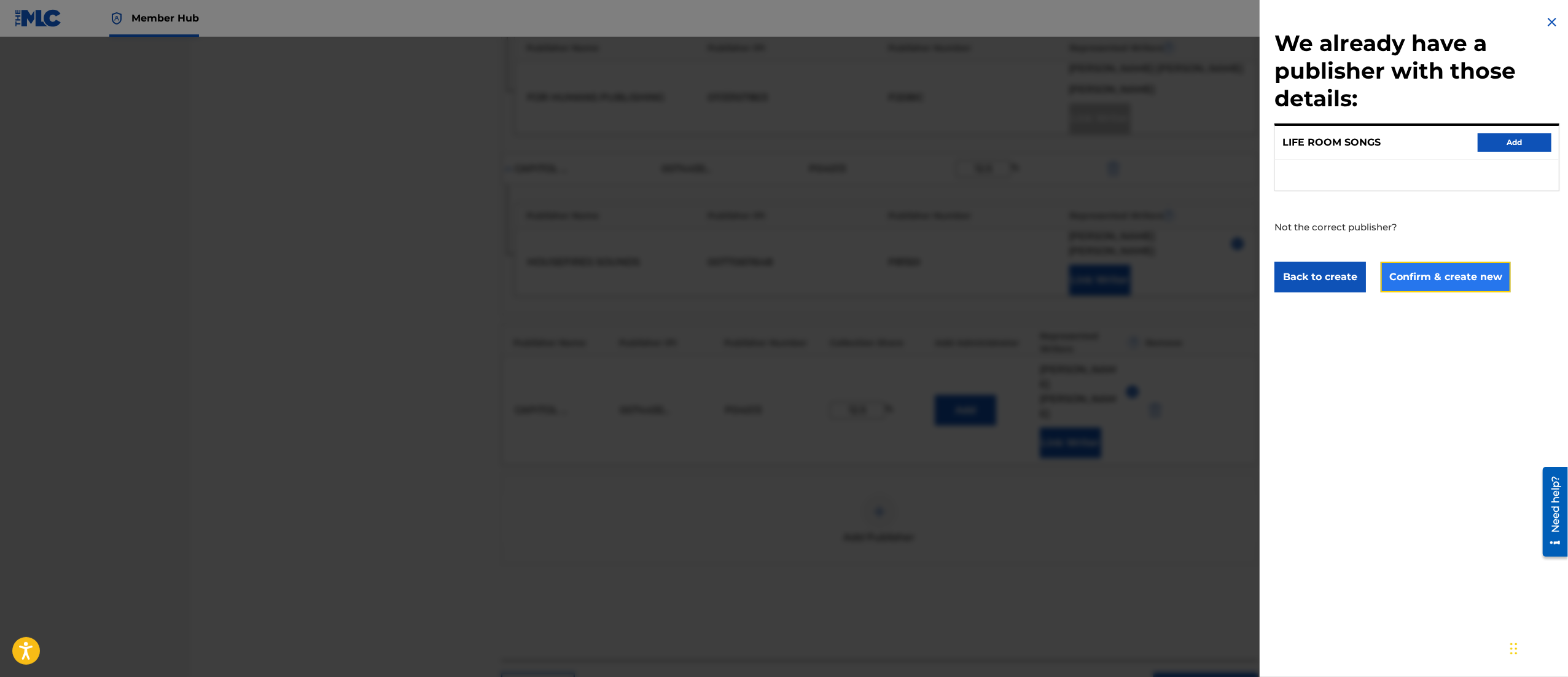
click at [1430, 279] on button "Confirm & create new" at bounding box center [1446, 277] width 131 height 31
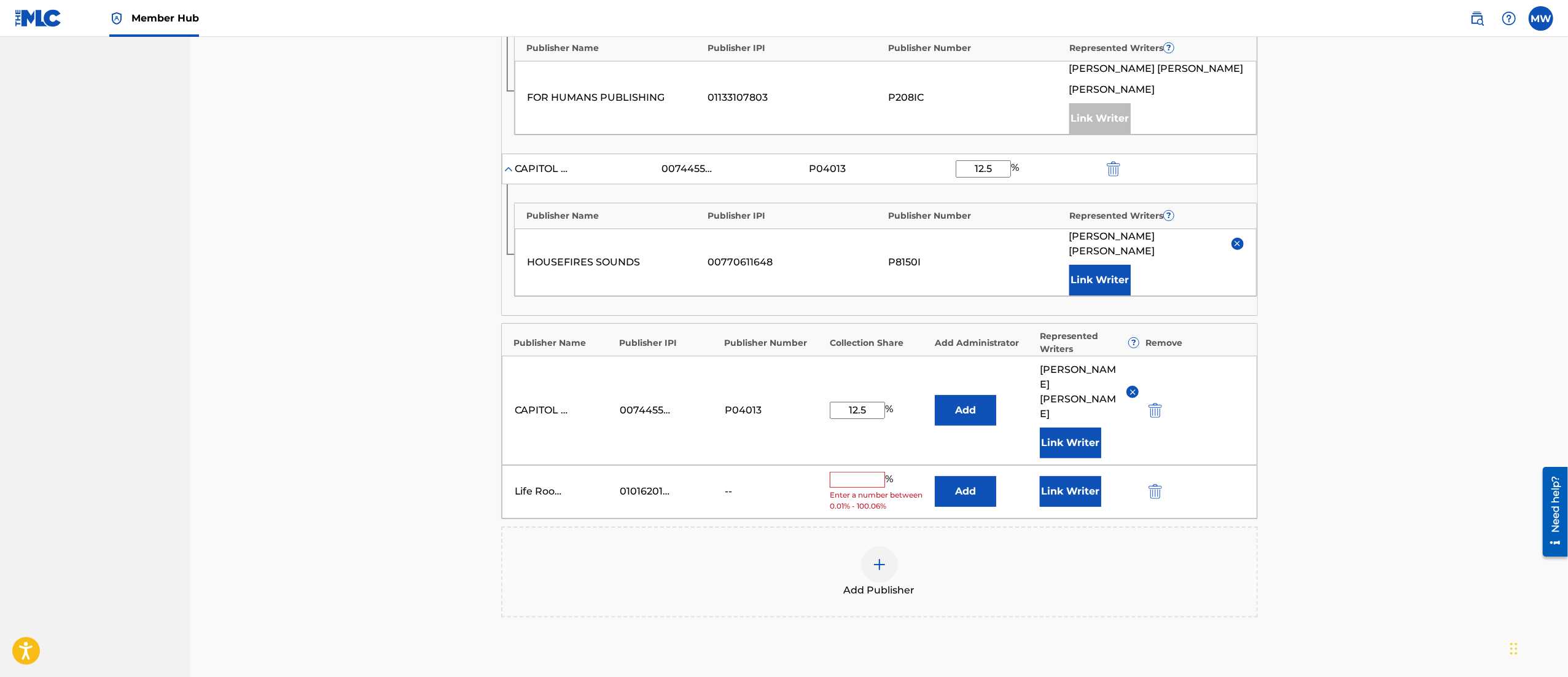
click at [849, 488] on input "text" at bounding box center [857, 480] width 55 height 16
click at [949, 489] on button "Add" at bounding box center [966, 491] width 62 height 31
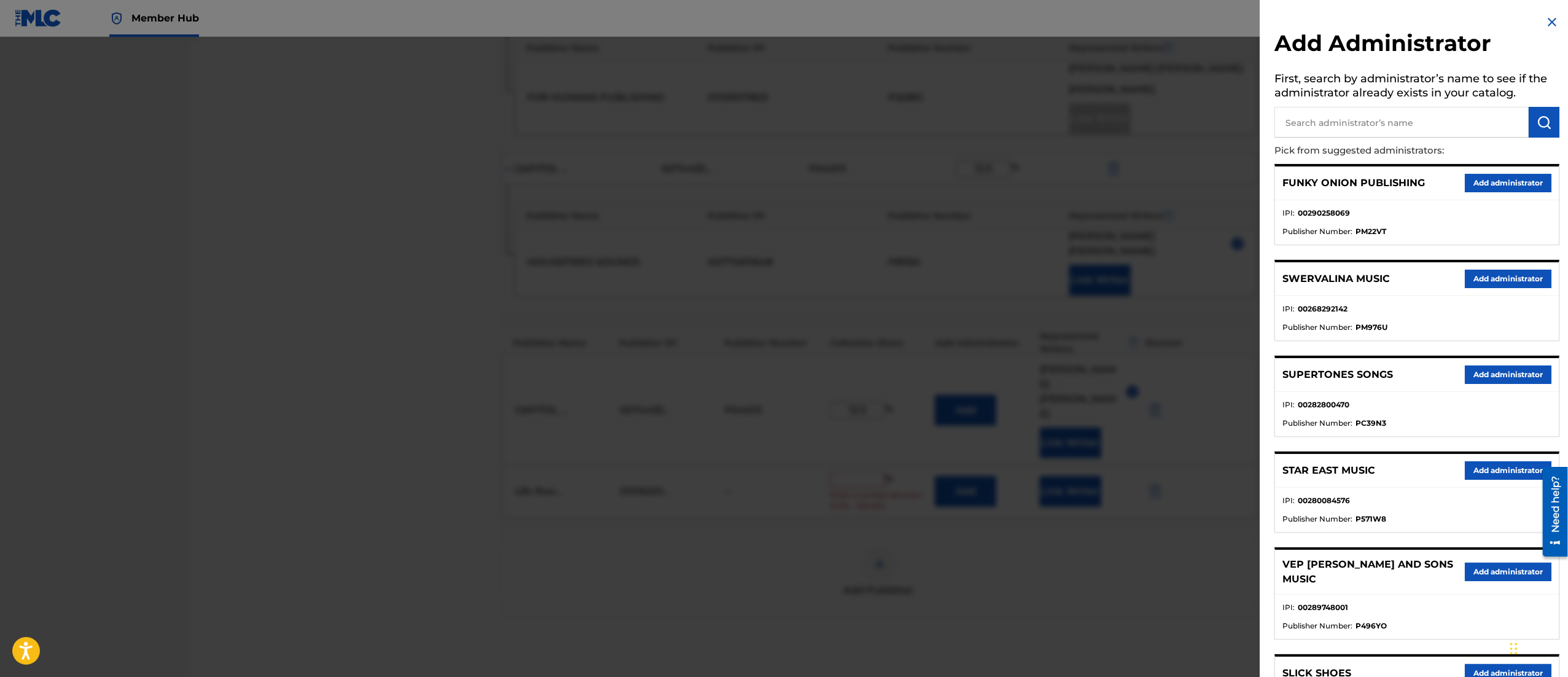
click at [1295, 109] on input "text" at bounding box center [1402, 122] width 254 height 31
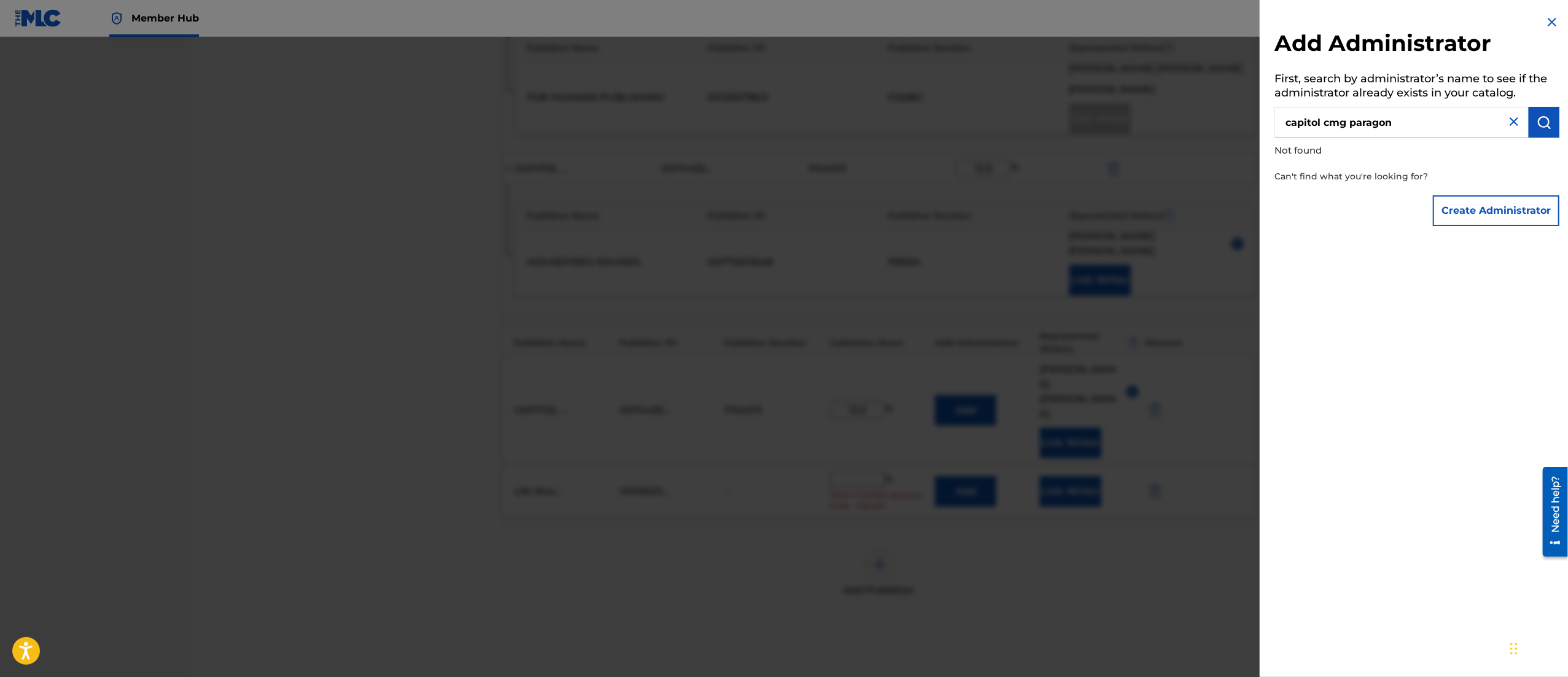
type input "capitol cmg paragon"
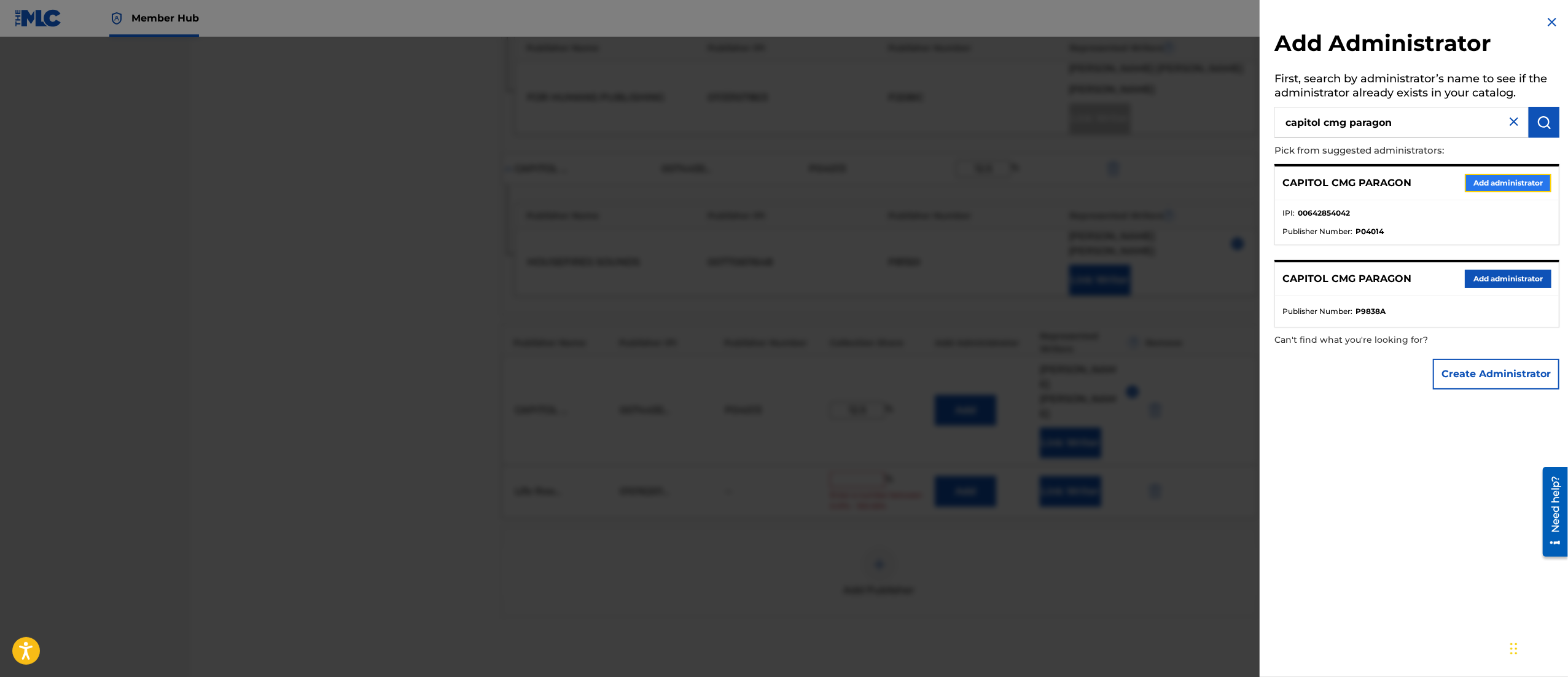
click at [1502, 186] on button "Add administrator" at bounding box center [1508, 183] width 87 height 18
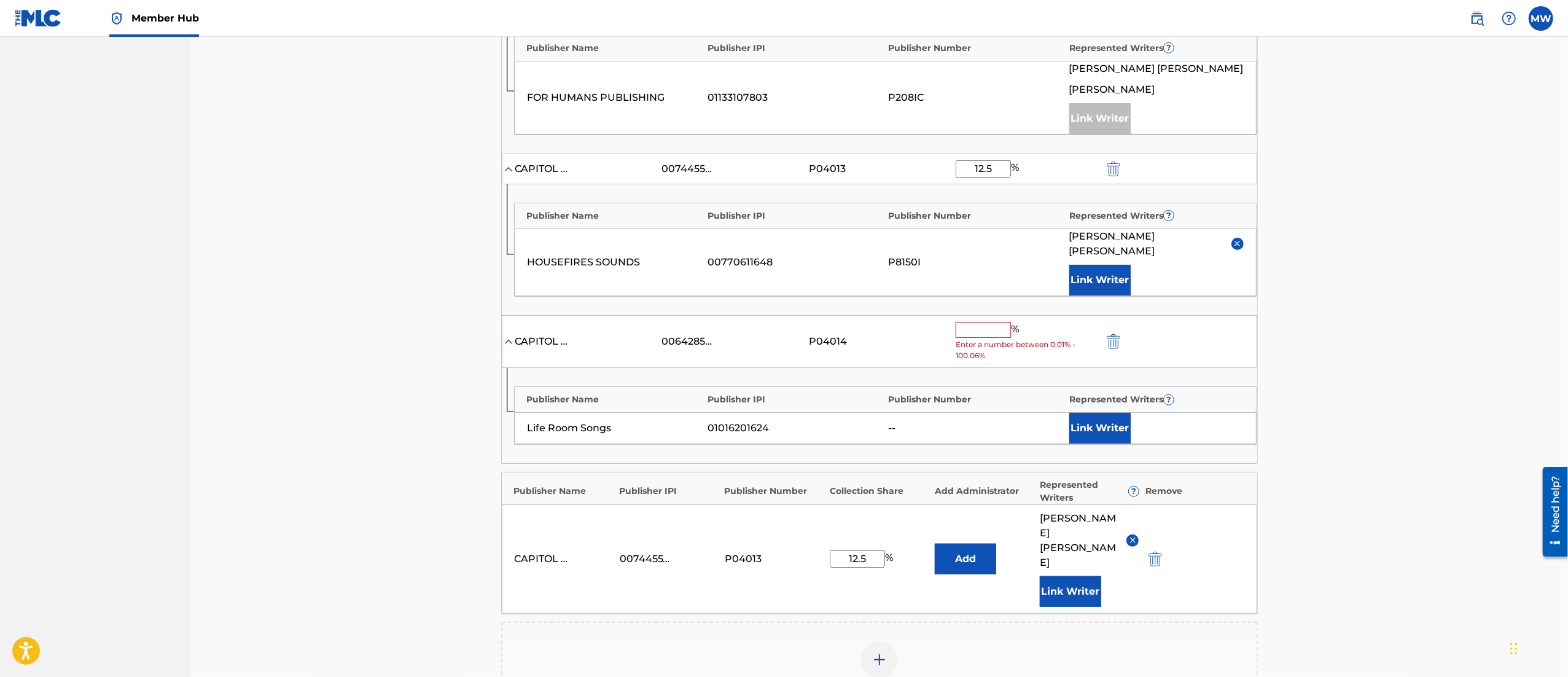
click at [972, 346] on span "Enter a number between 0.01% - 100.06%" at bounding box center [1026, 350] width 142 height 22
click at [961, 331] on input "text" at bounding box center [983, 330] width 55 height 16
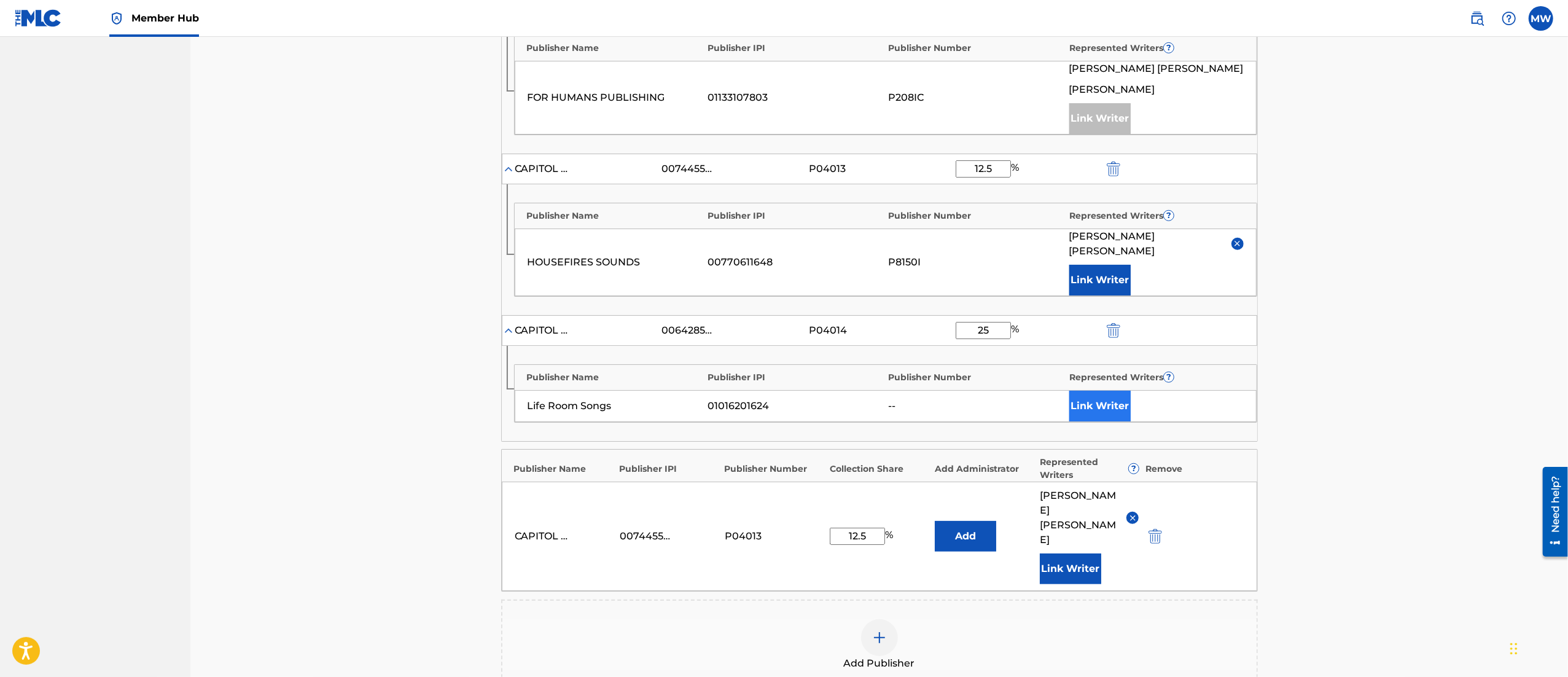
type input "25"
click at [1083, 405] on button "Link Writer" at bounding box center [1100, 406] width 62 height 31
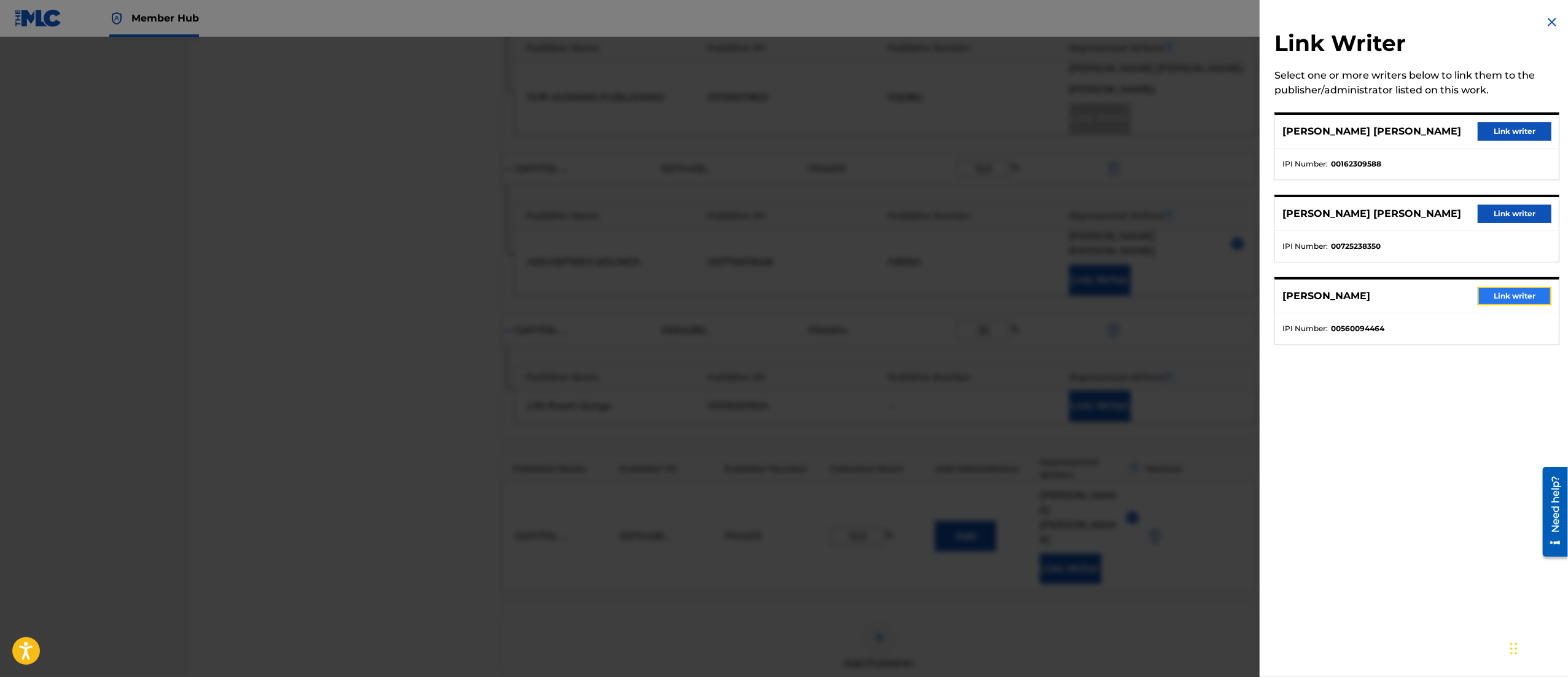
click at [1509, 299] on button "Link writer" at bounding box center [1514, 296] width 73 height 18
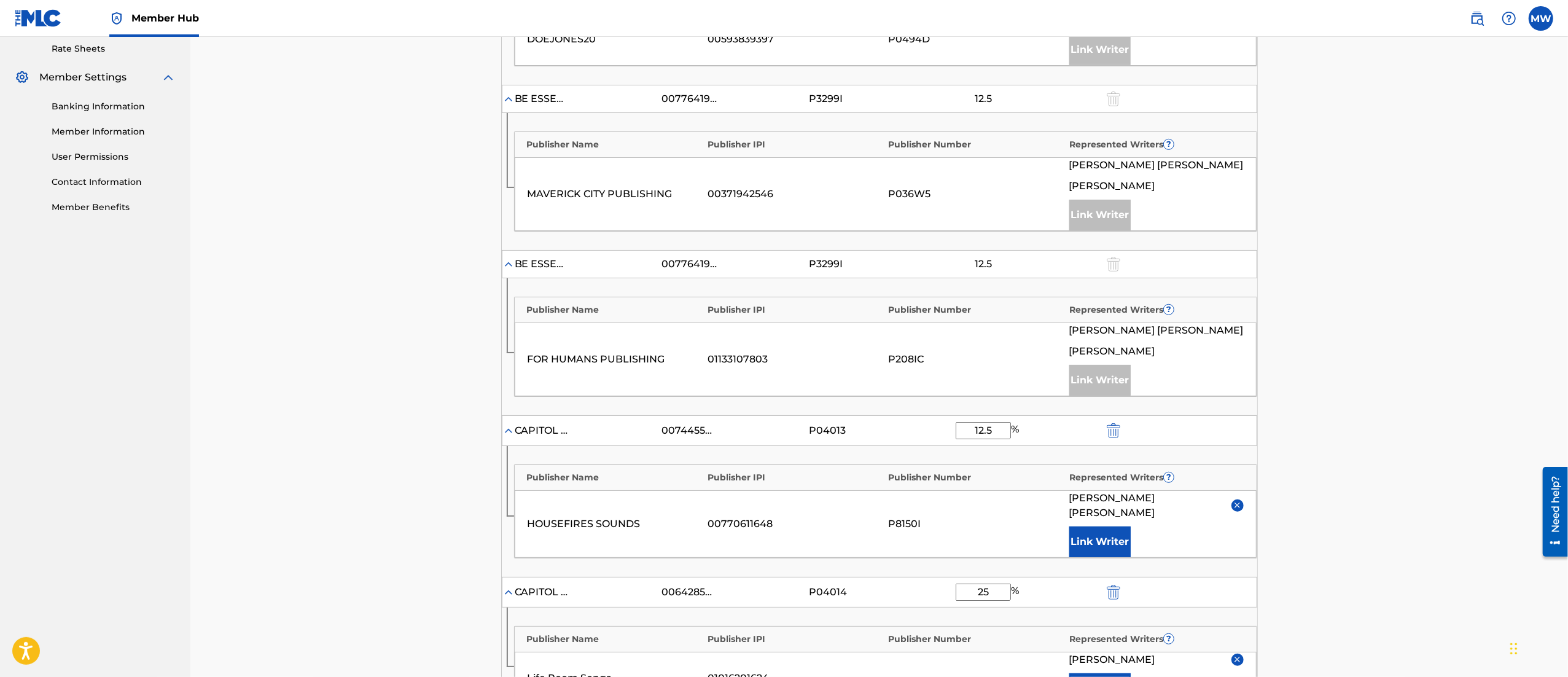
scroll to position [991, 0]
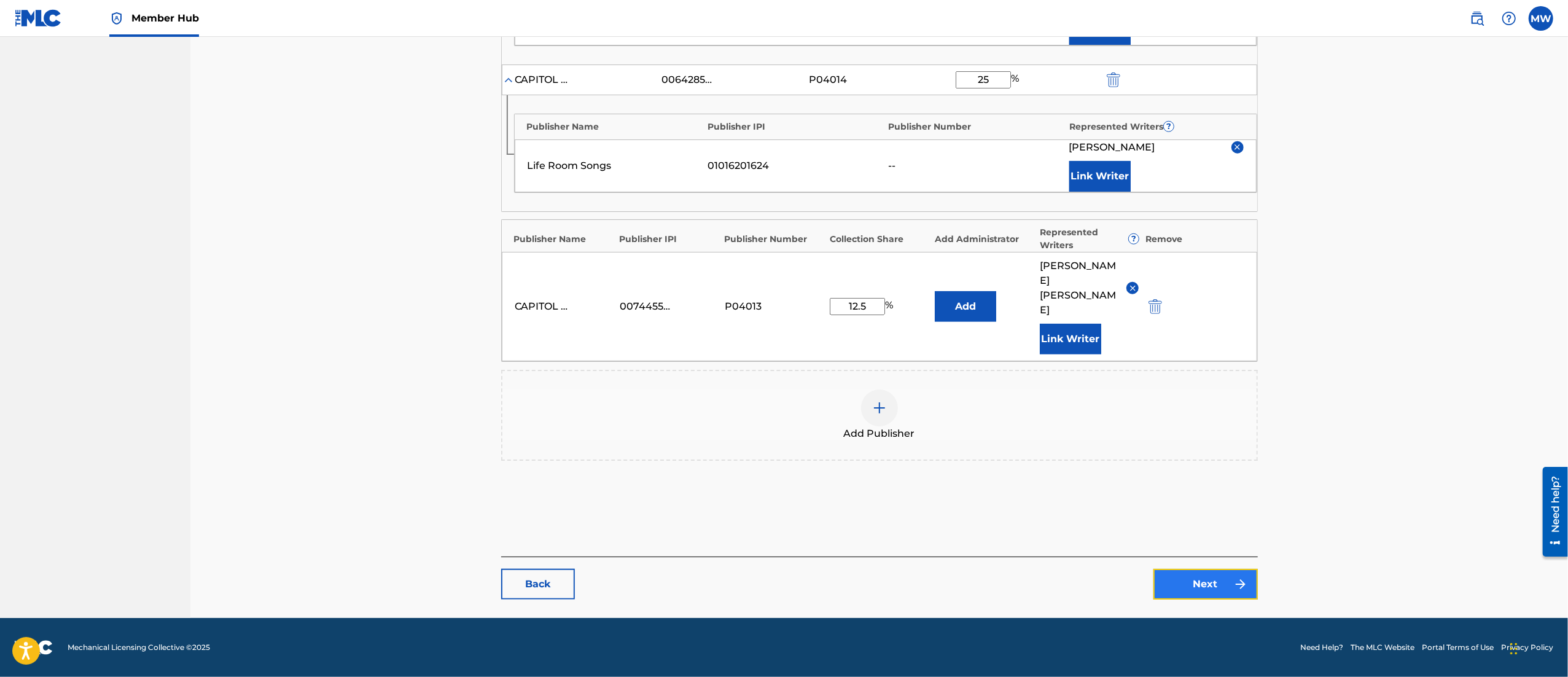
click at [1197, 589] on link "Next" at bounding box center [1206, 584] width 104 height 31
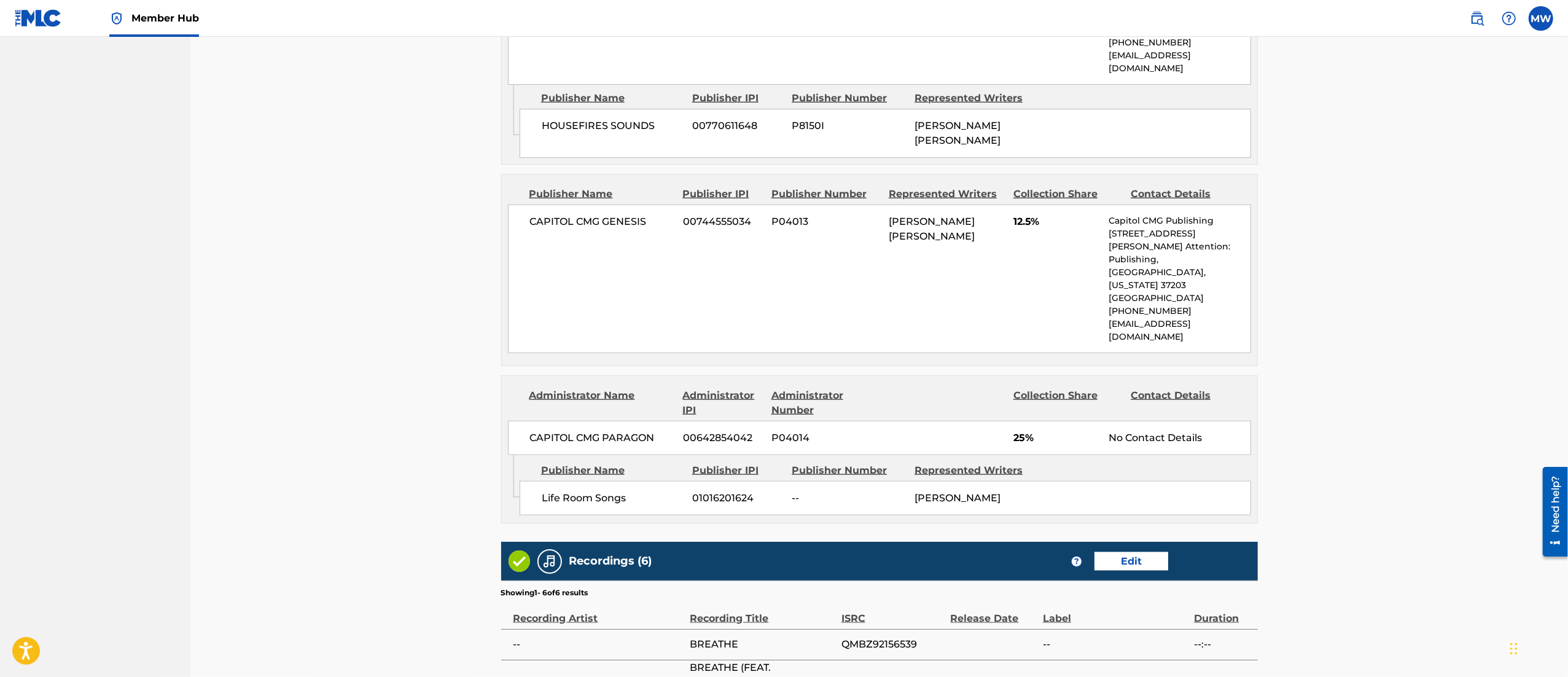
scroll to position [1720, 0]
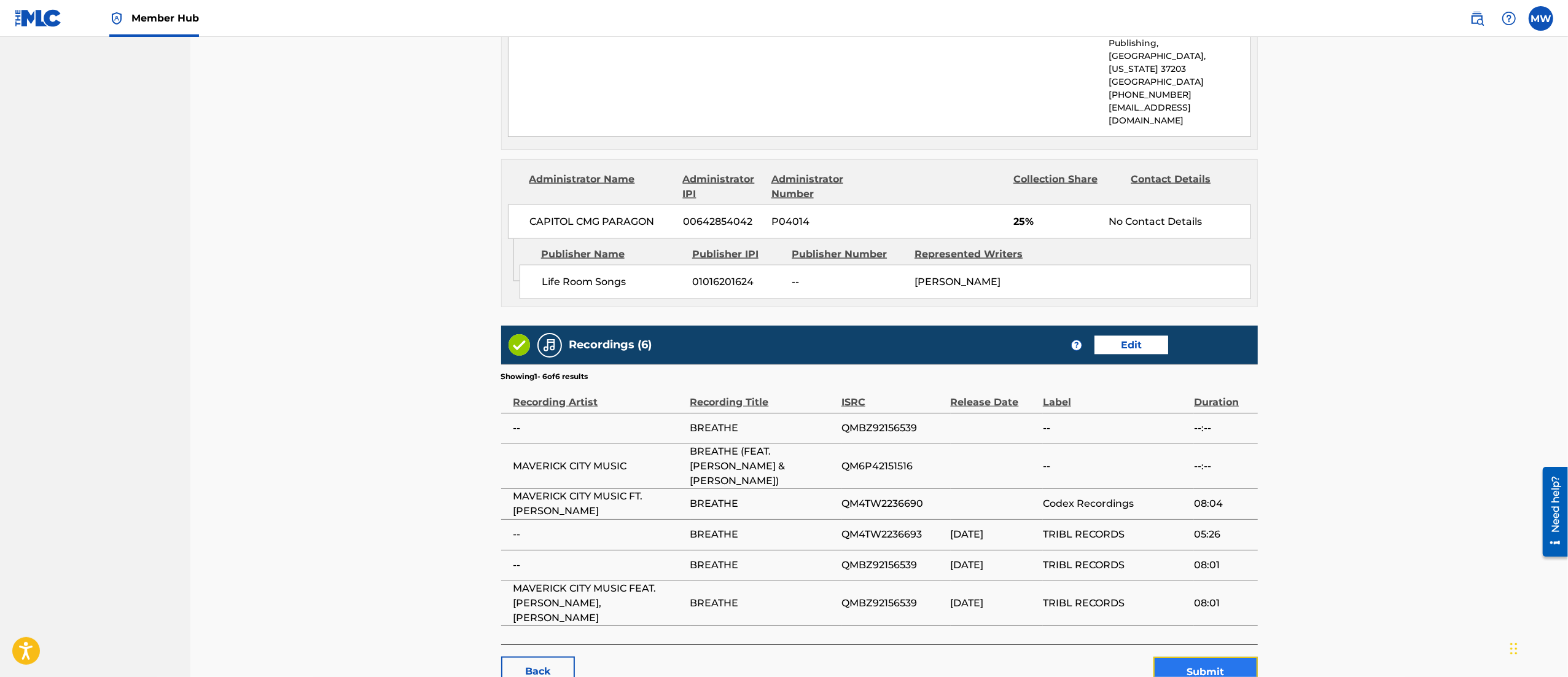
click at [1210, 656] on button "Submit" at bounding box center [1206, 672] width 104 height 31
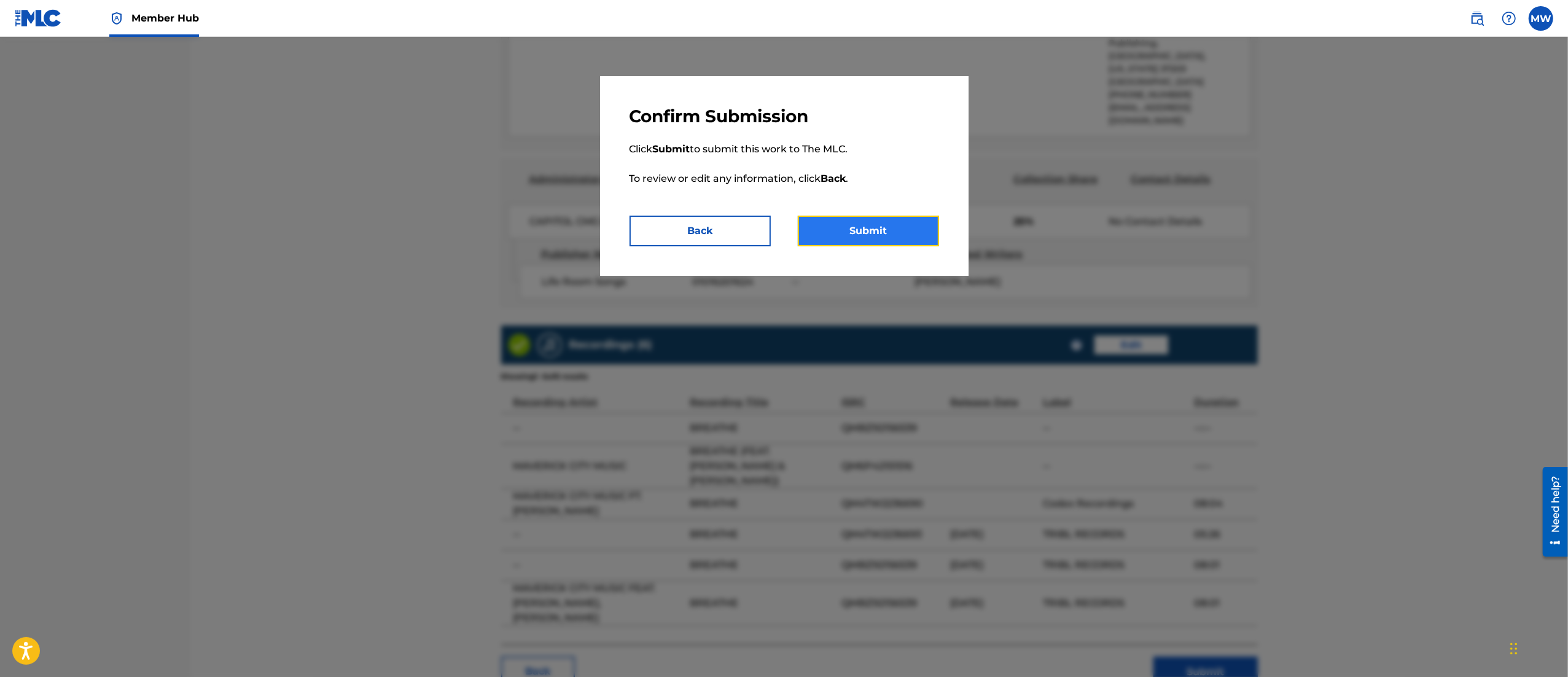
click at [863, 233] on button "Submit" at bounding box center [868, 231] width 142 height 31
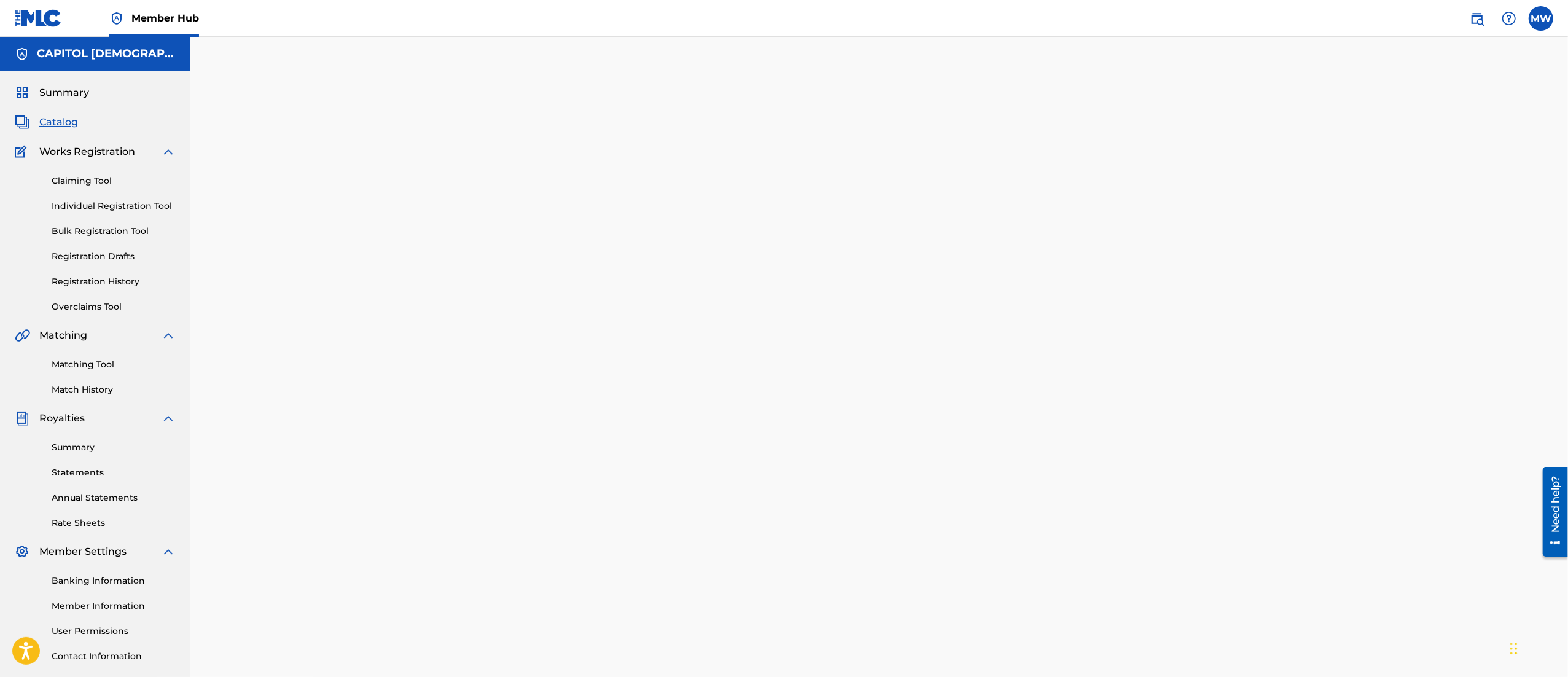
click at [62, 118] on span "Catalog" at bounding box center [59, 122] width 39 height 15
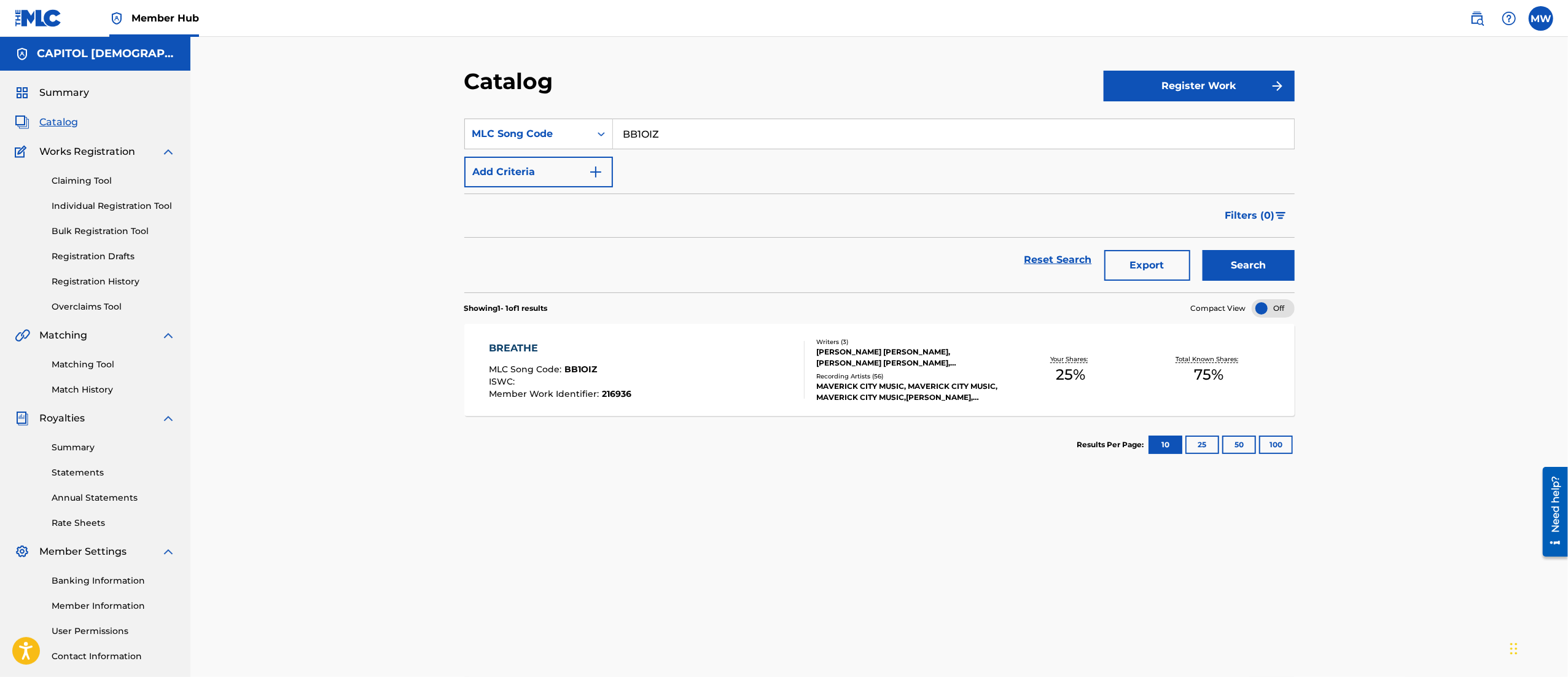
drag, startPoint x: 701, startPoint y: 134, endPoint x: 618, endPoint y: 139, distance: 83.2
click at [618, 139] on input "BB1OIZ" at bounding box center [953, 133] width 681 height 29
paste input "AW6IWJ"
type input "AW6IWJ"
click at [1203, 250] on button "Search" at bounding box center [1249, 266] width 92 height 31
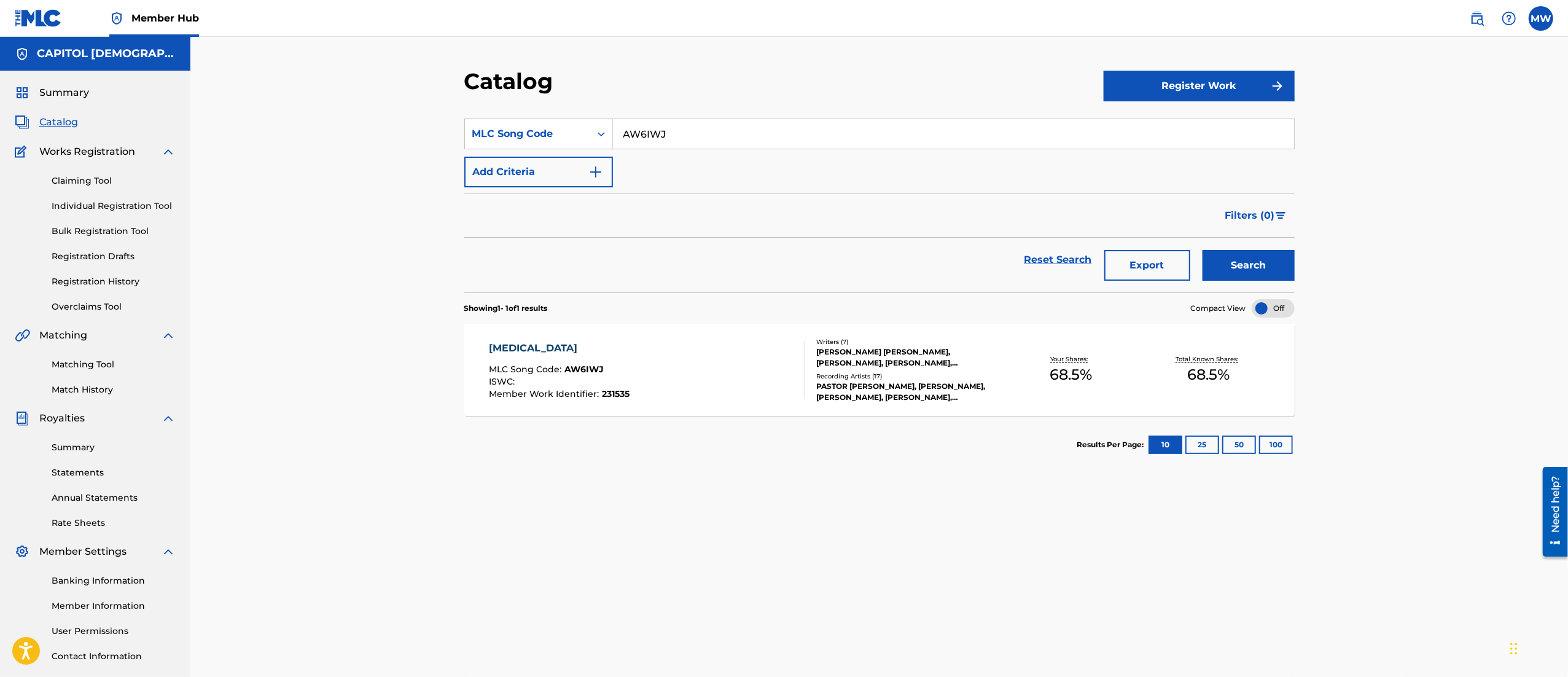
click at [684, 351] on div "AMEN MLC Song Code : AW6IWJ ISWC : Member Work Identifier : 231535" at bounding box center [647, 370] width 315 height 58
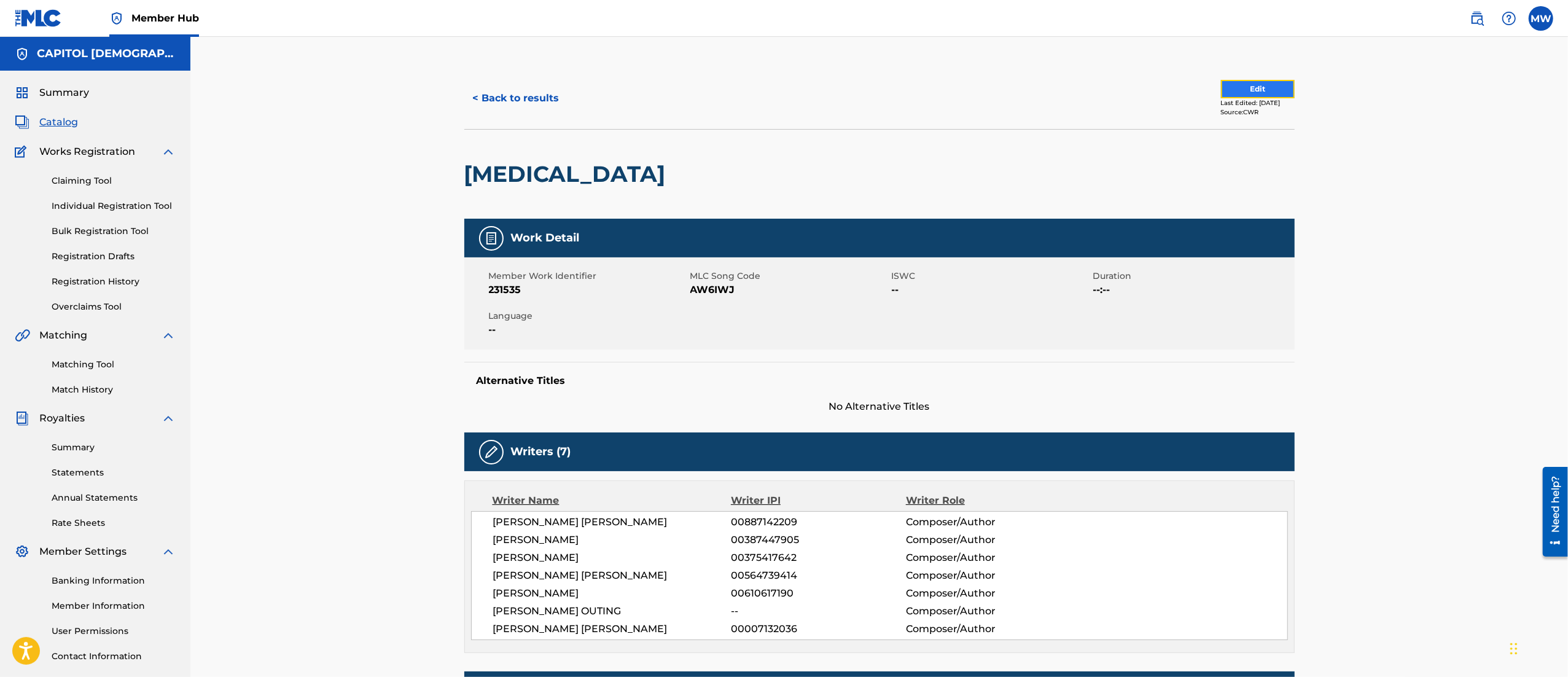
click at [1242, 92] on button "Edit" at bounding box center [1258, 89] width 73 height 18
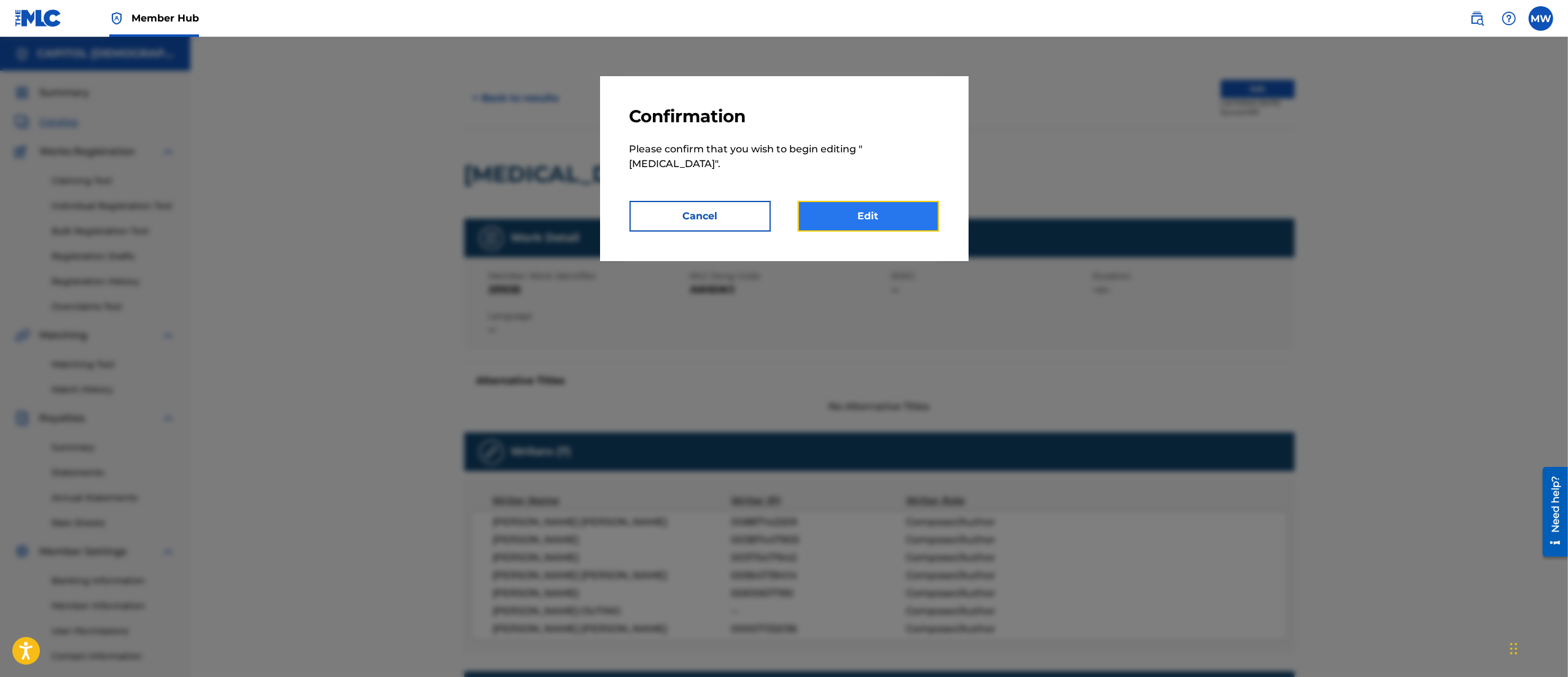
click at [893, 205] on link "Edit" at bounding box center [868, 216] width 142 height 31
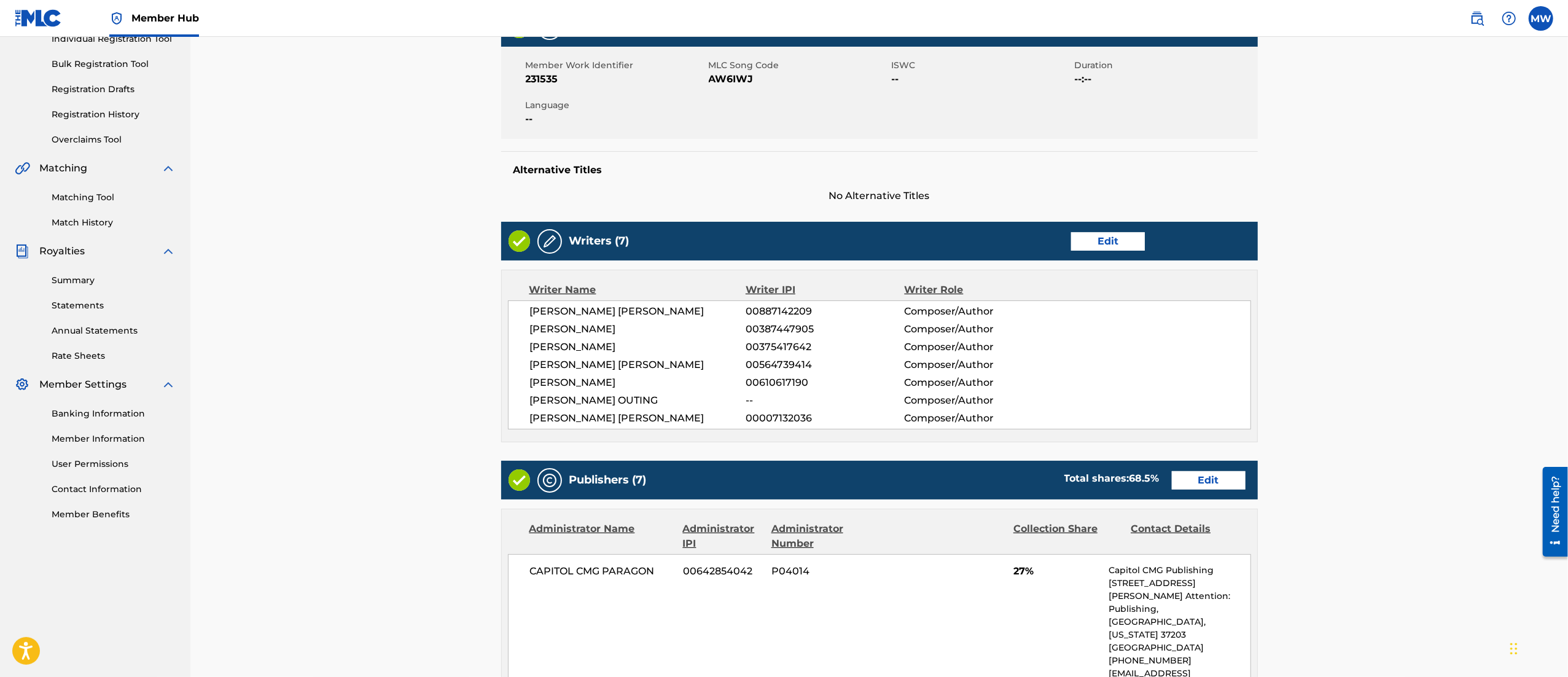
scroll to position [263, 0]
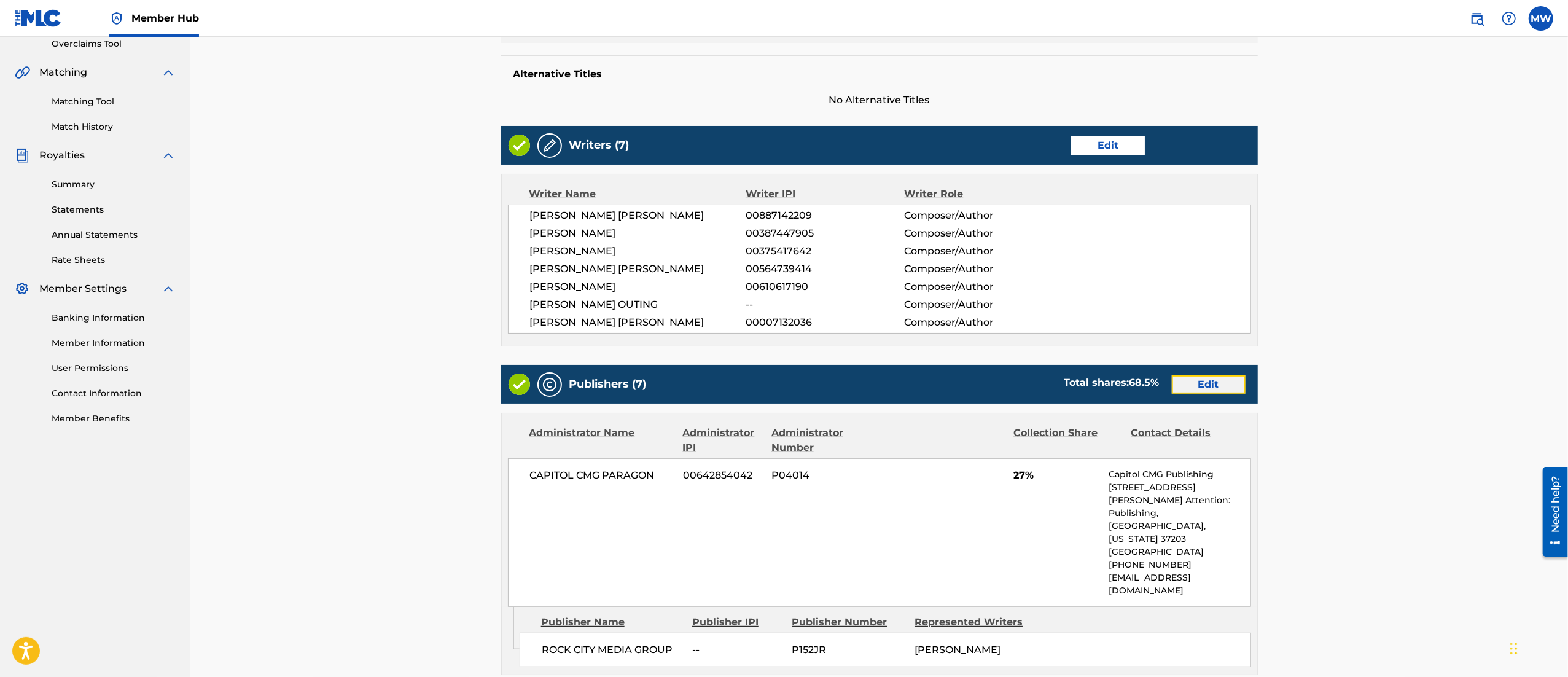
click at [1218, 387] on link "Edit" at bounding box center [1209, 384] width 73 height 18
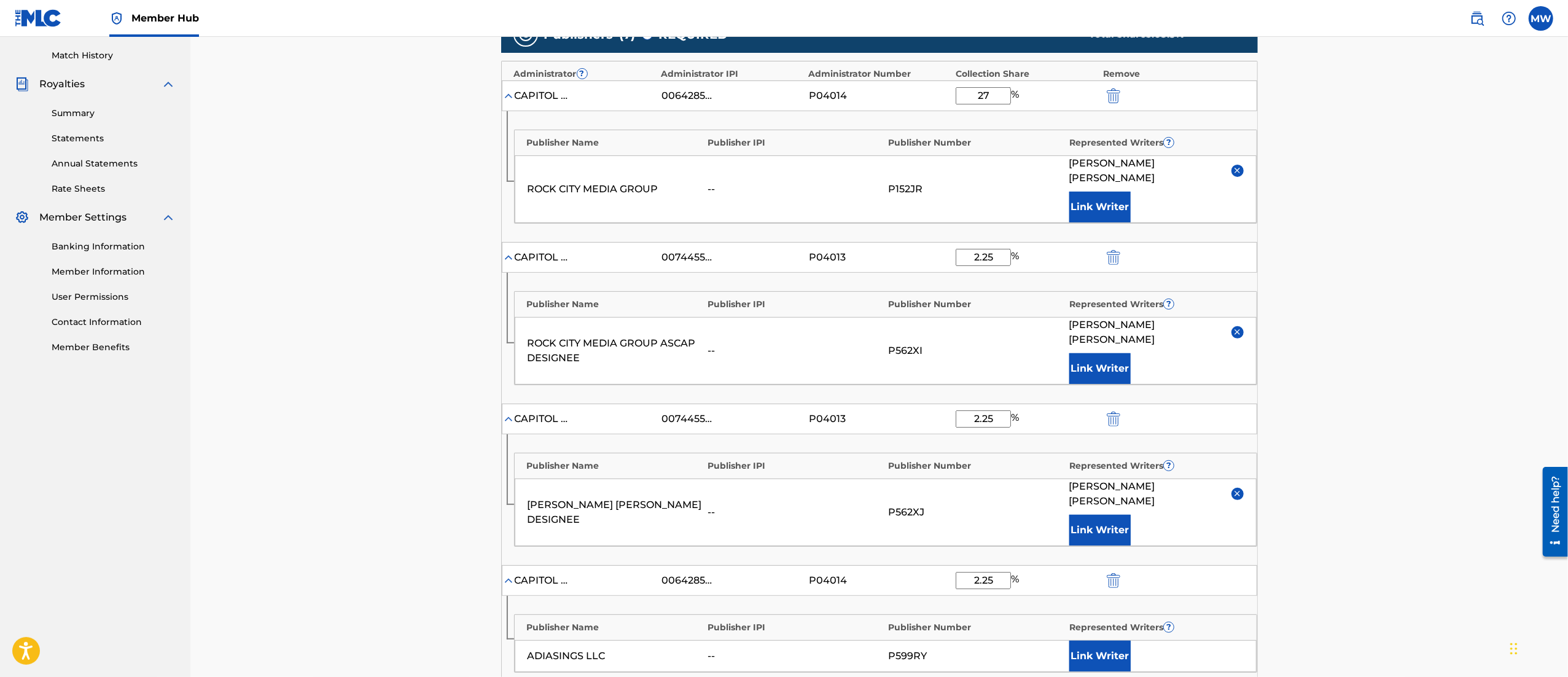
scroll to position [333, 0]
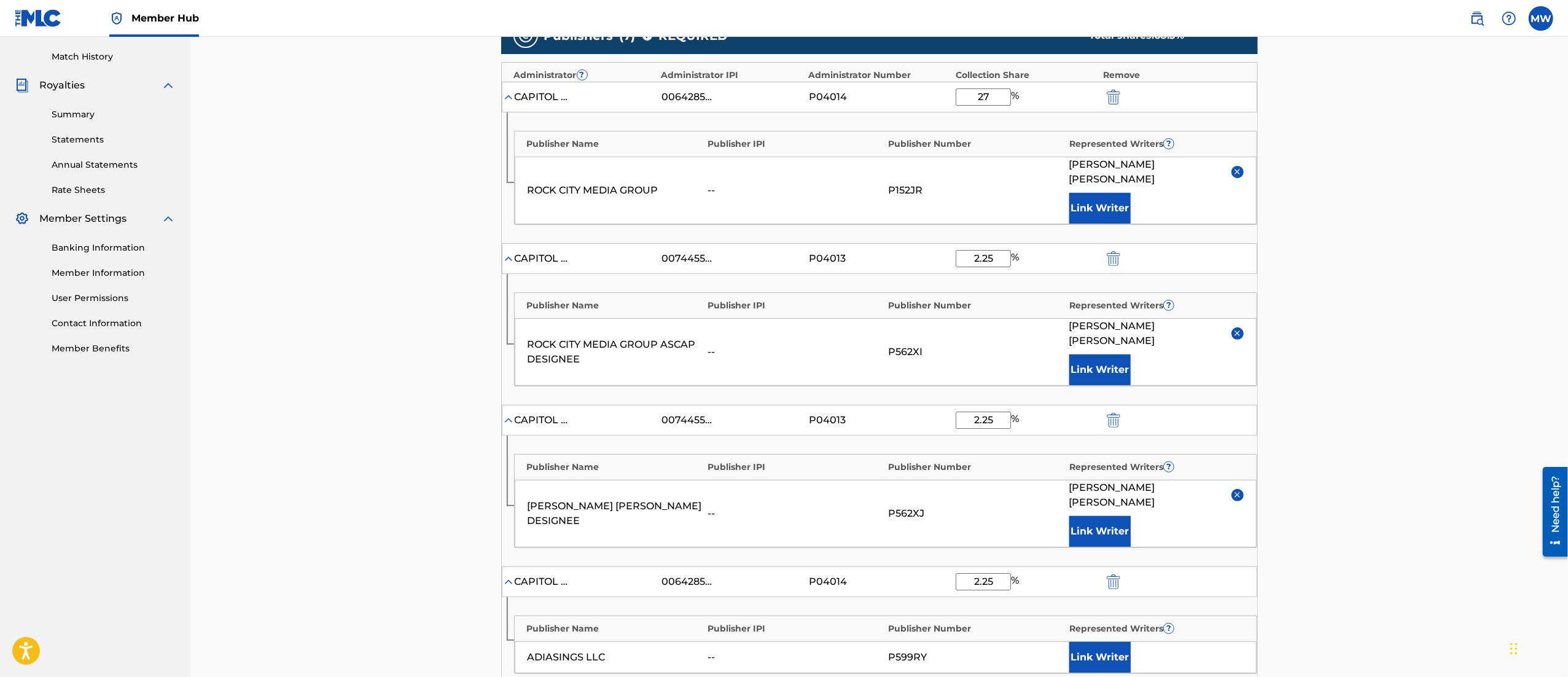
click at [1000, 92] on input "27" at bounding box center [983, 97] width 55 height 17
type input "24.75"
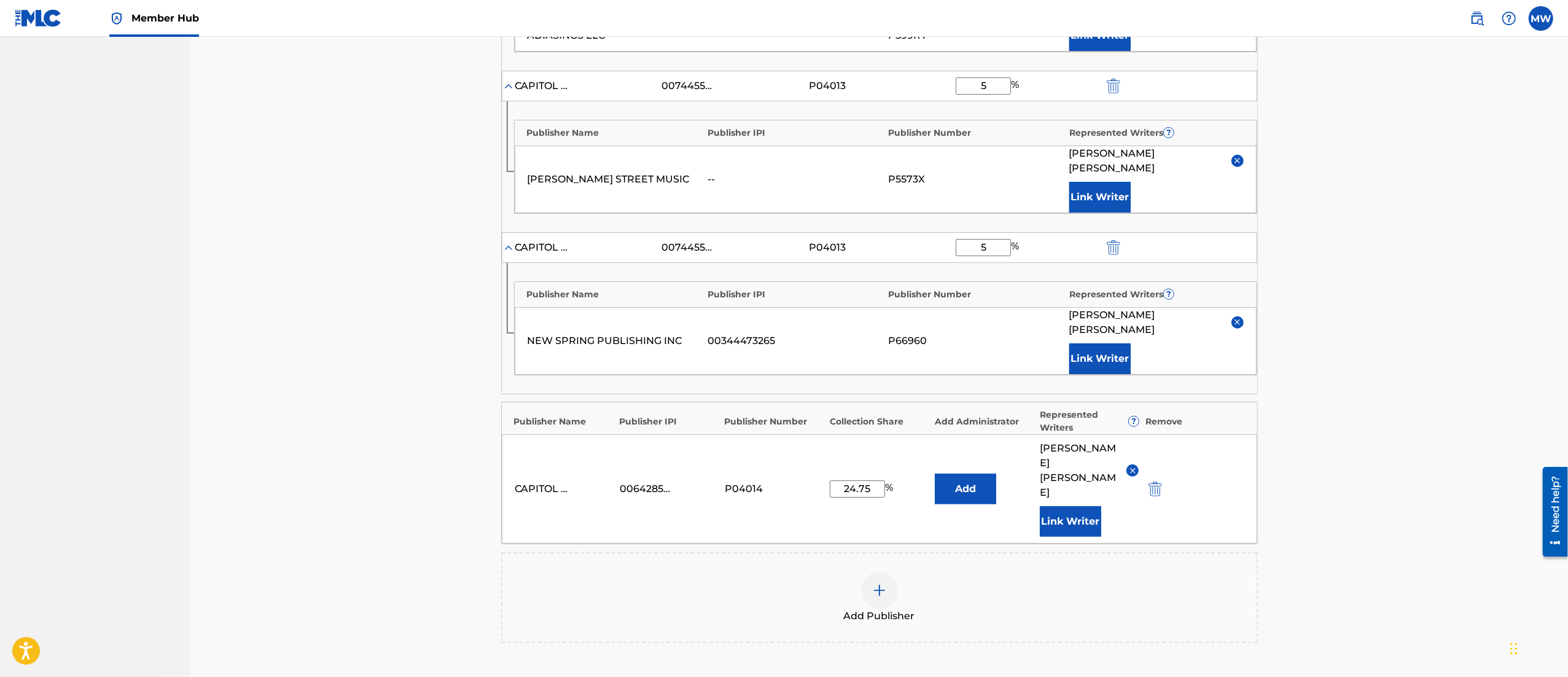
scroll to position [965, 0]
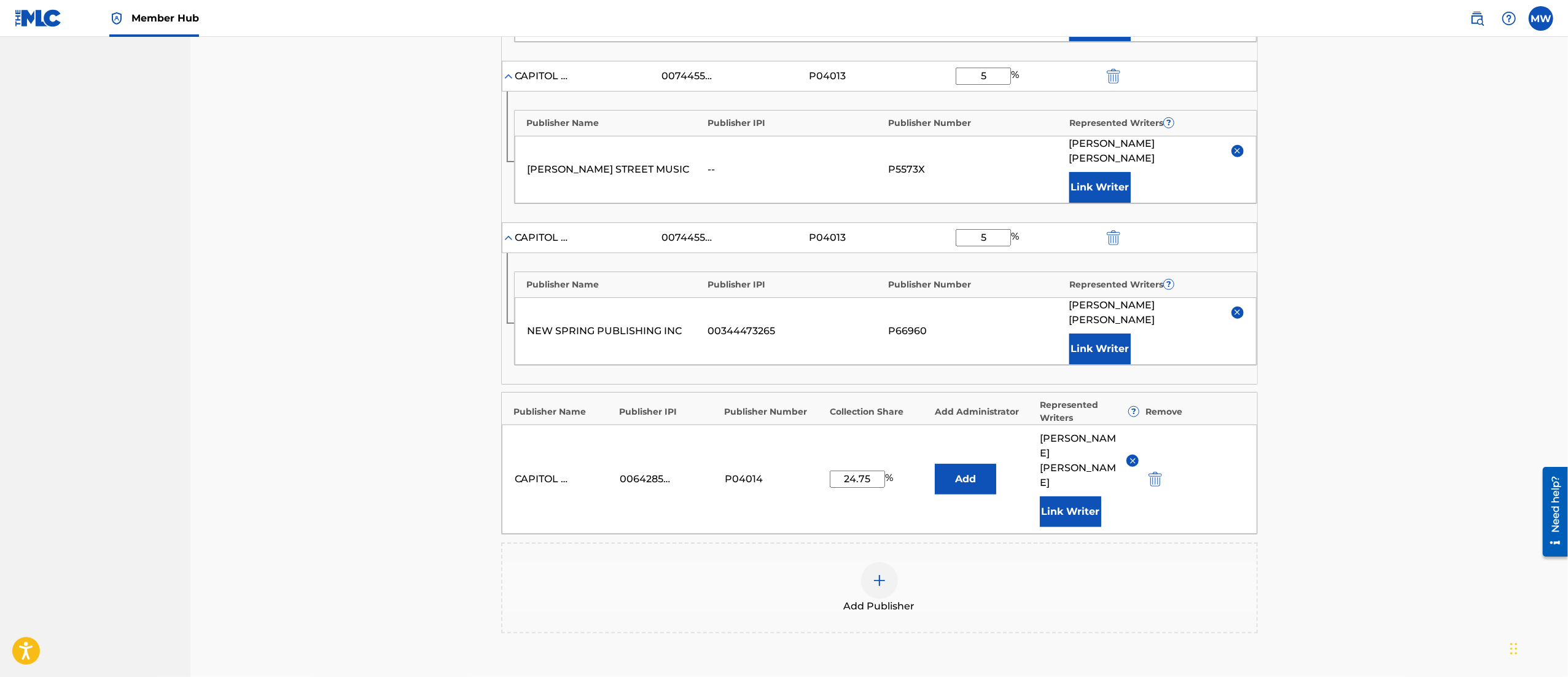
click at [826, 562] on div "Add Publisher" at bounding box center [879, 588] width 754 height 51
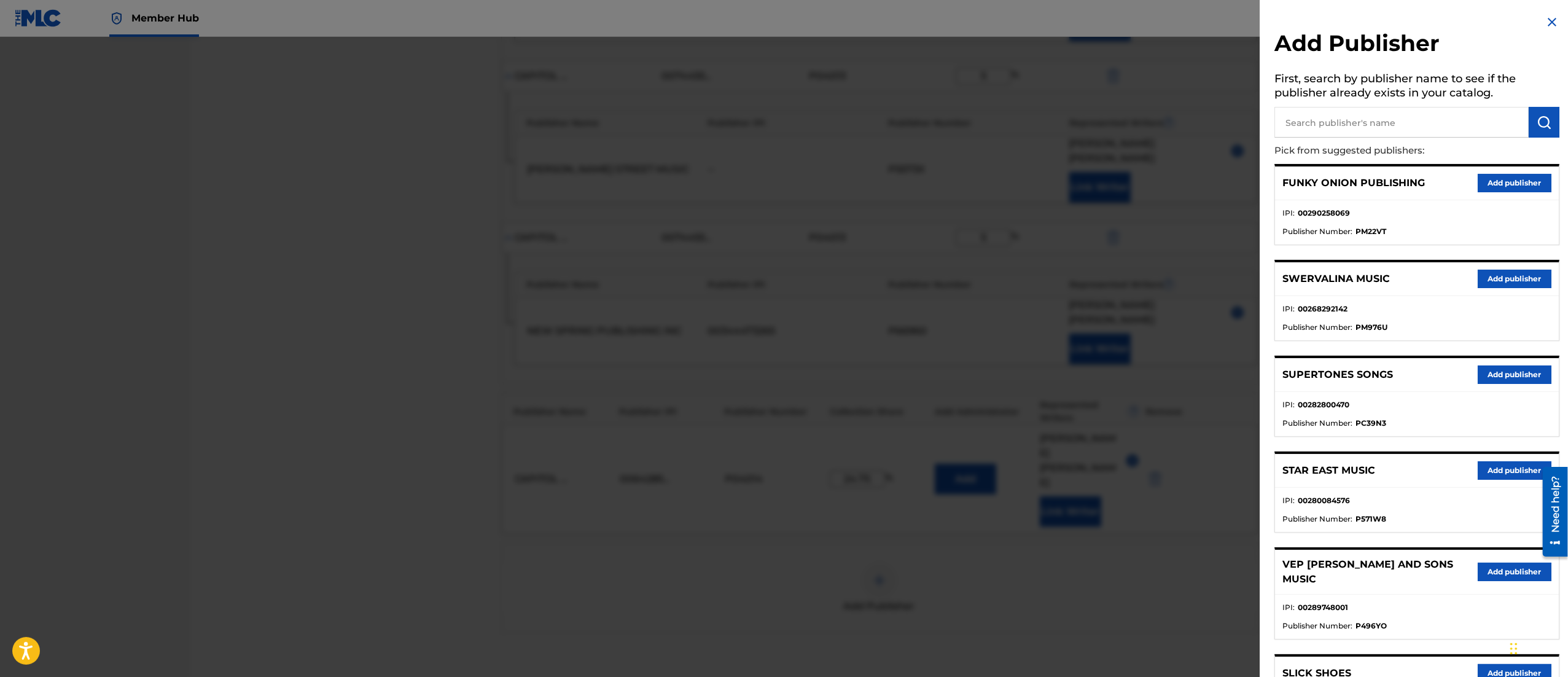
click at [1338, 133] on input "text" at bounding box center [1402, 122] width 254 height 31
type input "rock city media group publishing"
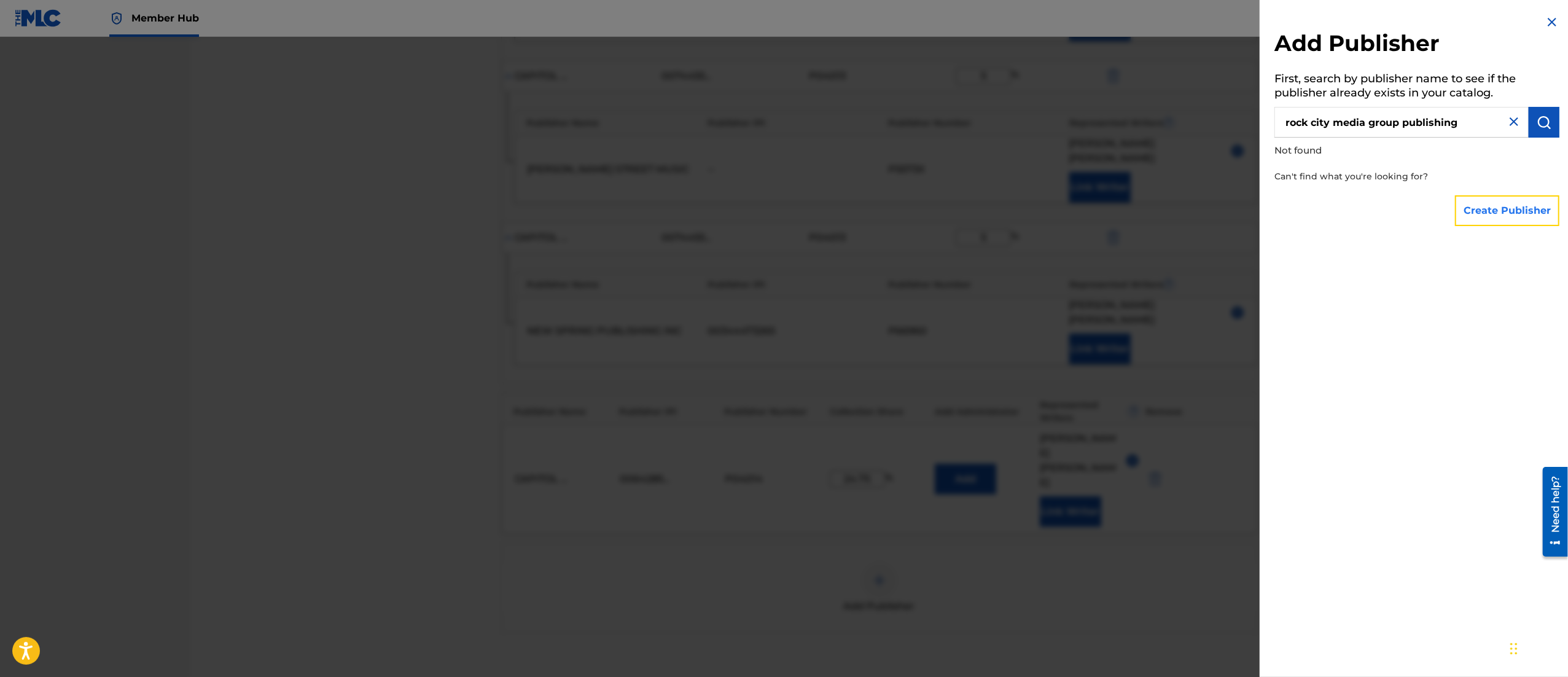
click at [1497, 216] on button "Create Publisher" at bounding box center [1507, 211] width 104 height 31
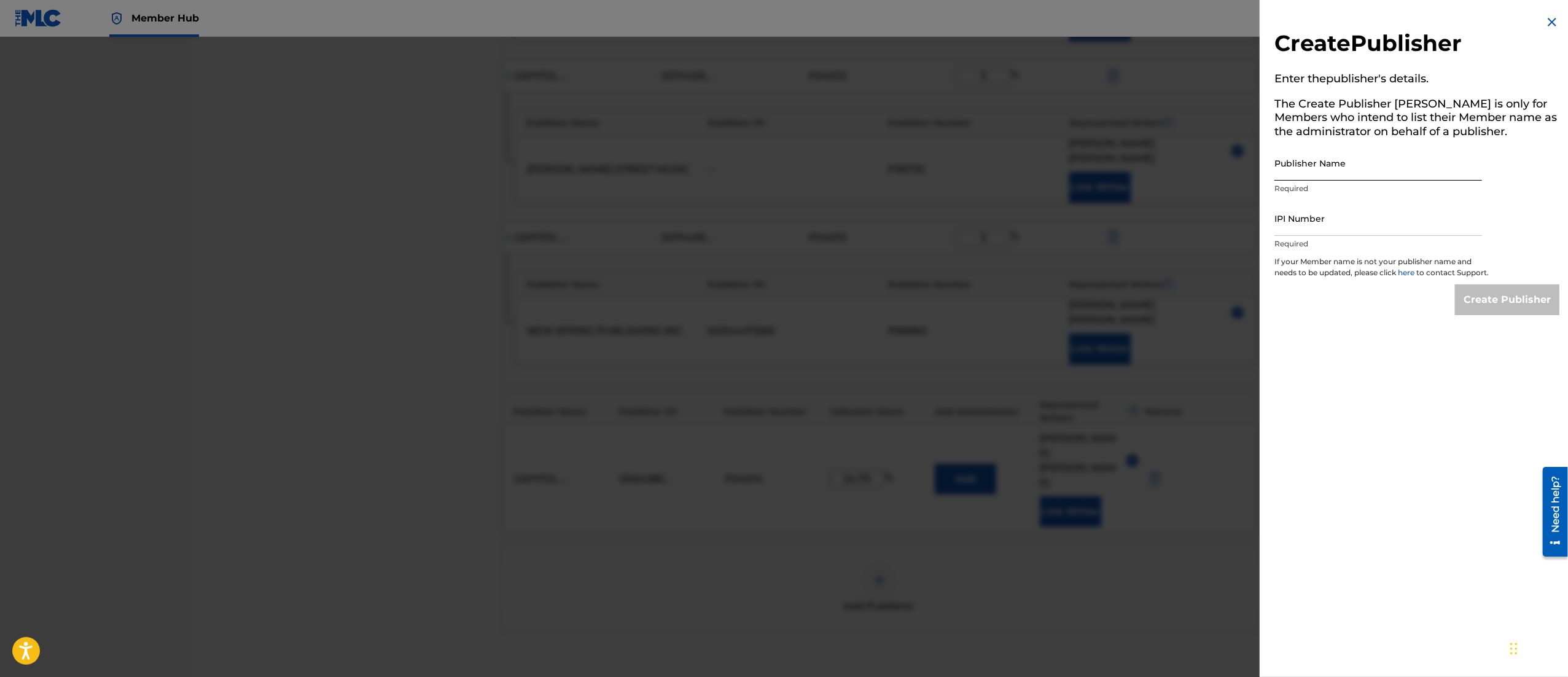
click at [1315, 159] on input "Publisher Name" at bounding box center [1378, 163] width 208 height 35
type input "Rock City Media Group Publishing"
click at [1308, 224] on input "IPI Number" at bounding box center [1378, 219] width 208 height 35
paste input "01011308040"
type input "01011308040"
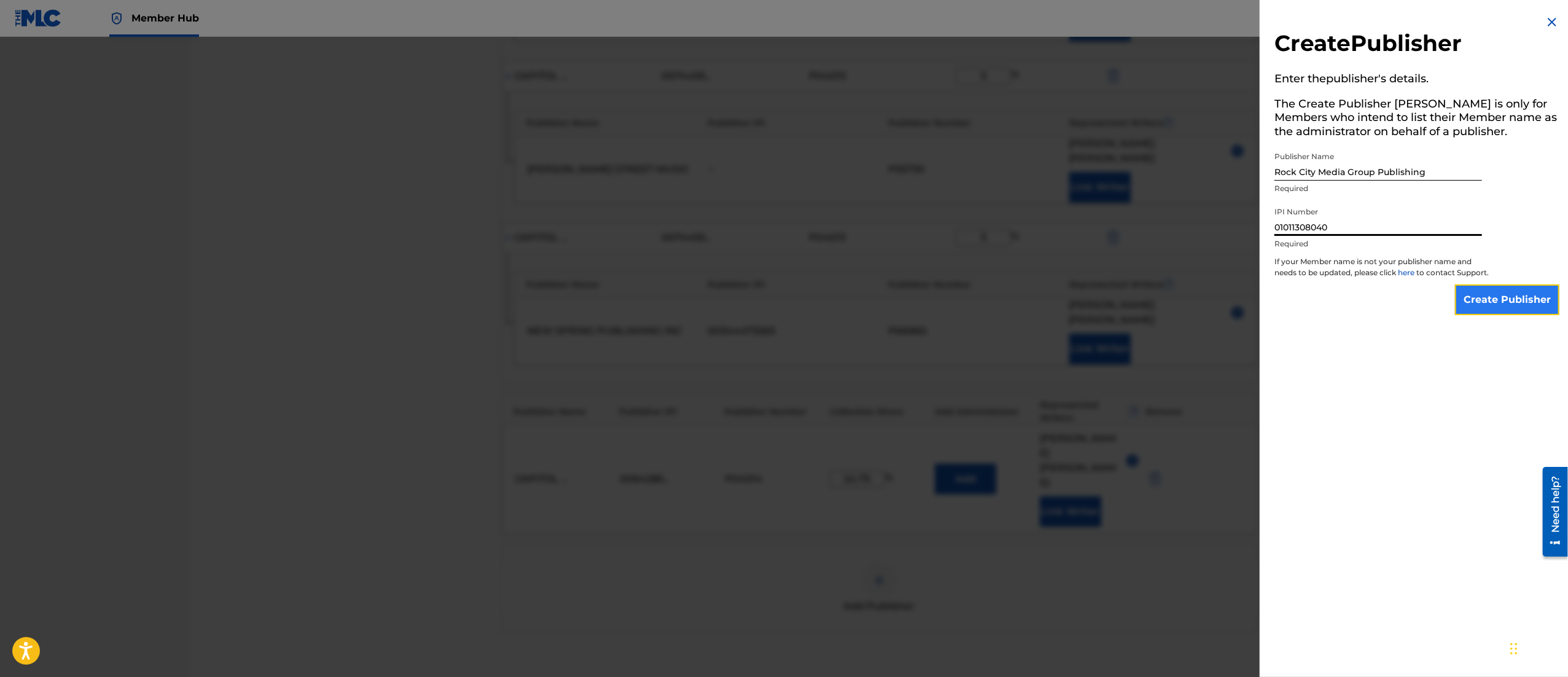
click at [1487, 300] on input "Create Publisher" at bounding box center [1507, 300] width 104 height 31
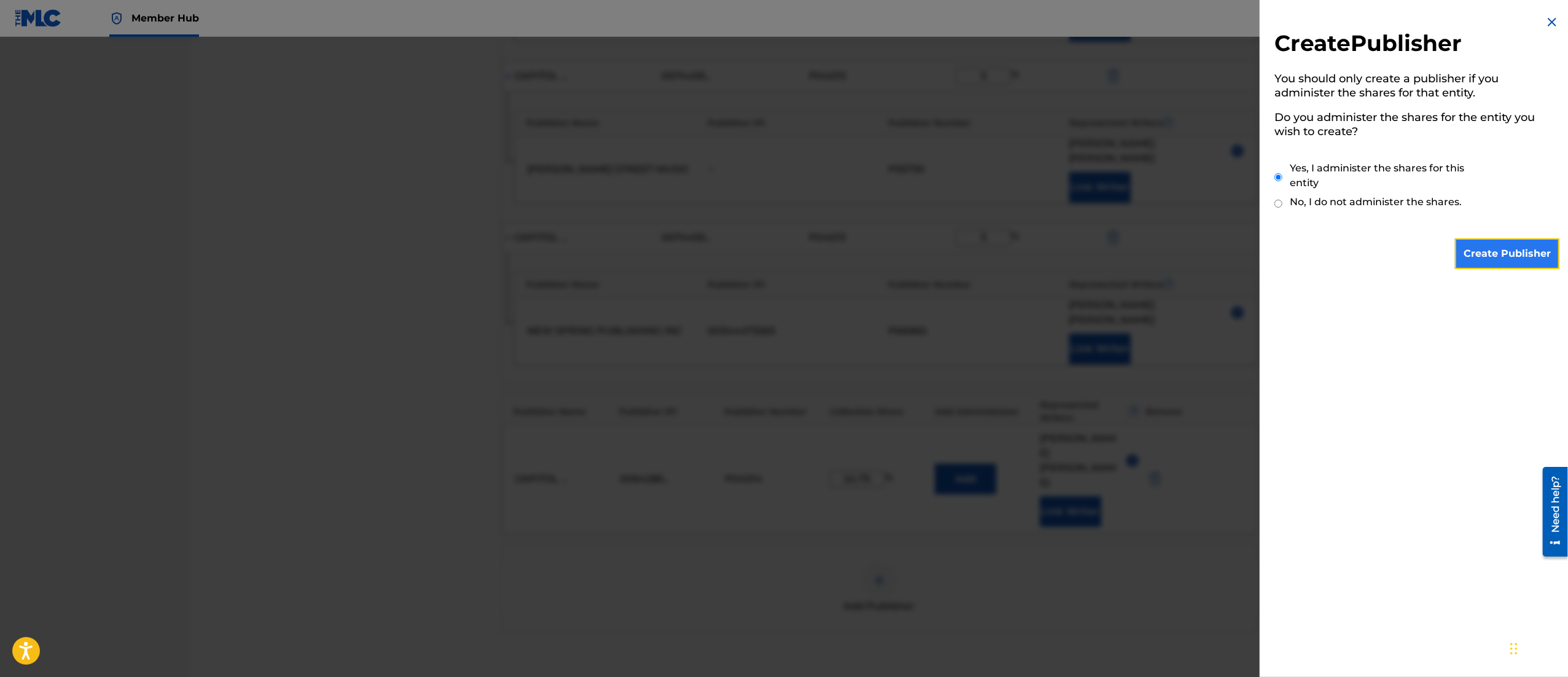
click at [1476, 247] on input "Create Publisher" at bounding box center [1507, 254] width 104 height 31
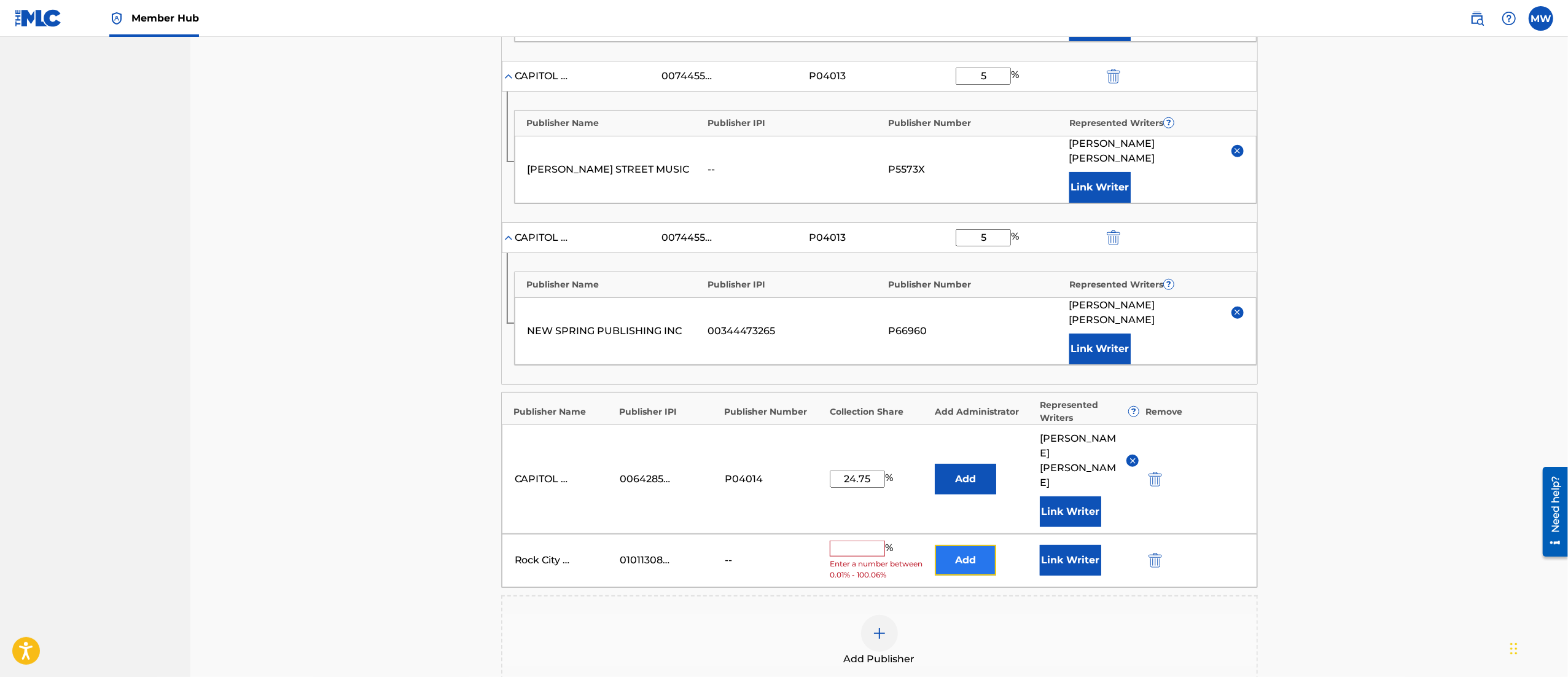
click at [959, 545] on button "Add" at bounding box center [966, 560] width 62 height 31
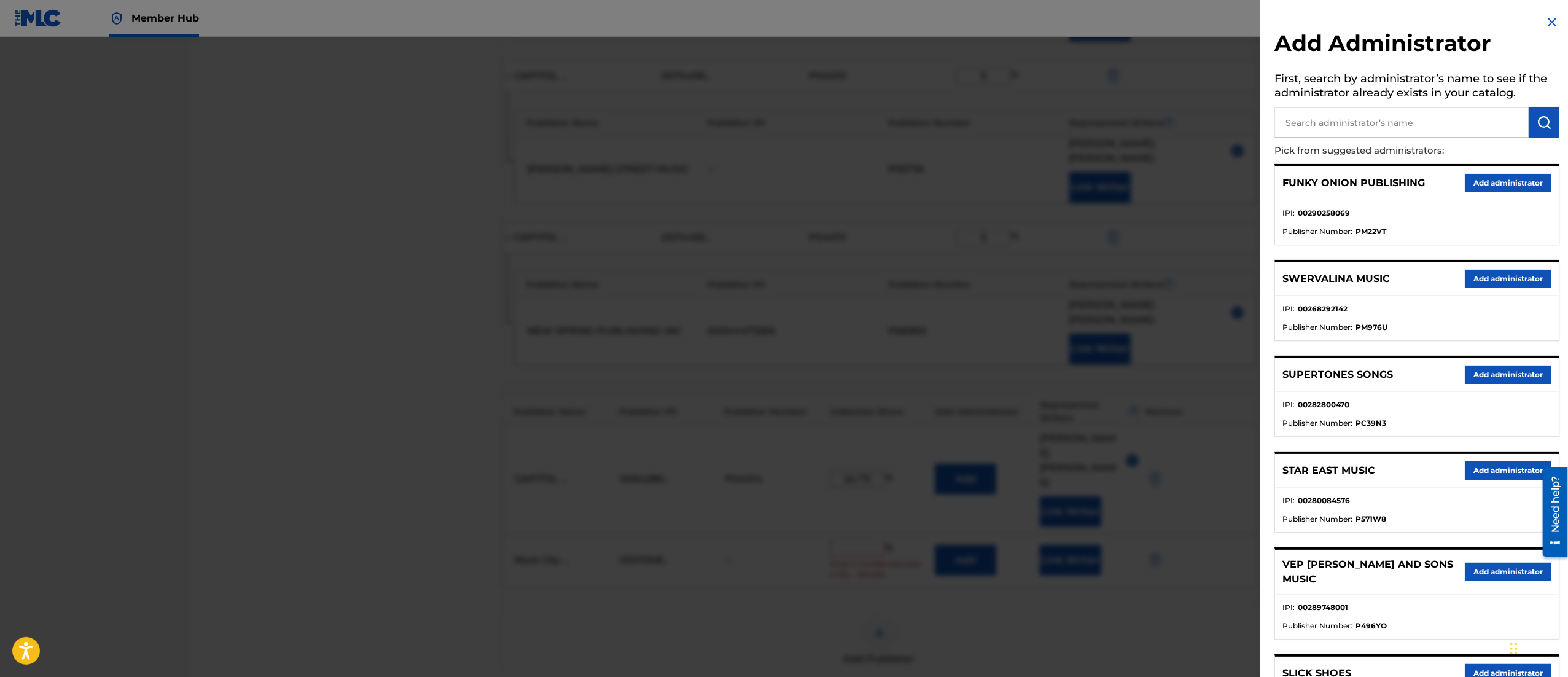
click at [1320, 128] on input "text" at bounding box center [1402, 122] width 254 height 31
type input "paragon"
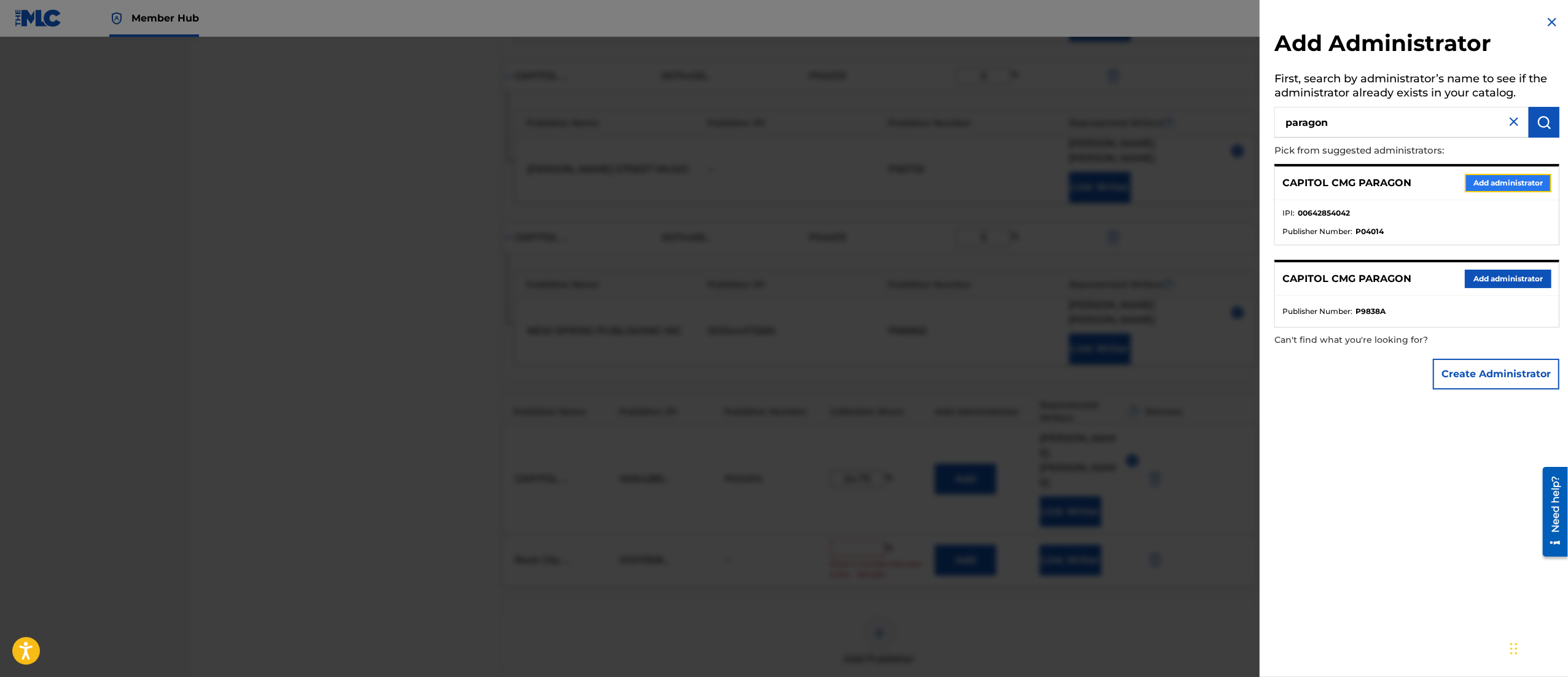
click at [1495, 177] on button "Add administrator" at bounding box center [1508, 183] width 87 height 18
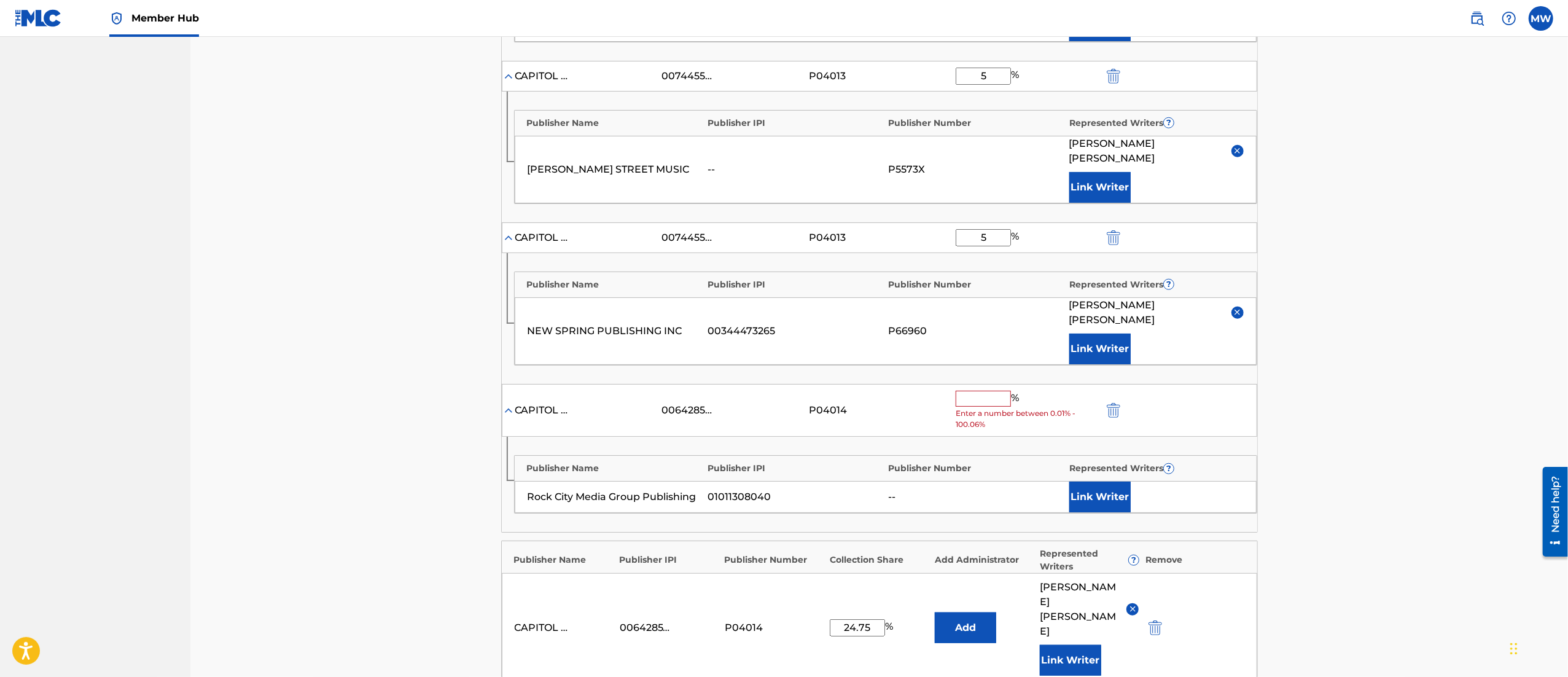
click at [983, 391] on input "text" at bounding box center [983, 399] width 55 height 16
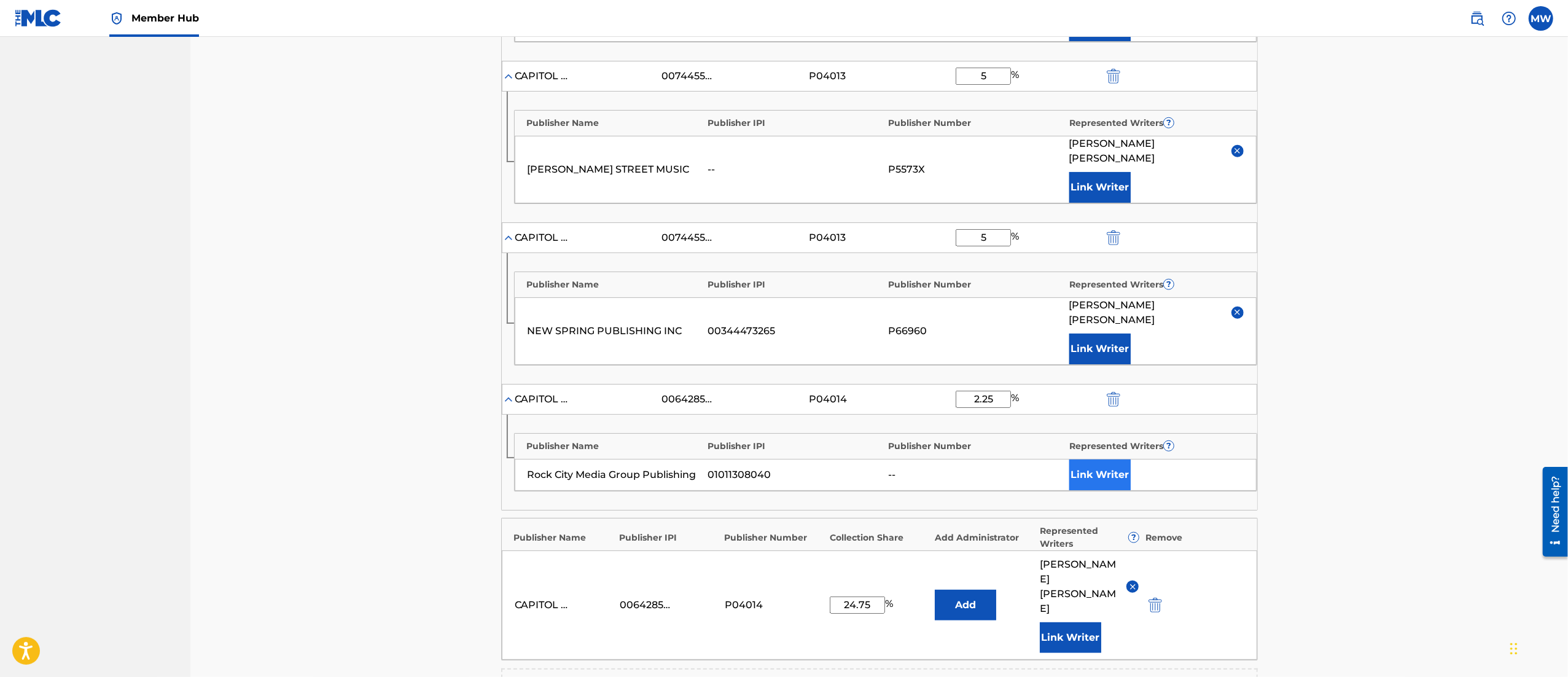
type input "2.25"
click at [1096, 459] on button "Link Writer" at bounding box center [1100, 475] width 62 height 31
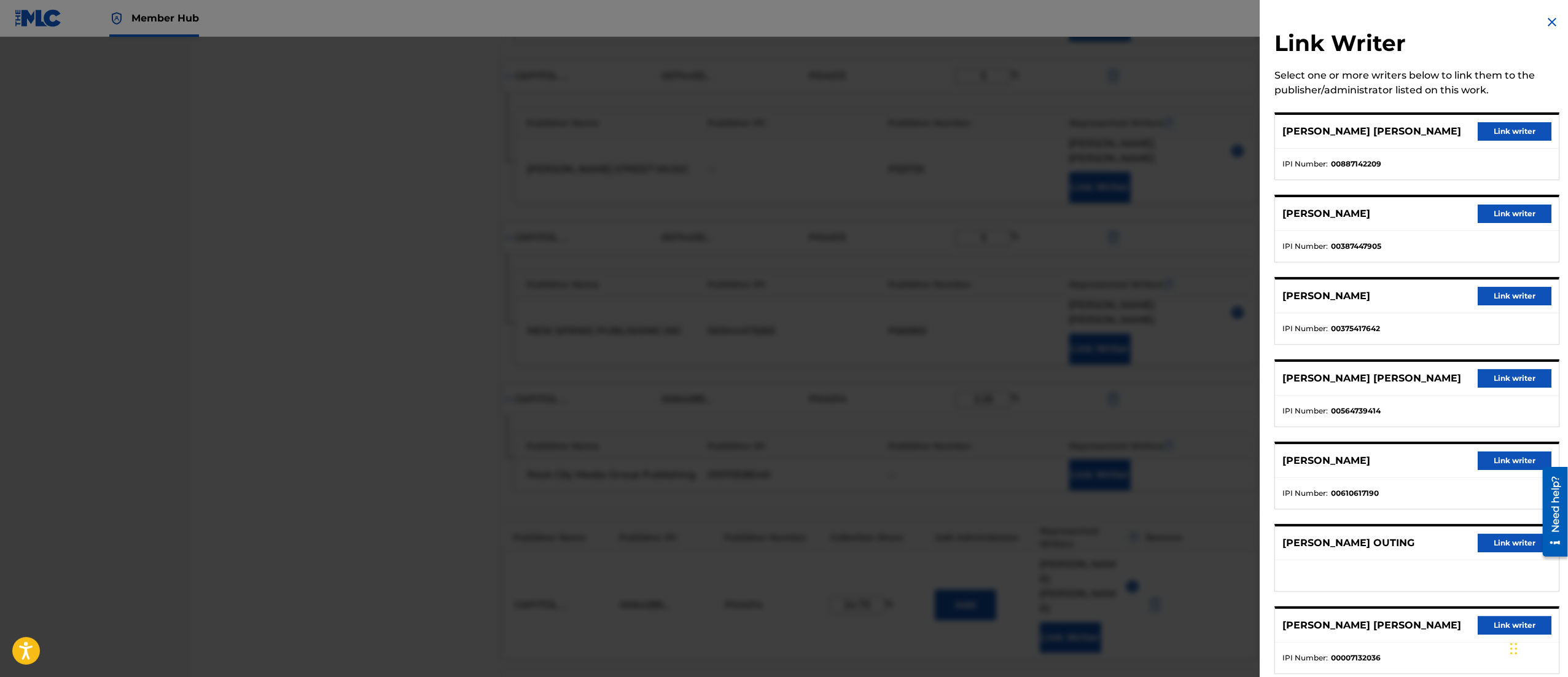
click at [1547, 24] on img at bounding box center [1552, 22] width 15 height 15
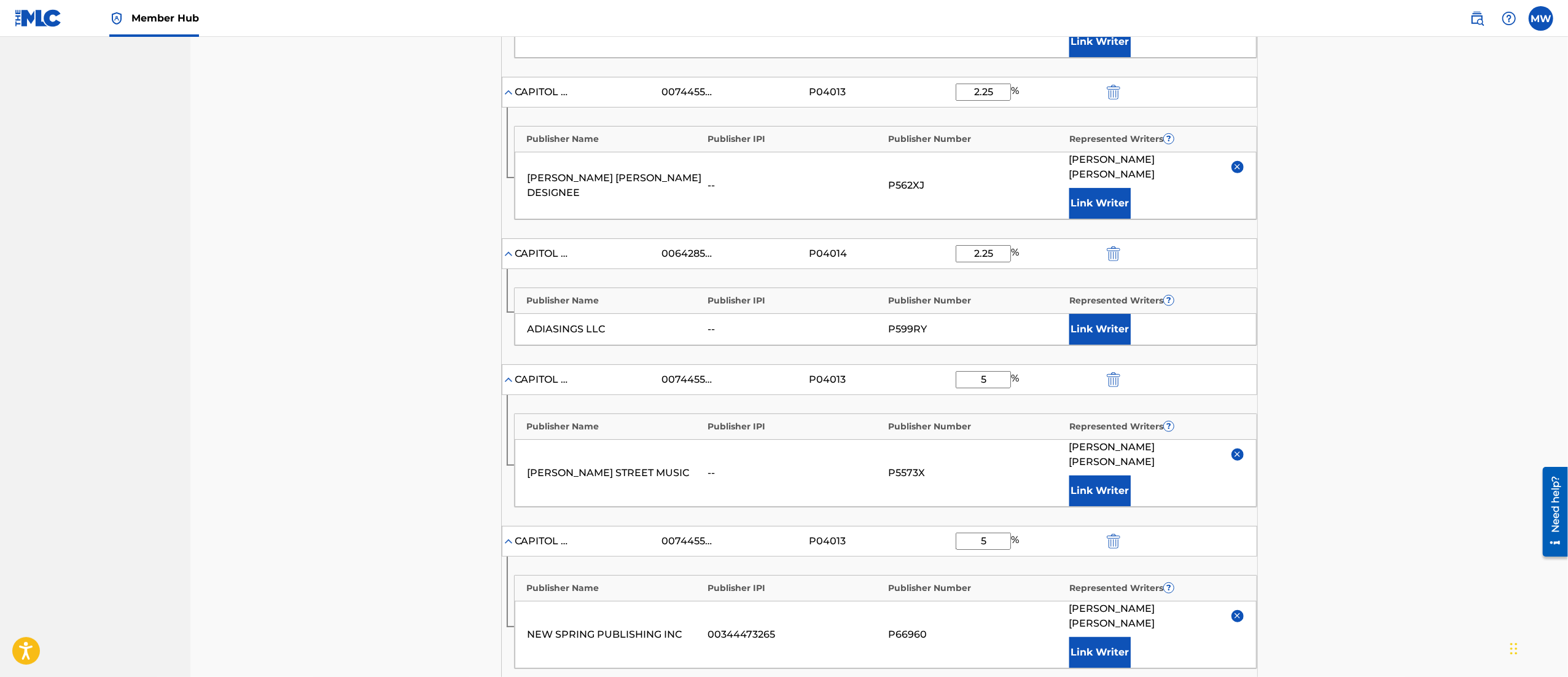
scroll to position [1162, 0]
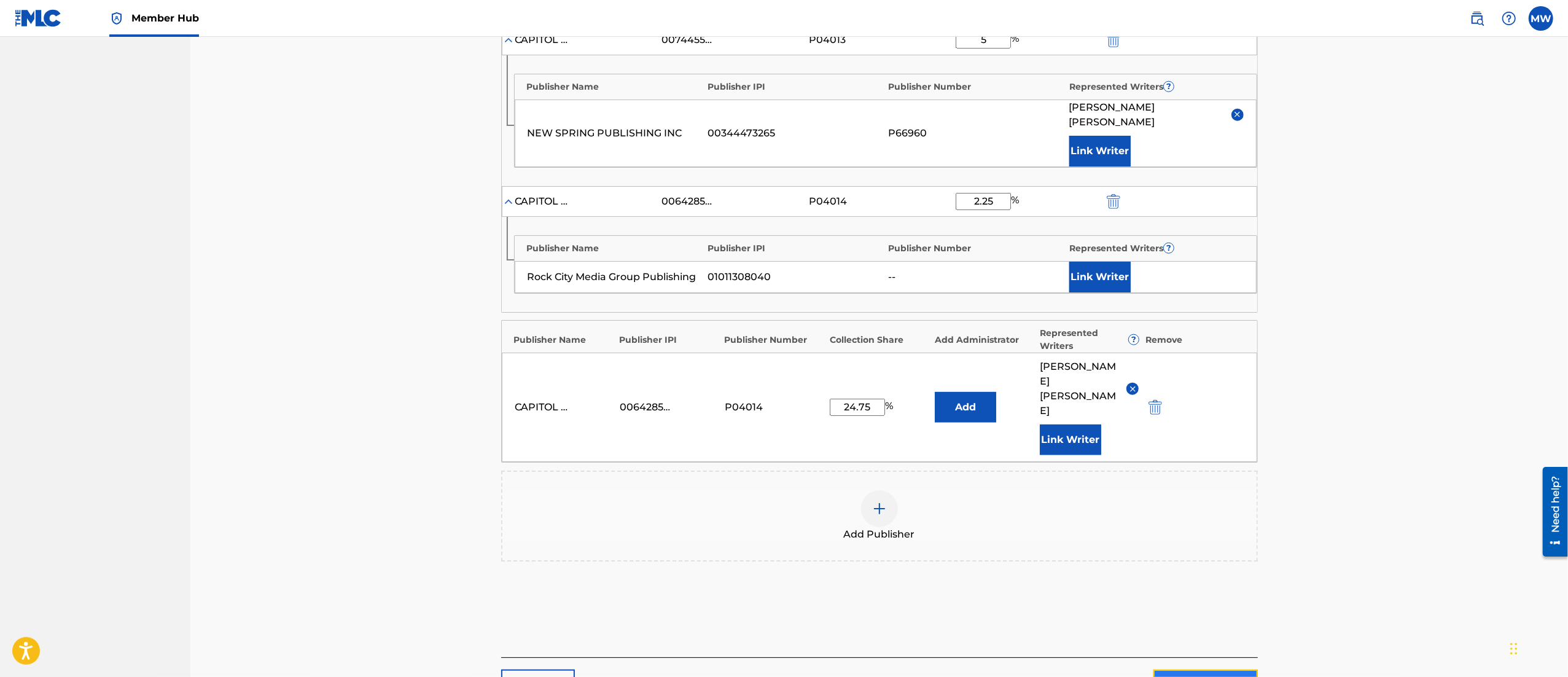
click at [1225, 670] on link "Next" at bounding box center [1206, 685] width 104 height 31
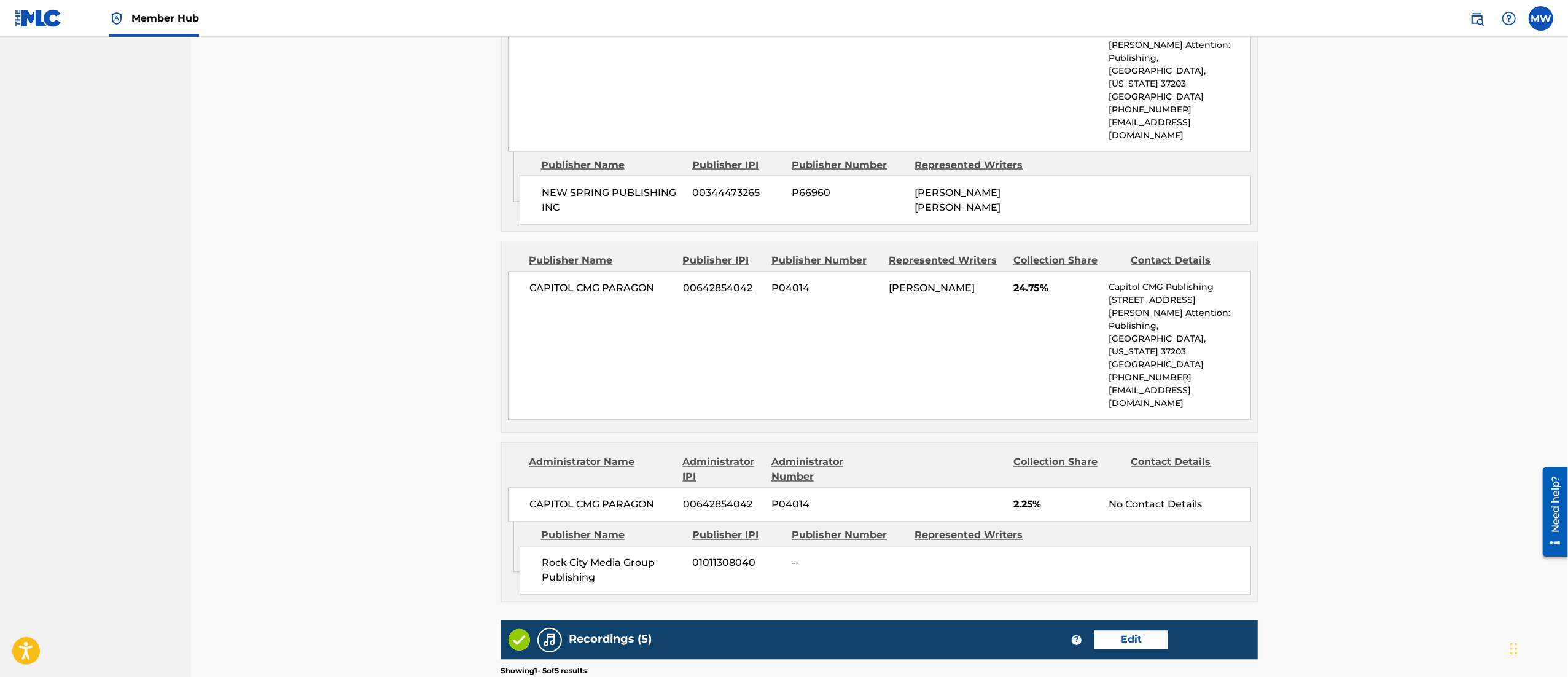
scroll to position [2263, 0]
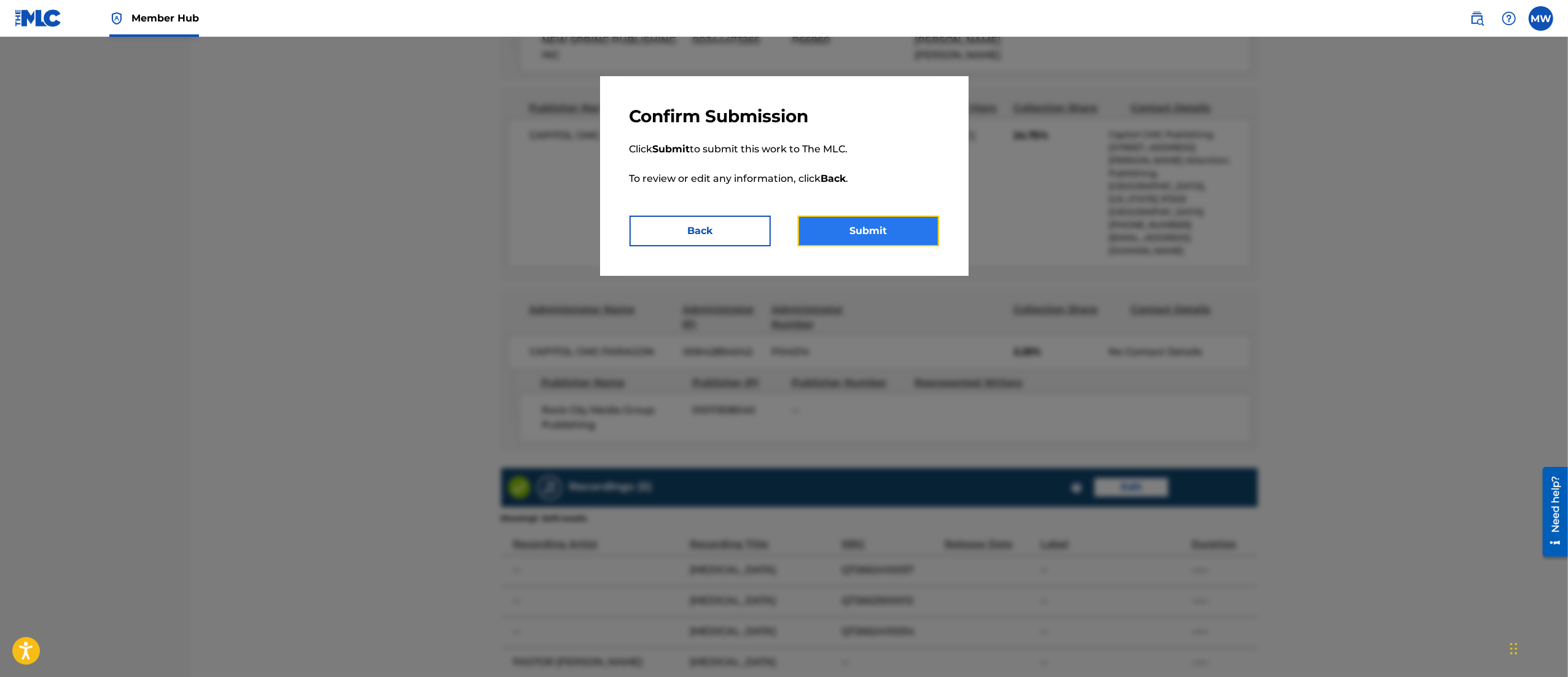
click at [859, 227] on button "Submit" at bounding box center [868, 231] width 142 height 31
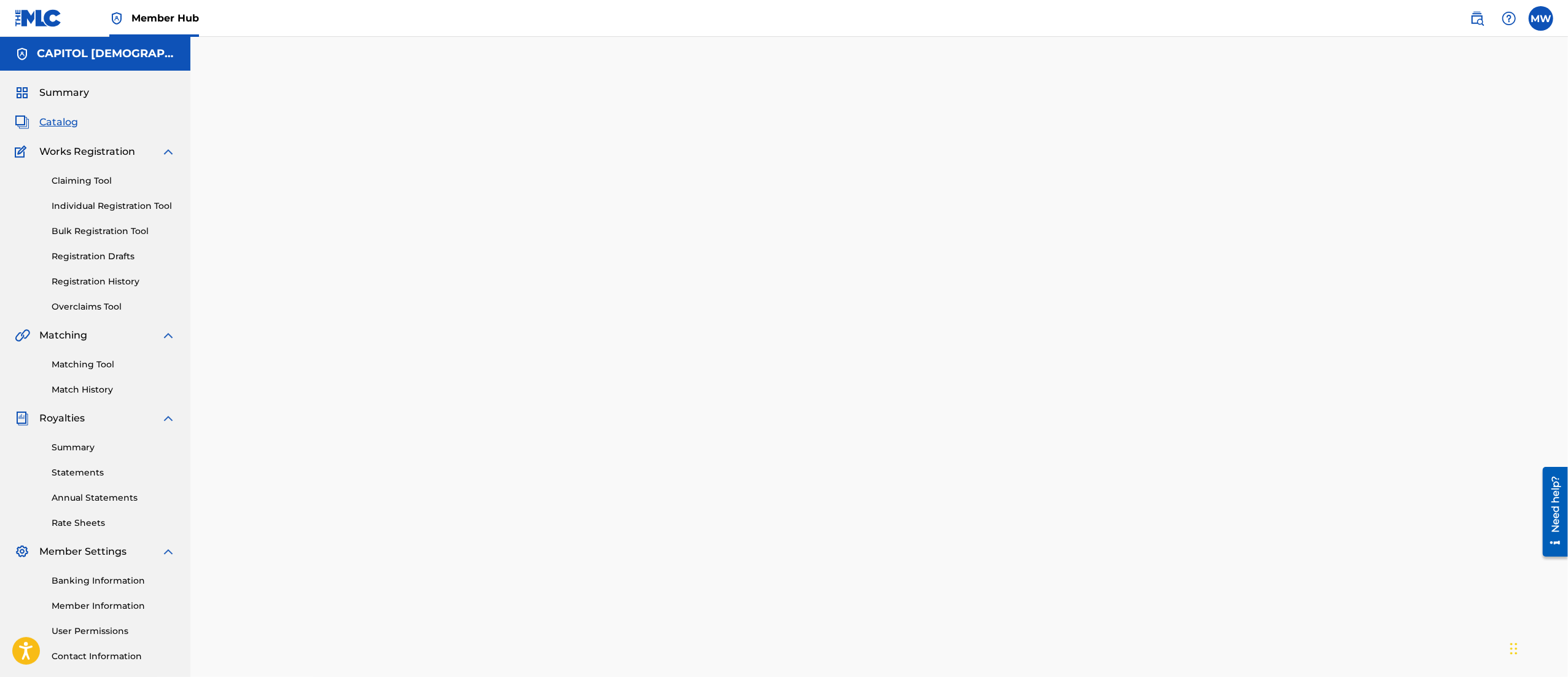
click at [55, 129] on span "Catalog" at bounding box center [59, 122] width 39 height 15
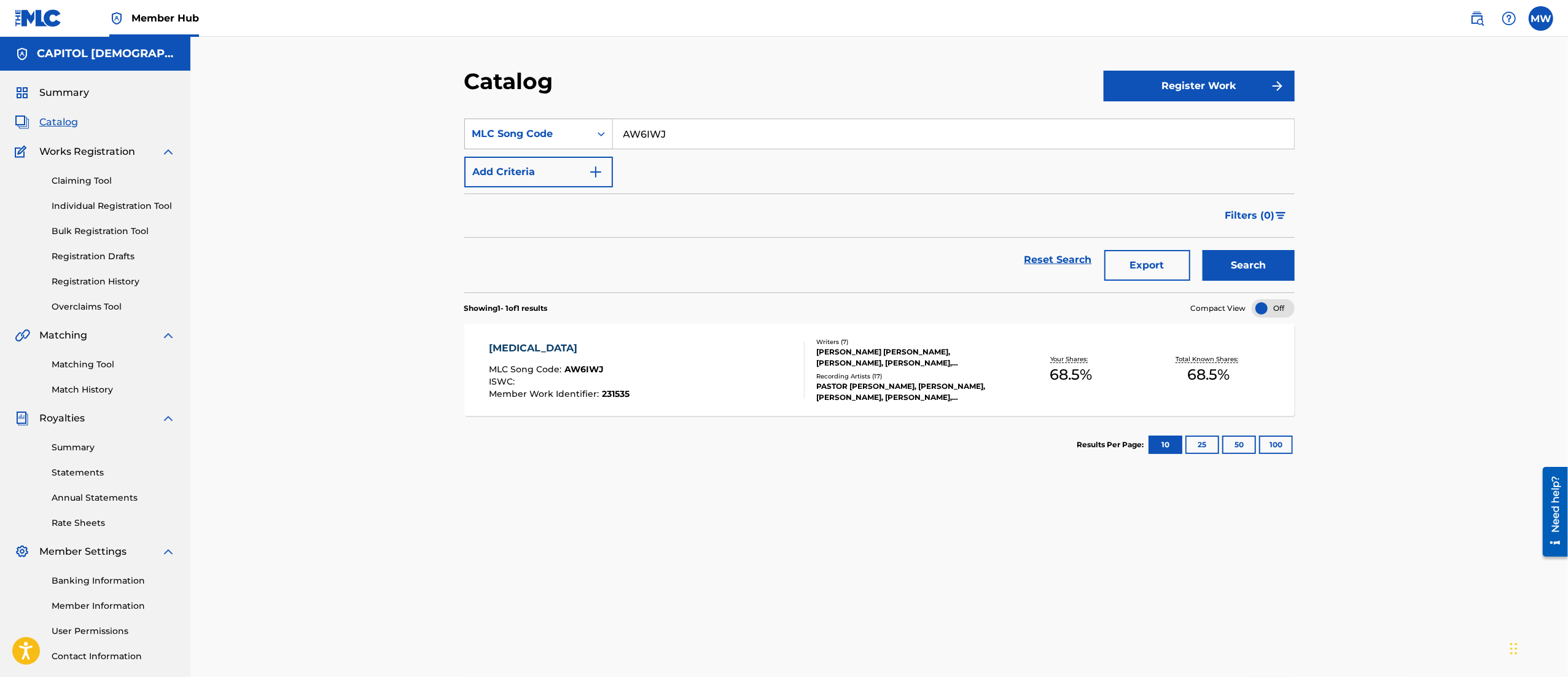
drag, startPoint x: 686, startPoint y: 142, endPoint x: 598, endPoint y: 139, distance: 88.1
click at [598, 139] on div "SearchWithCriteriaf57531fa-d64e-4d16-b9f2-f6ee4c499d12 MLC Song Code AW6IWJ" at bounding box center [879, 134] width 830 height 31
paste input "H1671J"
type input "H1671J"
click at [1203, 250] on button "Search" at bounding box center [1249, 266] width 92 height 31
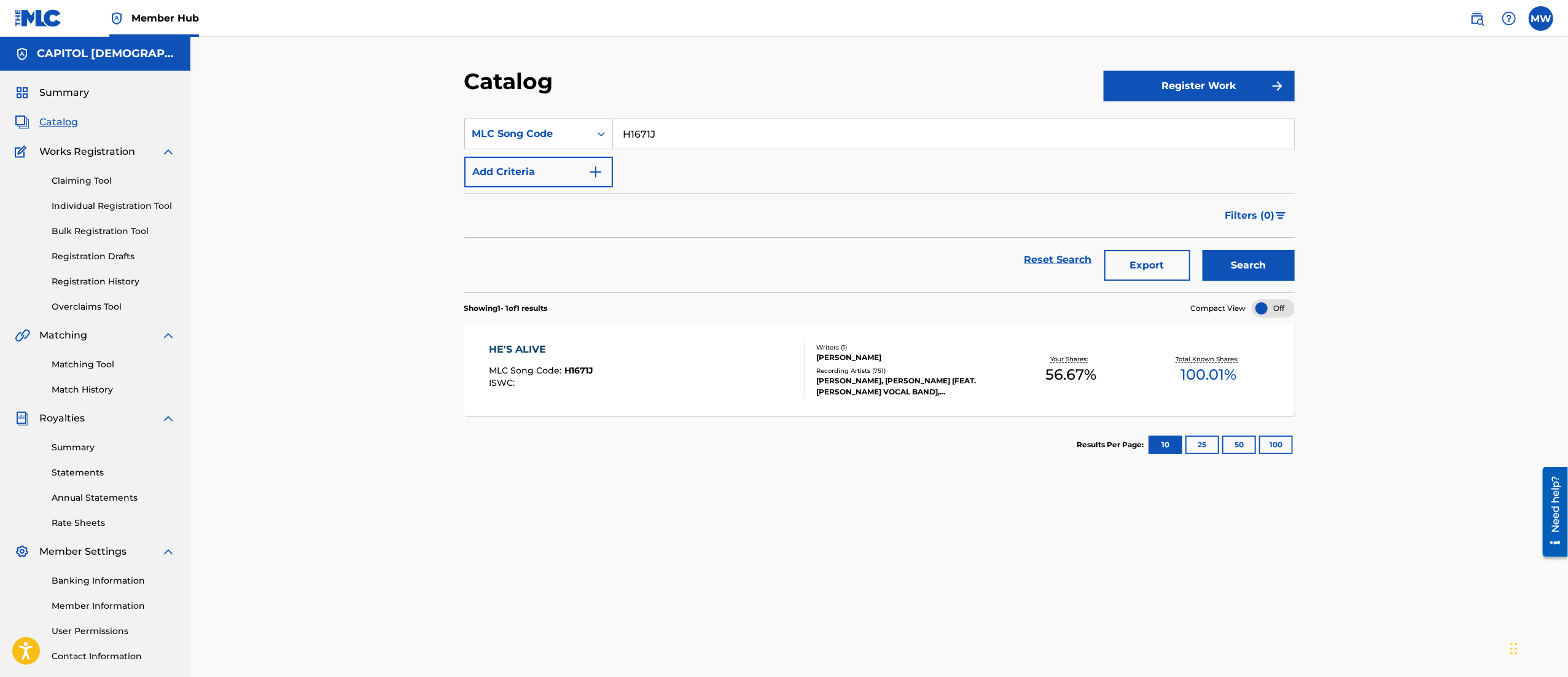
click at [678, 354] on div "HE'S ALIVE MLC Song Code : H1671J ISWC :" at bounding box center [647, 369] width 315 height 55
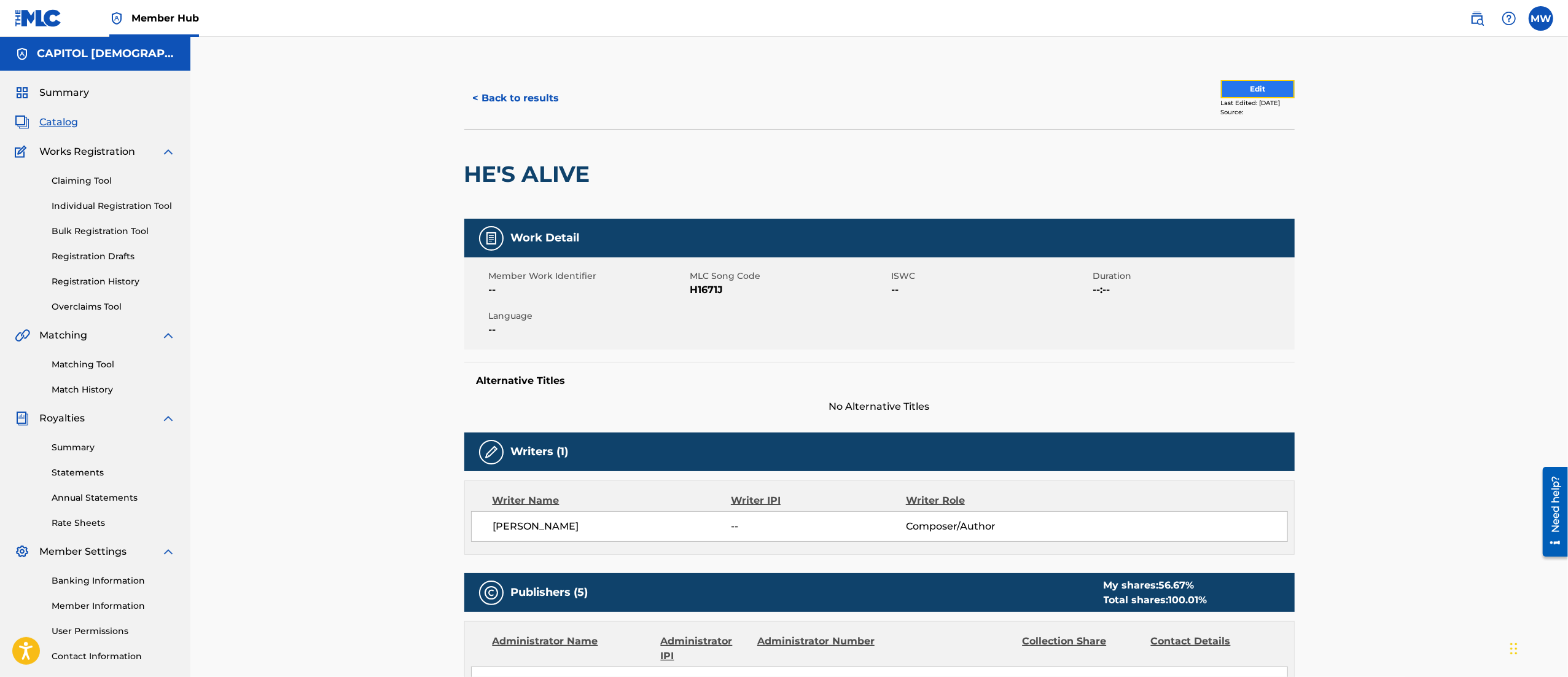
click at [1245, 91] on button "Edit" at bounding box center [1258, 89] width 73 height 18
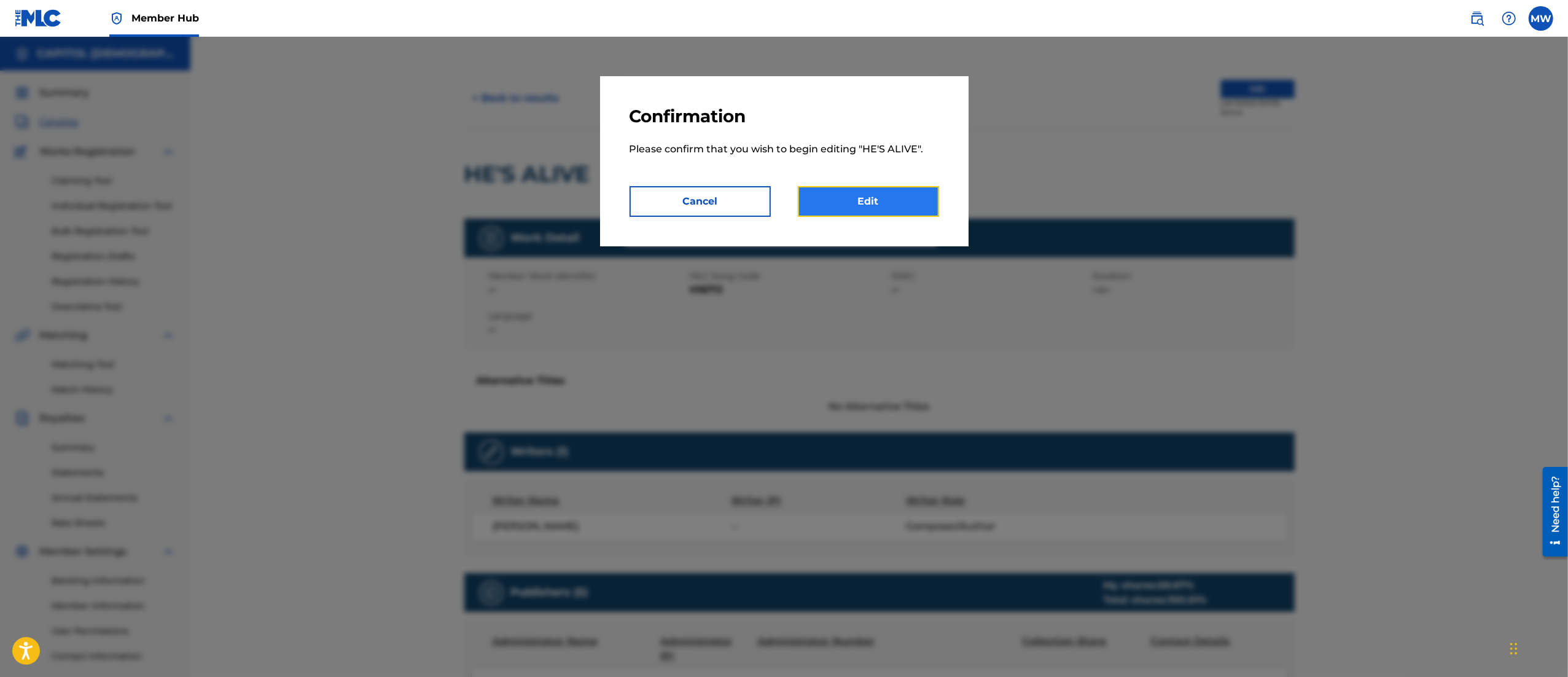
click at [862, 208] on link "Edit" at bounding box center [868, 202] width 142 height 31
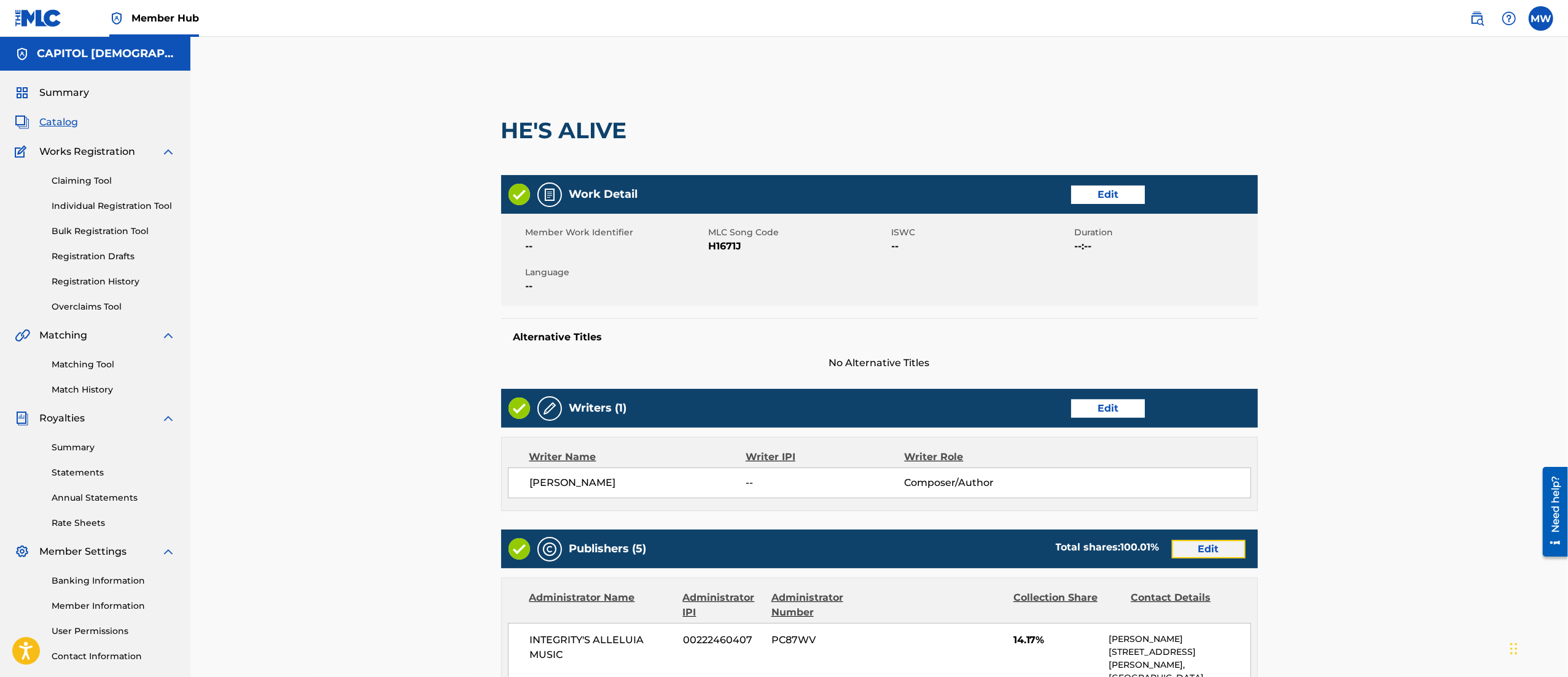
click at [1206, 557] on link "Edit" at bounding box center [1209, 549] width 73 height 18
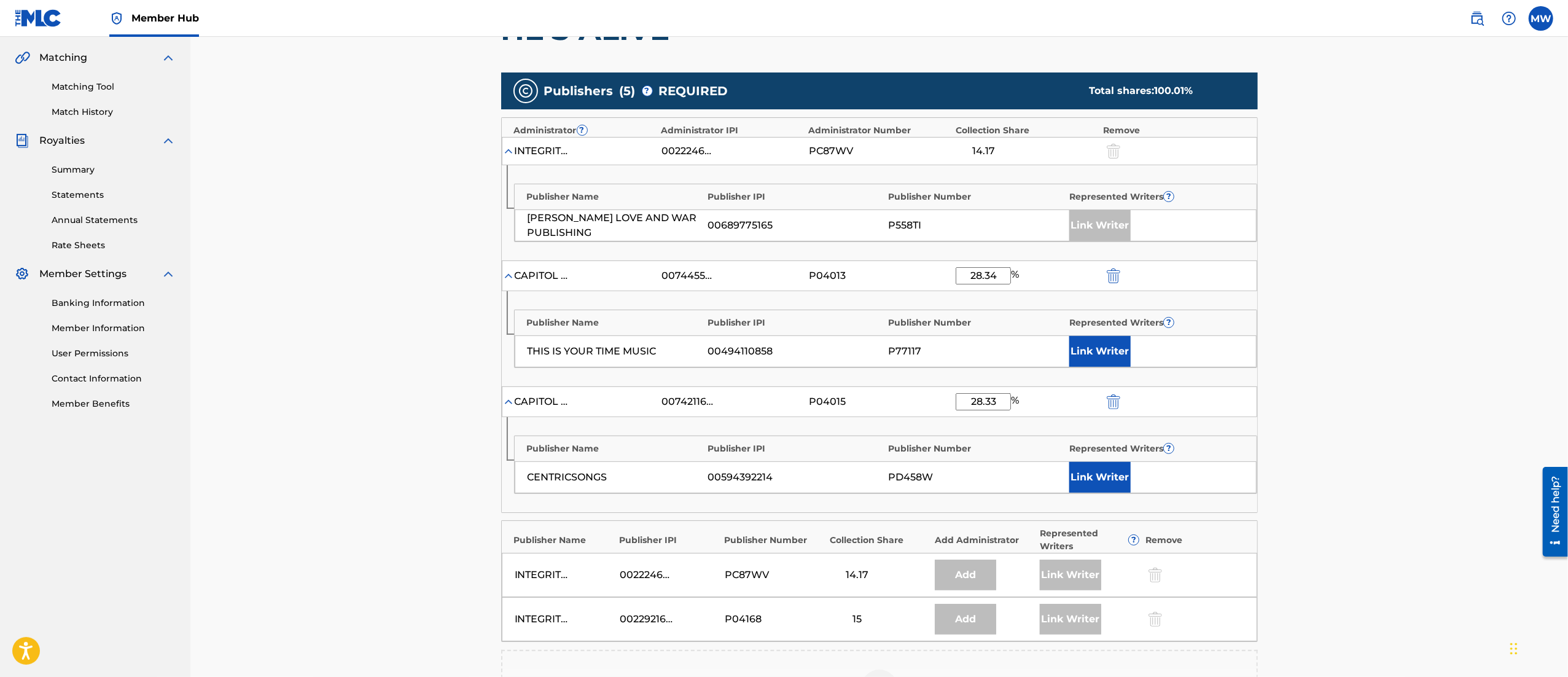
scroll to position [280, 0]
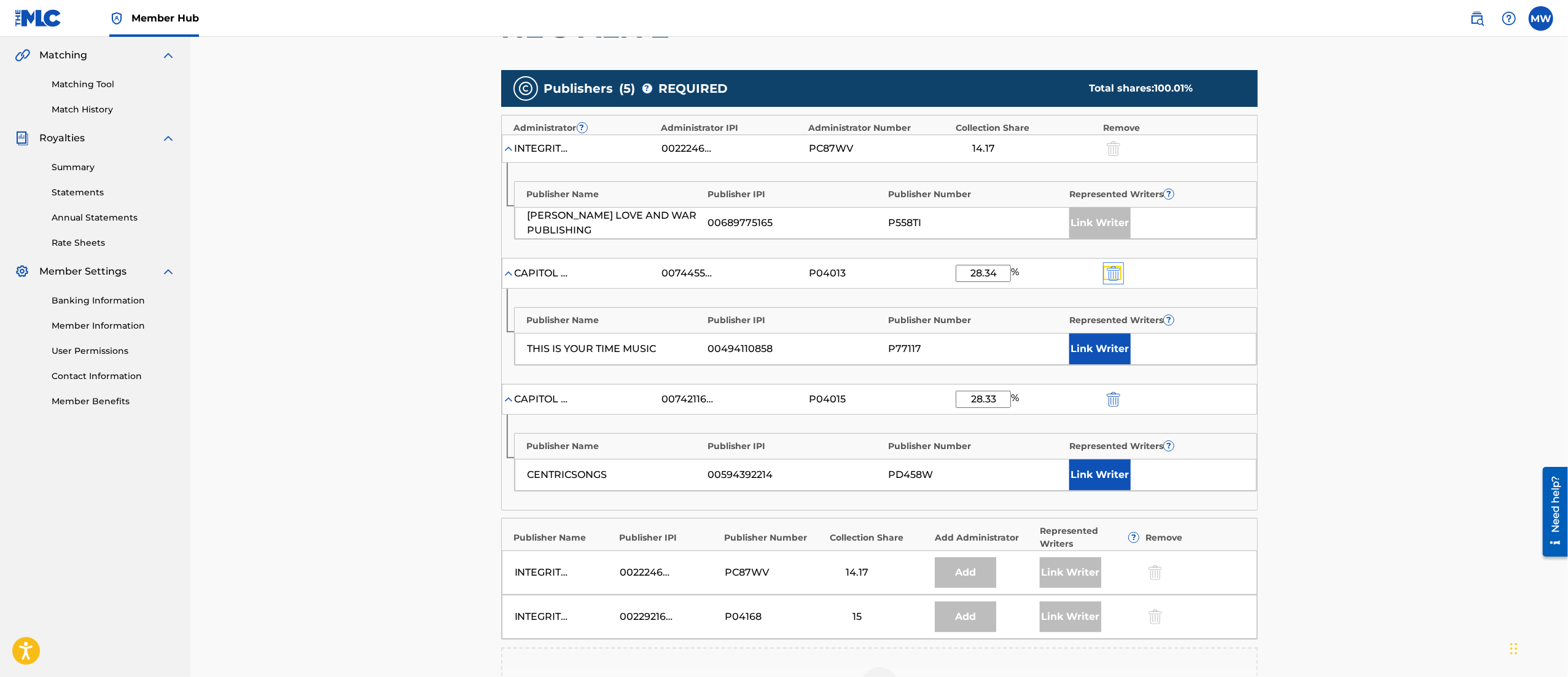
click at [1107, 274] on img "submit" at bounding box center [1113, 274] width 13 height 15
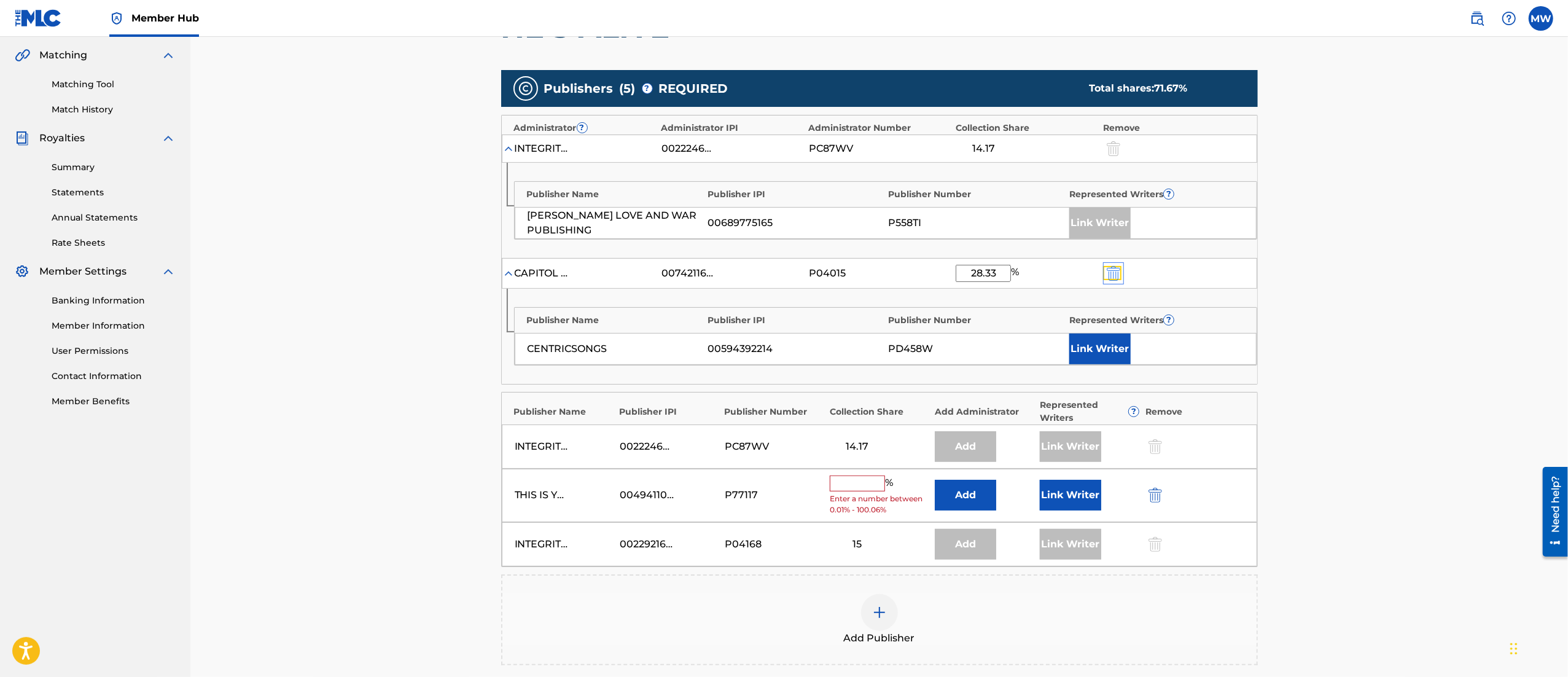
click at [1107, 274] on img "submit" at bounding box center [1113, 274] width 13 height 15
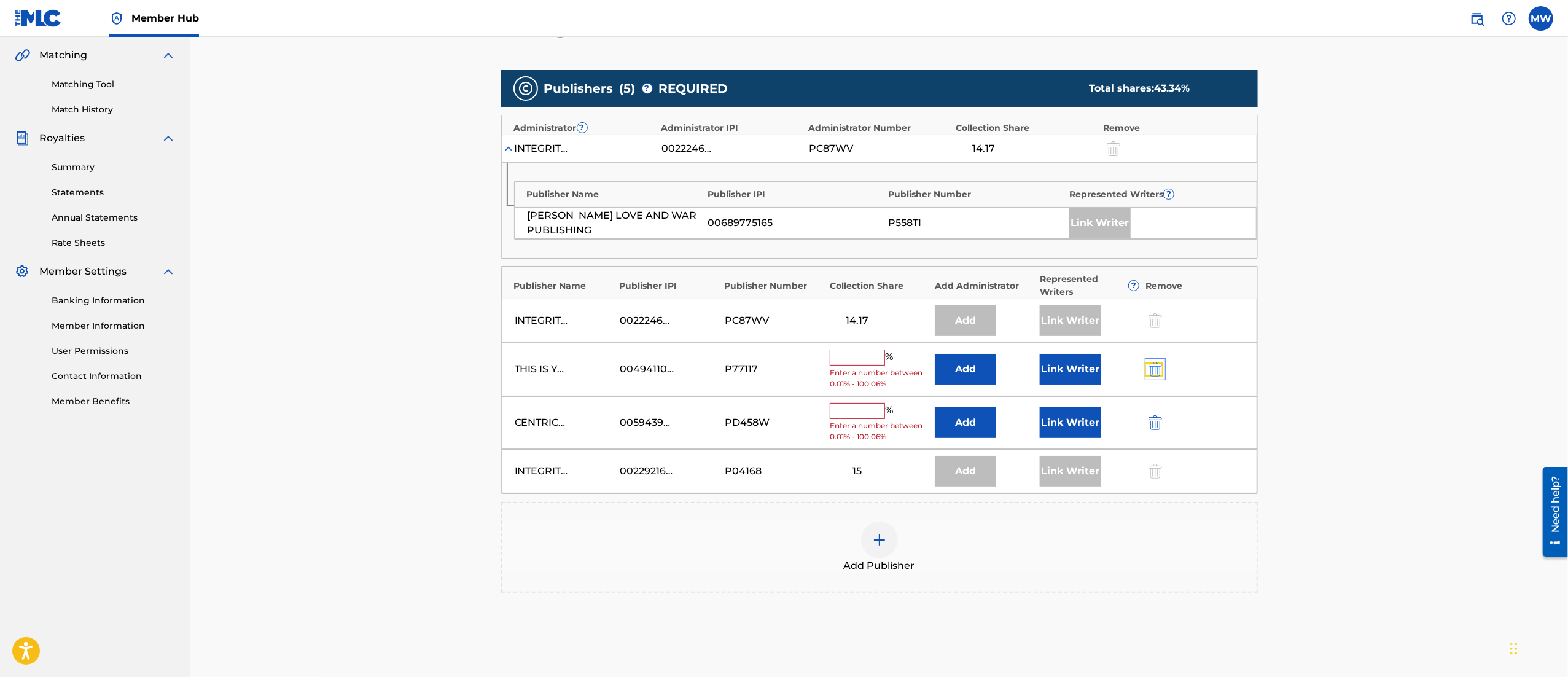
click at [1150, 368] on img "submit" at bounding box center [1155, 369] width 13 height 15
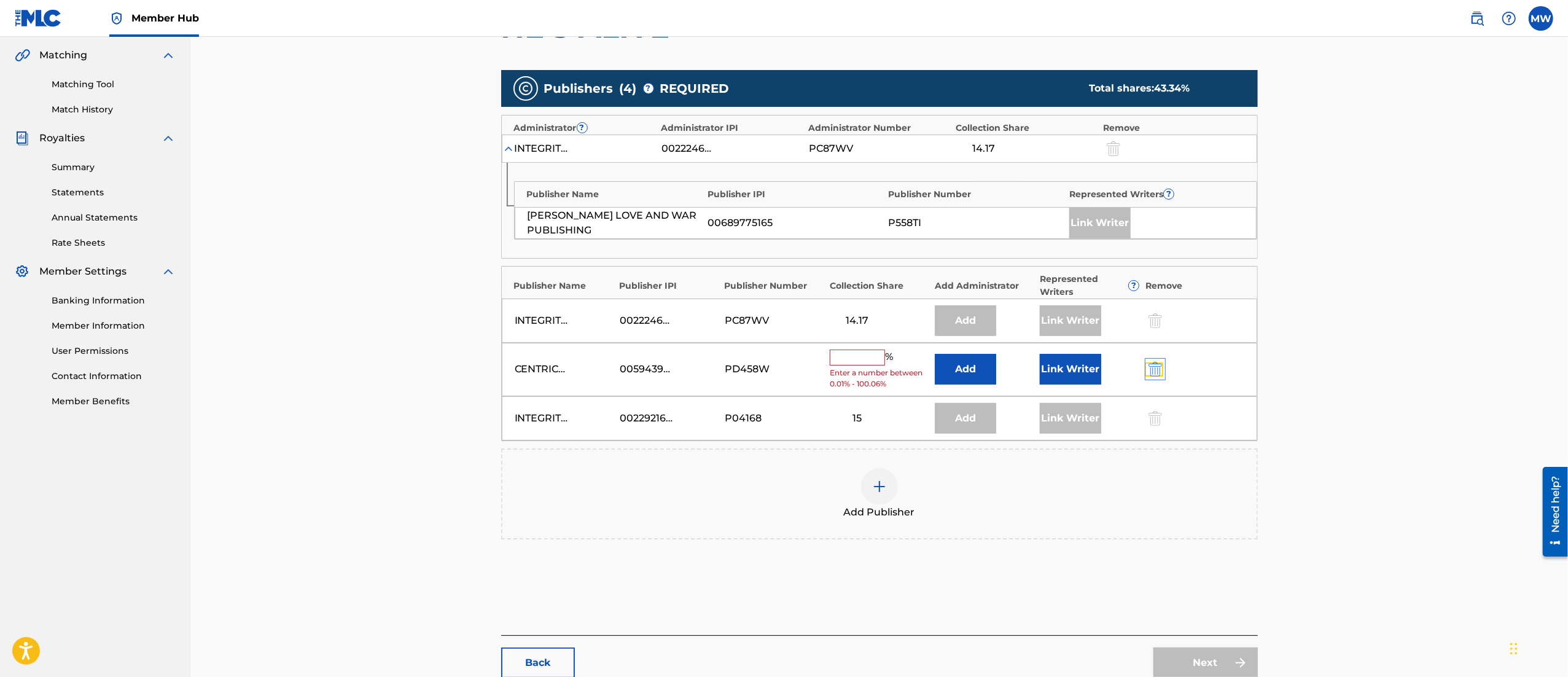
click at [1150, 368] on img "submit" at bounding box center [1155, 369] width 13 height 15
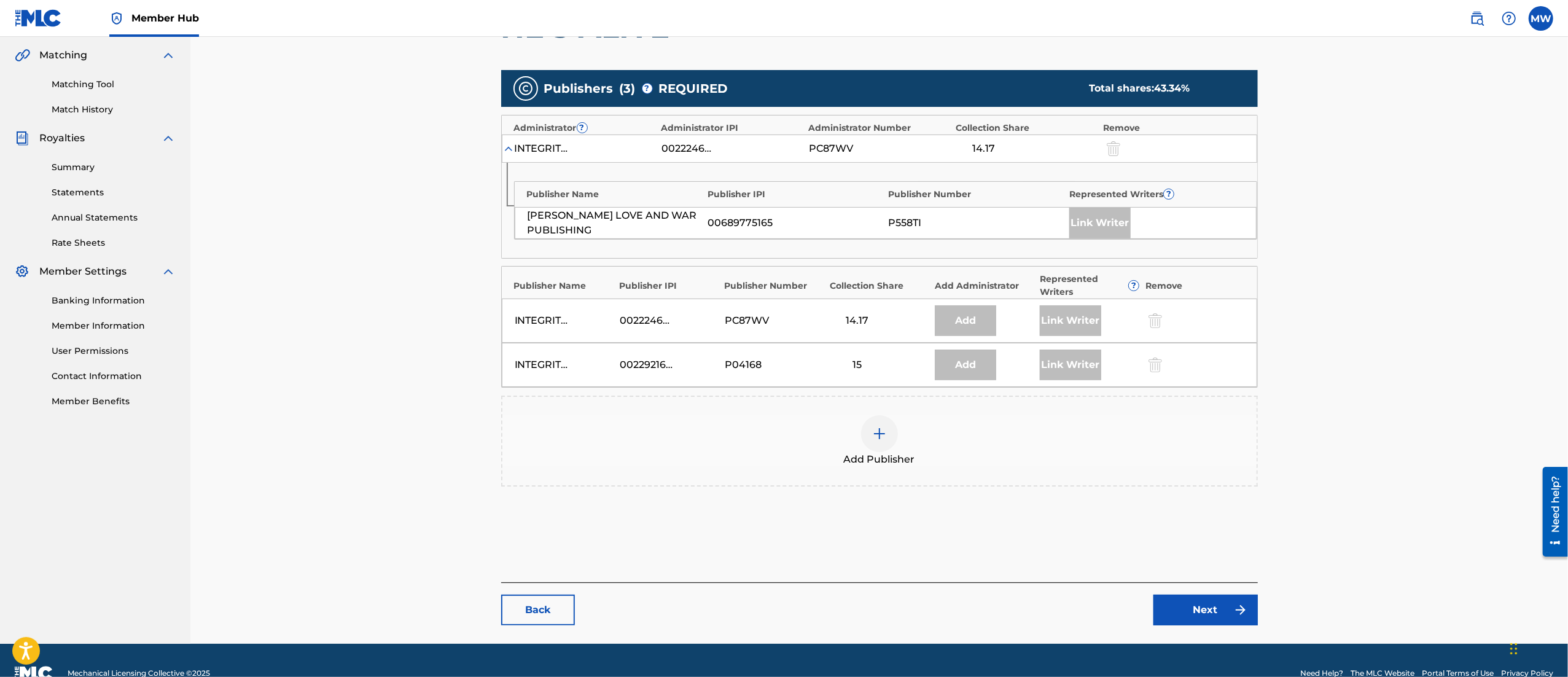
click at [870, 450] on div at bounding box center [879, 433] width 37 height 37
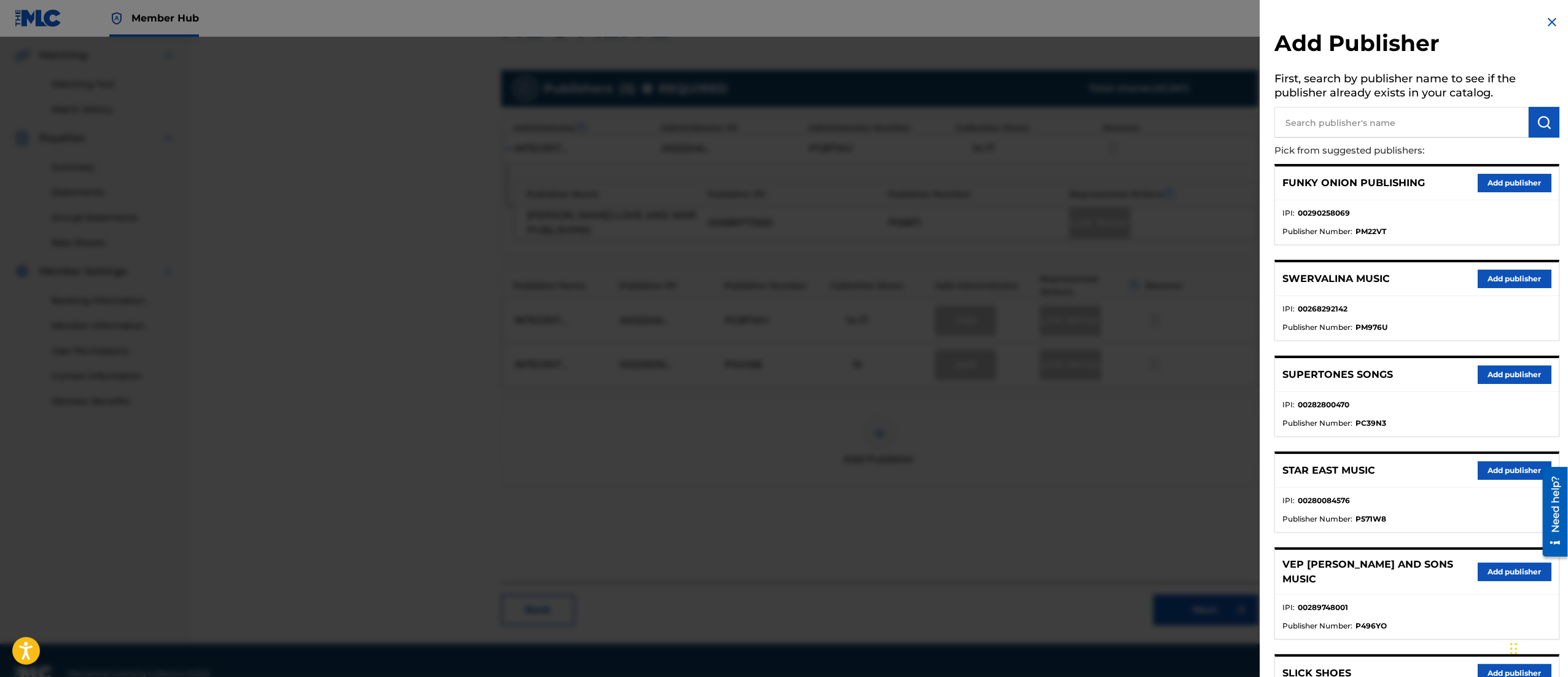
click at [1335, 110] on input "text" at bounding box center [1402, 122] width 254 height 31
type input "new spring"
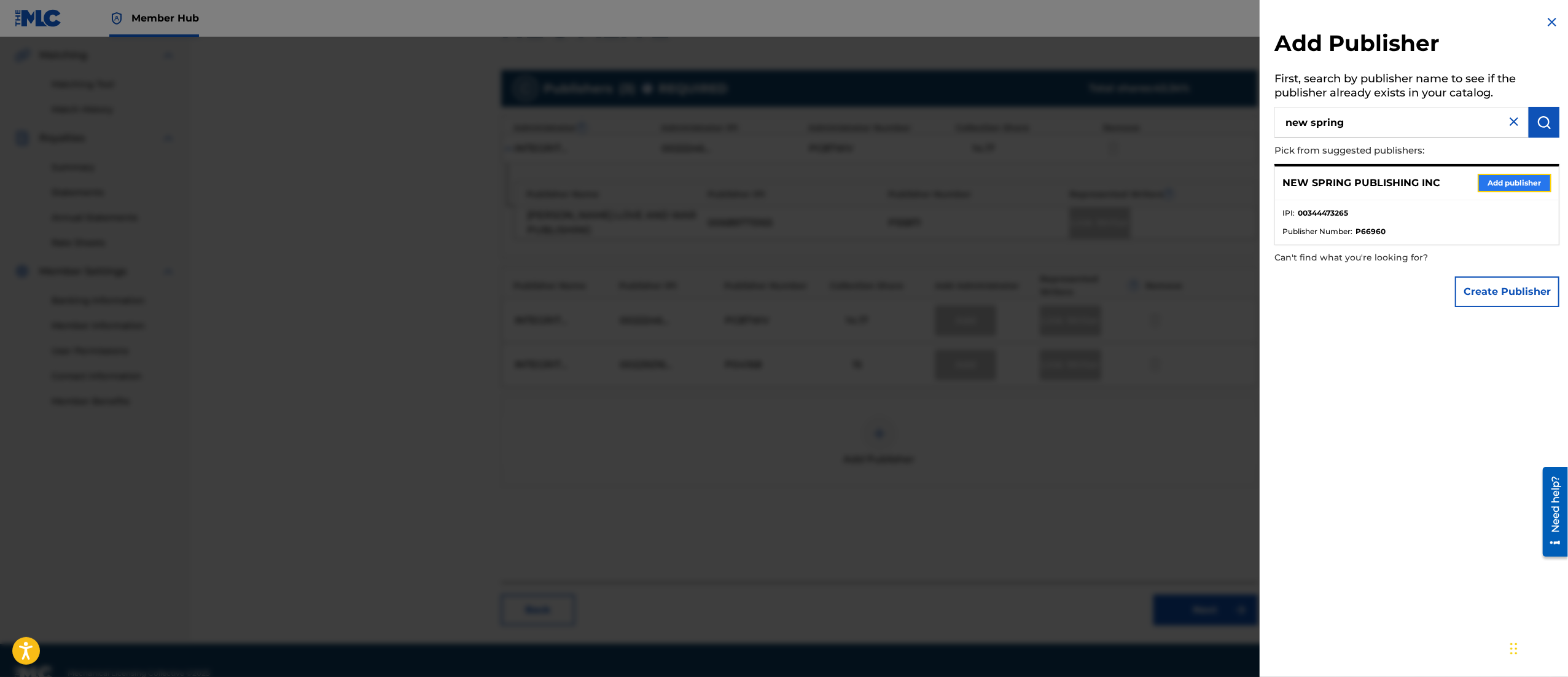
click at [1505, 176] on button "Add publisher" at bounding box center [1514, 183] width 73 height 18
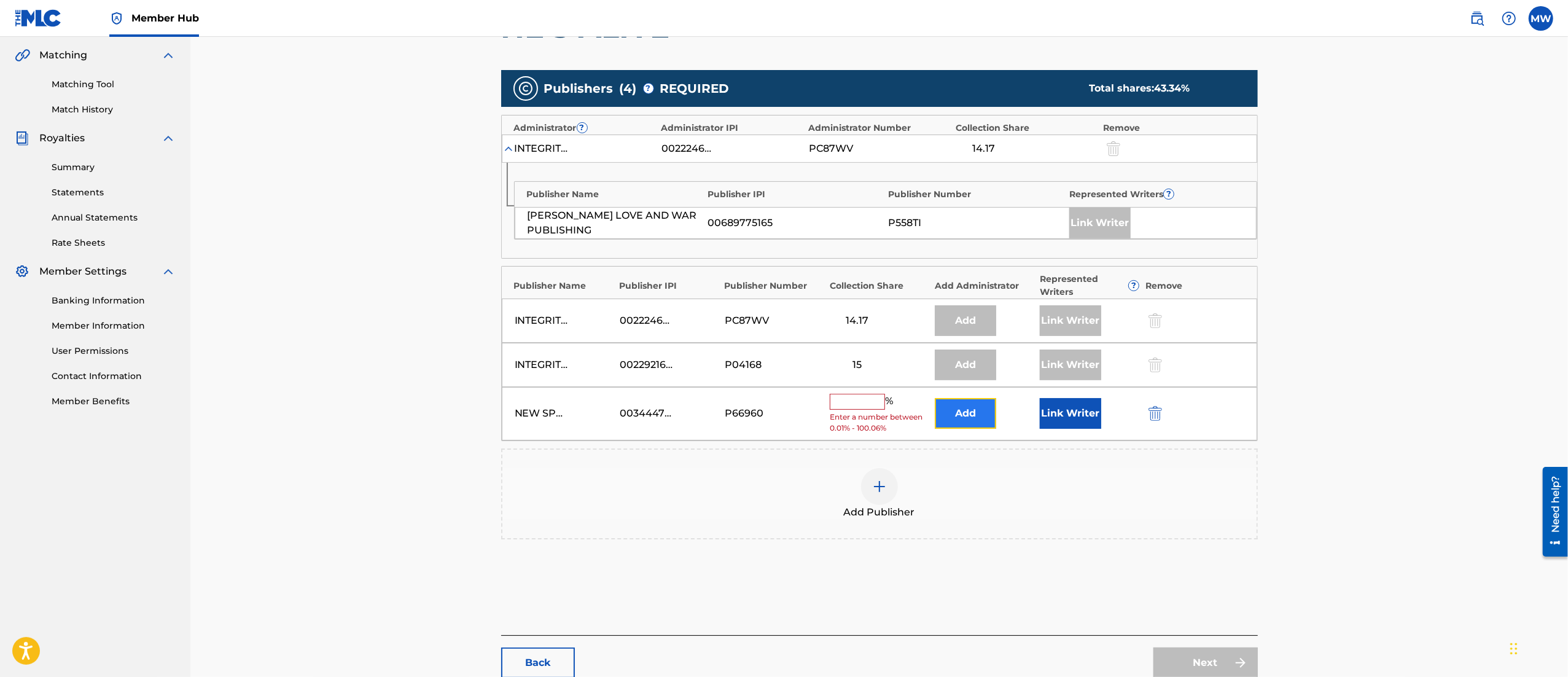
click at [961, 417] on button "Add" at bounding box center [966, 414] width 62 height 31
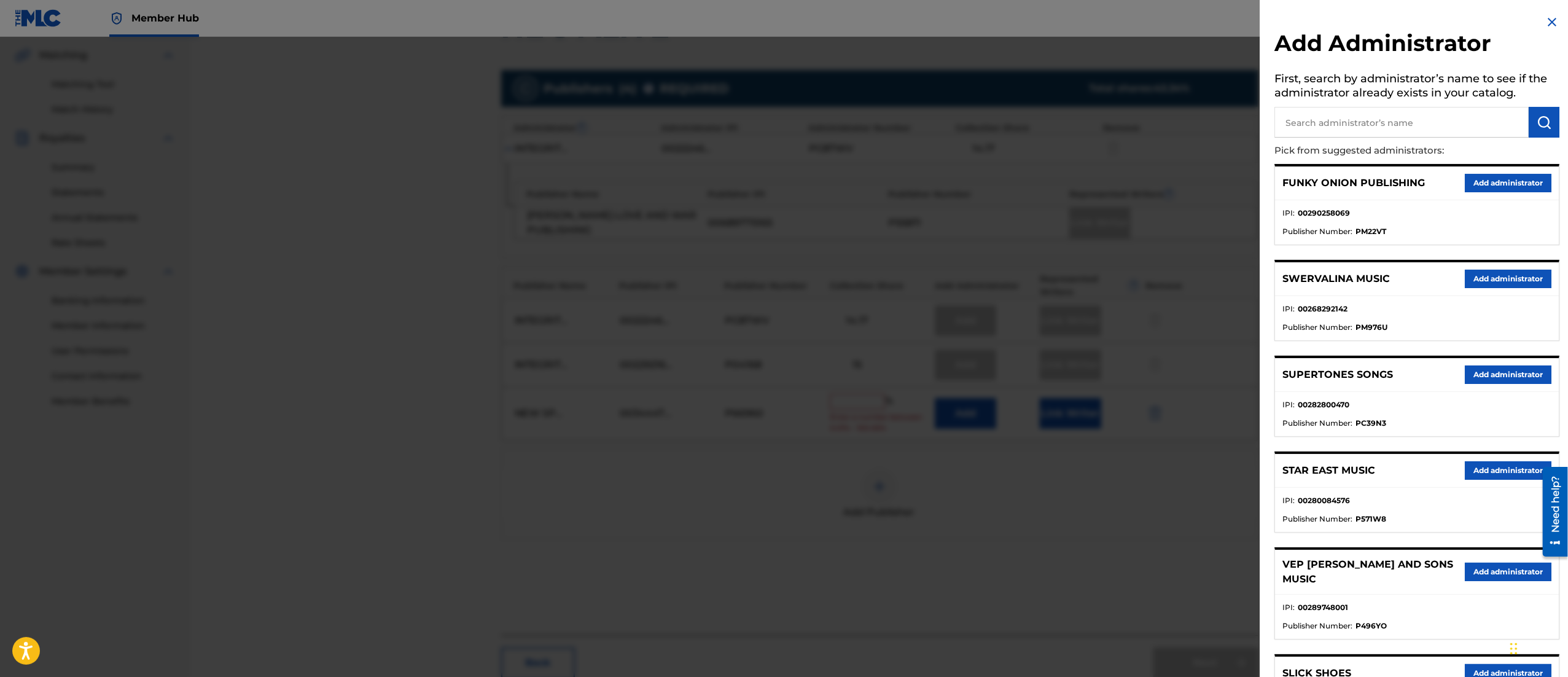
click at [1332, 127] on input "text" at bounding box center [1402, 122] width 254 height 31
type input "capitol cmg genesis"
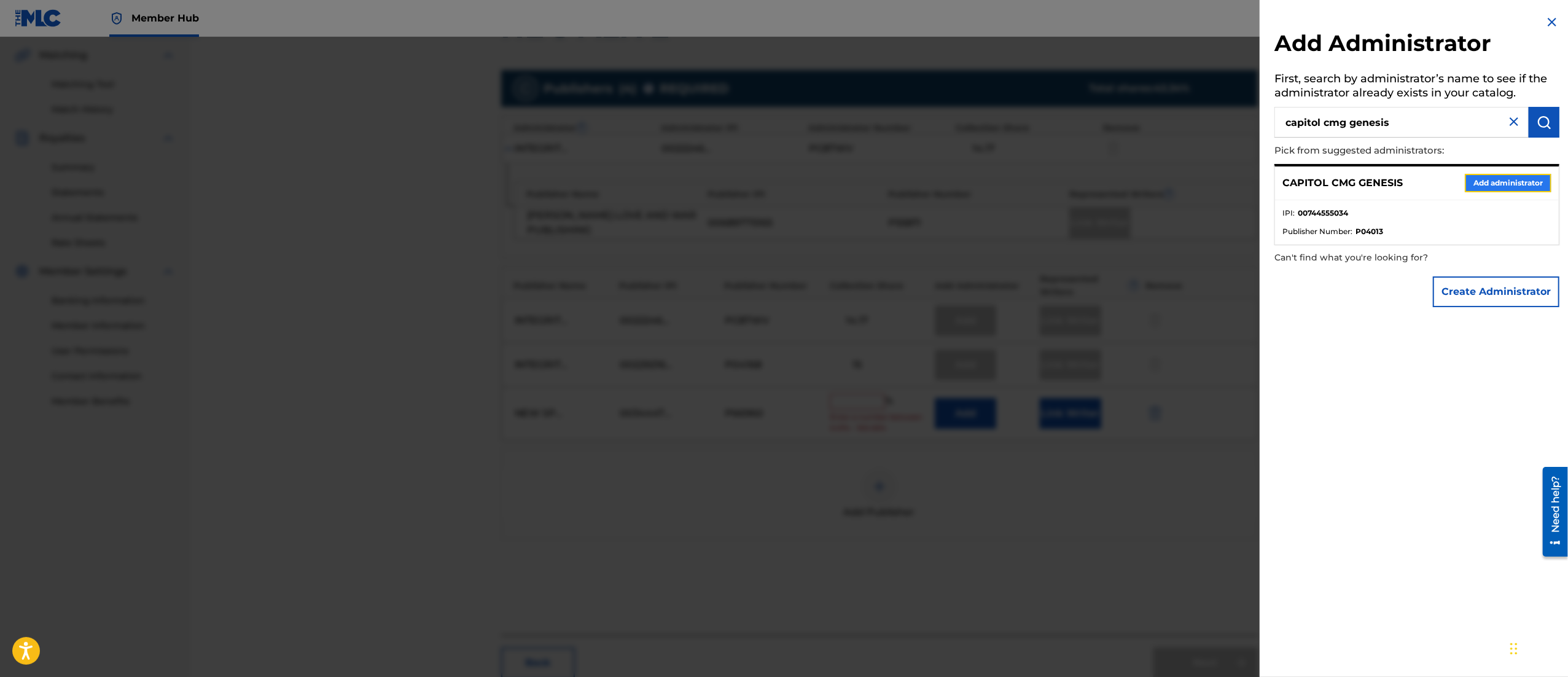
click at [1514, 183] on button "Add administrator" at bounding box center [1508, 183] width 87 height 18
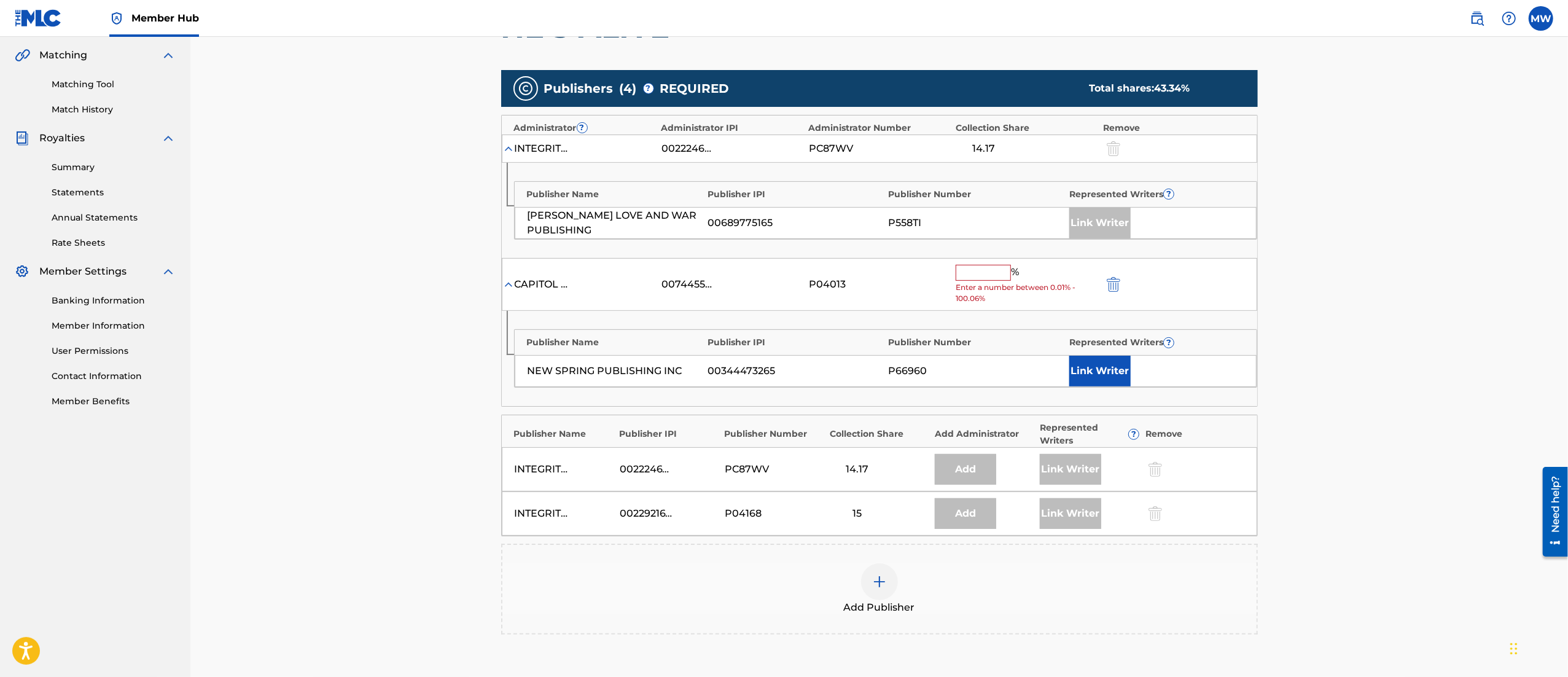
click at [990, 278] on input "text" at bounding box center [983, 273] width 55 height 16
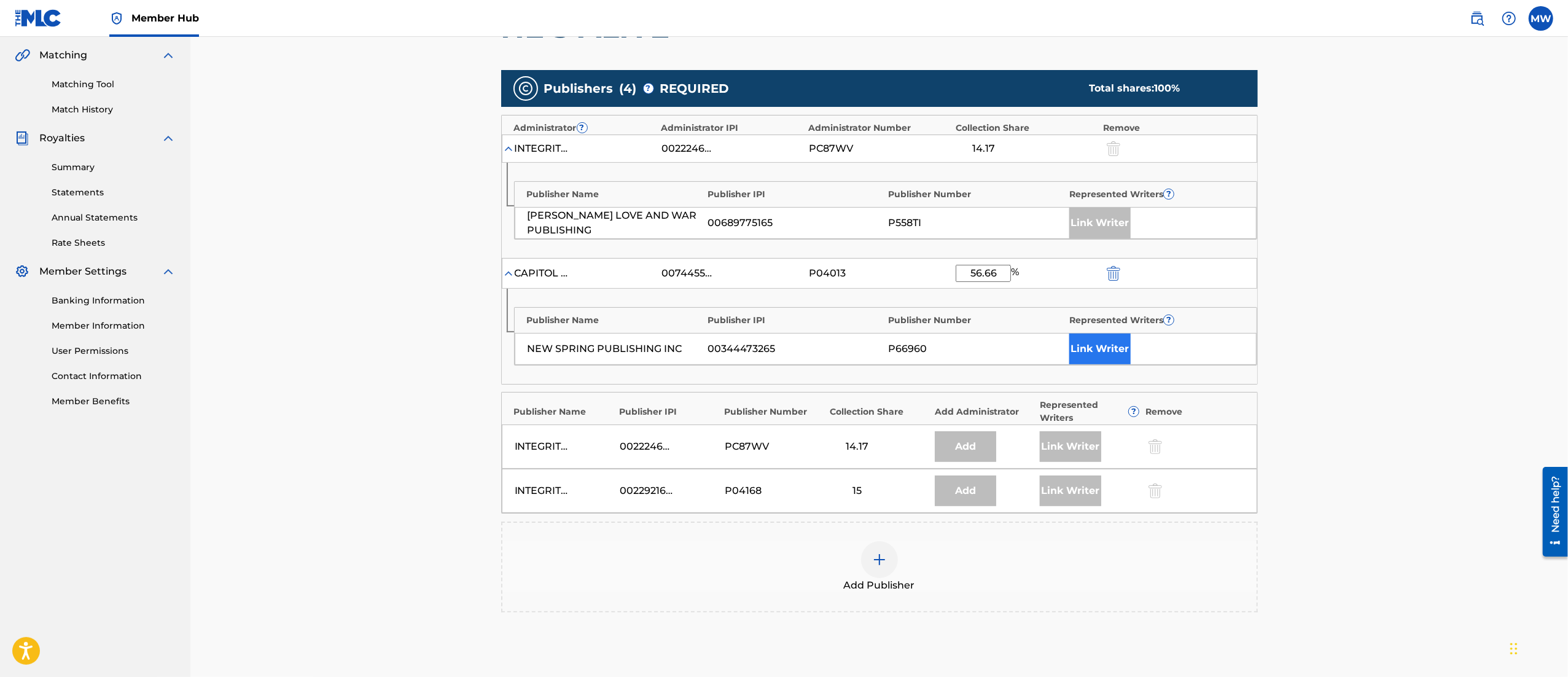
type input "56.66"
click at [1101, 353] on button "Link Writer" at bounding box center [1100, 349] width 62 height 31
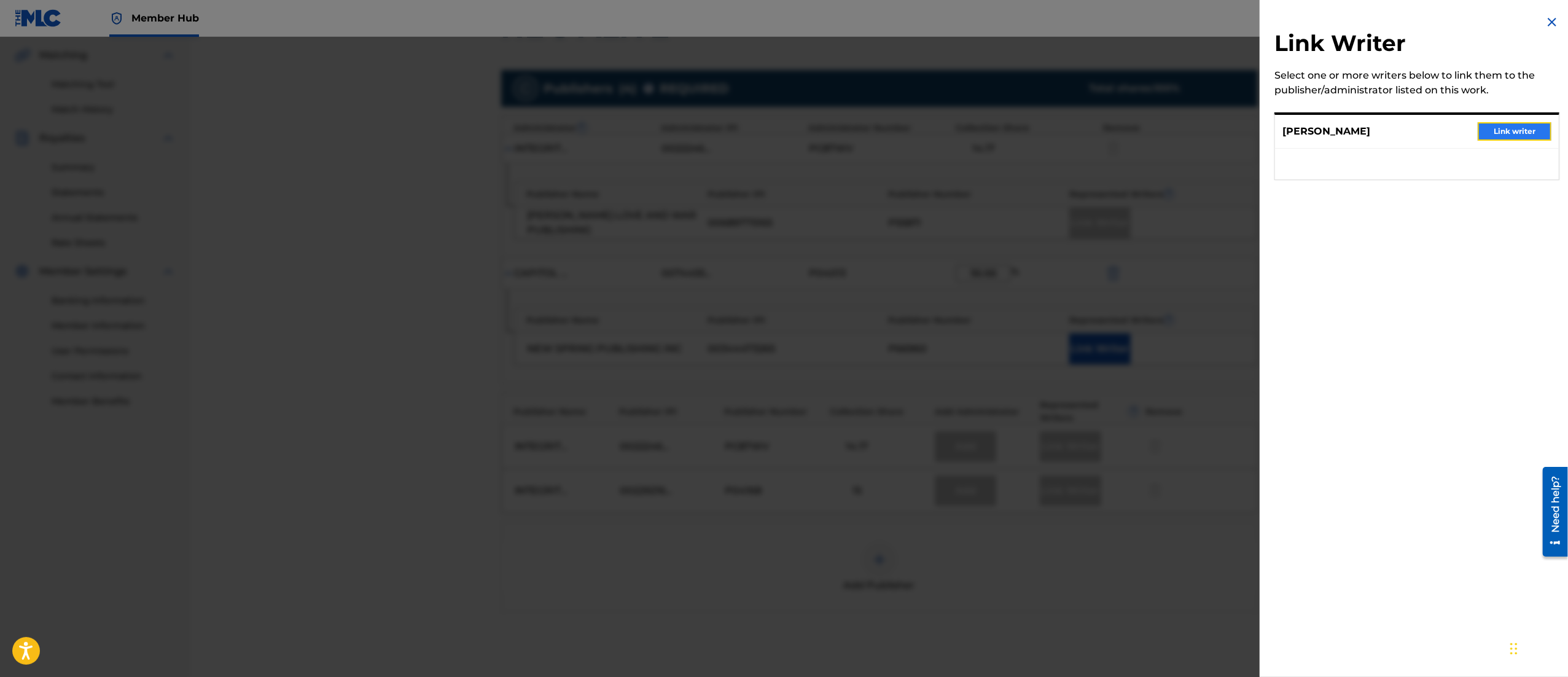
click at [1525, 128] on button "Link writer" at bounding box center [1514, 131] width 73 height 18
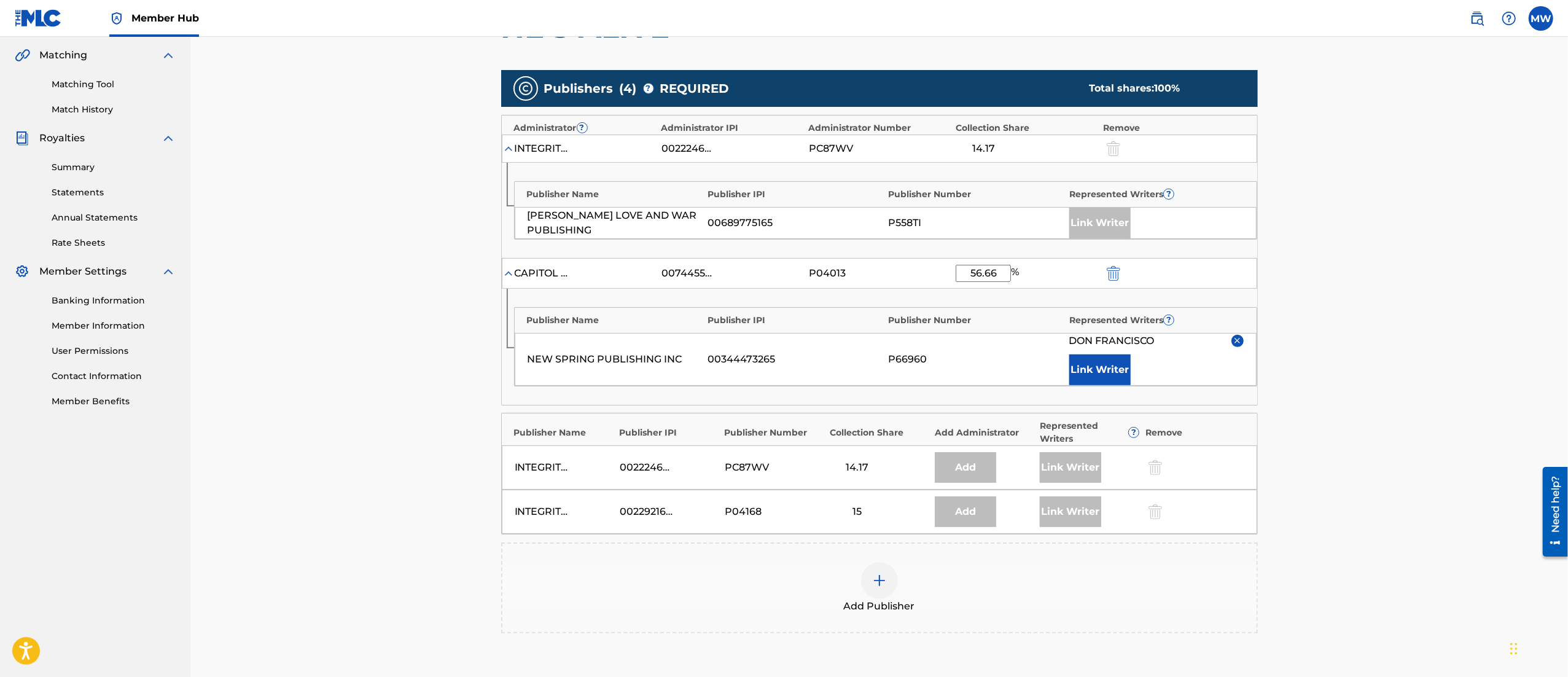
scroll to position [455, 0]
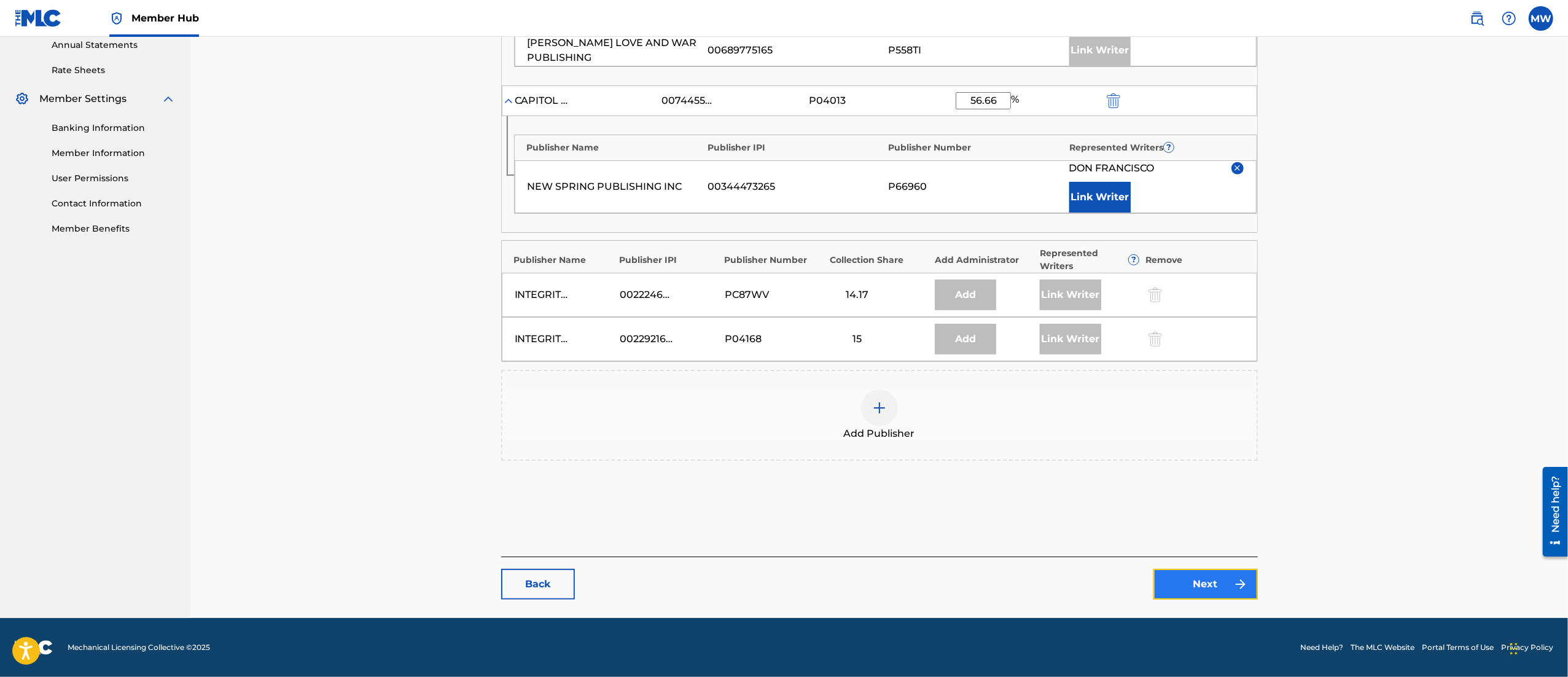
click at [1200, 591] on link "Next" at bounding box center [1206, 584] width 104 height 31
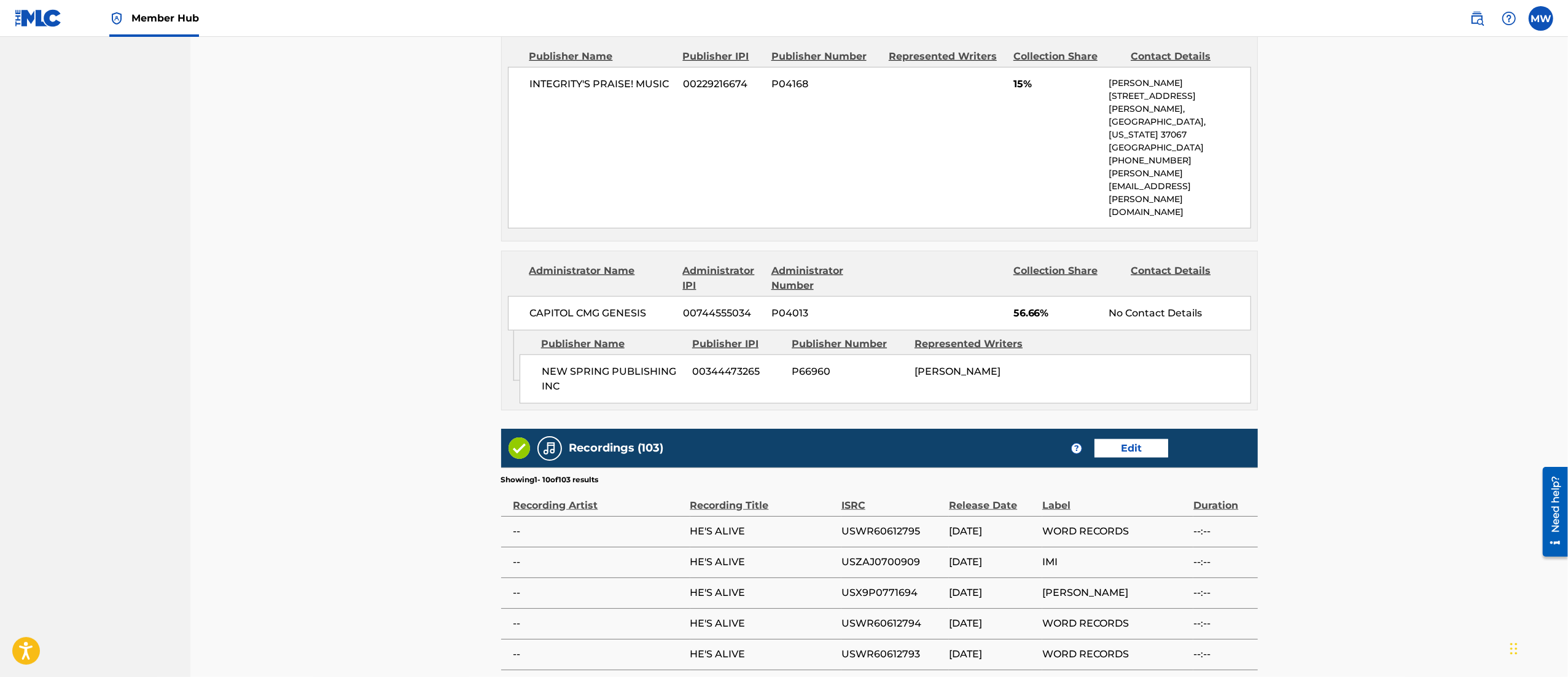
scroll to position [1270, 0]
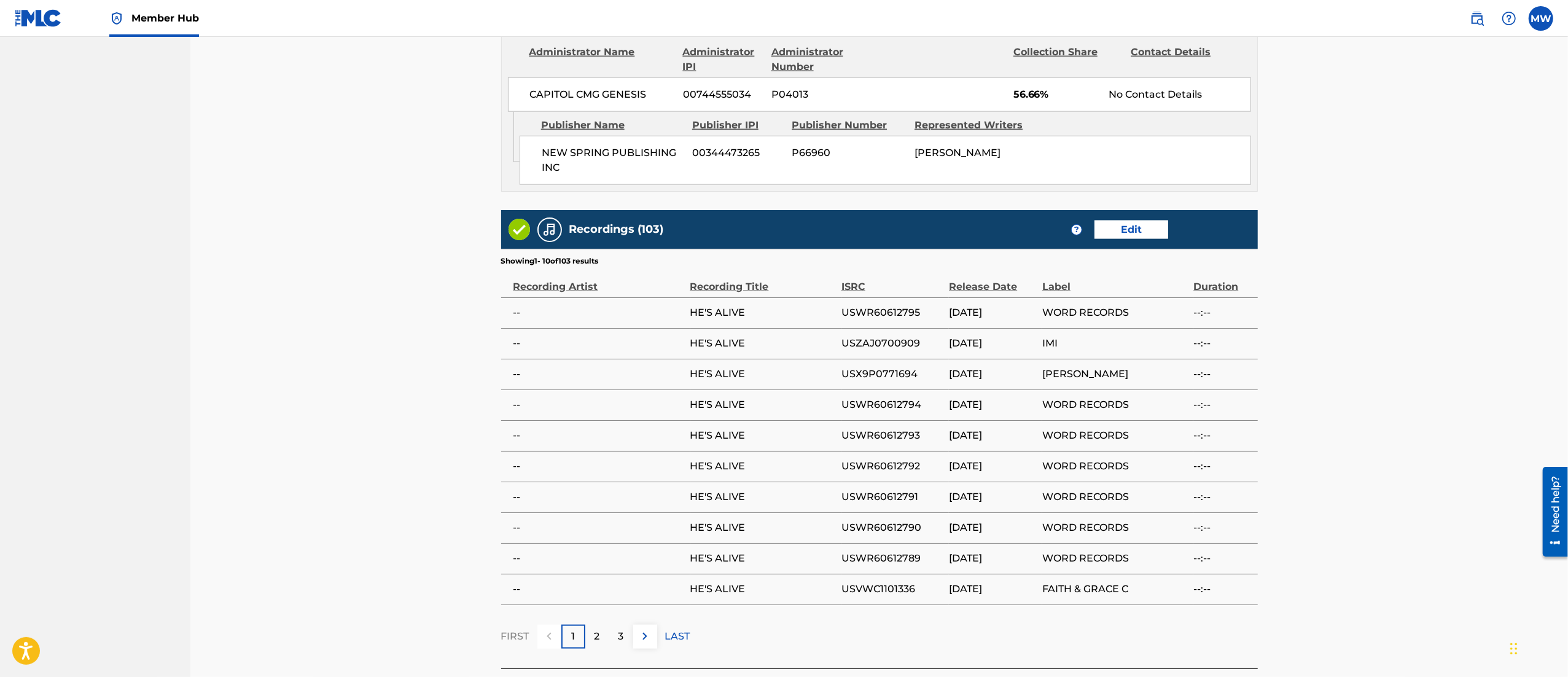
drag, startPoint x: 1307, startPoint y: 439, endPoint x: 1212, endPoint y: 589, distance: 177.6
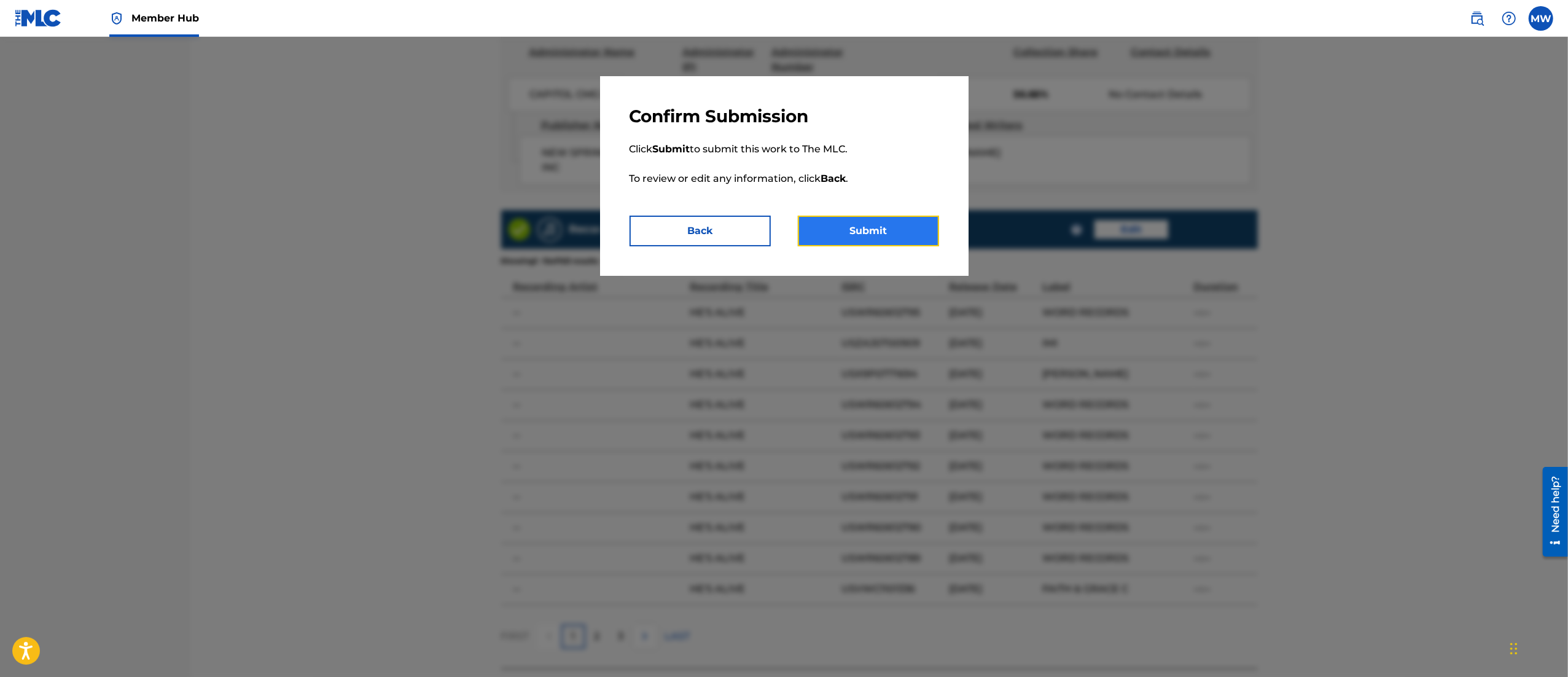
click at [881, 233] on button "Submit" at bounding box center [868, 231] width 142 height 31
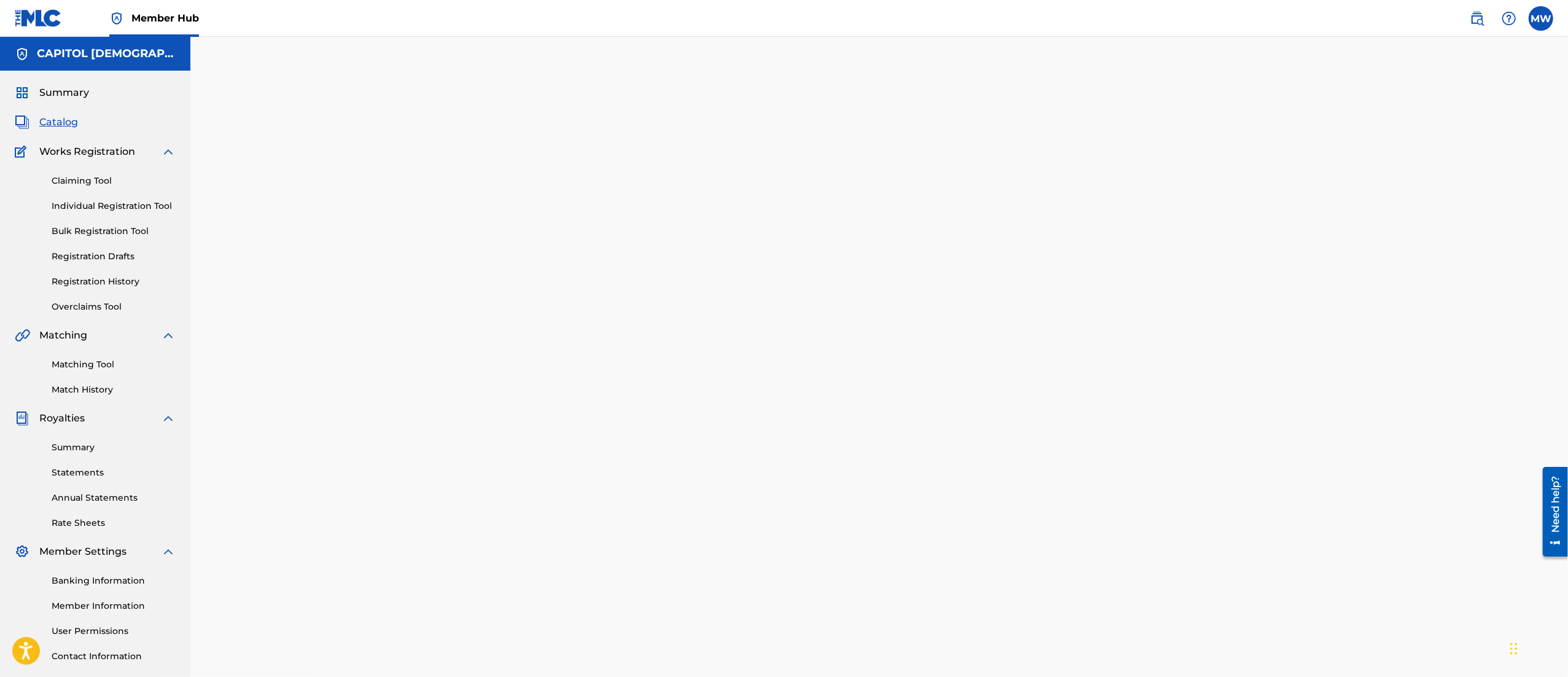
click at [65, 120] on span "Catalog" at bounding box center [59, 122] width 39 height 15
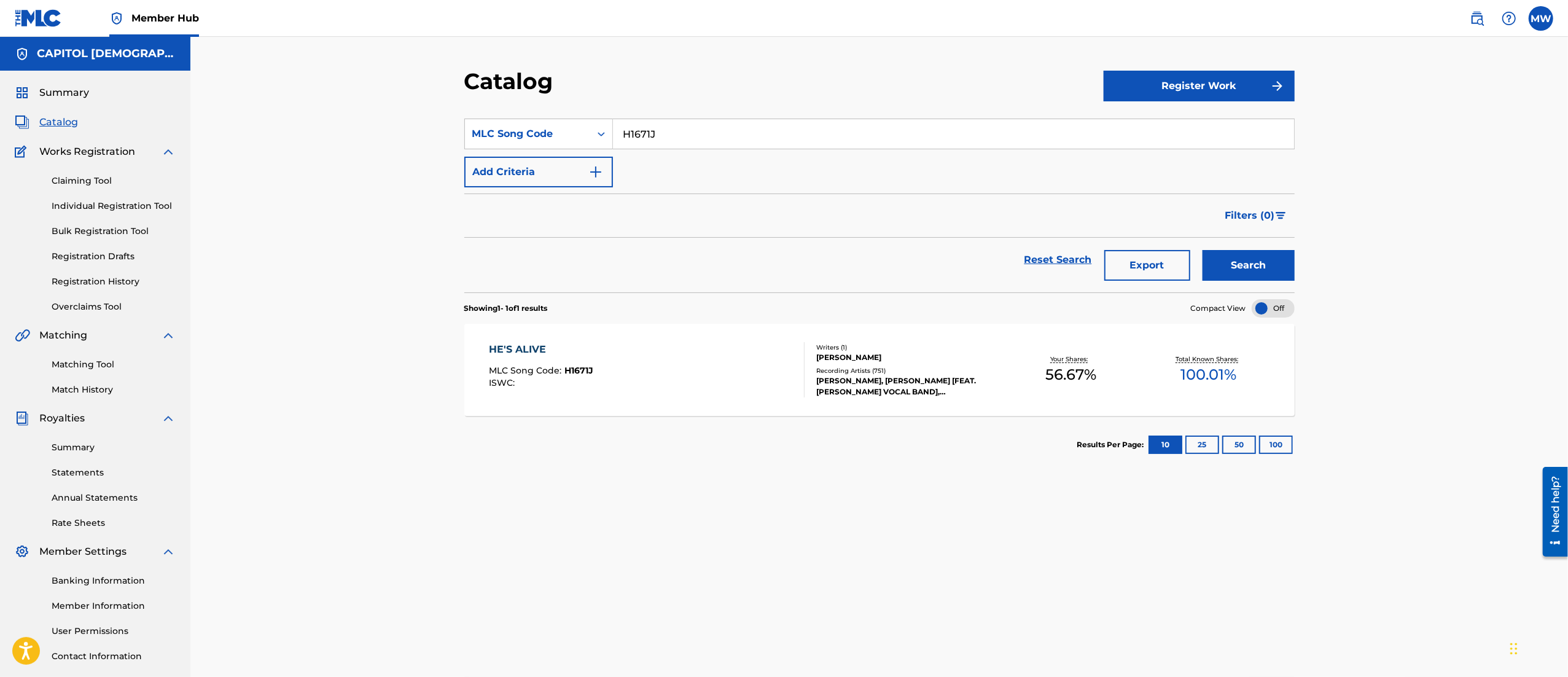
click at [677, 152] on div "SearchWithCriteriaf57531fa-d64e-4d16-b9f2-f6ee4c499d12 MLC Song Code H1671J Add…" at bounding box center [879, 153] width 830 height 69
drag, startPoint x: 677, startPoint y: 135, endPoint x: 601, endPoint y: 142, distance: 76.3
click at [601, 142] on div "SearchWithCriteriaf57531fa-d64e-4d16-b9f2-f6ee4c499d12 MLC Song Code H1671J" at bounding box center [879, 134] width 830 height 31
paste input "IC974O"
type input "IC974O"
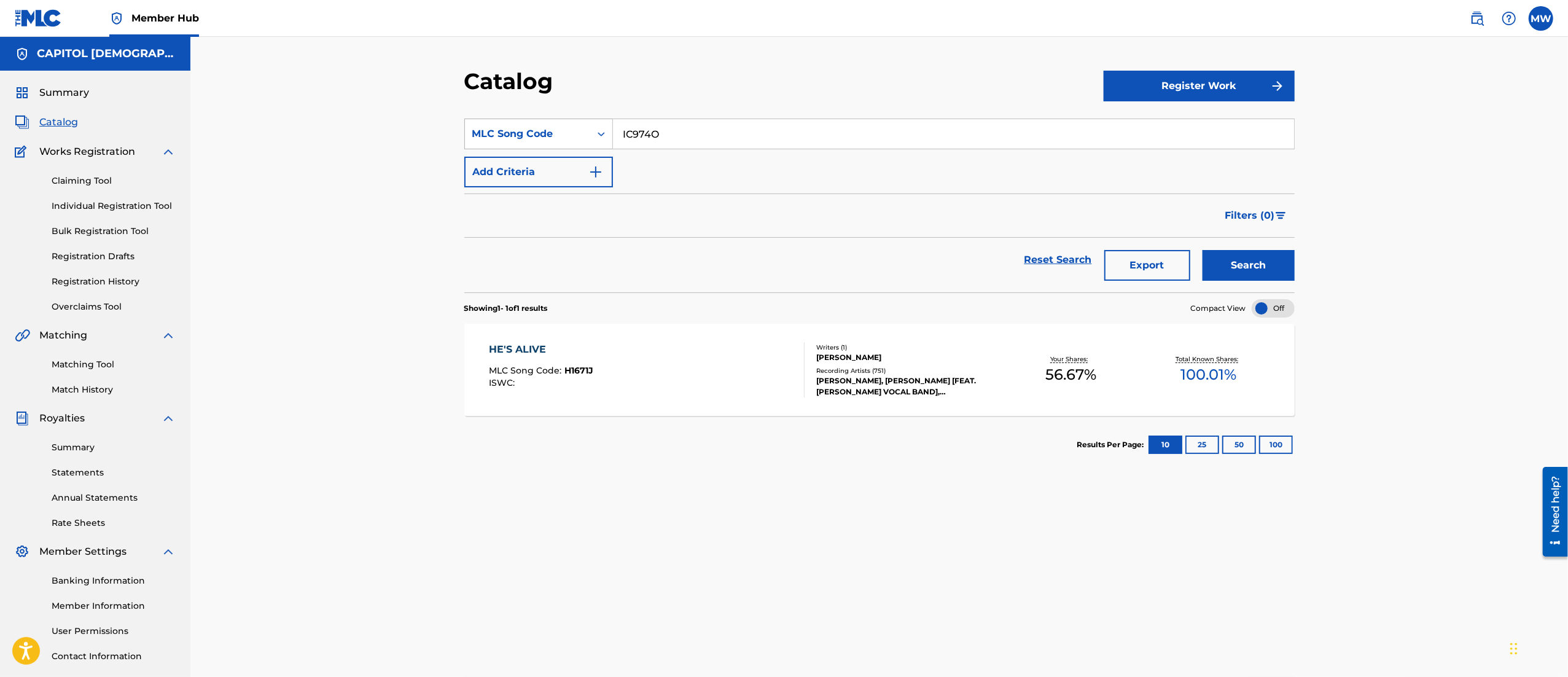
click at [1203, 250] on button "Search" at bounding box center [1249, 266] width 92 height 31
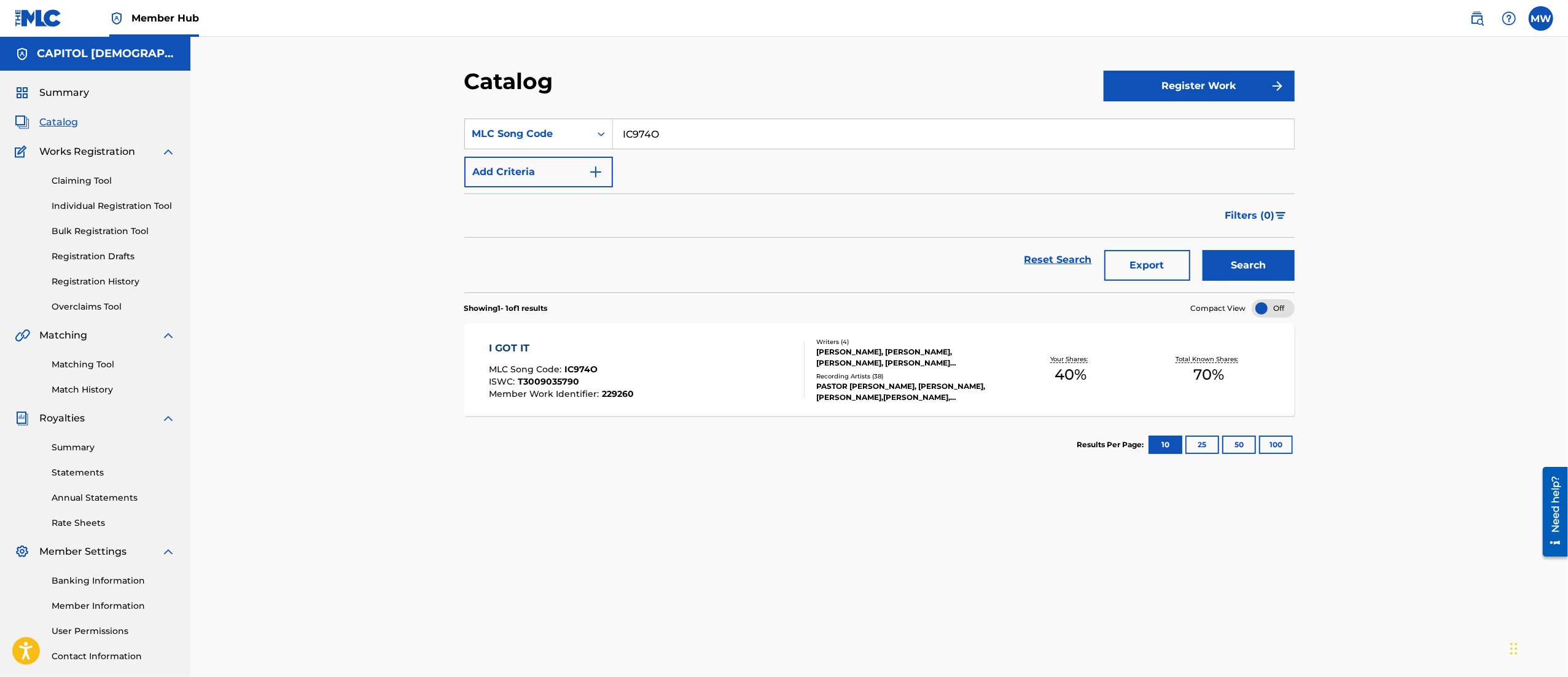
click at [661, 359] on div "I GOT IT MLC Song Code : IC974O ISWC : T3009035790 Member Work Identifier : 229…" at bounding box center [647, 370] width 315 height 58
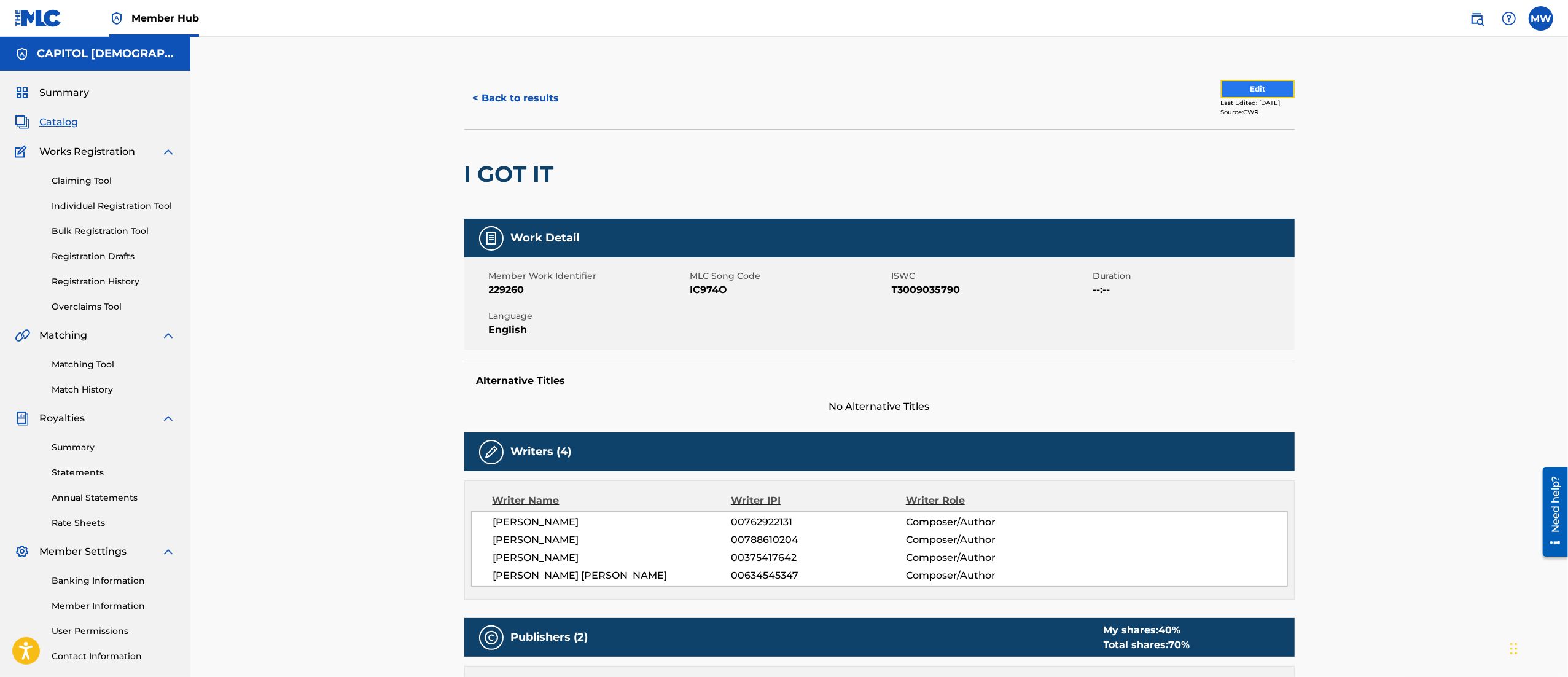
click at [1259, 88] on button "Edit" at bounding box center [1258, 89] width 73 height 18
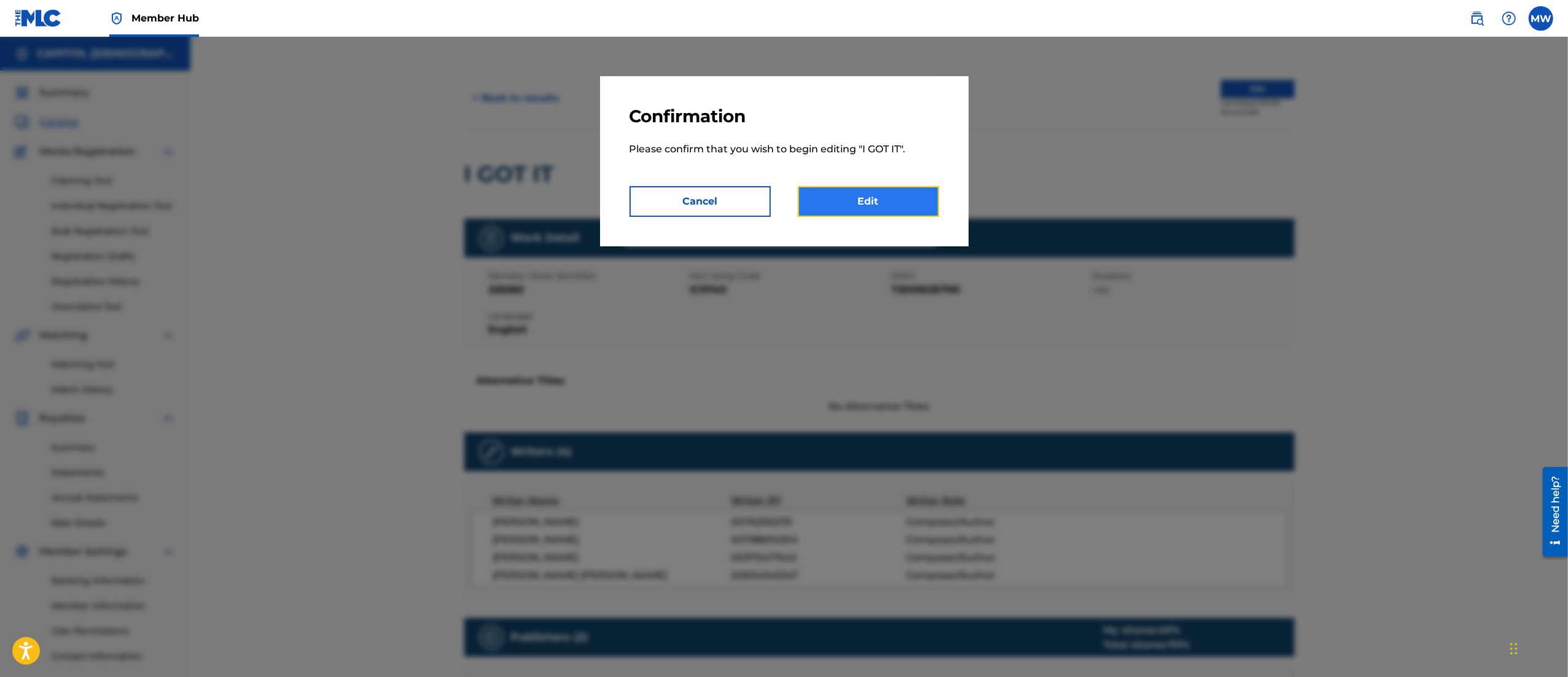
click at [887, 199] on link "Edit" at bounding box center [868, 202] width 142 height 31
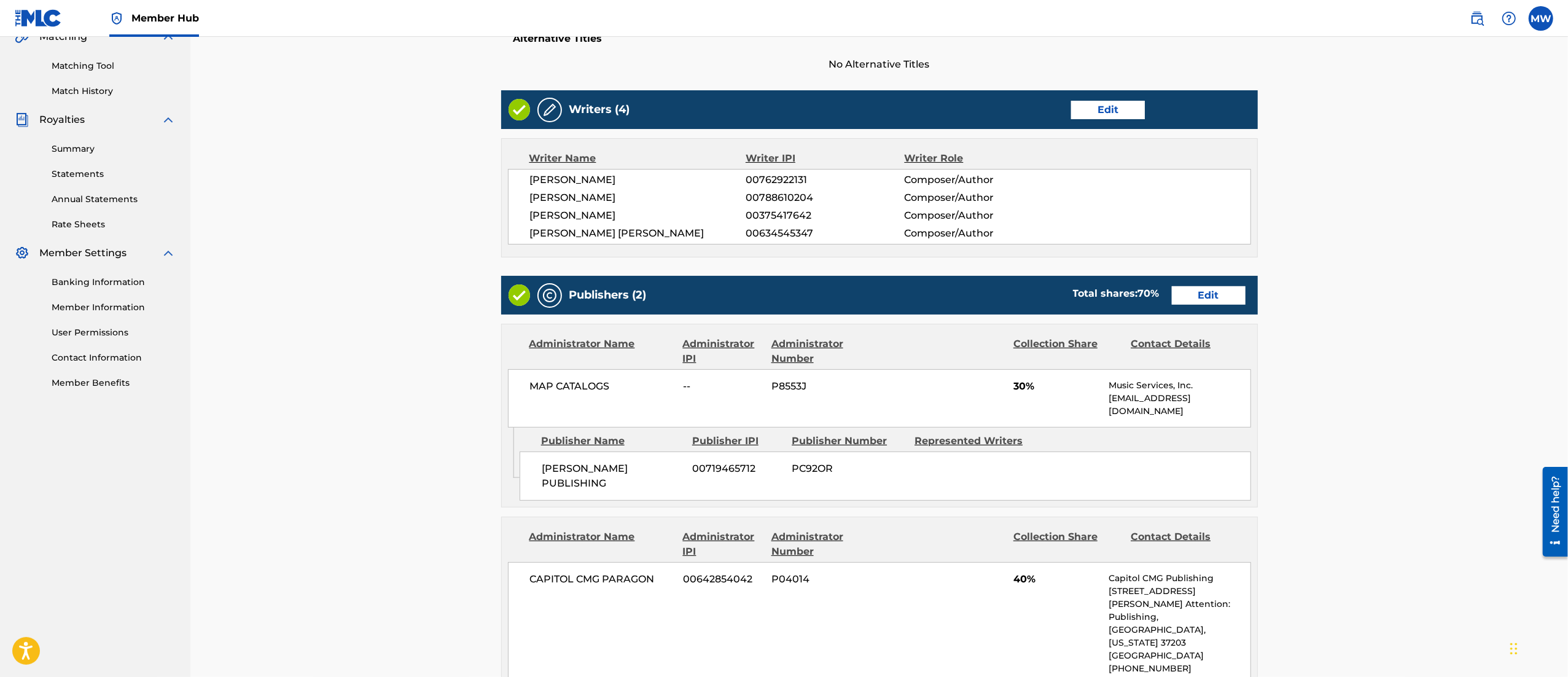
scroll to position [304, 0]
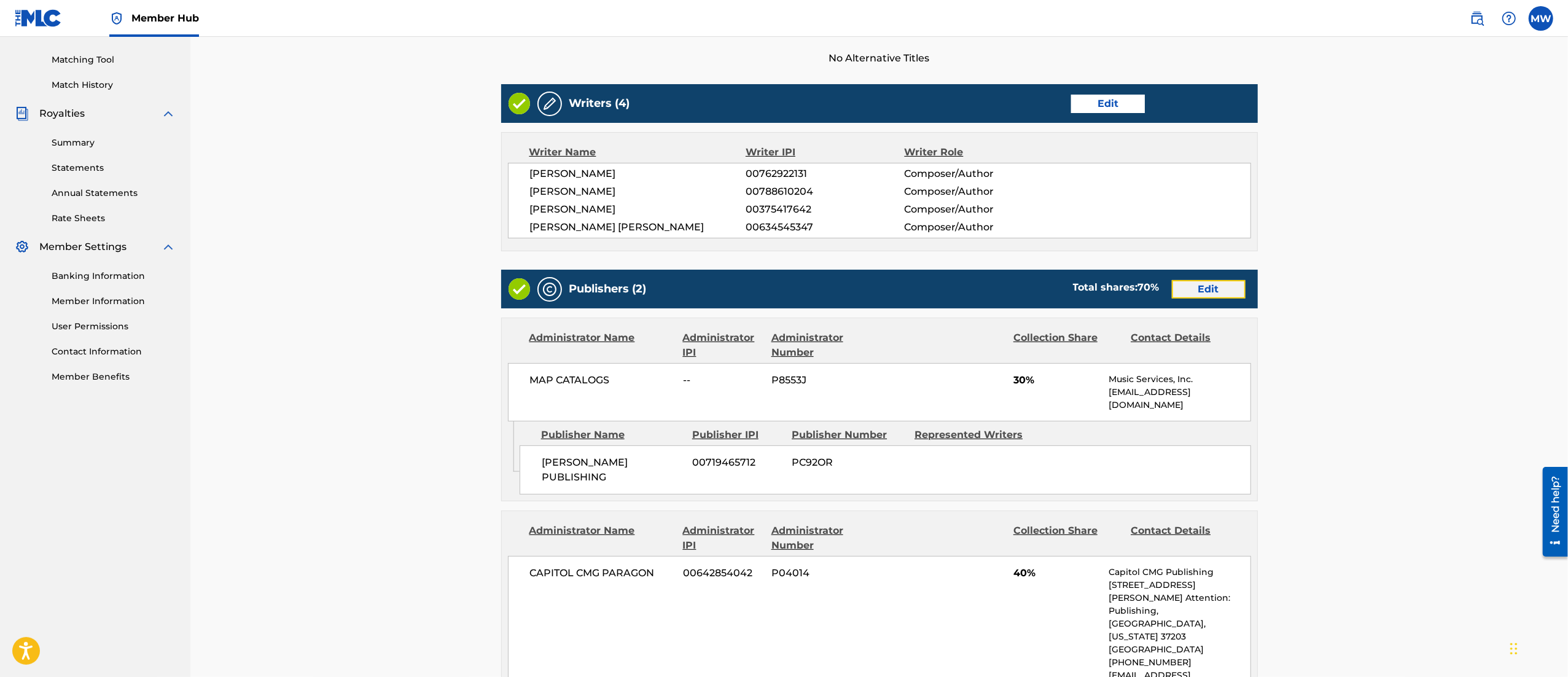
click at [1226, 290] on link "Edit" at bounding box center [1209, 289] width 73 height 18
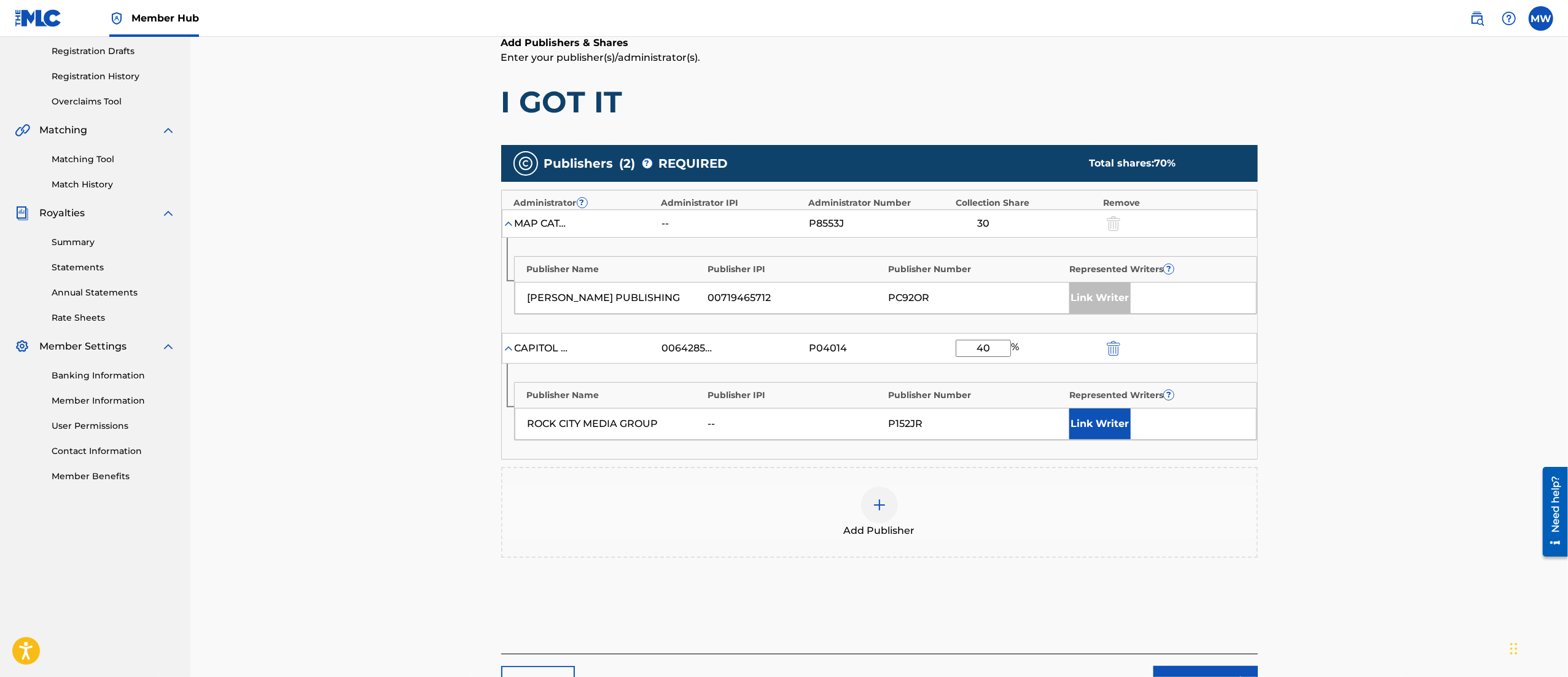
scroll to position [221, 0]
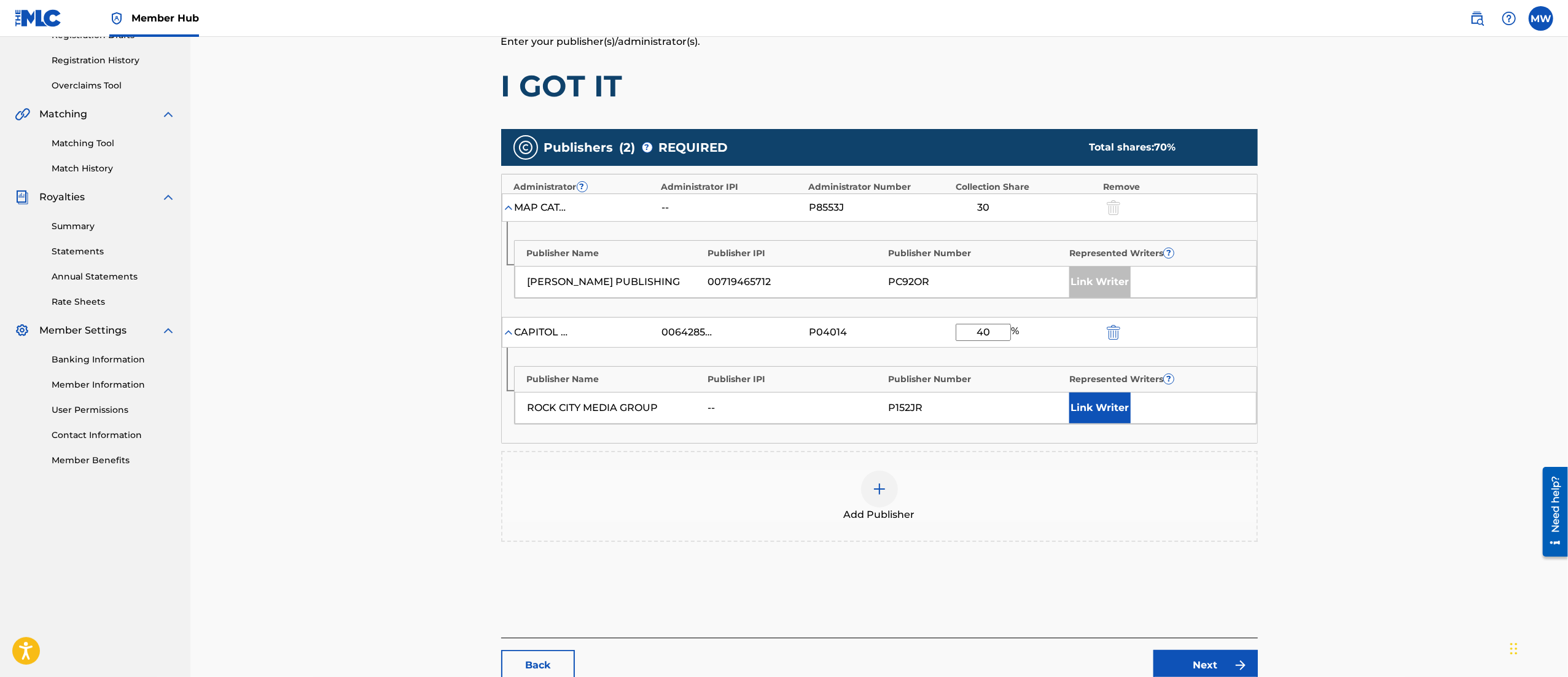
click at [995, 337] on input "40" at bounding box center [983, 332] width 55 height 17
type input "4"
type input "70"
click at [1079, 398] on button "Link Writer" at bounding box center [1100, 408] width 62 height 31
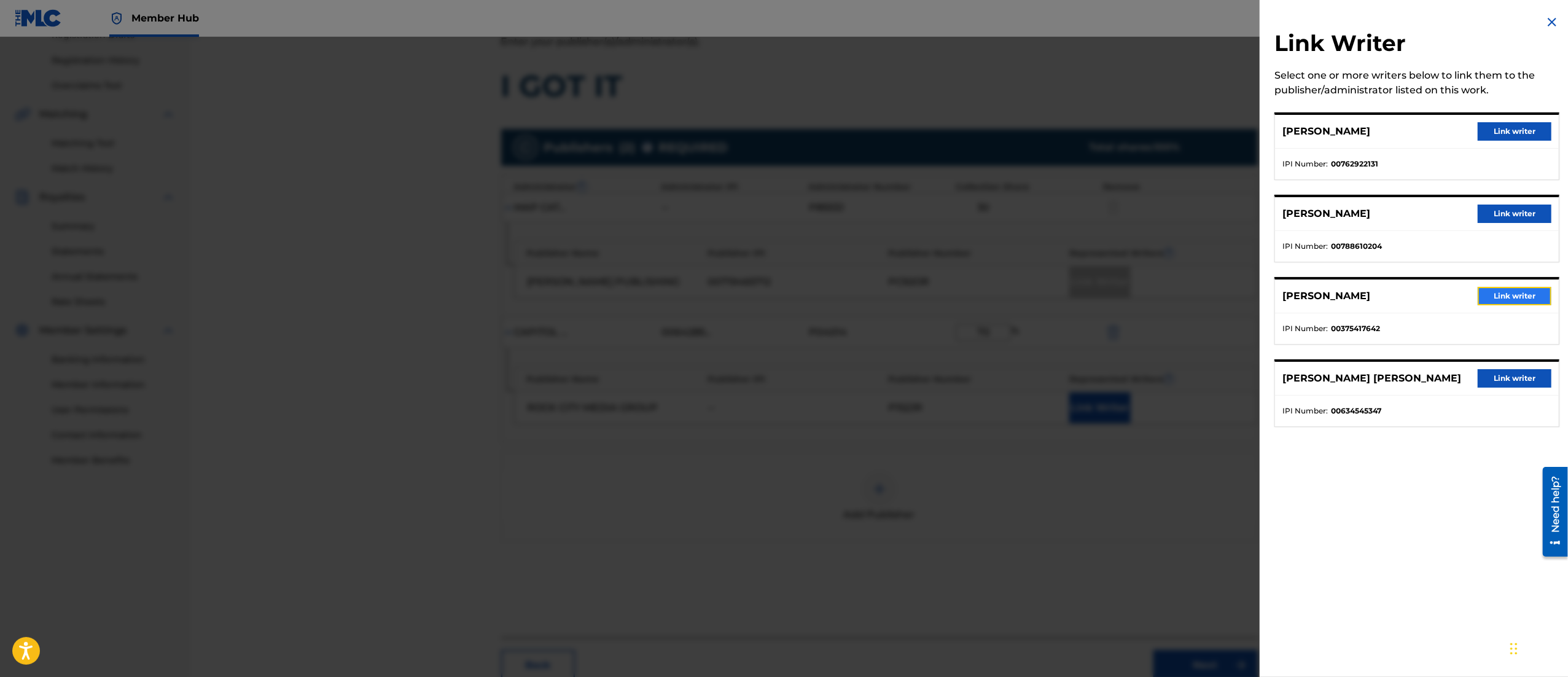
click at [1516, 297] on button "Link writer" at bounding box center [1514, 296] width 73 height 18
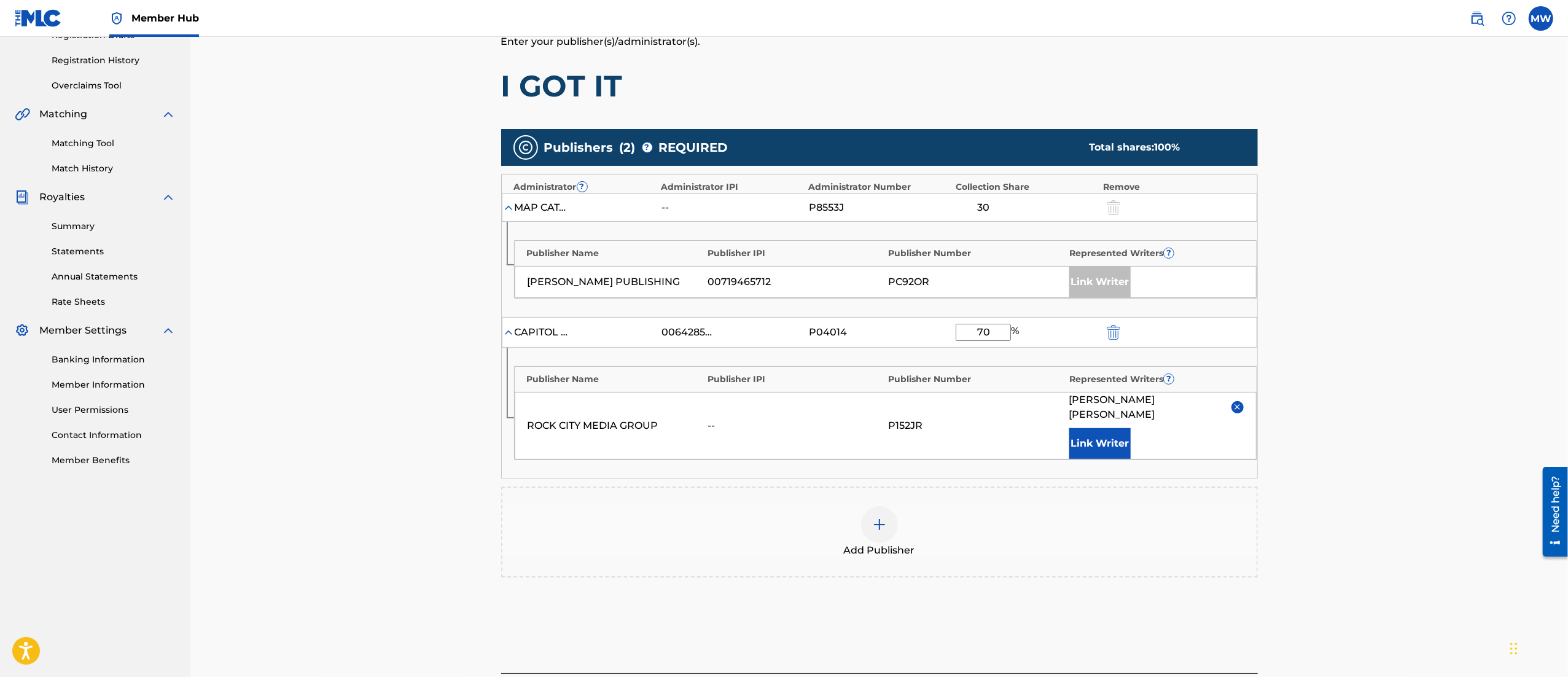
scroll to position [324, 0]
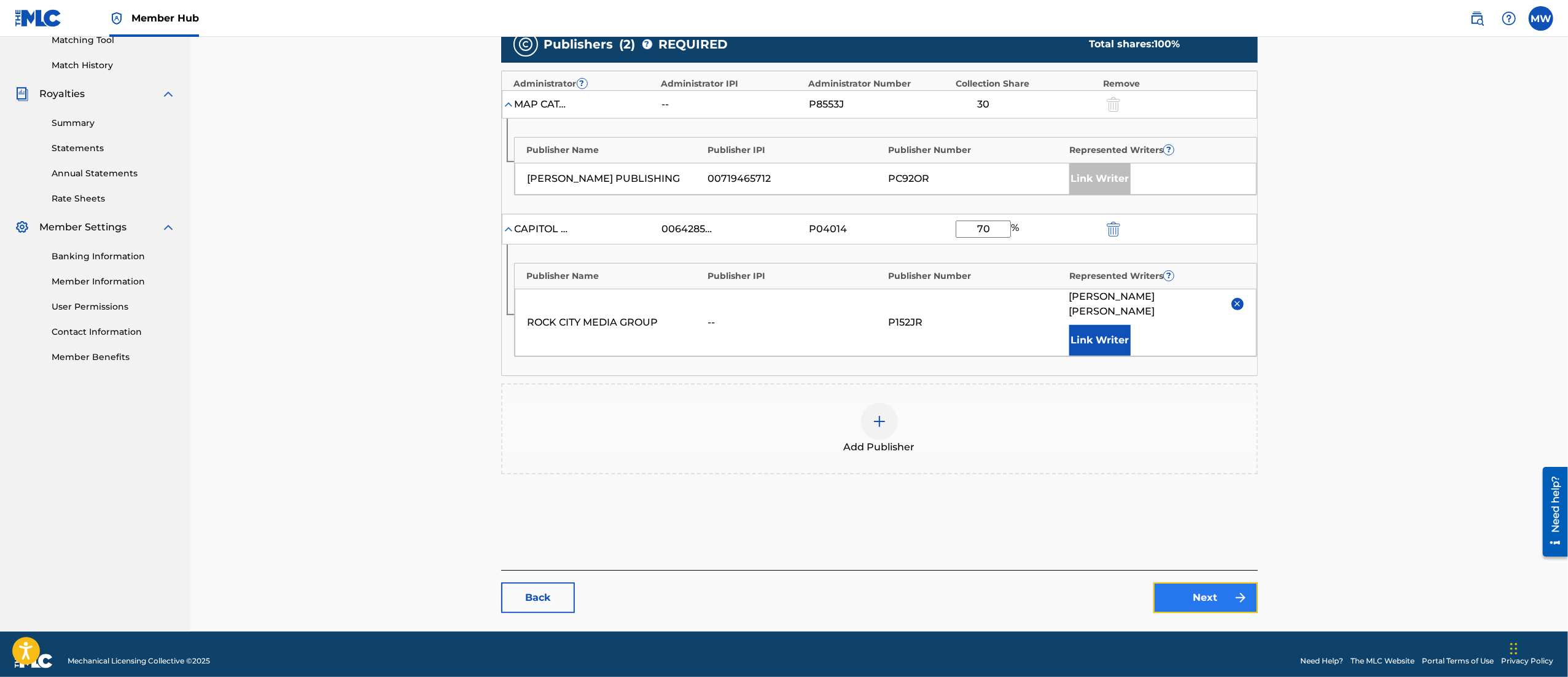
click at [1204, 584] on link "Next" at bounding box center [1206, 598] width 104 height 31
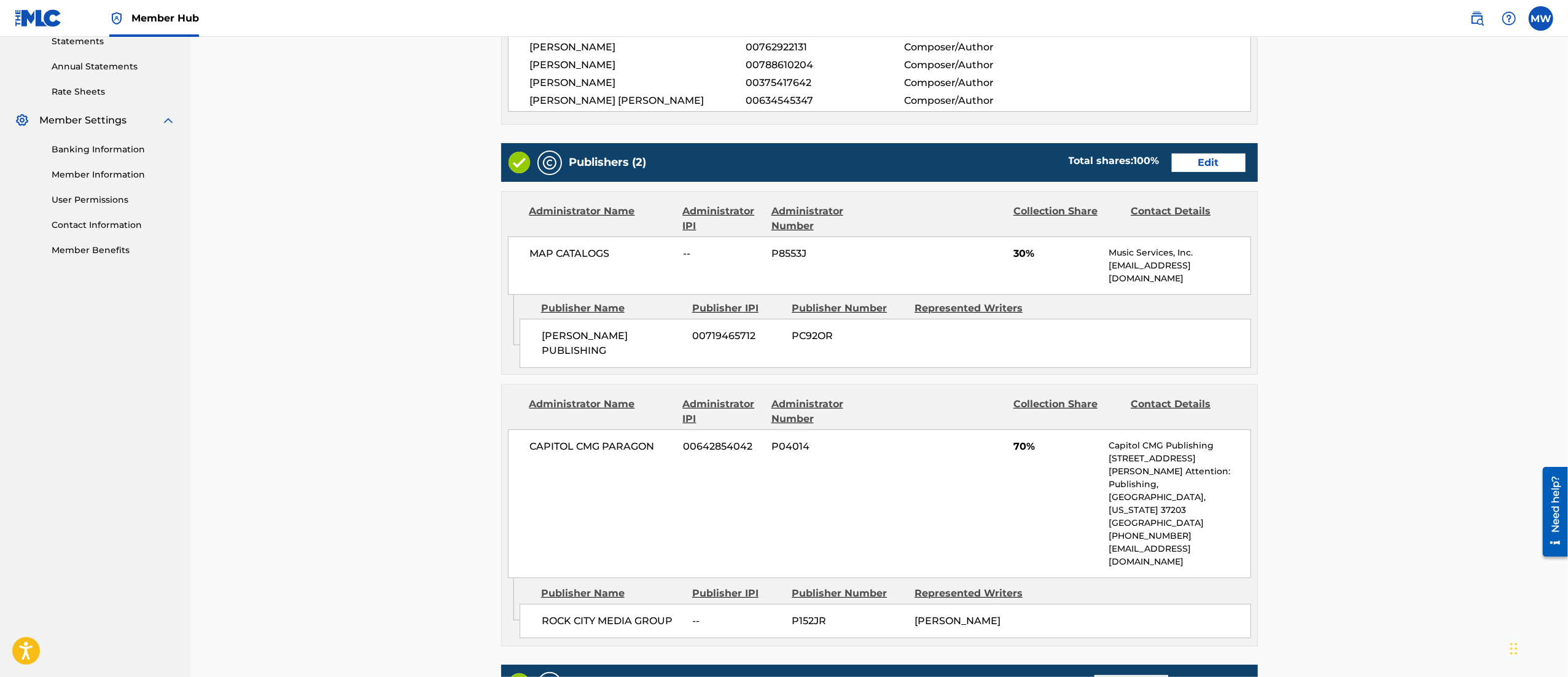
scroll to position [654, 0]
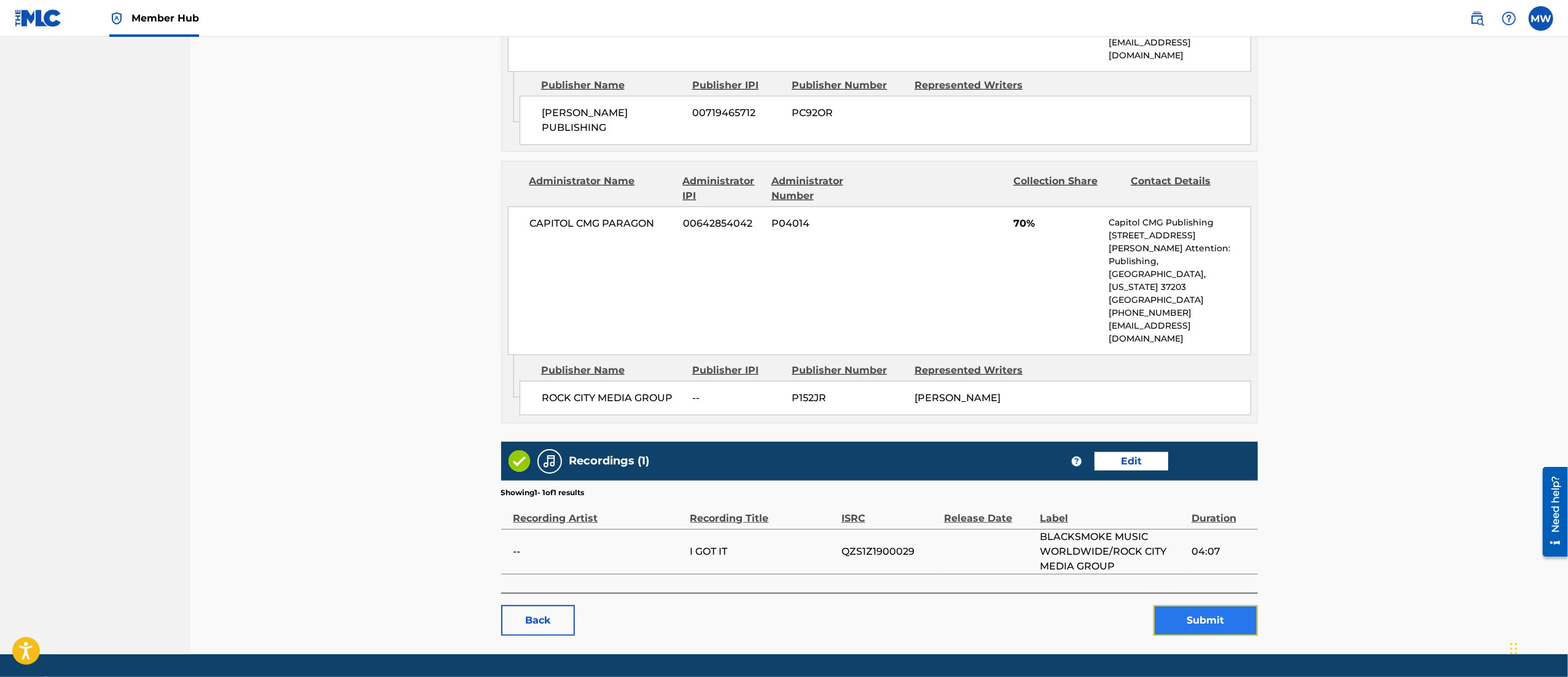
click at [1196, 605] on button "Submit" at bounding box center [1206, 621] width 104 height 31
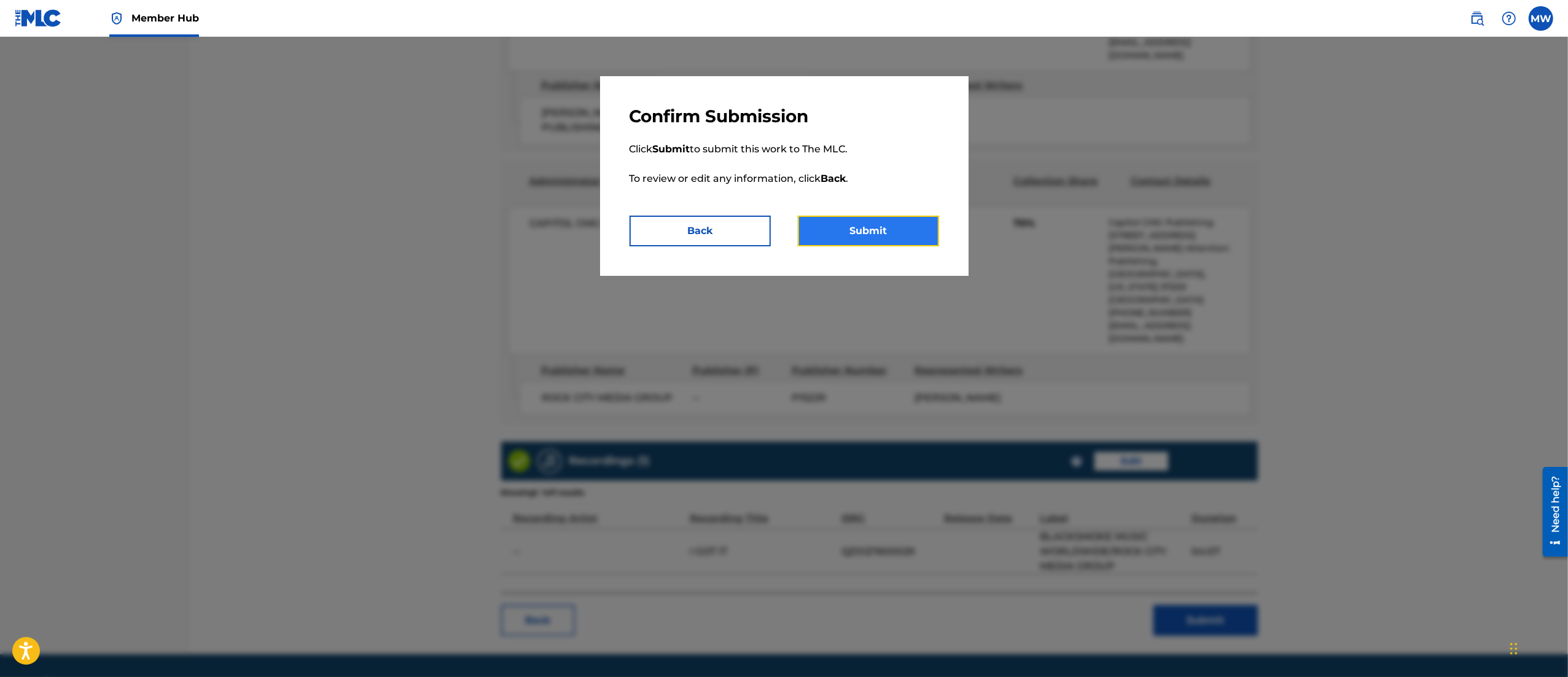
click at [873, 238] on button "Submit" at bounding box center [868, 231] width 142 height 31
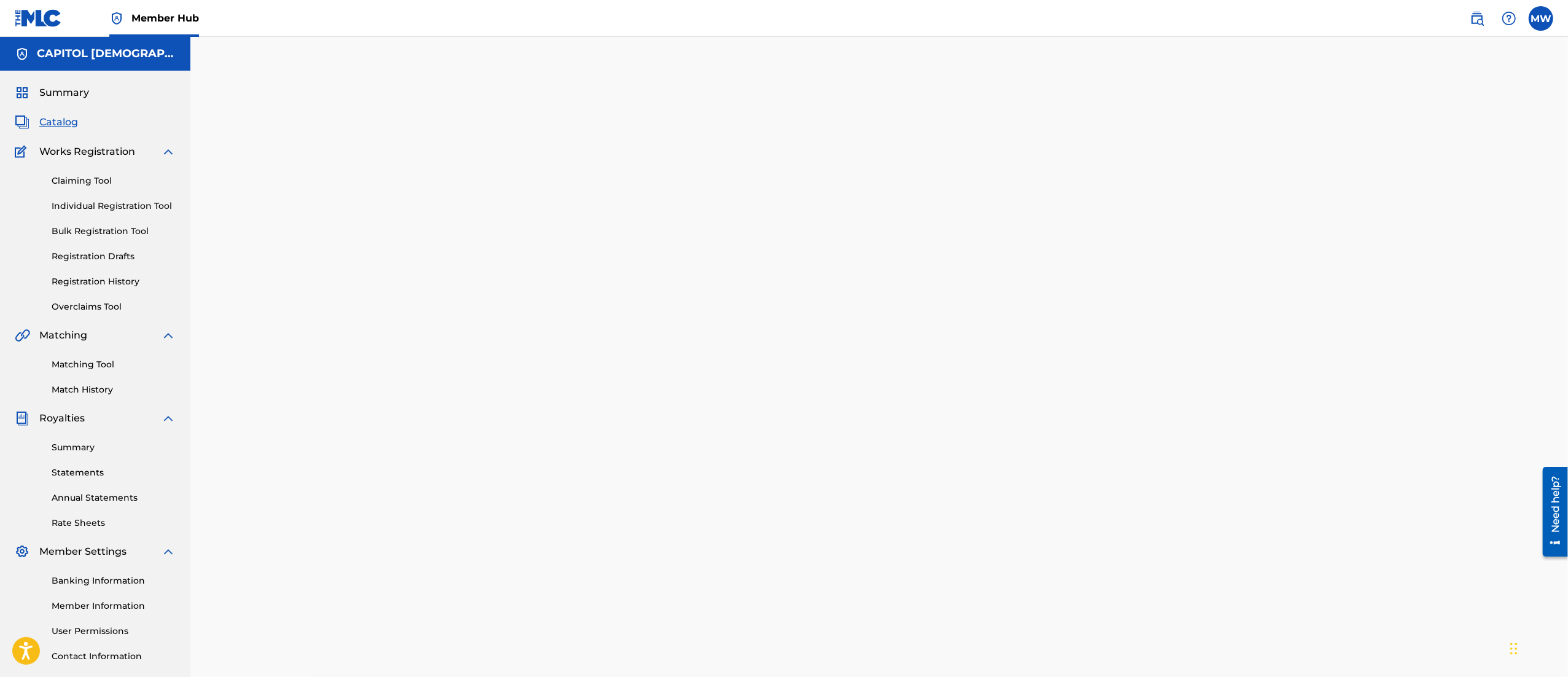
click at [60, 117] on span "Catalog" at bounding box center [59, 122] width 39 height 15
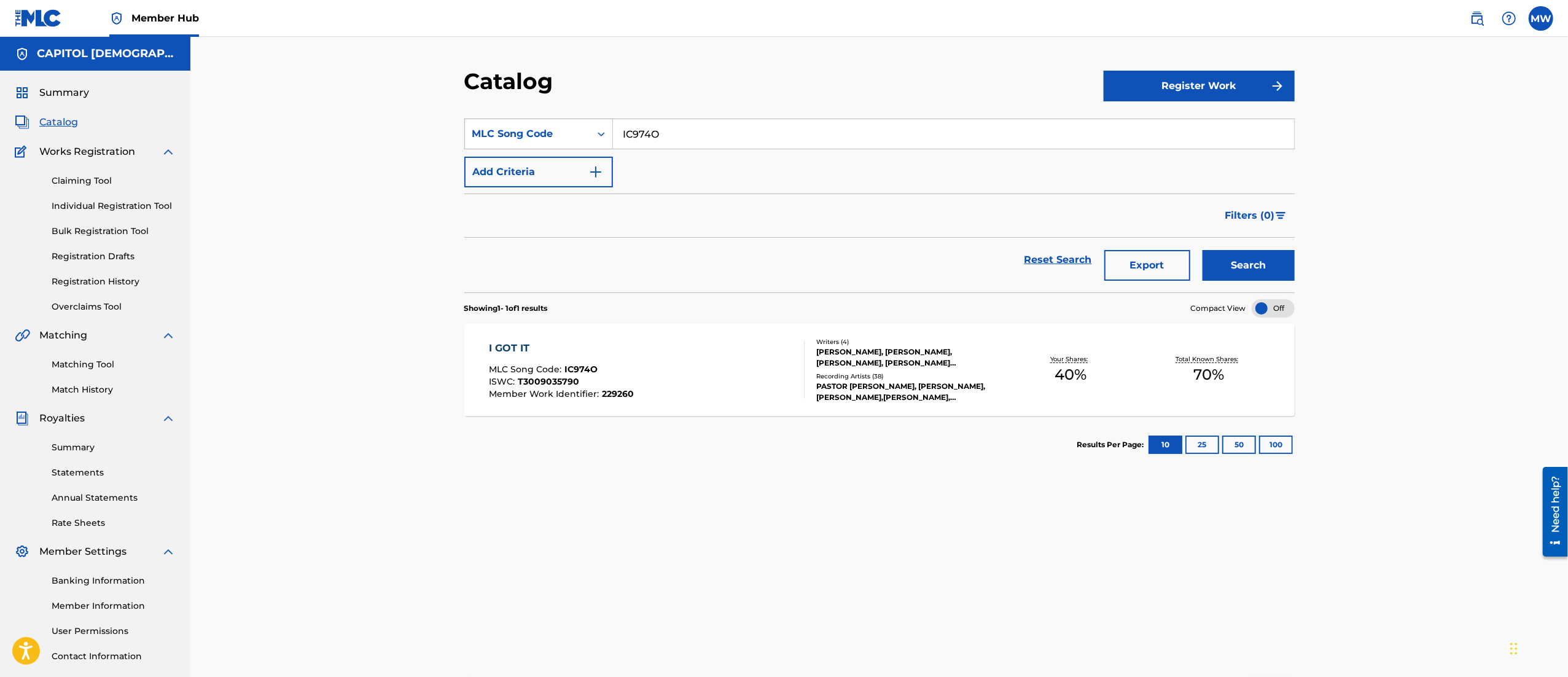
drag, startPoint x: 693, startPoint y: 142, endPoint x: 590, endPoint y: 139, distance: 103.0
click at [590, 139] on div "SearchWithCriteriaf57531fa-d64e-4d16-b9f2-f6ee4c499d12 MLC Song Code IC974O" at bounding box center [879, 134] width 830 height 31
paste input "W51GMV"
type input "W51GMV"
click at [1203, 250] on button "Search" at bounding box center [1249, 266] width 92 height 31
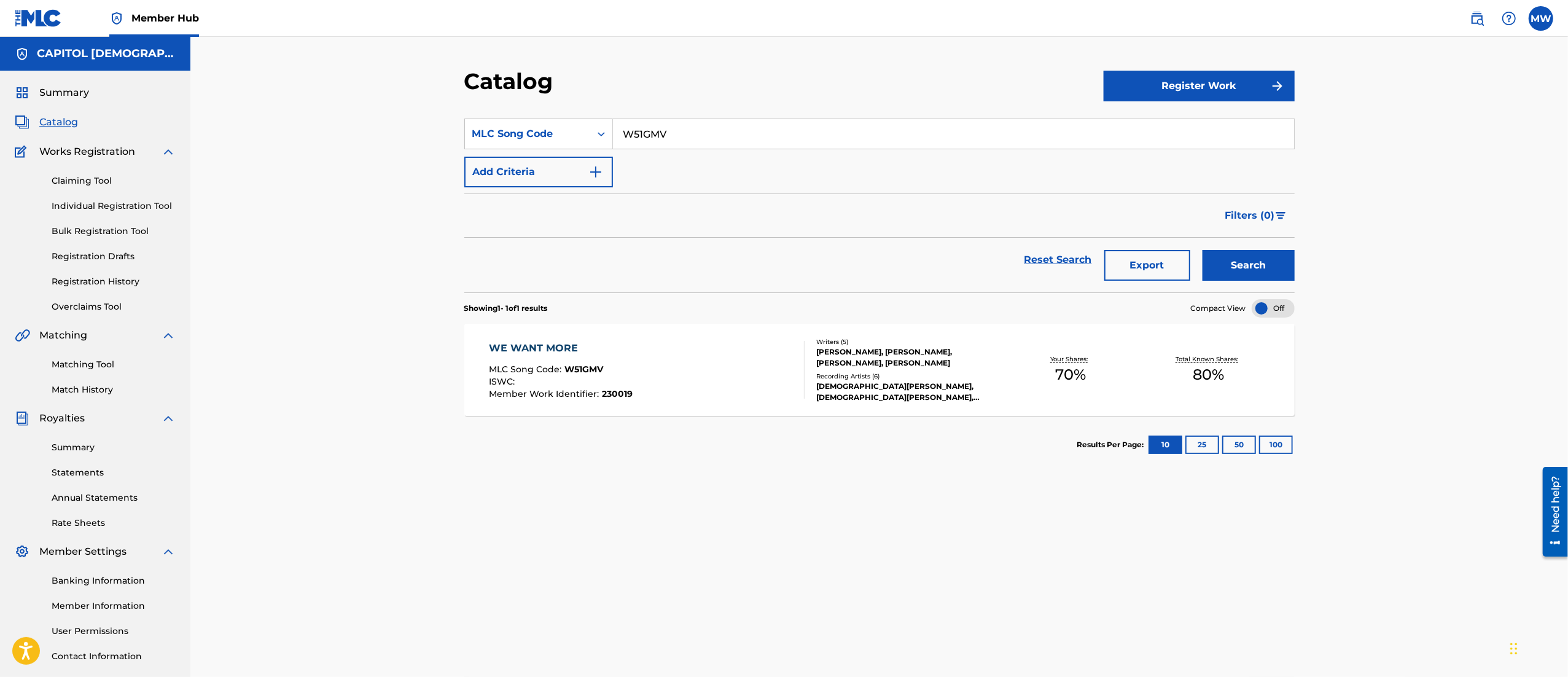
click at [689, 395] on div "WE WANT MORE MLC Song Code : W51GMV ISWC : Member Work Identifier : 230019" at bounding box center [647, 370] width 315 height 58
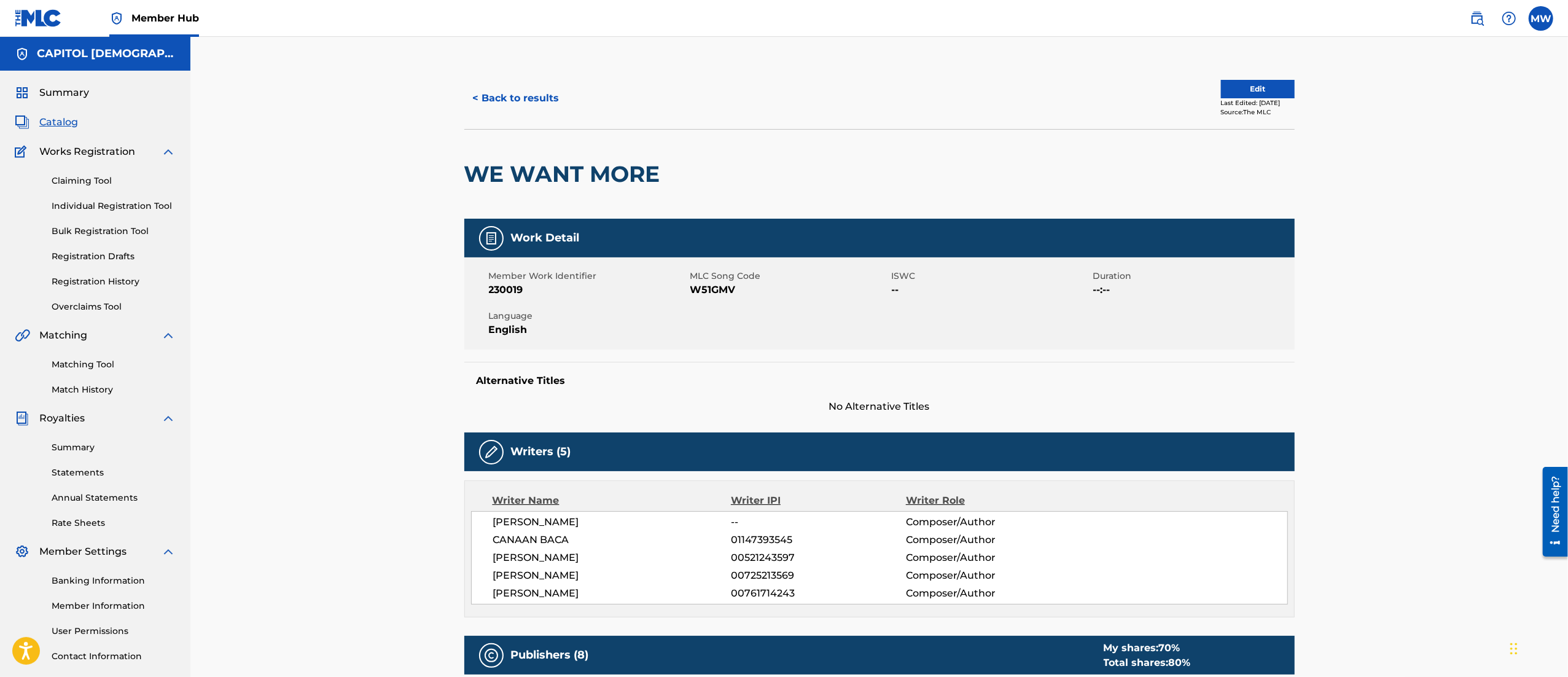
click at [1259, 100] on div "Last Edited: May 06, 2025" at bounding box center [1258, 103] width 73 height 10
click at [1244, 85] on button "Edit" at bounding box center [1258, 89] width 73 height 18
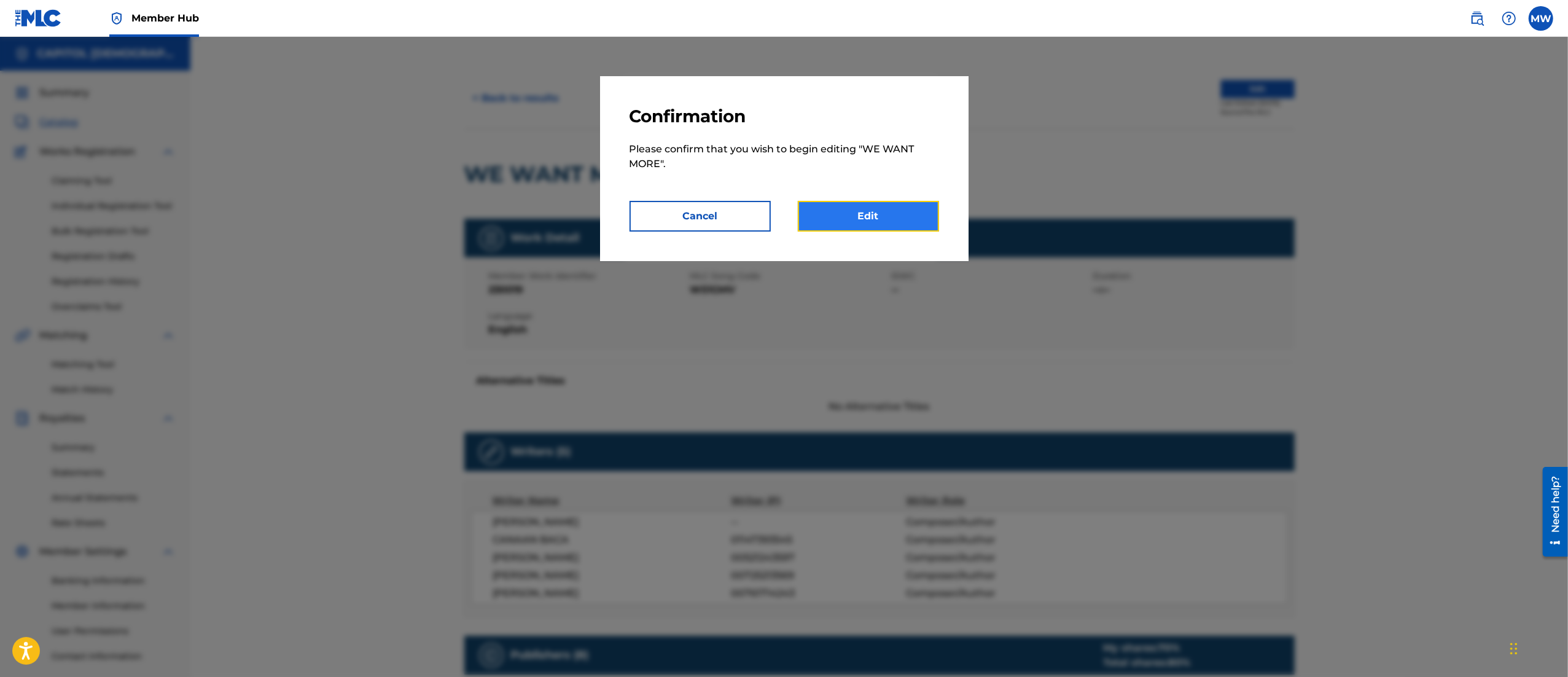
click at [892, 216] on link "Edit" at bounding box center [868, 216] width 142 height 31
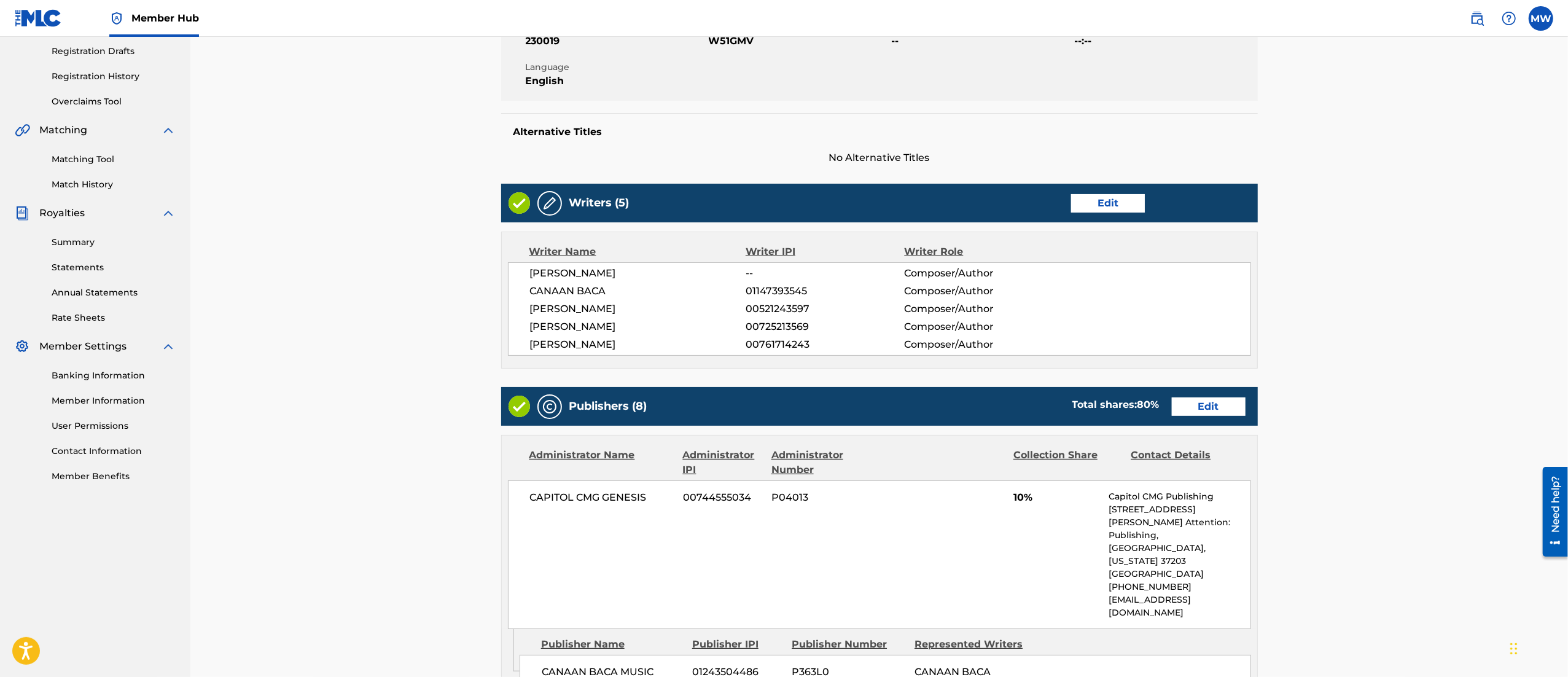
scroll to position [219, 0]
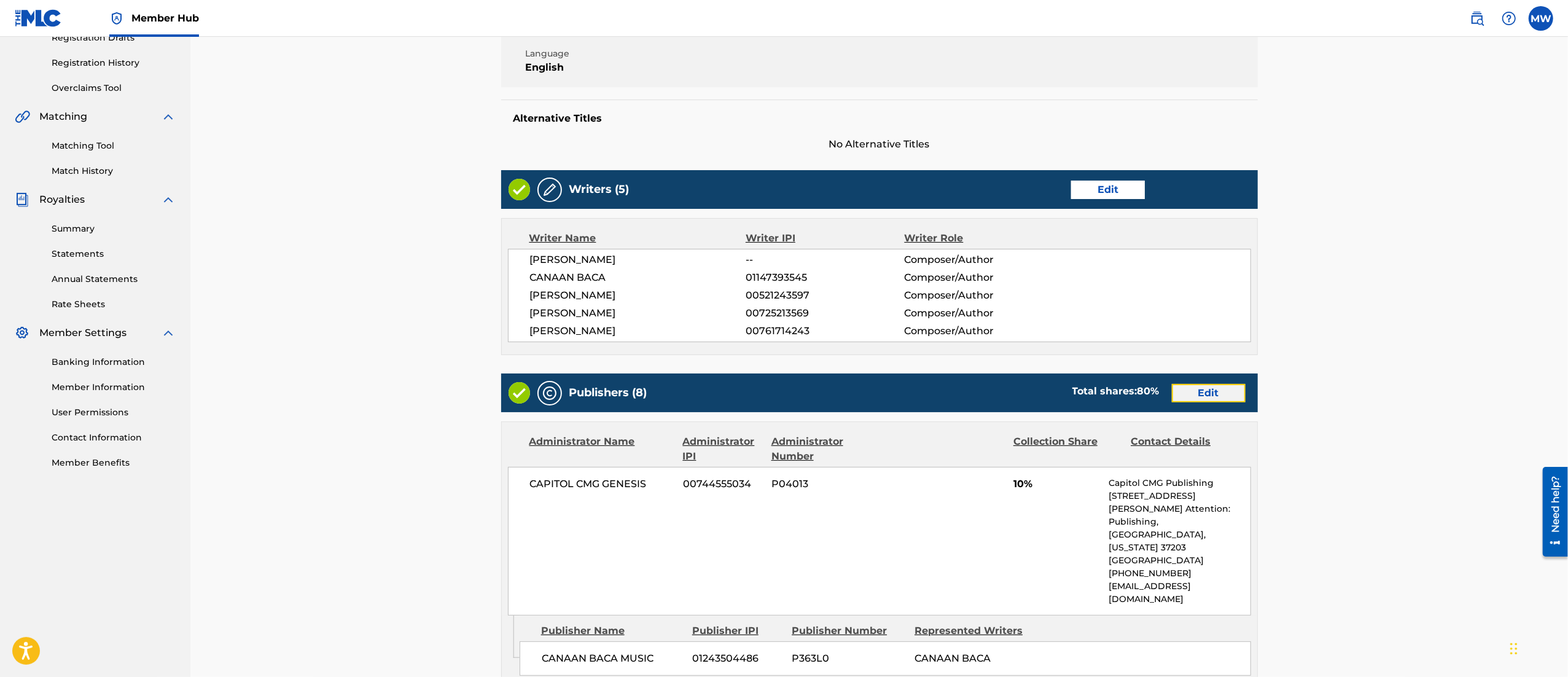
click at [1188, 387] on link "Edit" at bounding box center [1209, 392] width 73 height 18
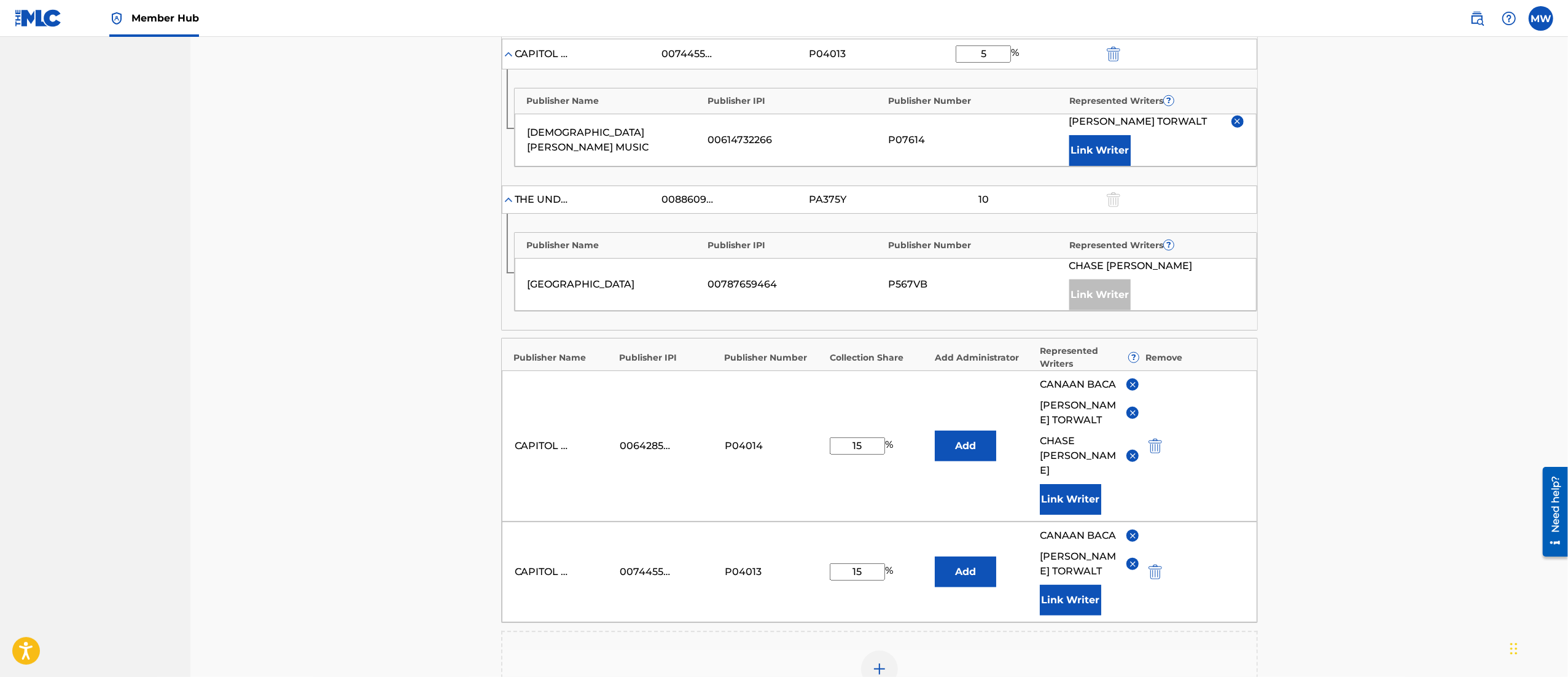
scroll to position [965, 0]
click at [873, 562] on input "15" at bounding box center [857, 570] width 55 height 17
type input "1"
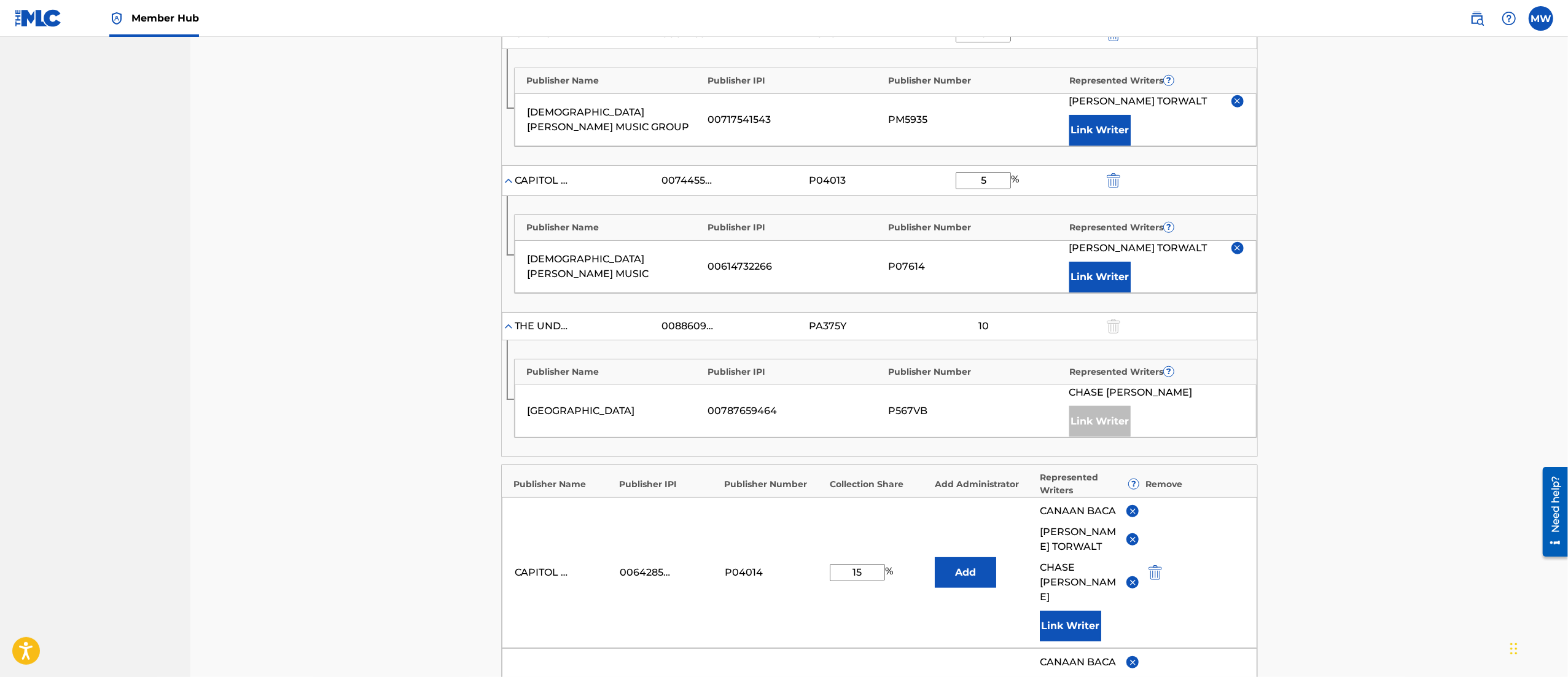
scroll to position [835, 0]
type input "21.66"
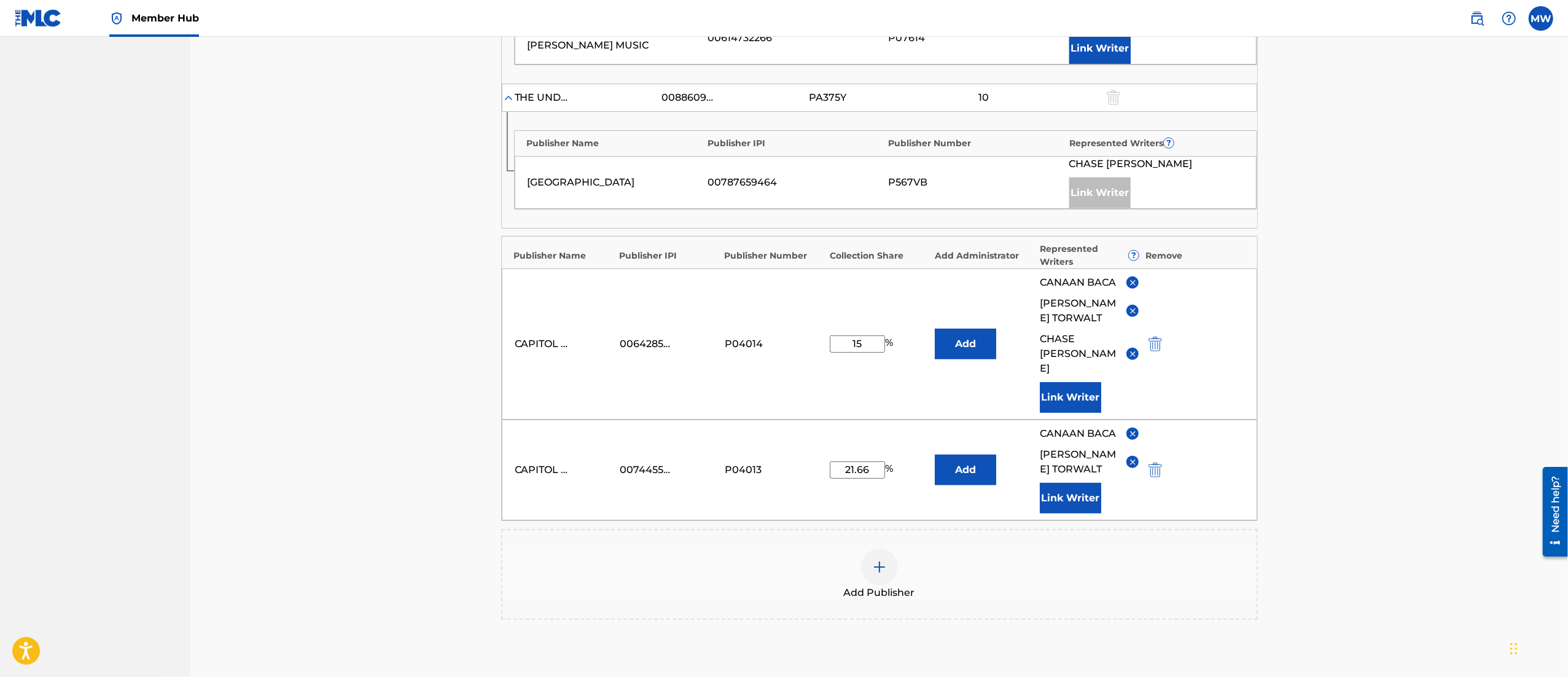
scroll to position [1071, 0]
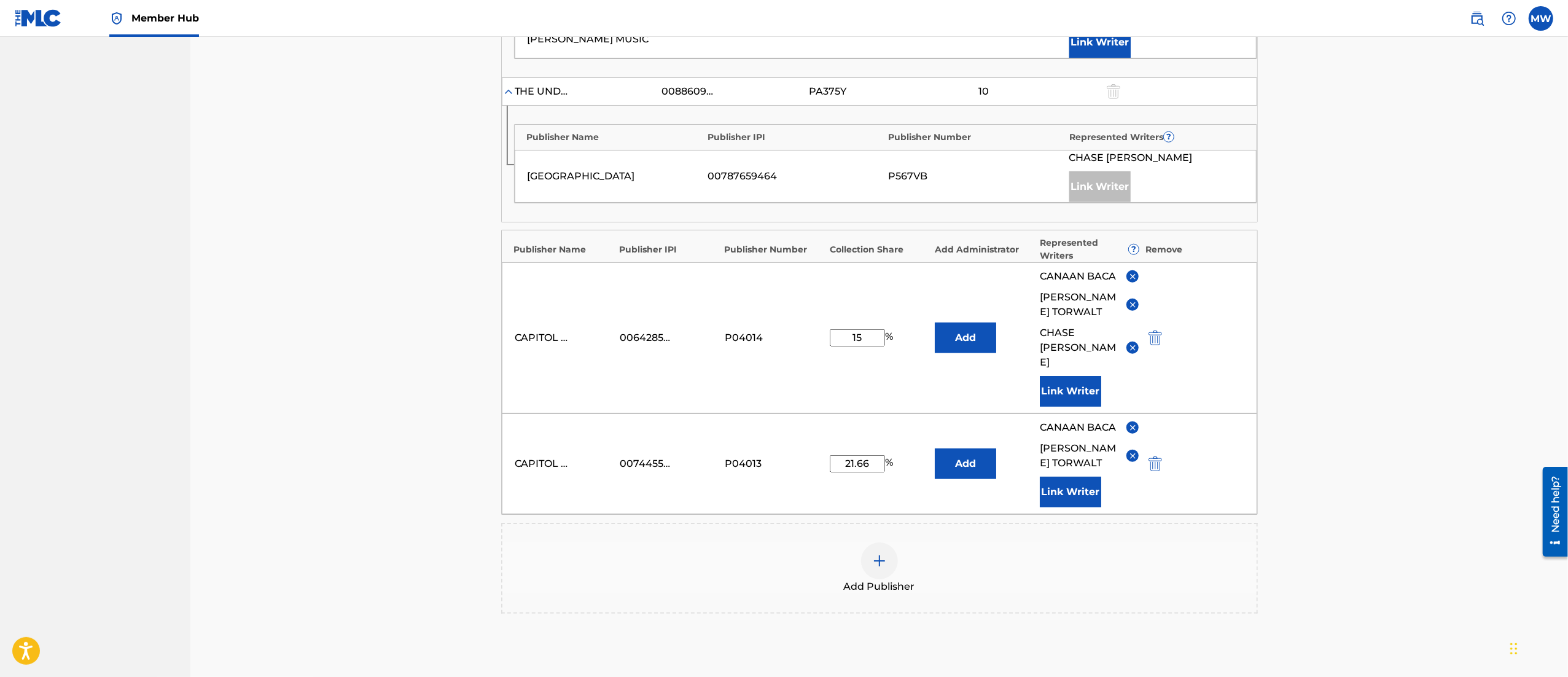
click at [901, 542] on div "Add Publisher" at bounding box center [879, 568] width 754 height 51
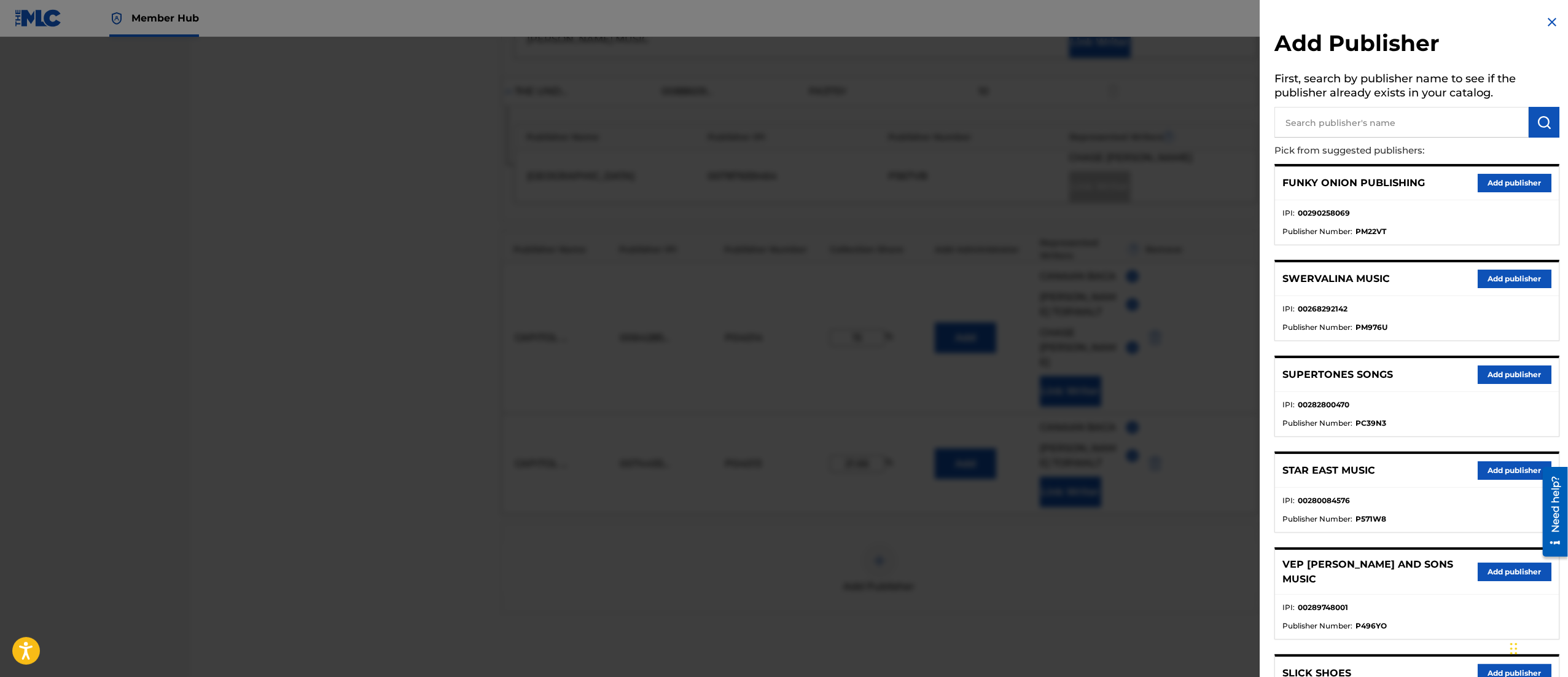
click at [1362, 129] on input "text" at bounding box center [1402, 122] width 254 height 31
type input "eophonius"
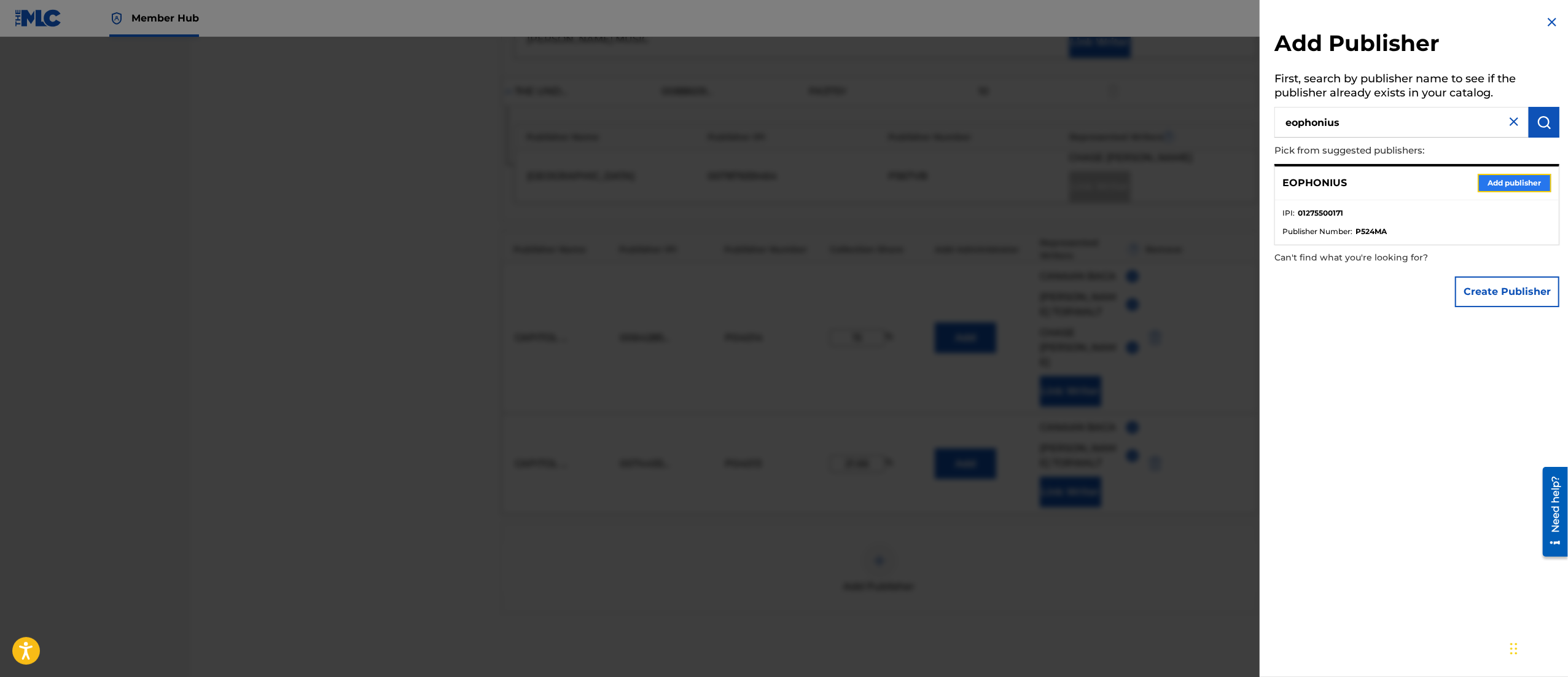
click at [1490, 180] on button "Add publisher" at bounding box center [1514, 183] width 73 height 18
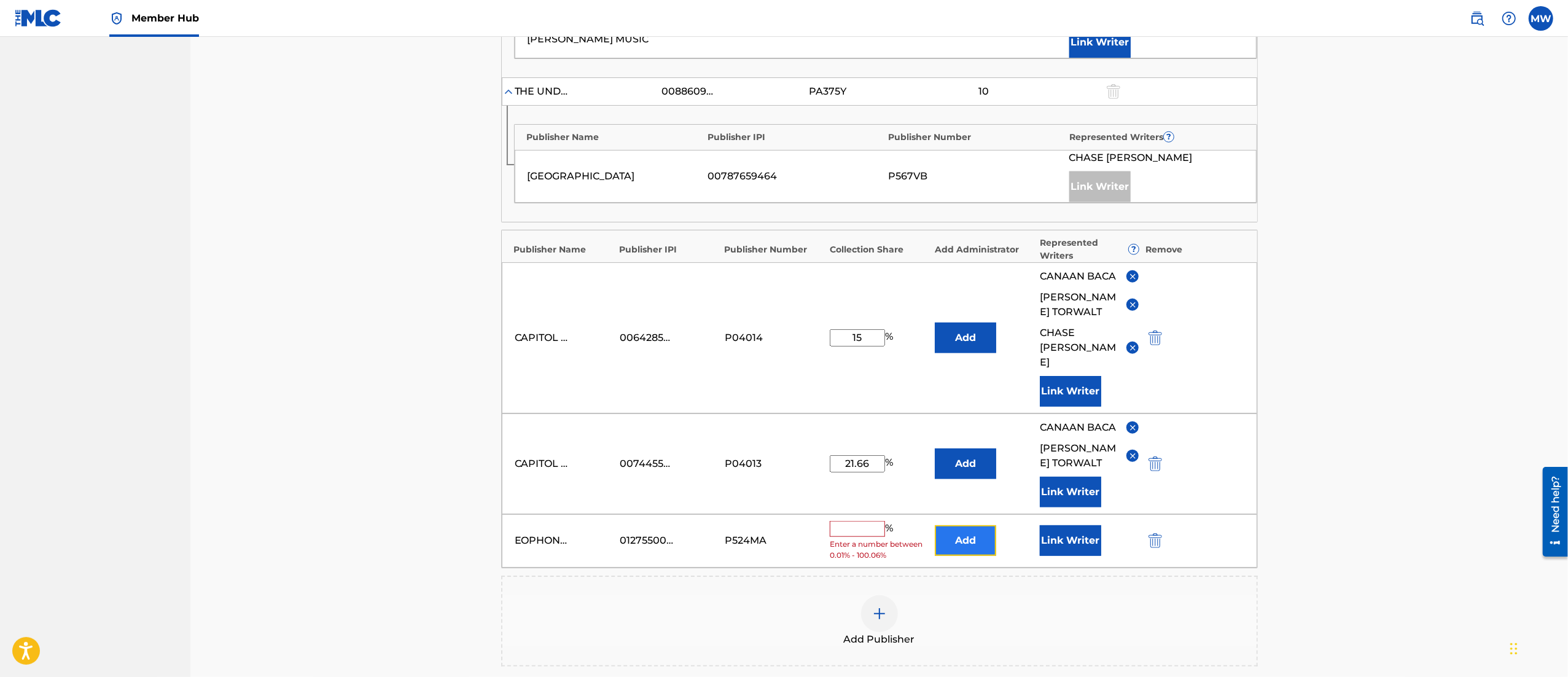
click at [964, 543] on button "Add" at bounding box center [966, 541] width 62 height 31
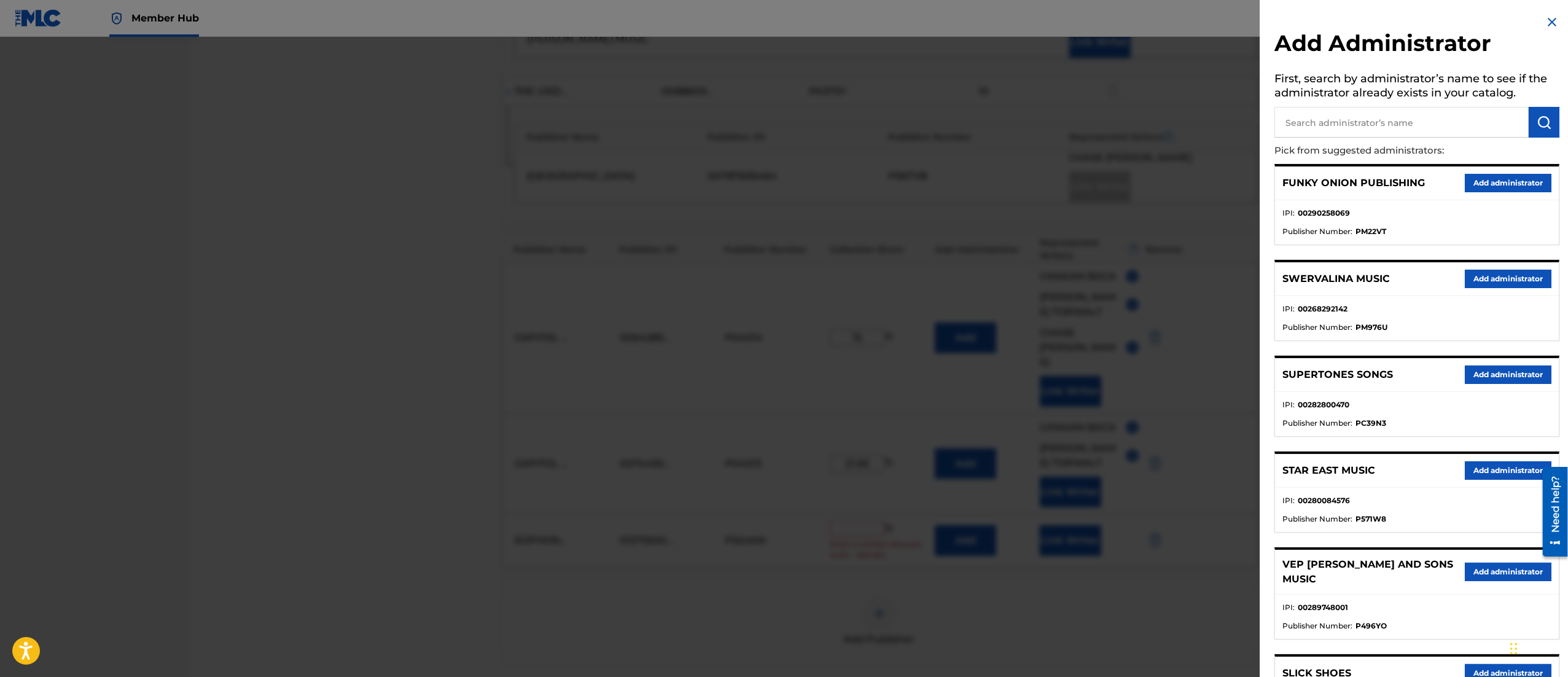
click at [1302, 130] on input "text" at bounding box center [1402, 122] width 254 height 31
type input "genesis"
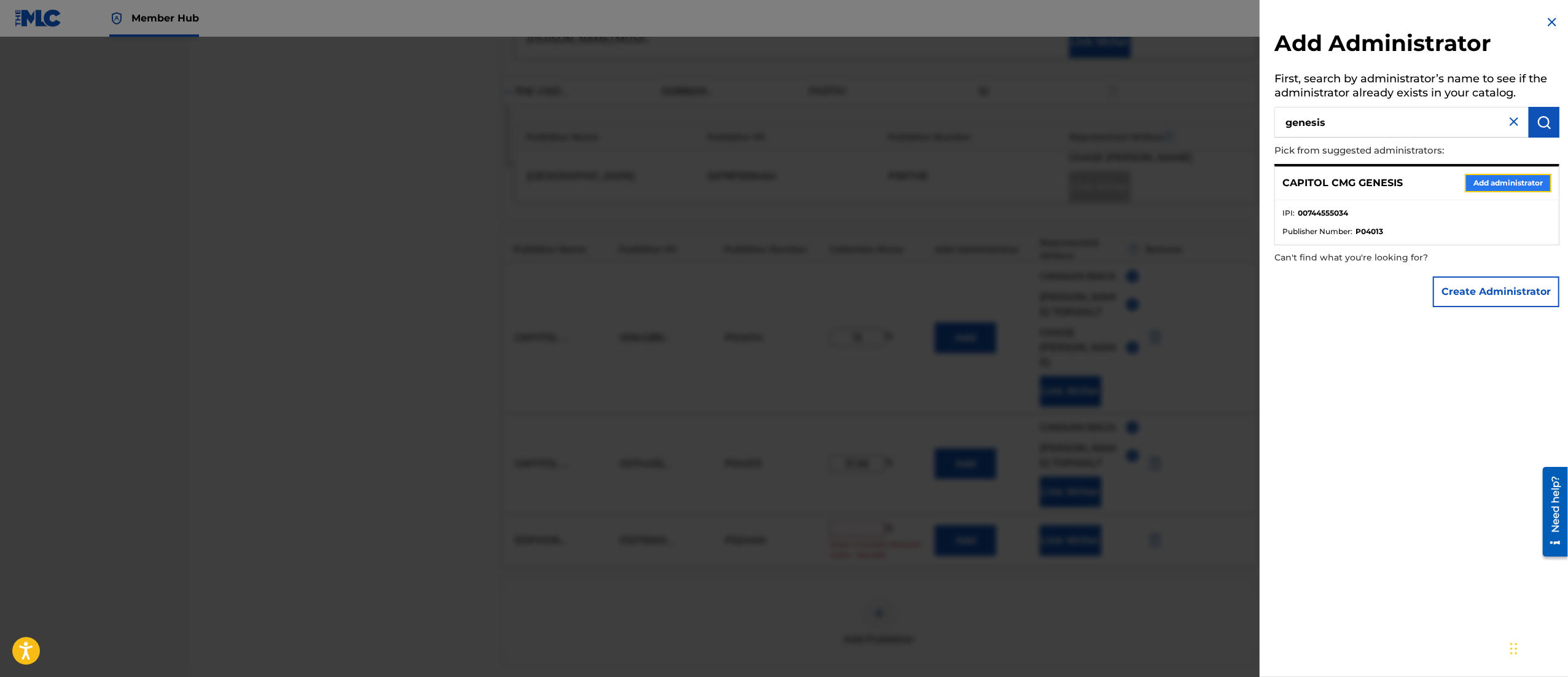
click at [1533, 183] on button "Add administrator" at bounding box center [1508, 183] width 87 height 18
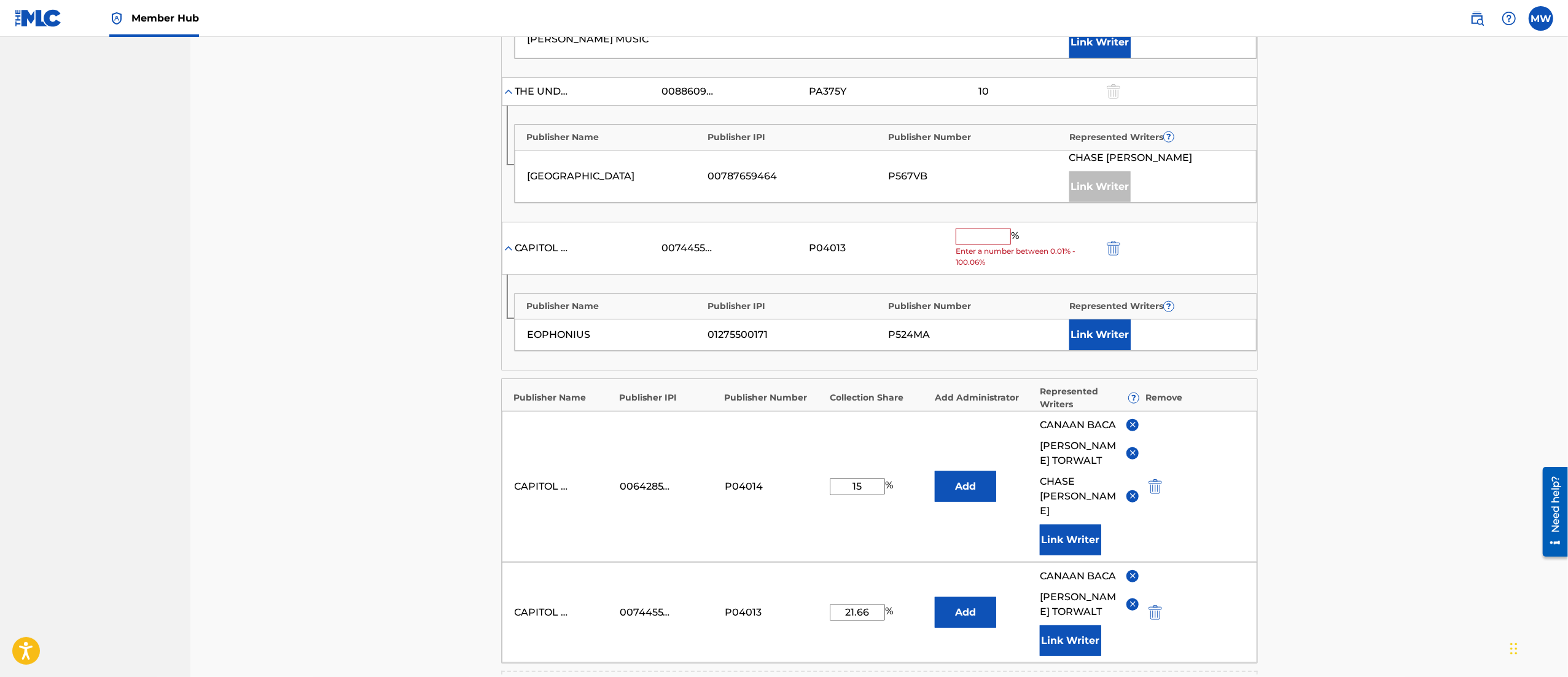
scroll to position [1114, 0]
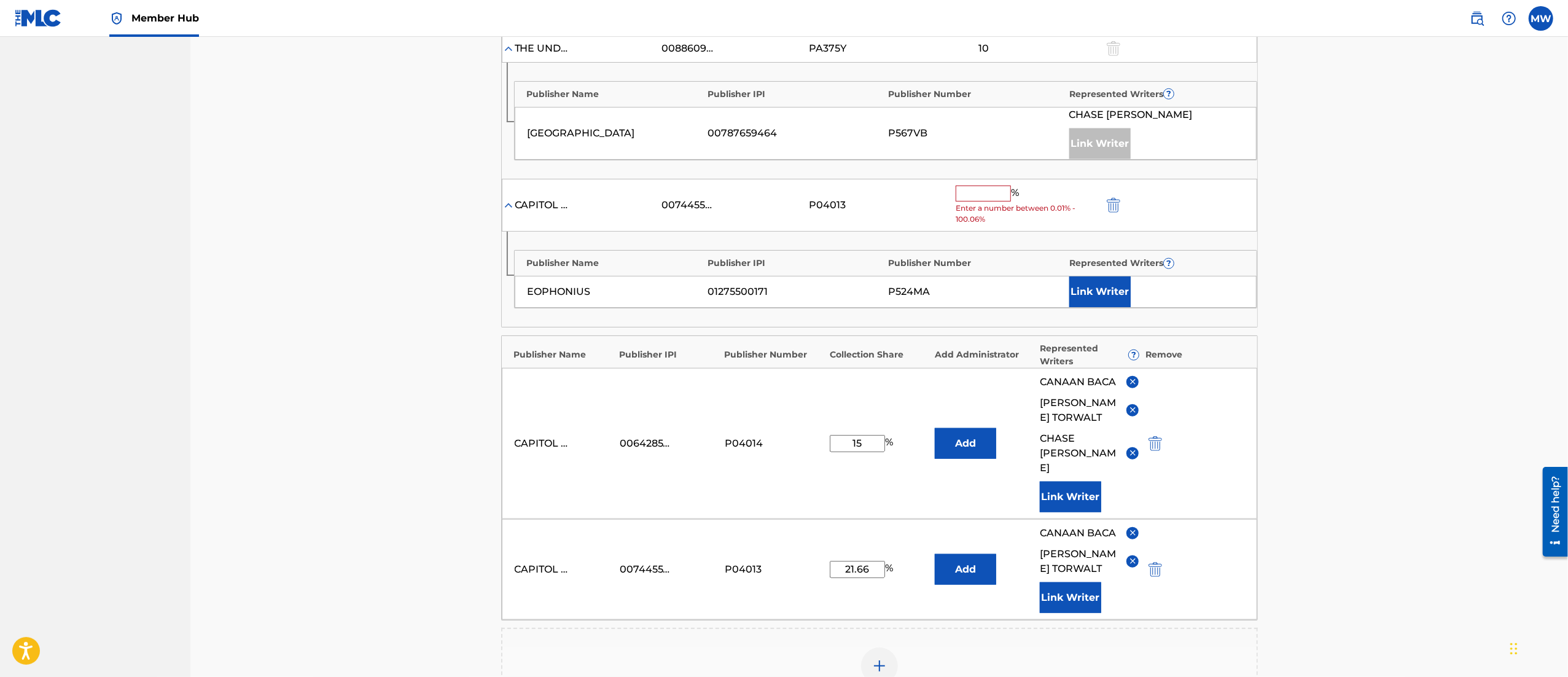
click at [972, 201] on input "text" at bounding box center [983, 194] width 55 height 16
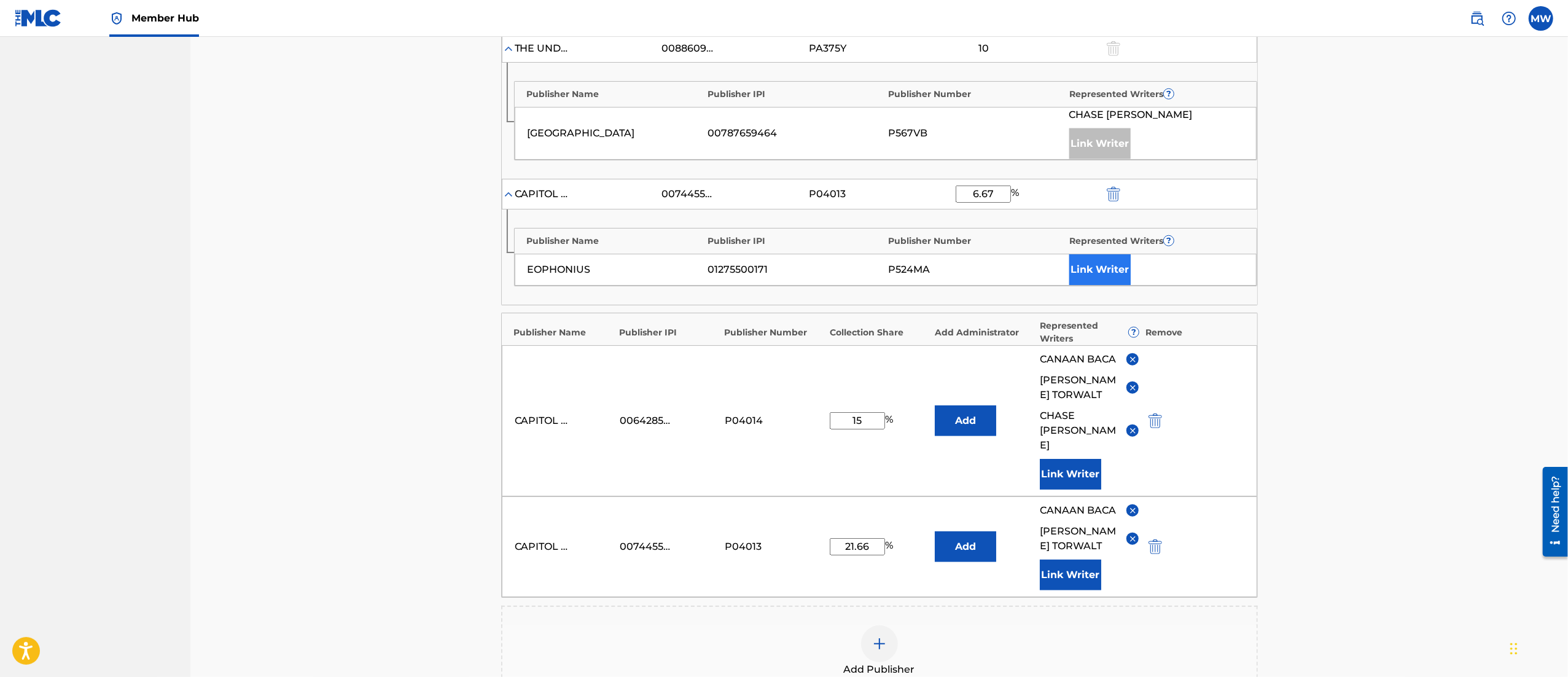
type input "6.67"
click at [1076, 263] on button "Link Writer" at bounding box center [1100, 270] width 62 height 31
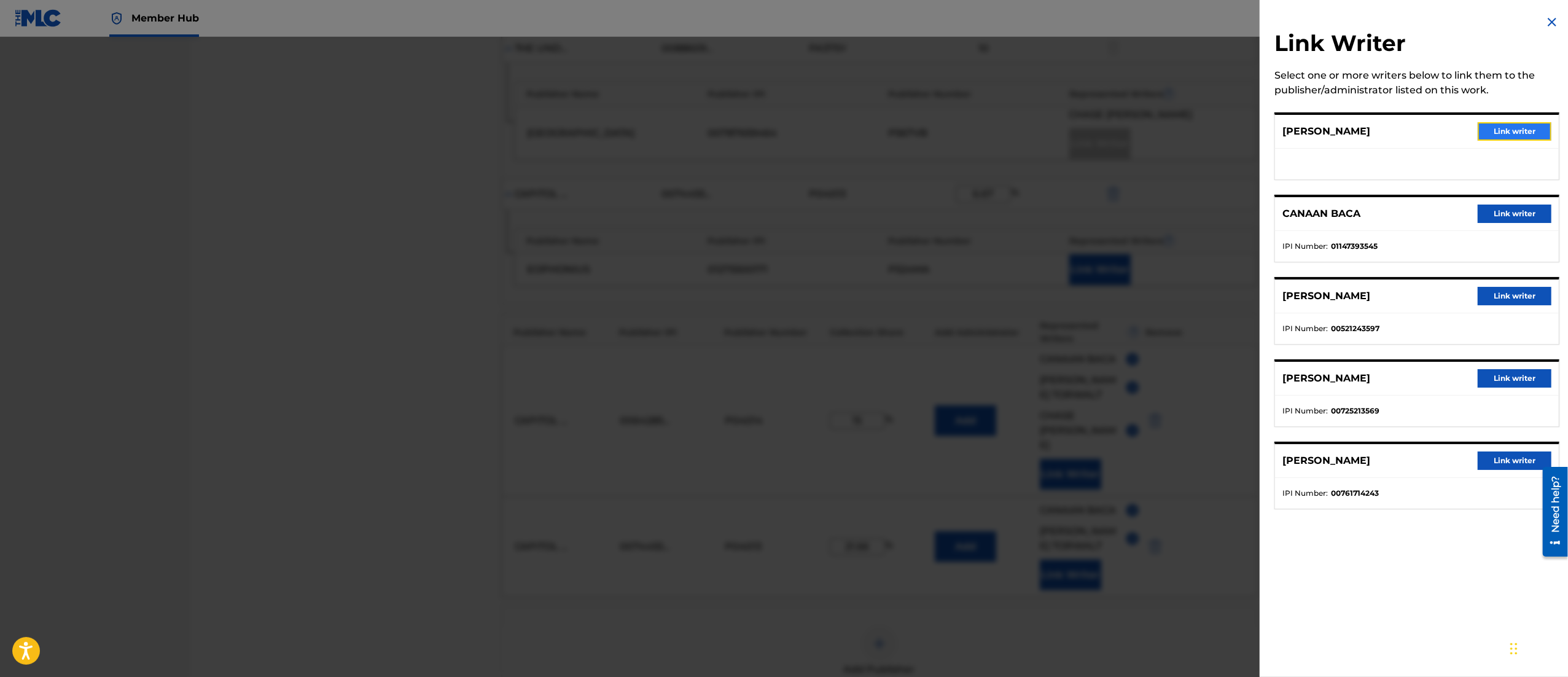
click at [1495, 122] on button "Link writer" at bounding box center [1514, 131] width 73 height 18
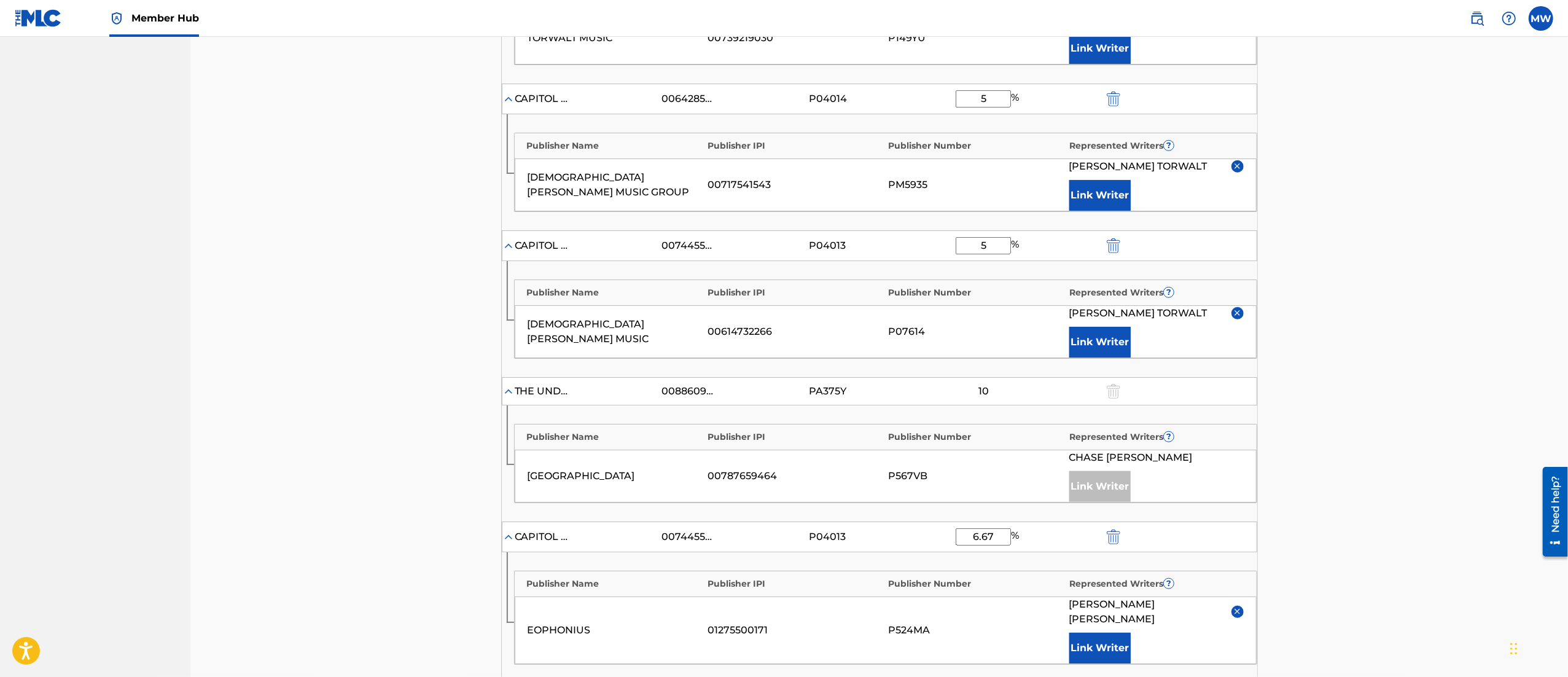
scroll to position [779, 0]
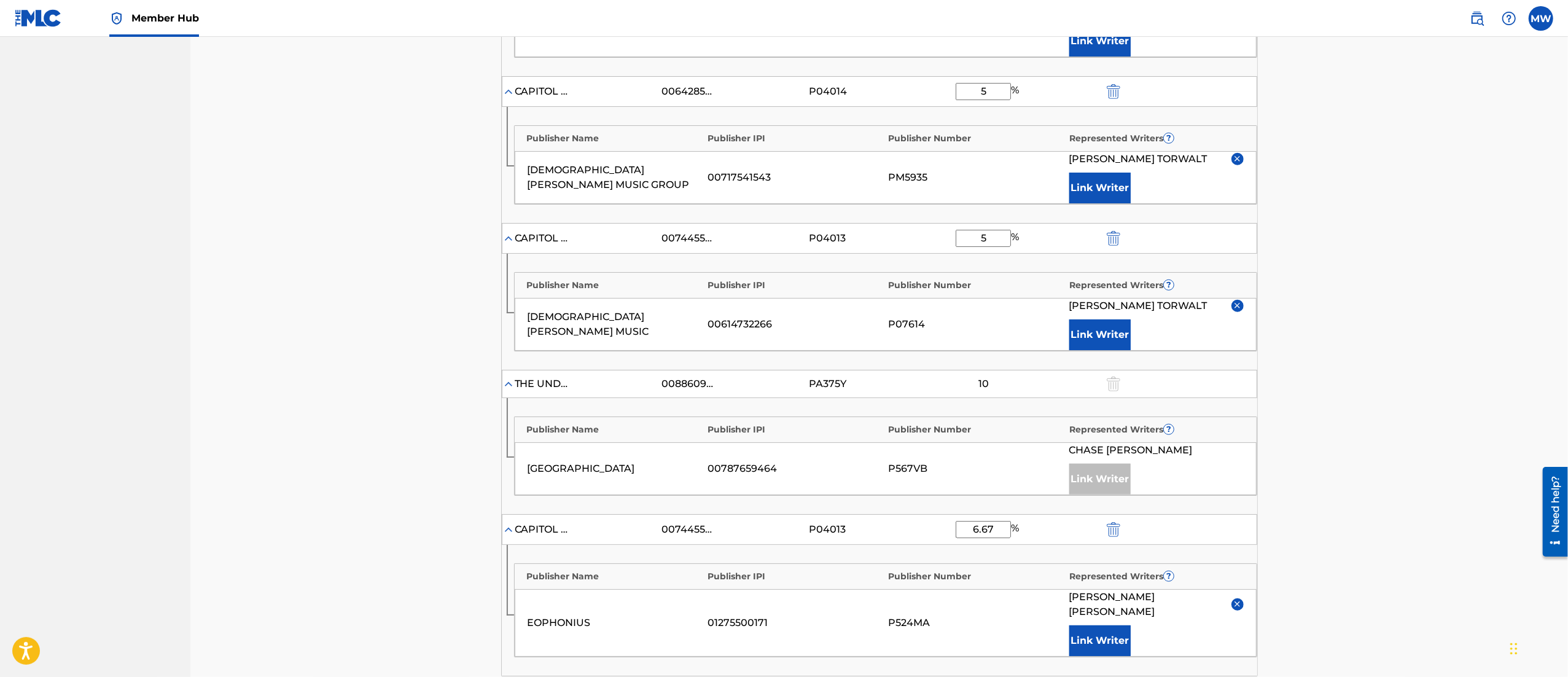
click at [983, 240] on input "5" at bounding box center [983, 238] width 55 height 17
type input "11.67"
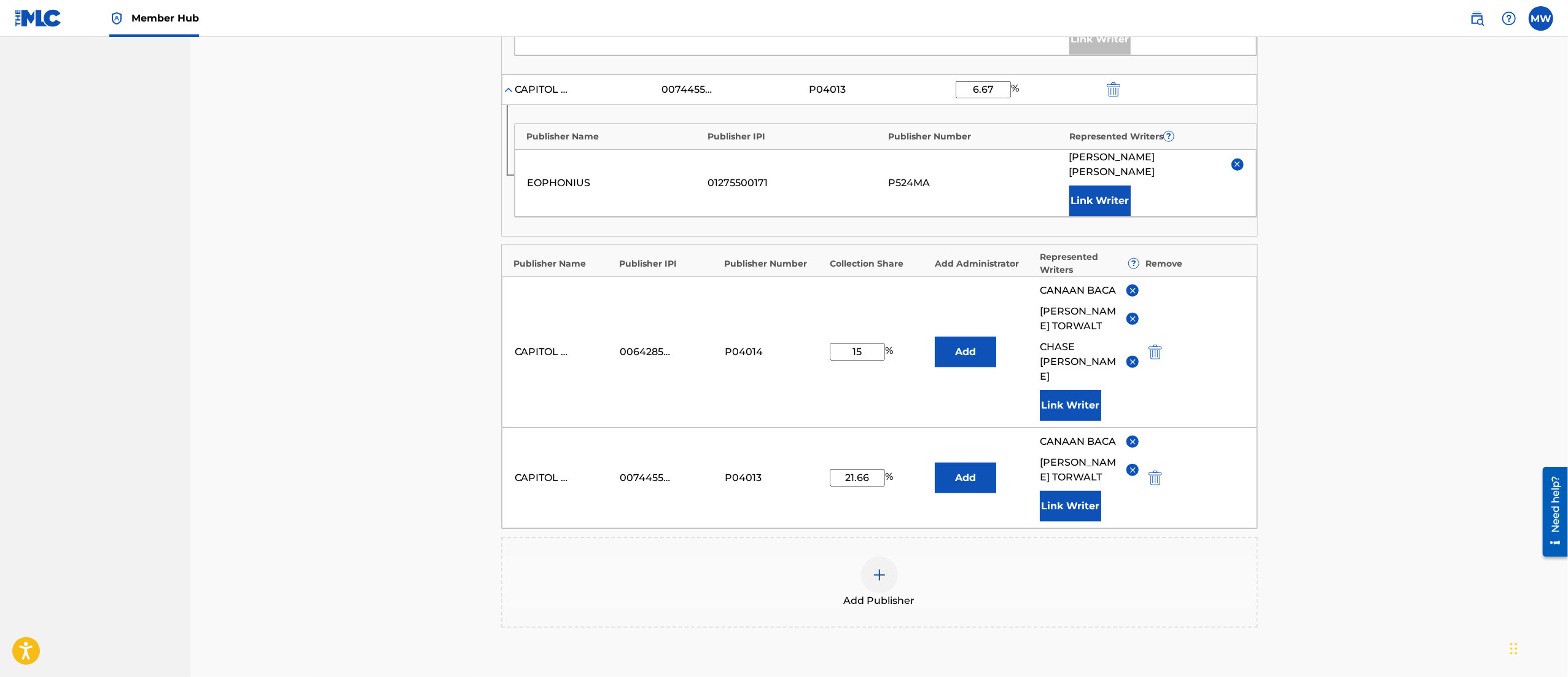
scroll to position [1360, 0]
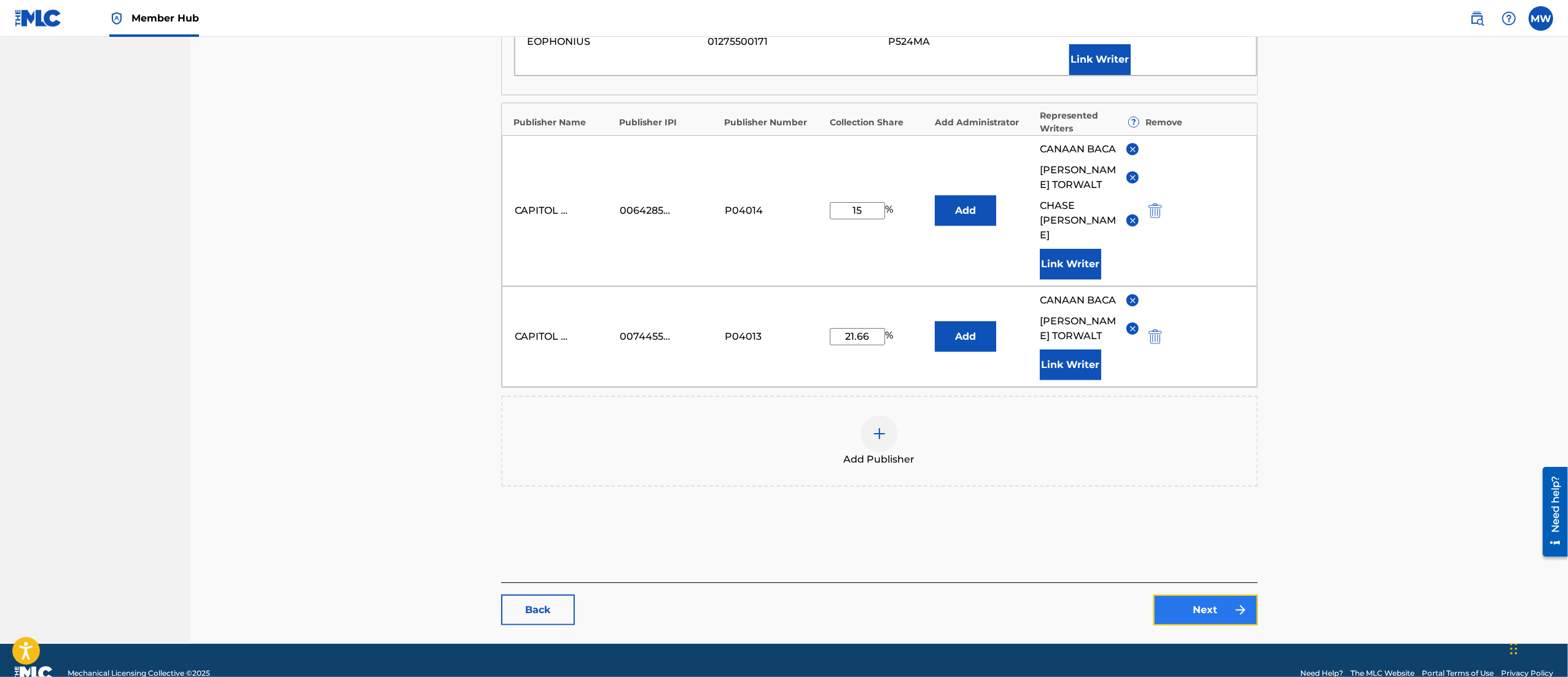
click at [1192, 595] on link "Next" at bounding box center [1206, 610] width 104 height 31
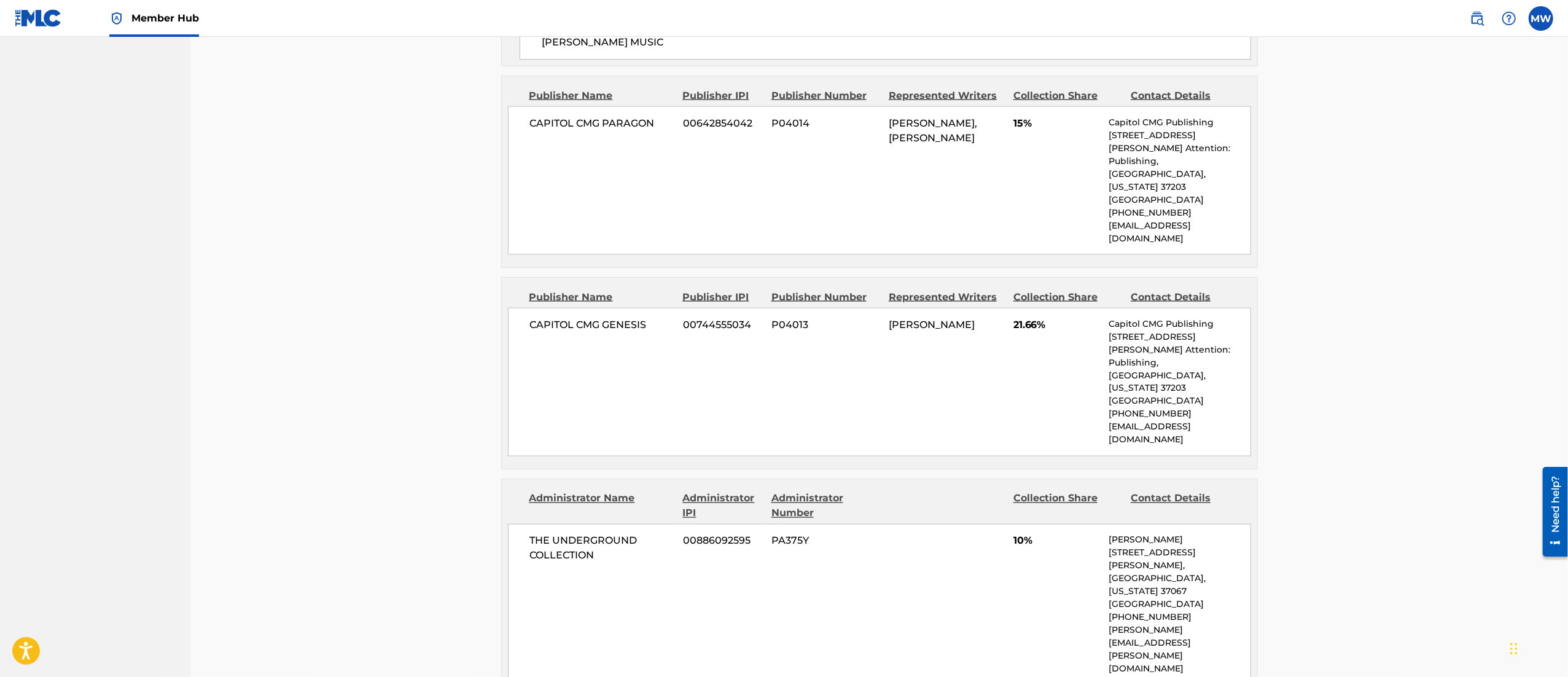
scroll to position [2204, 0]
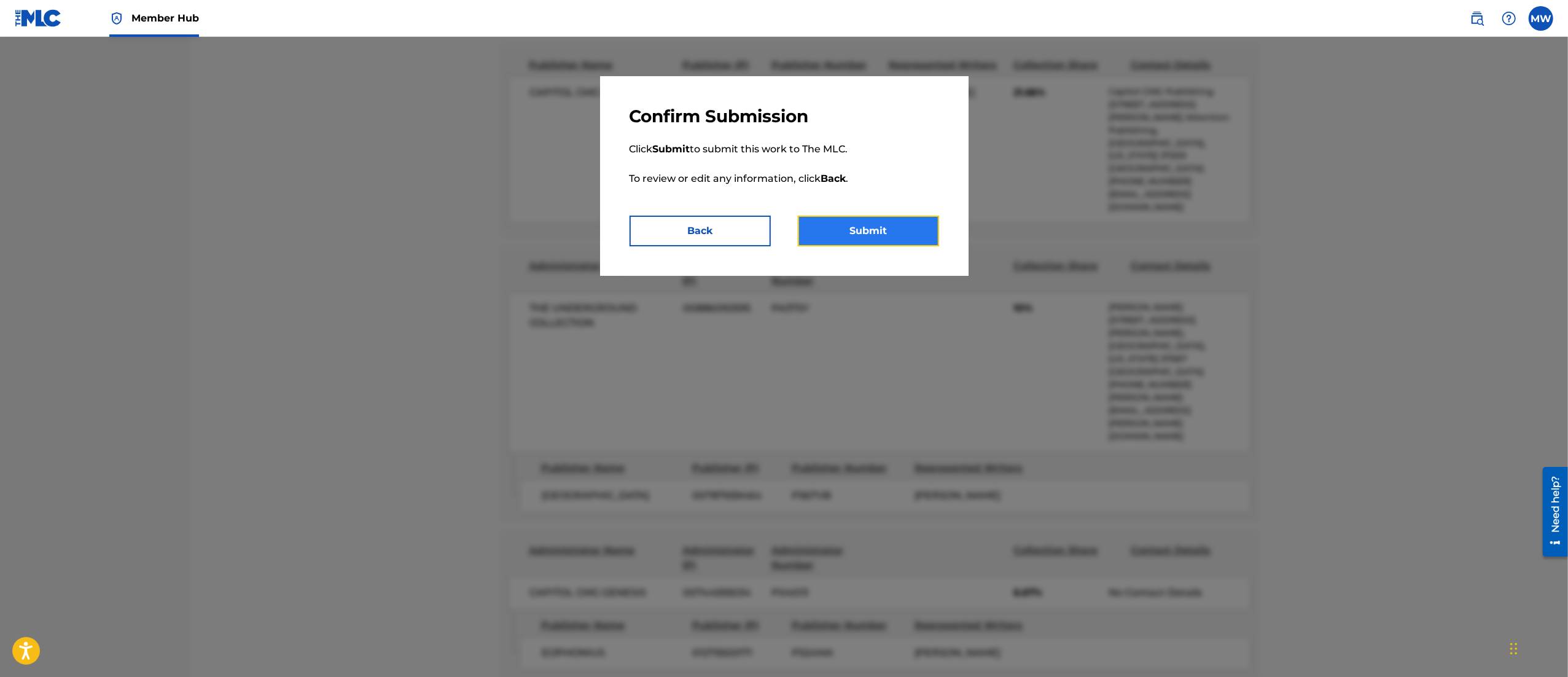
click at [877, 243] on button "Submit" at bounding box center [868, 231] width 142 height 31
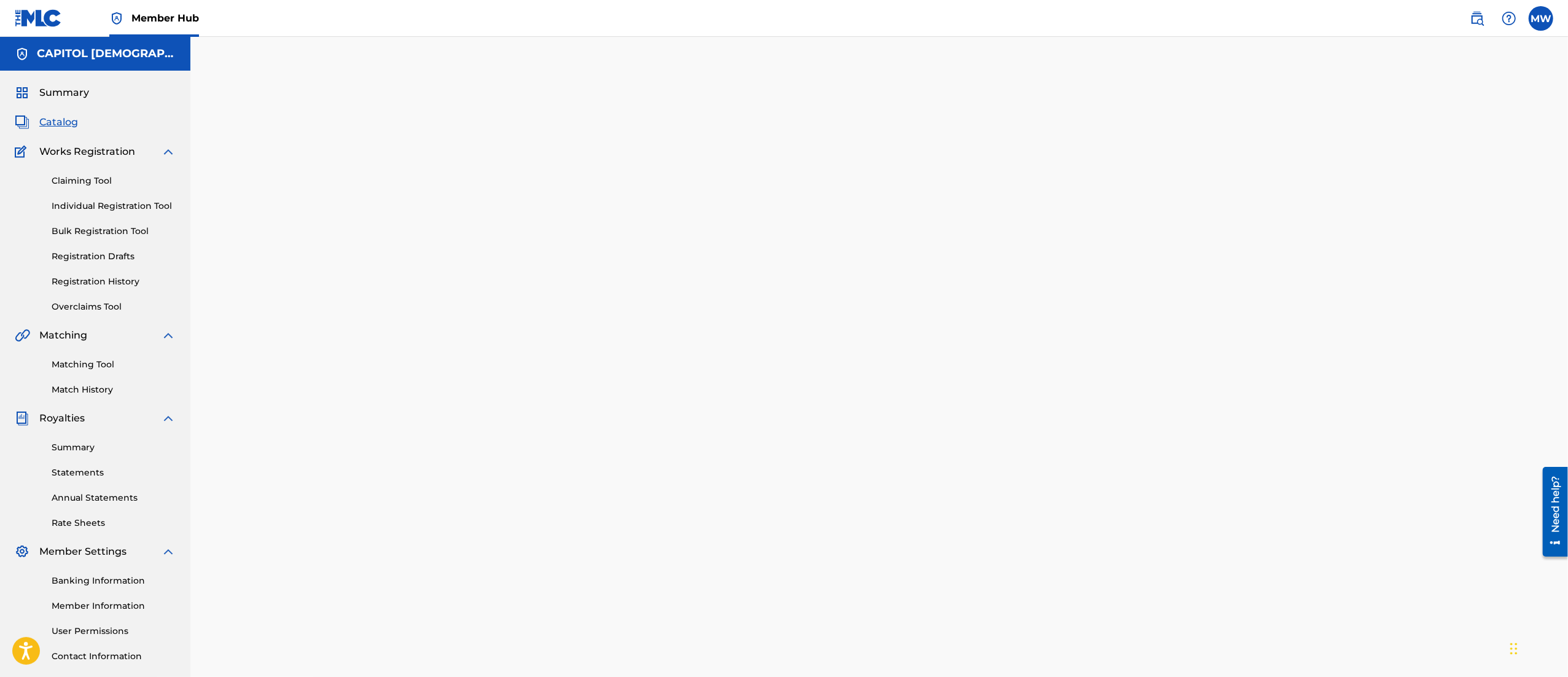
click at [53, 122] on span "Catalog" at bounding box center [59, 122] width 39 height 15
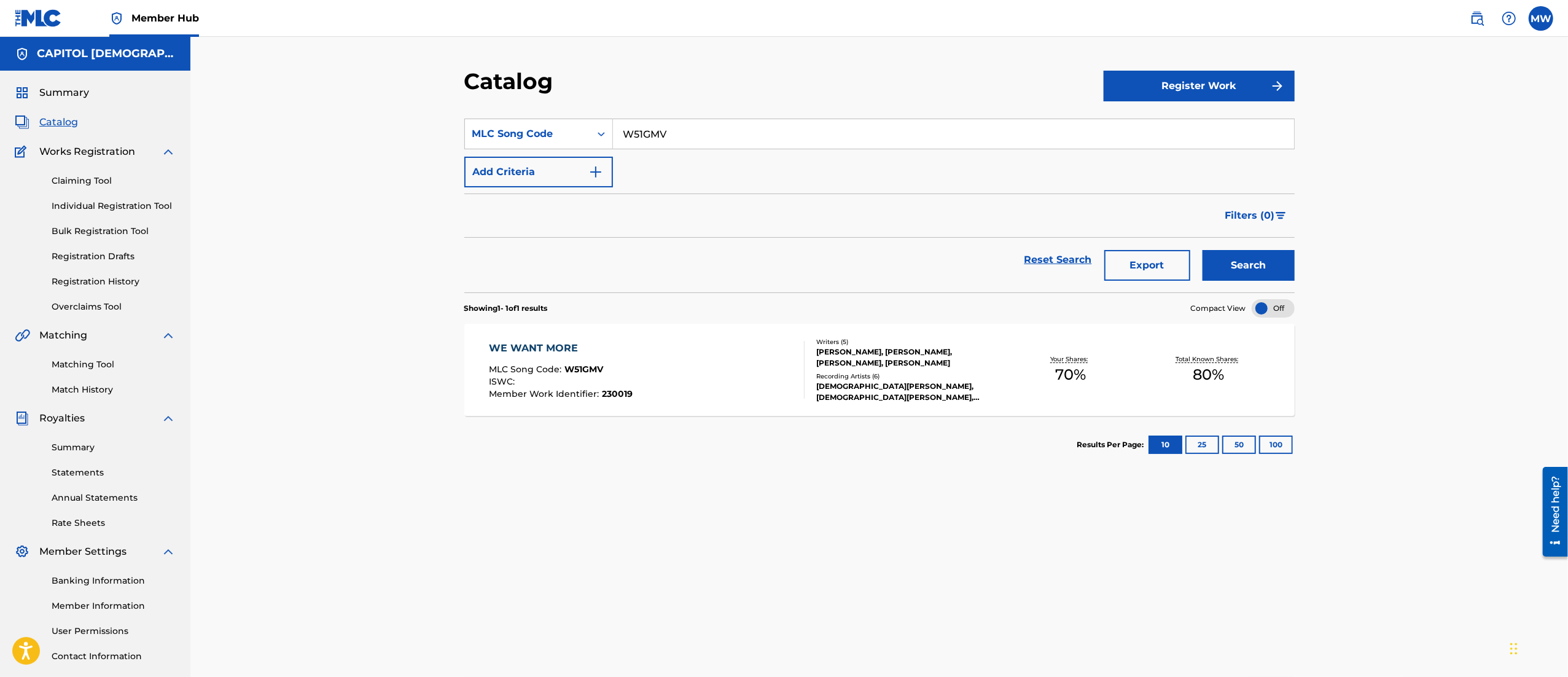
click at [637, 362] on div "WE WANT MORE MLC Song Code : W51GMV ISWC : Member Work Identifier : 230019" at bounding box center [647, 370] width 315 height 58
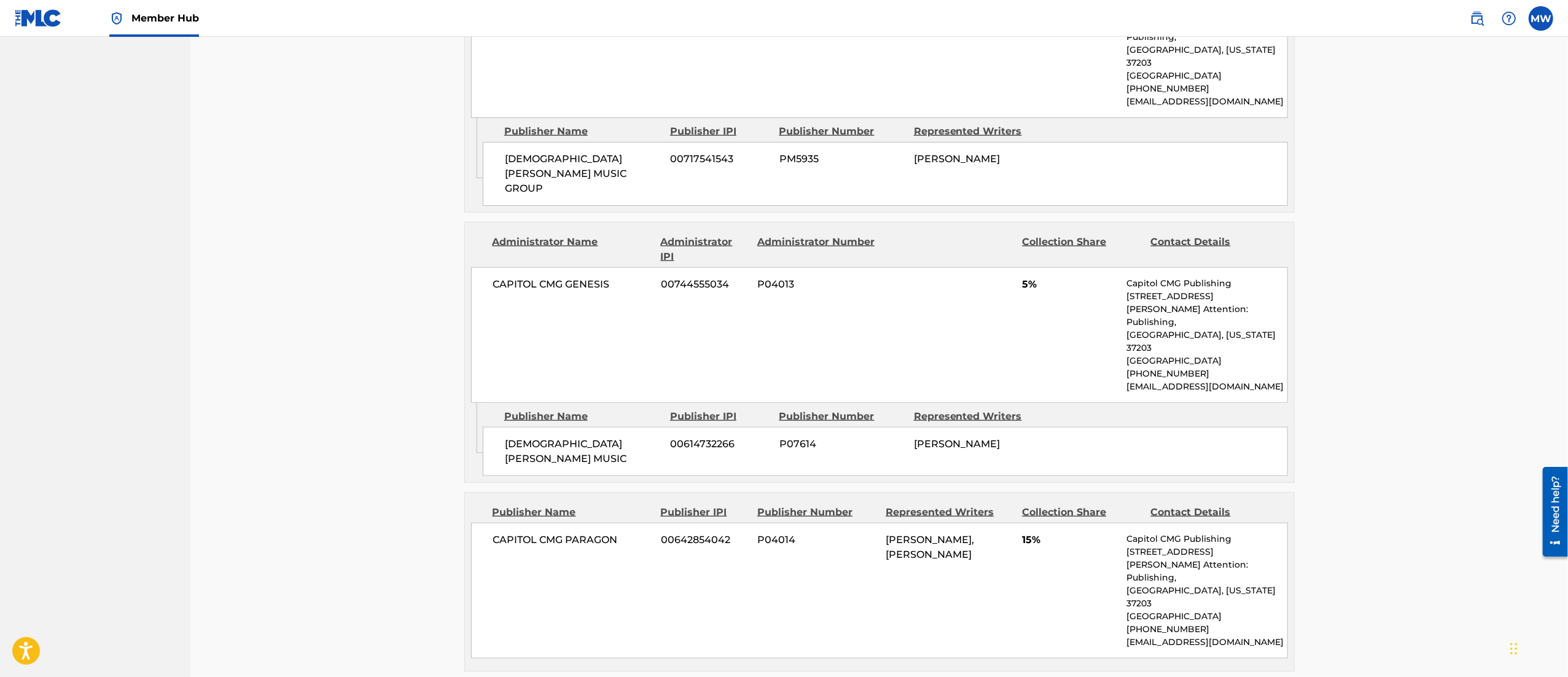
scroll to position [1540, 0]
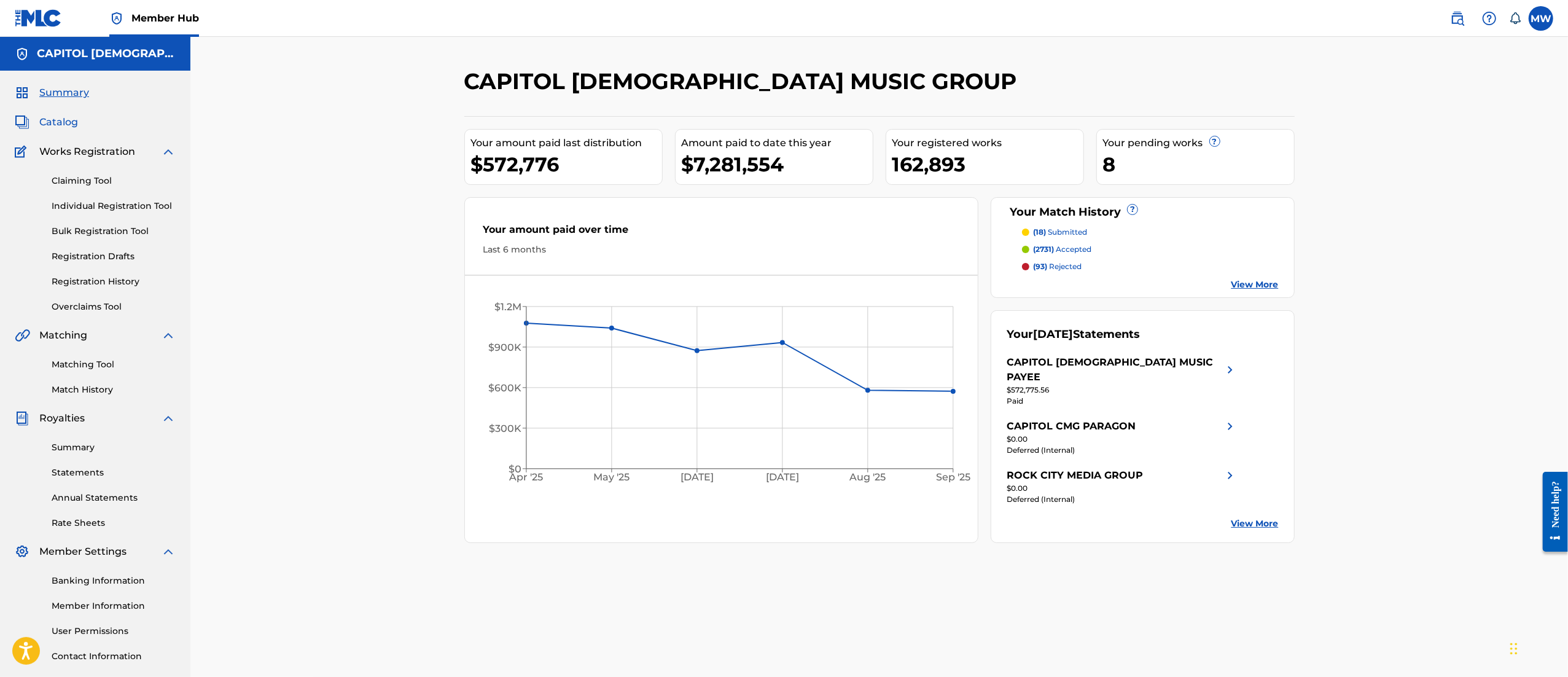
click at [64, 122] on span "Catalog" at bounding box center [59, 122] width 39 height 15
